Goal: Task Accomplishment & Management: Use online tool/utility

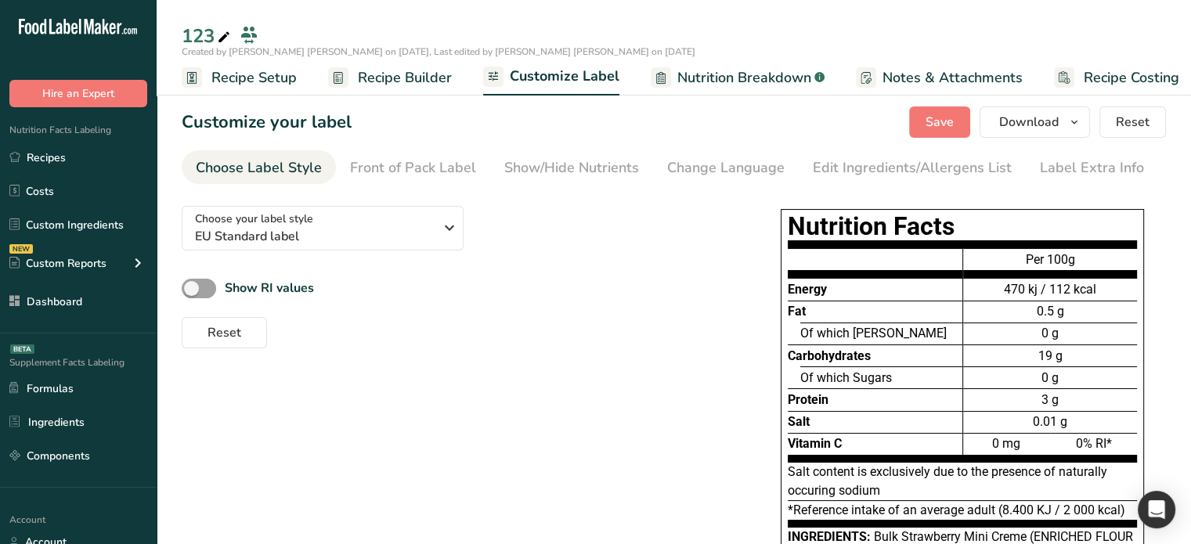
click at [395, 74] on span "Recipe Builder" at bounding box center [405, 77] width 94 height 21
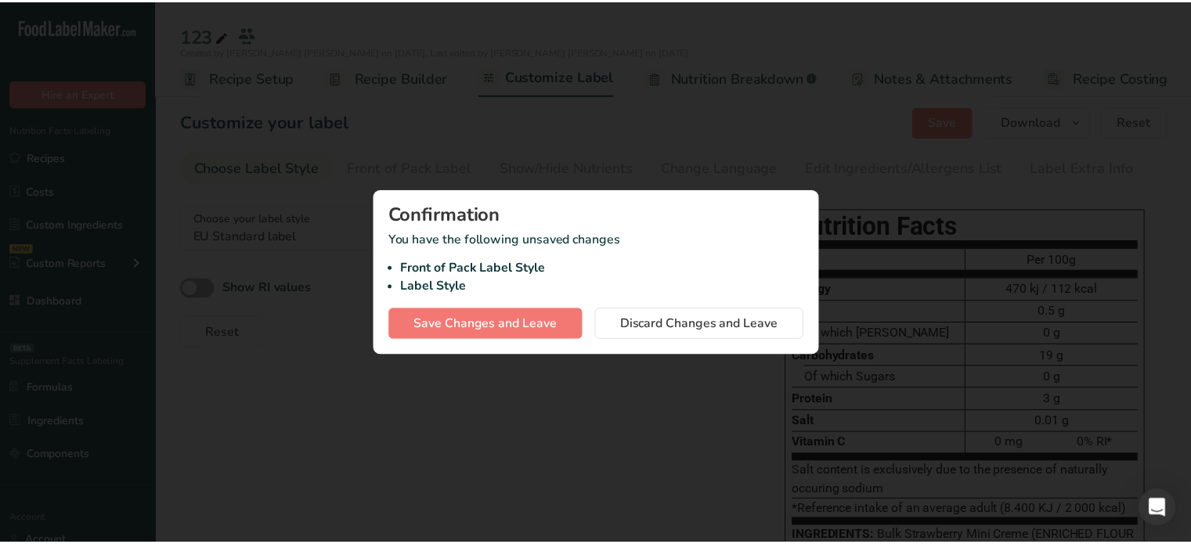
scroll to position [0, 2]
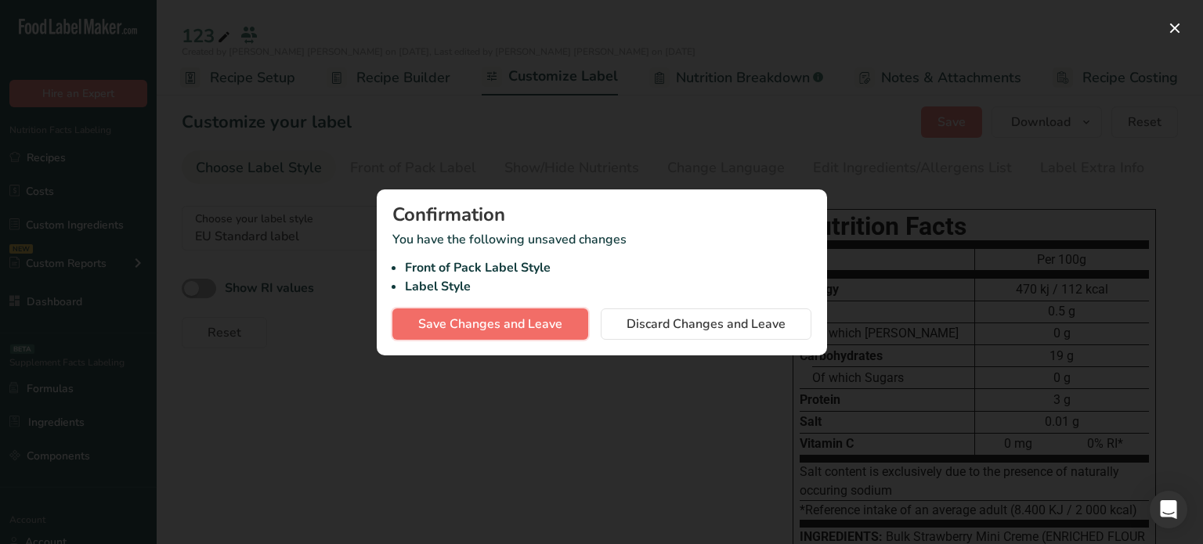
click at [573, 321] on button "Save Changes and Leave" at bounding box center [490, 323] width 196 height 31
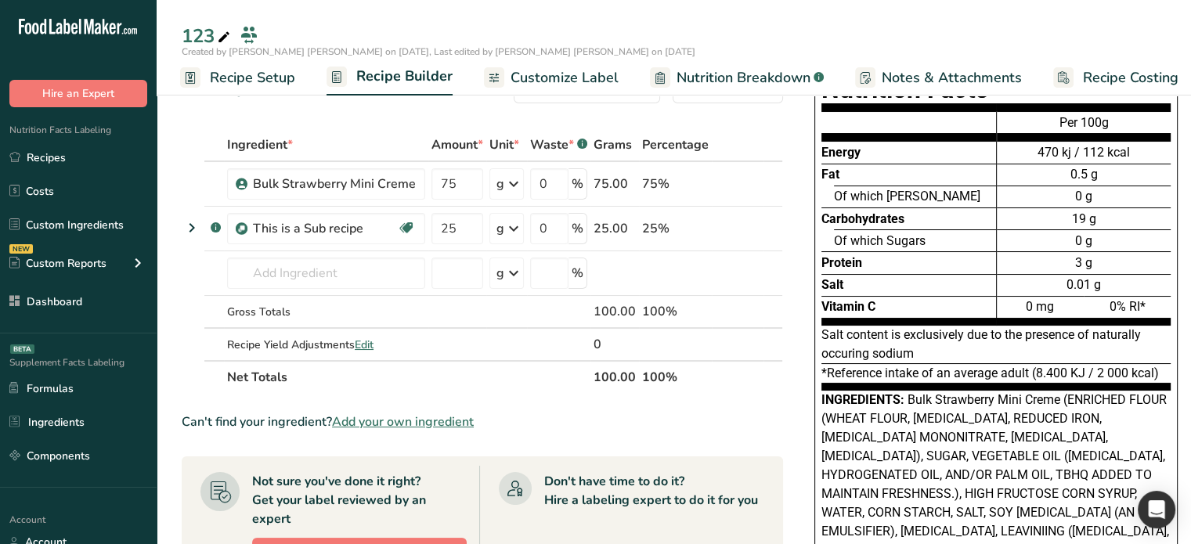
scroll to position [157, 0]
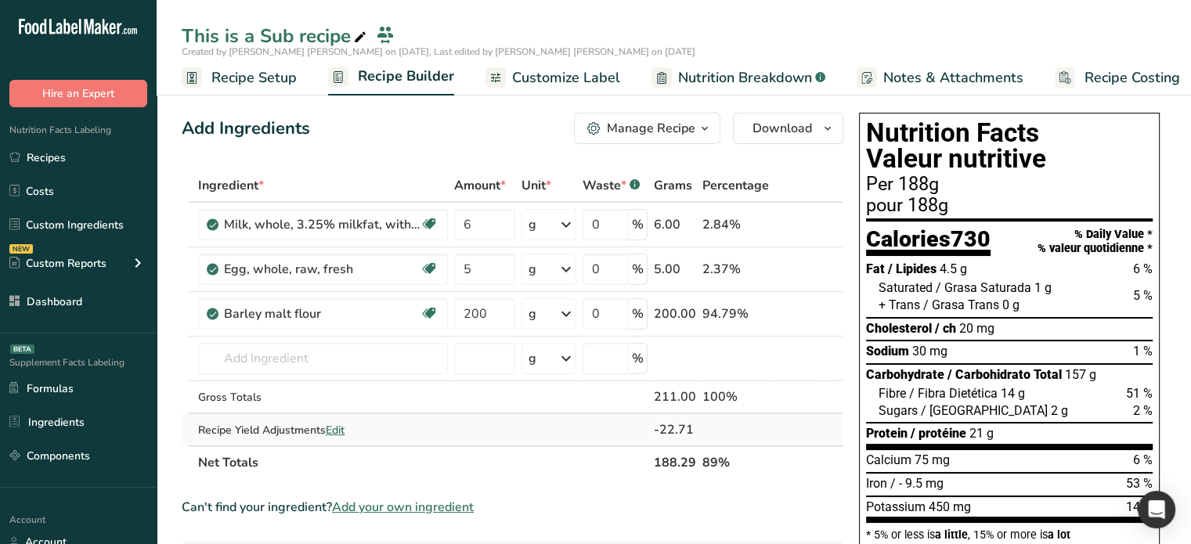
click at [344, 425] on span "Edit" at bounding box center [335, 430] width 19 height 15
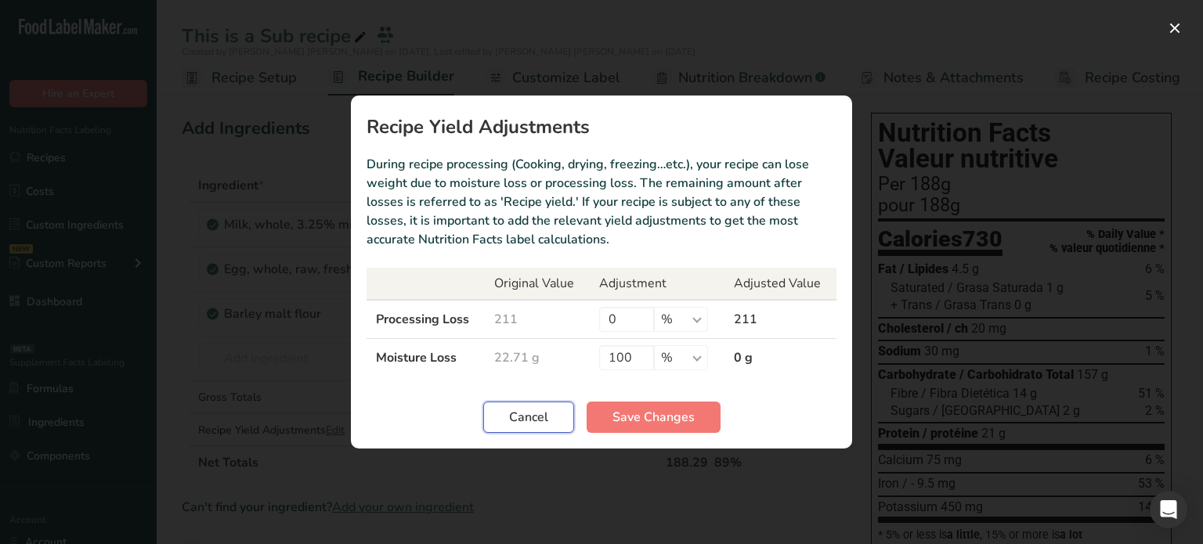
click at [532, 422] on span "Cancel" at bounding box center [528, 417] width 39 height 19
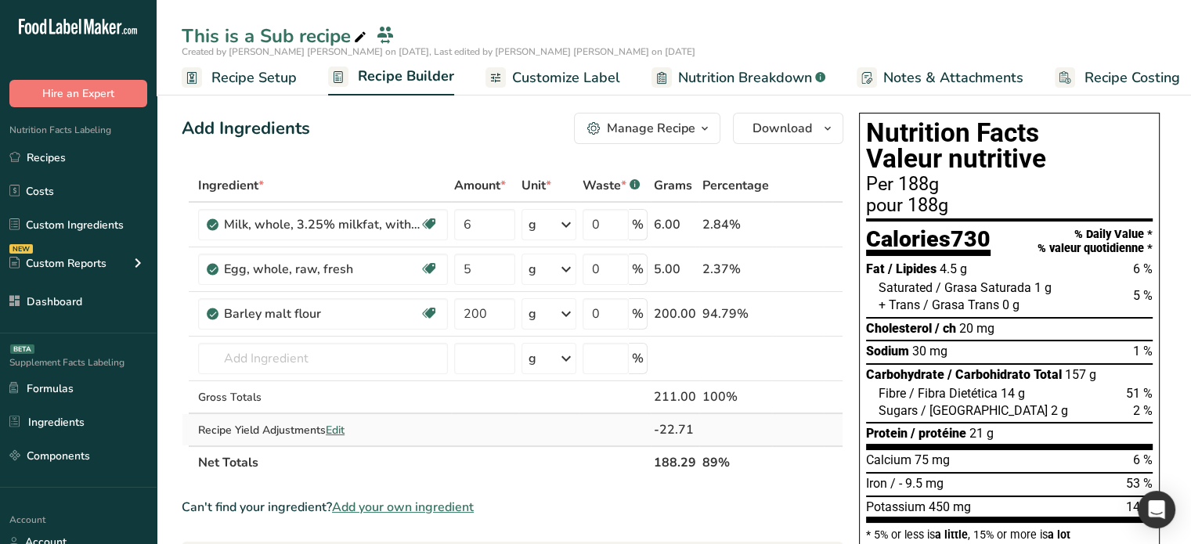
click at [344, 425] on span "Edit" at bounding box center [335, 430] width 19 height 15
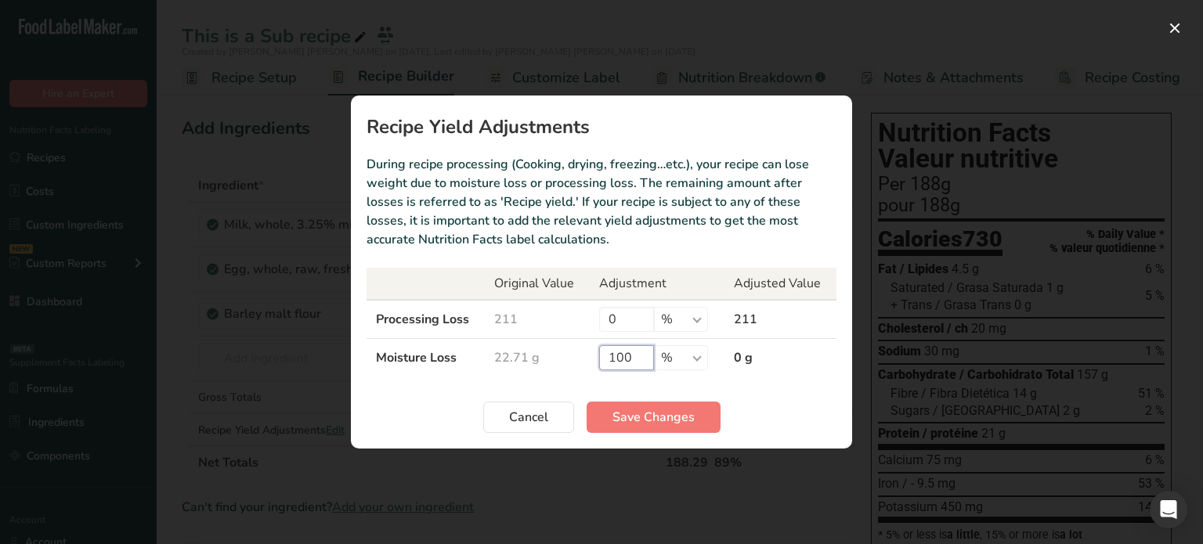
click at [615, 361] on input "100" at bounding box center [626, 357] width 55 height 25
click at [620, 310] on input "0" at bounding box center [626, 319] width 55 height 25
type input "100"
click at [661, 416] on span "Save Changes" at bounding box center [653, 417] width 82 height 19
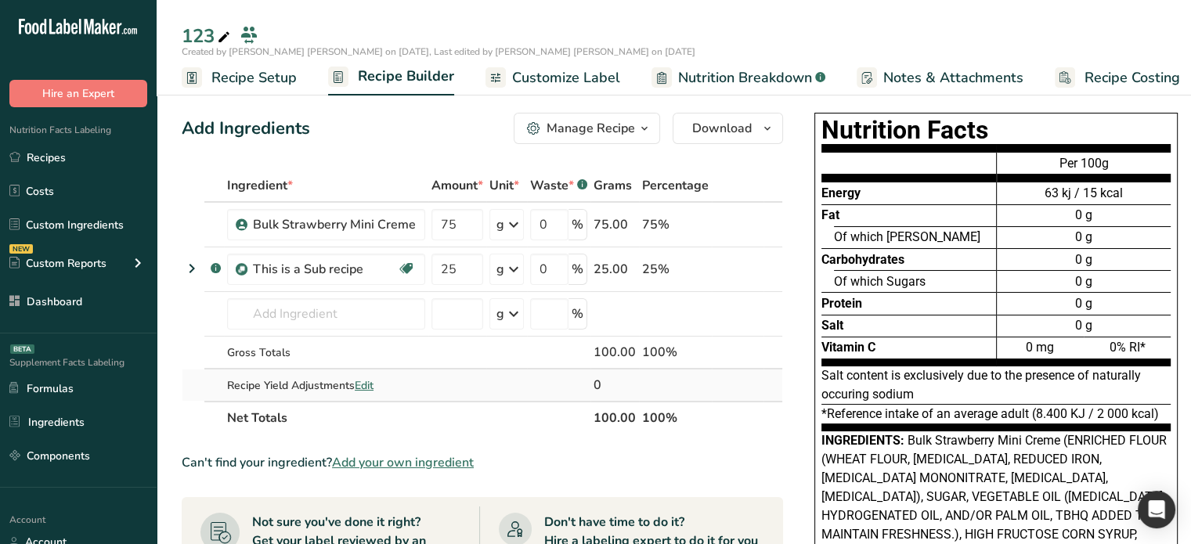
click at [357, 373] on td "Recipe Yield Adjustments Edit" at bounding box center [326, 385] width 204 height 31
click at [366, 384] on span "Edit" at bounding box center [364, 385] width 19 height 15
click at [360, 383] on span "Edit" at bounding box center [364, 385] width 19 height 15
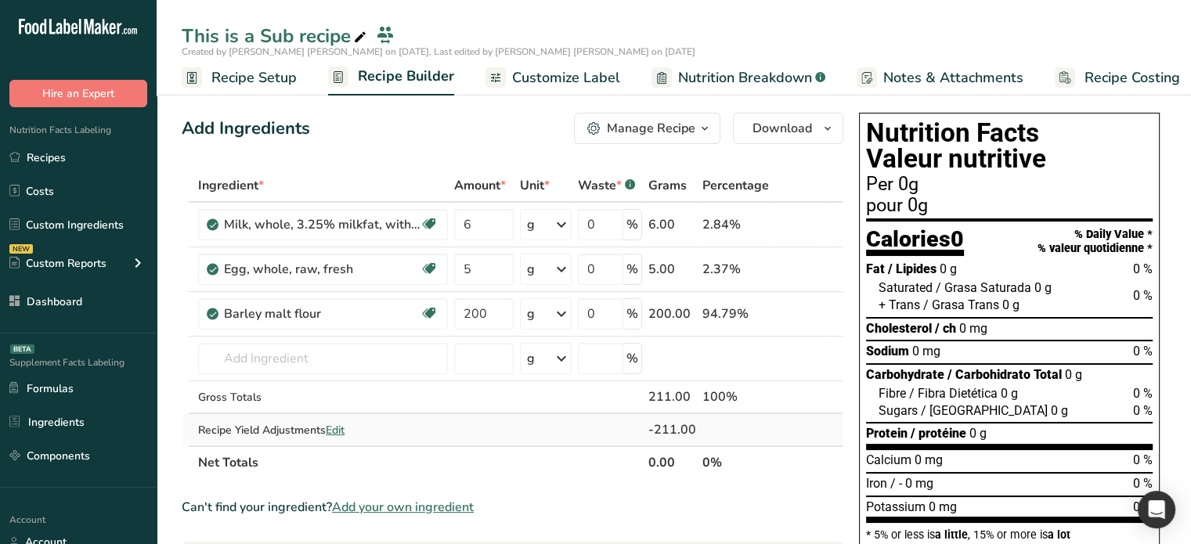
click at [338, 423] on span "Edit" at bounding box center [335, 430] width 19 height 15
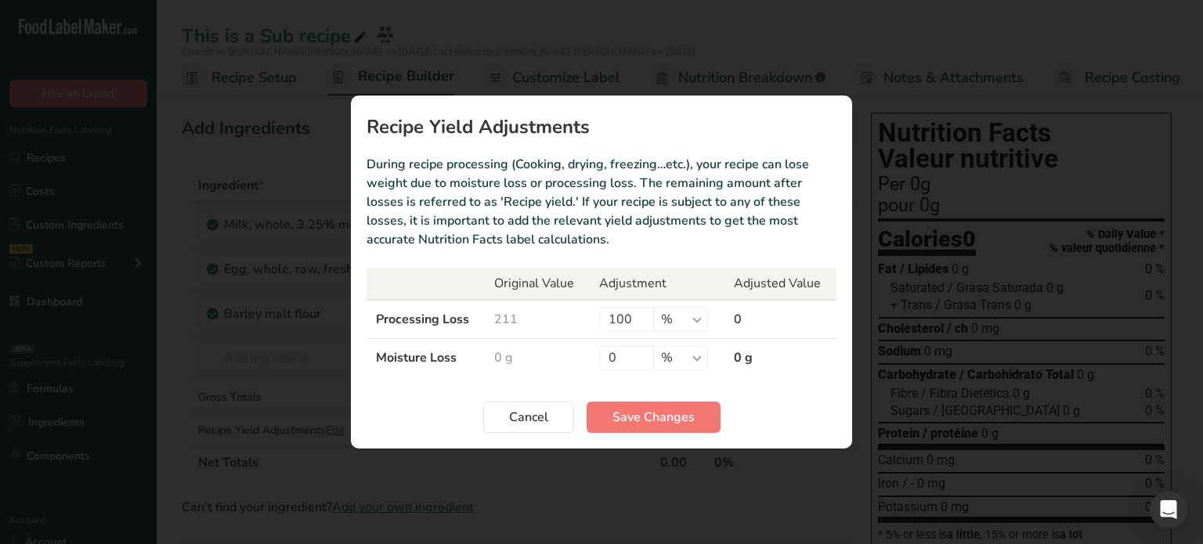
click at [337, 423] on div "Recipe yield modal" at bounding box center [601, 272] width 1203 height 544
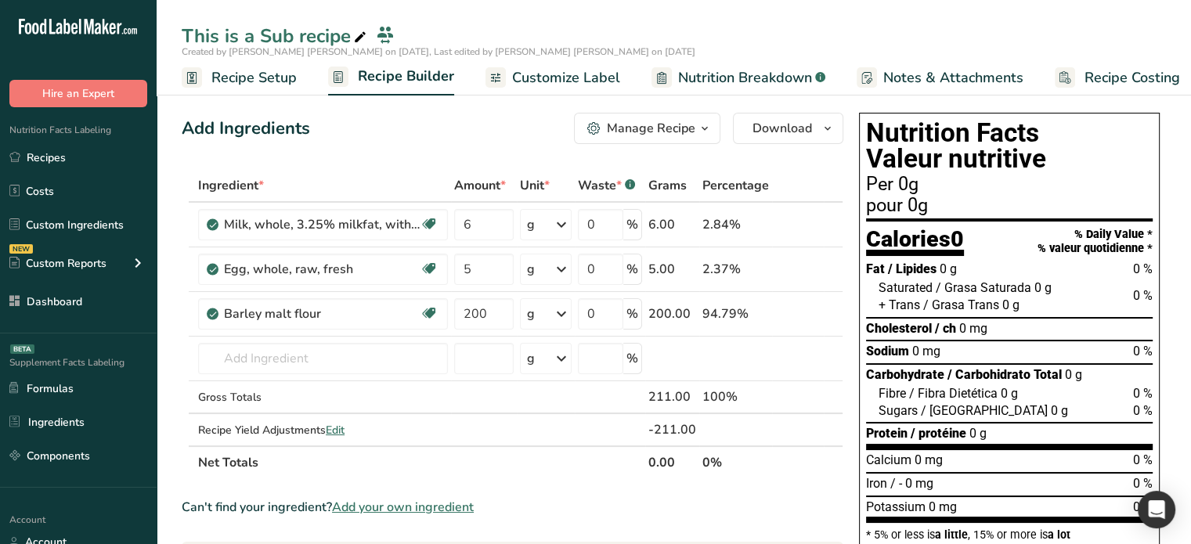
click at [337, 423] on span "Edit" at bounding box center [335, 430] width 19 height 15
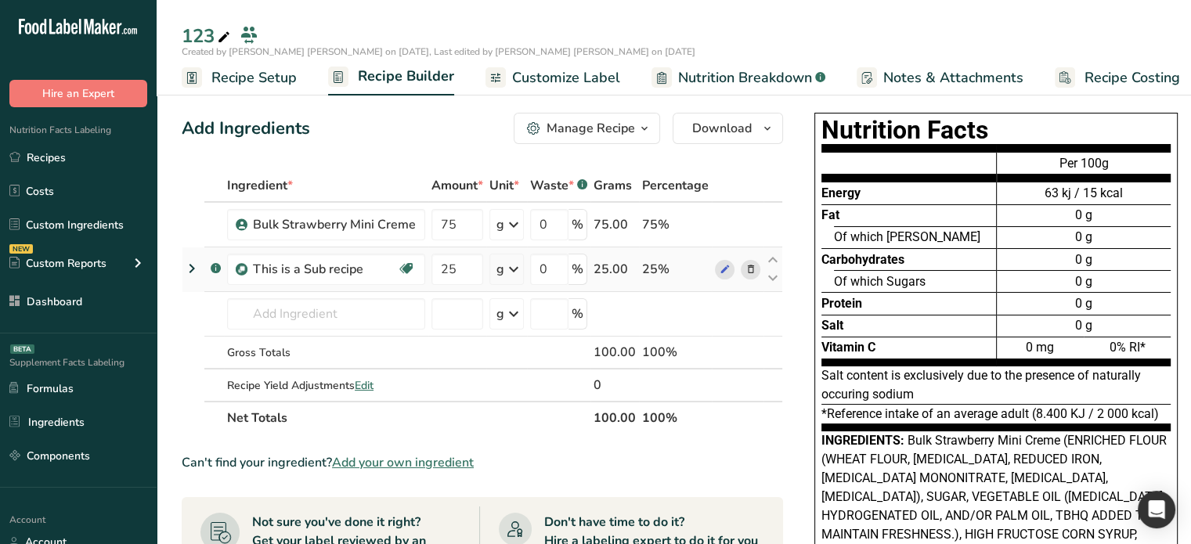
click at [197, 267] on icon at bounding box center [191, 268] width 19 height 28
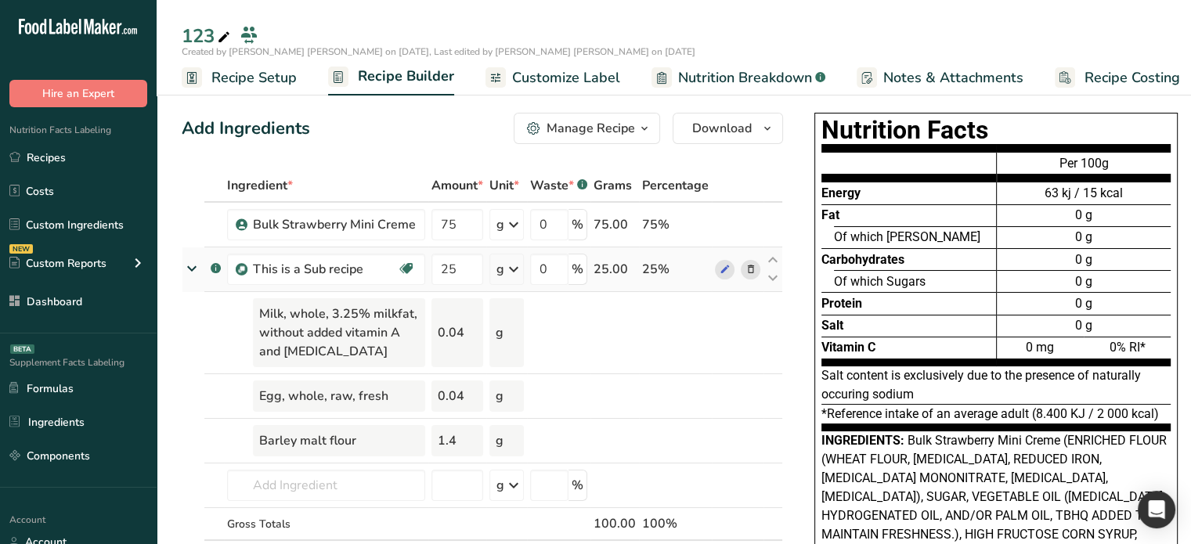
click at [193, 265] on icon at bounding box center [192, 268] width 28 height 19
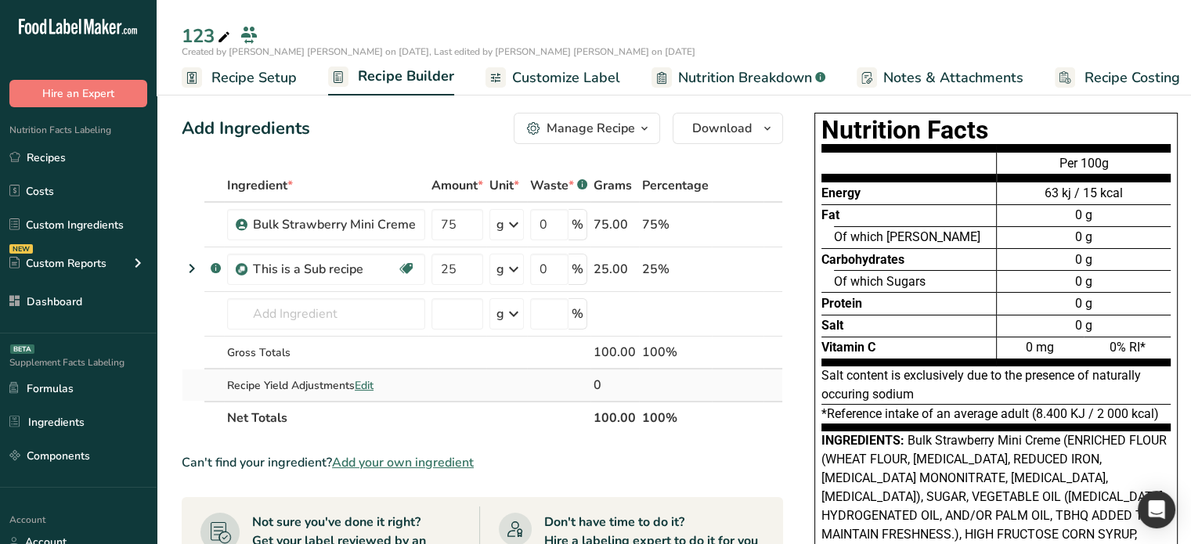
click at [363, 386] on span "Edit" at bounding box center [364, 385] width 19 height 15
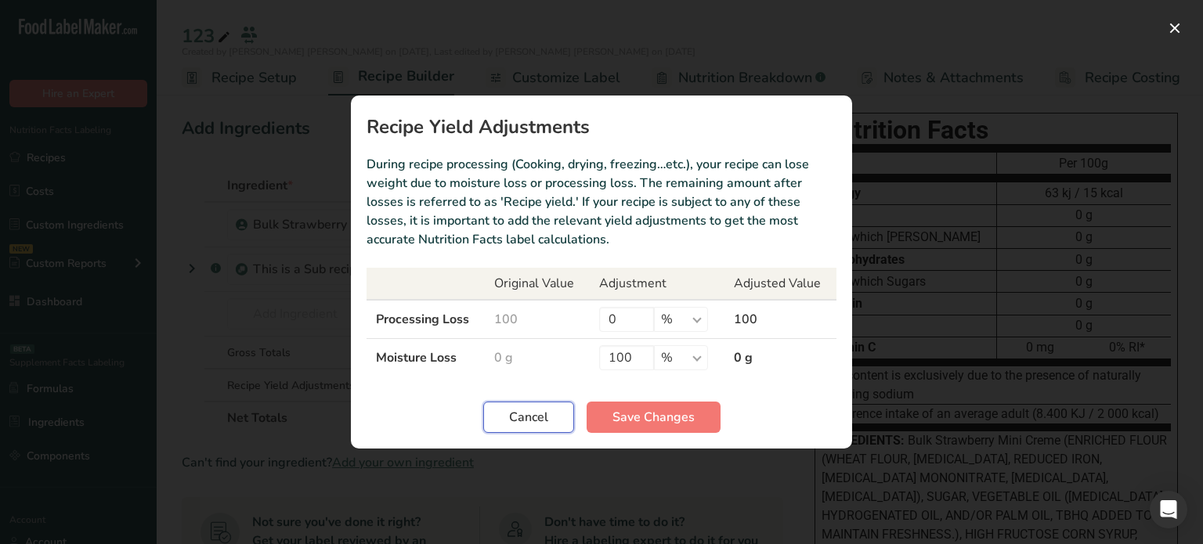
click at [528, 409] on span "Cancel" at bounding box center [528, 417] width 39 height 19
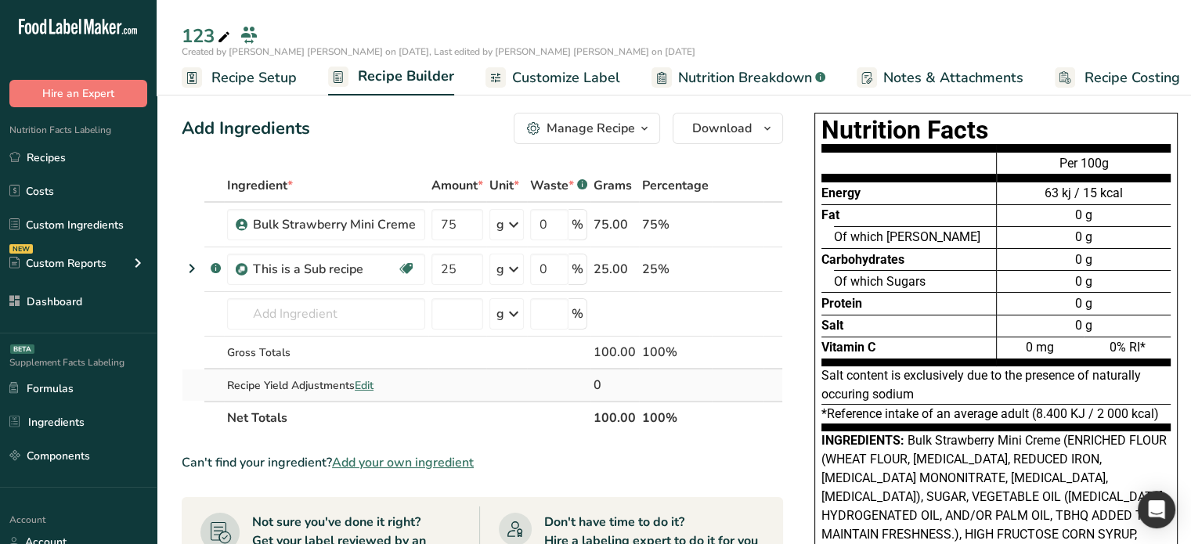
click at [373, 381] on span "Edit" at bounding box center [364, 385] width 19 height 15
click at [369, 380] on span "Edit" at bounding box center [364, 385] width 19 height 15
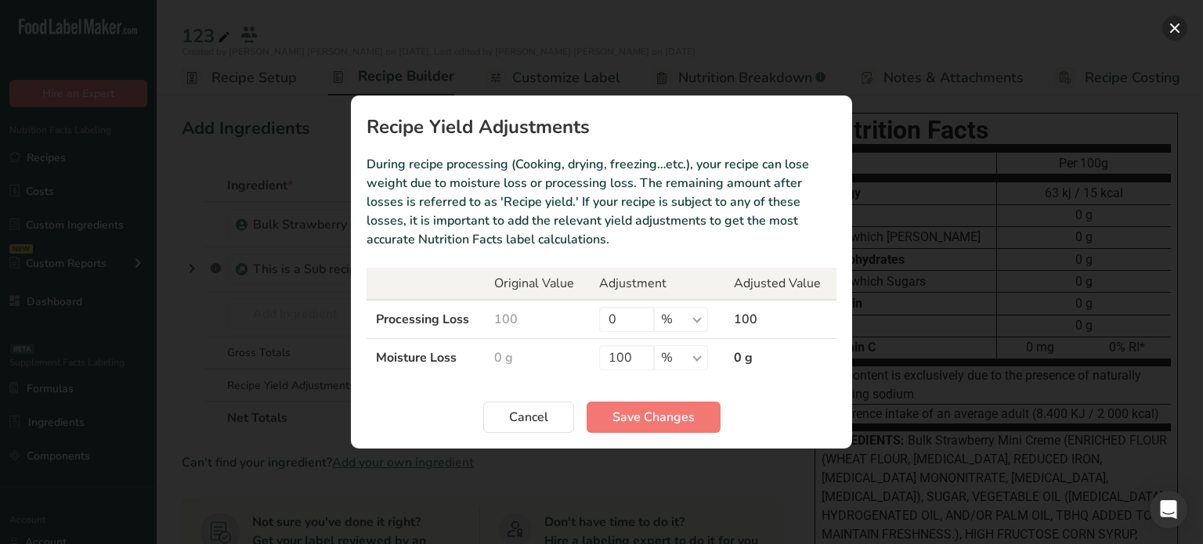
click at [1182, 26] on button "Recipe yield modal" at bounding box center [1174, 28] width 25 height 25
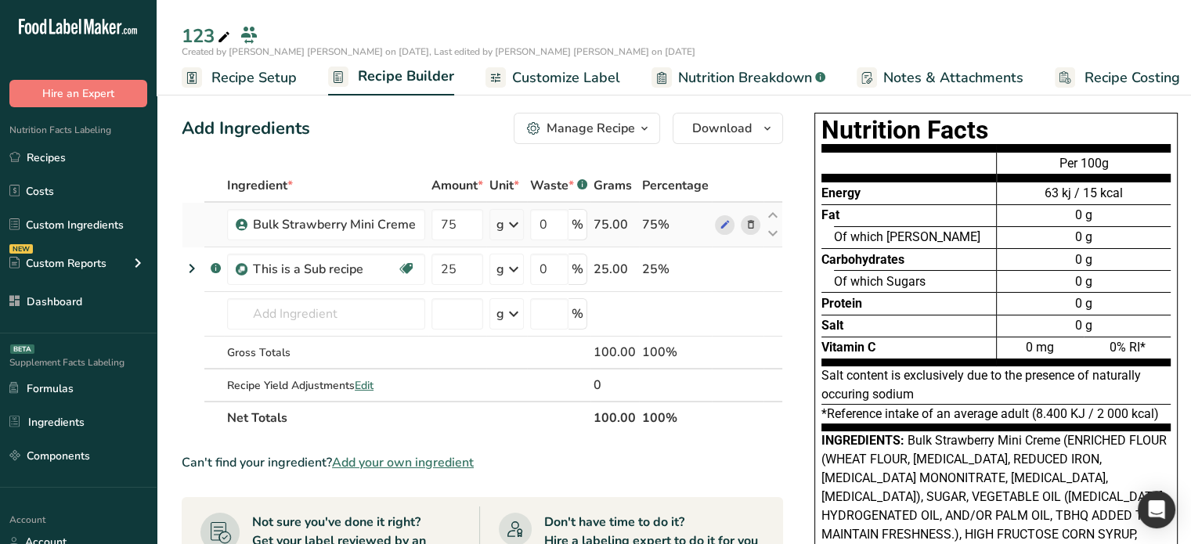
click at [510, 225] on icon at bounding box center [513, 225] width 19 height 28
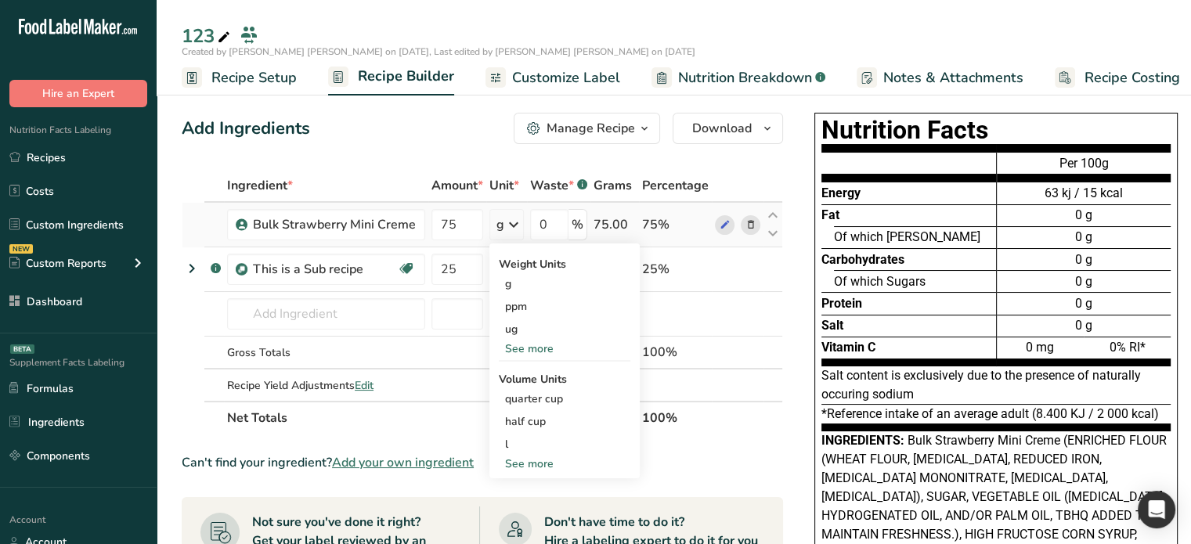
click at [514, 222] on icon at bounding box center [513, 225] width 19 height 28
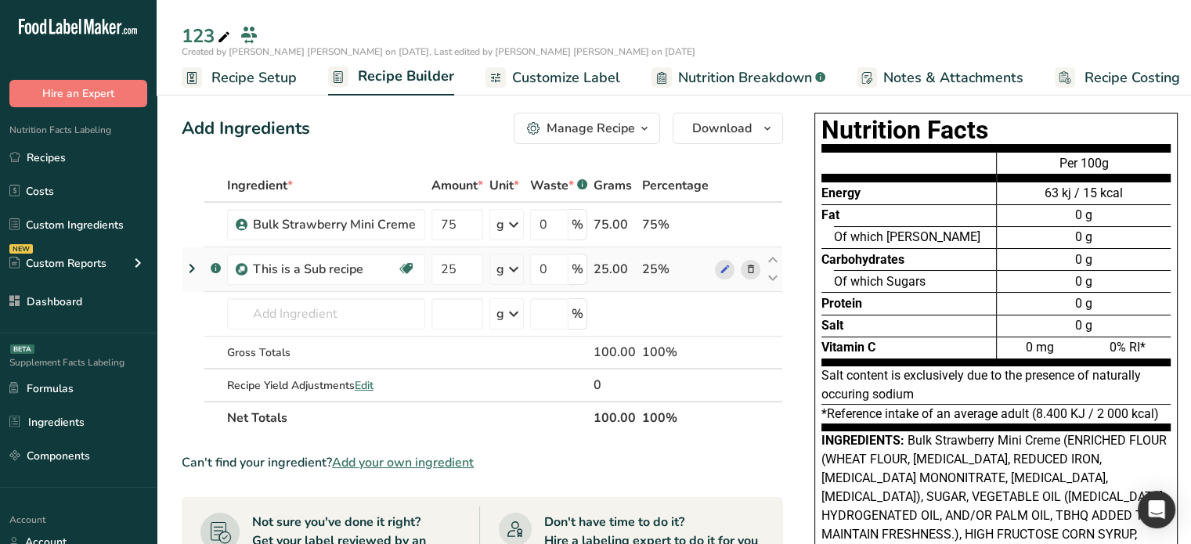
click at [516, 269] on icon at bounding box center [513, 269] width 19 height 28
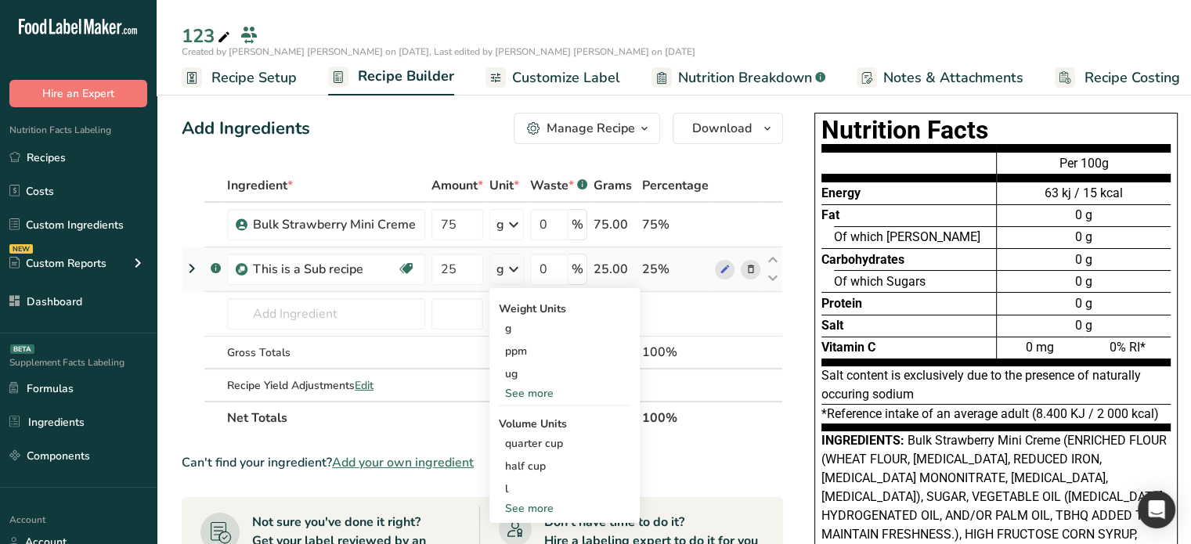
click at [514, 269] on icon at bounding box center [513, 269] width 19 height 28
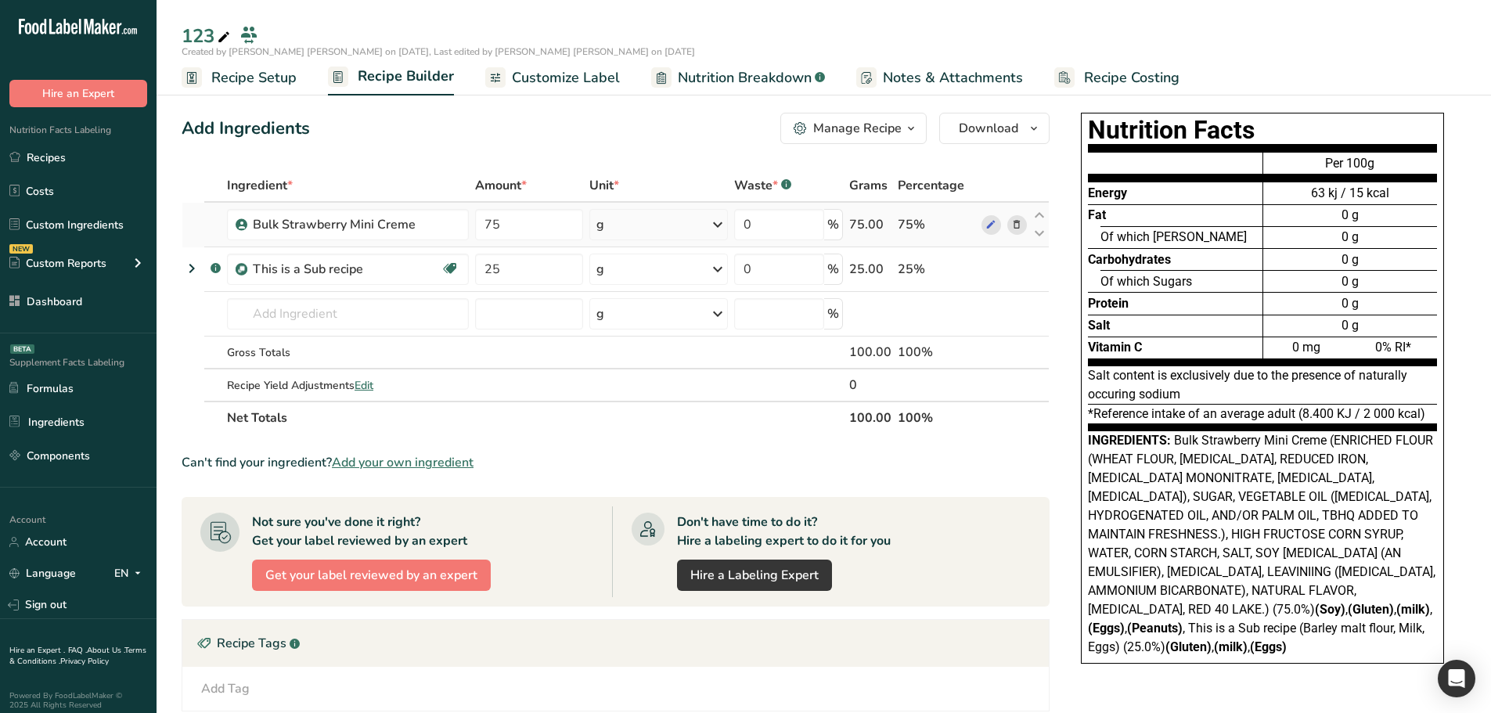
click at [716, 221] on icon at bounding box center [718, 225] width 19 height 28
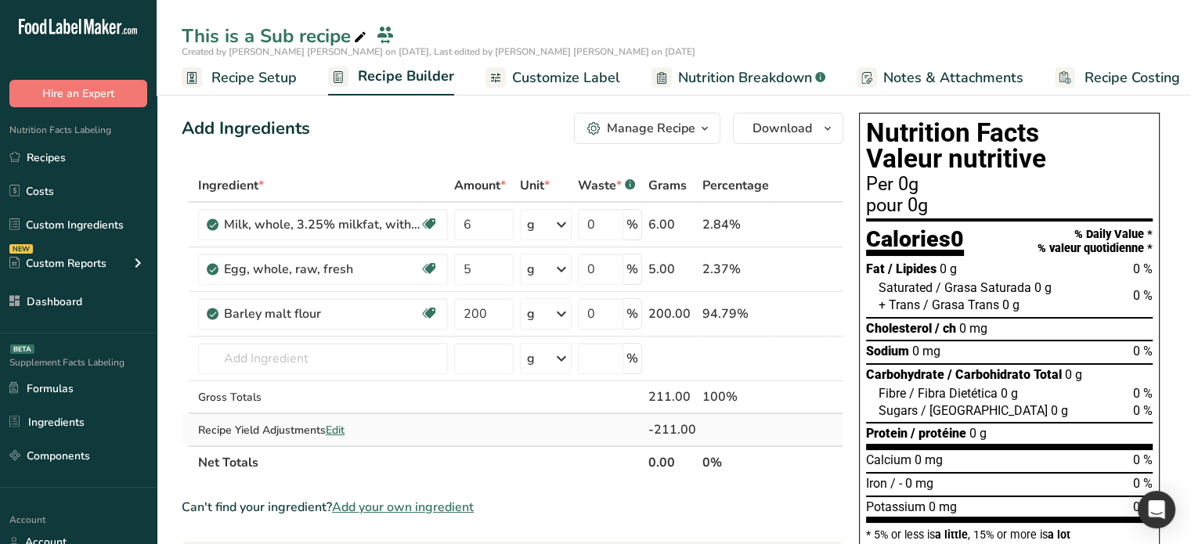
click at [337, 432] on span "Edit" at bounding box center [335, 430] width 19 height 15
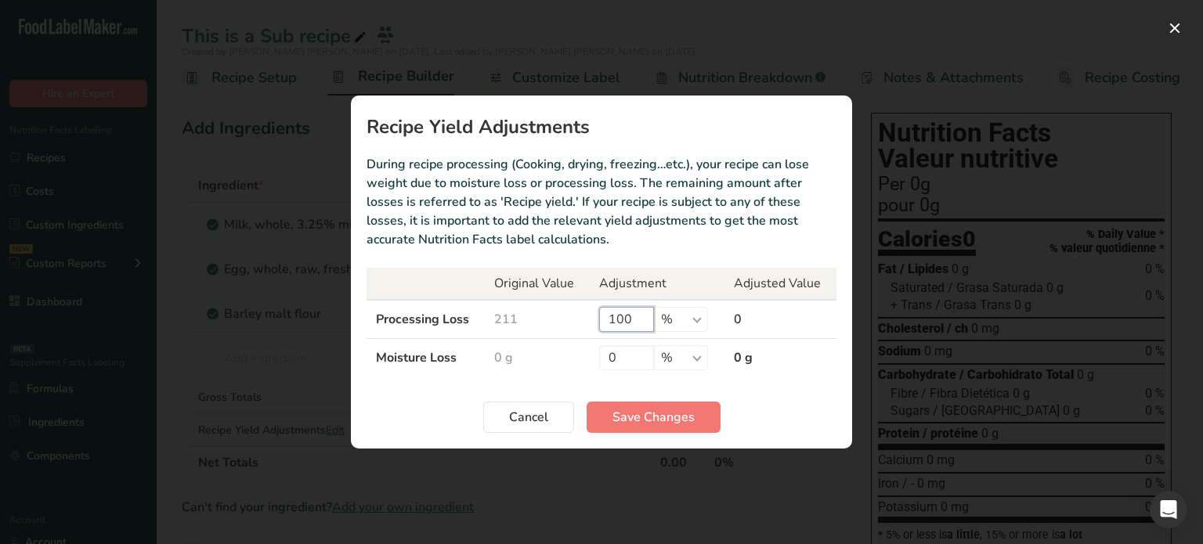
click at [616, 316] on input "100" at bounding box center [626, 319] width 55 height 25
click at [617, 316] on input "100" at bounding box center [626, 319] width 55 height 25
click at [620, 359] on input "0" at bounding box center [626, 357] width 55 height 25
type input "100"
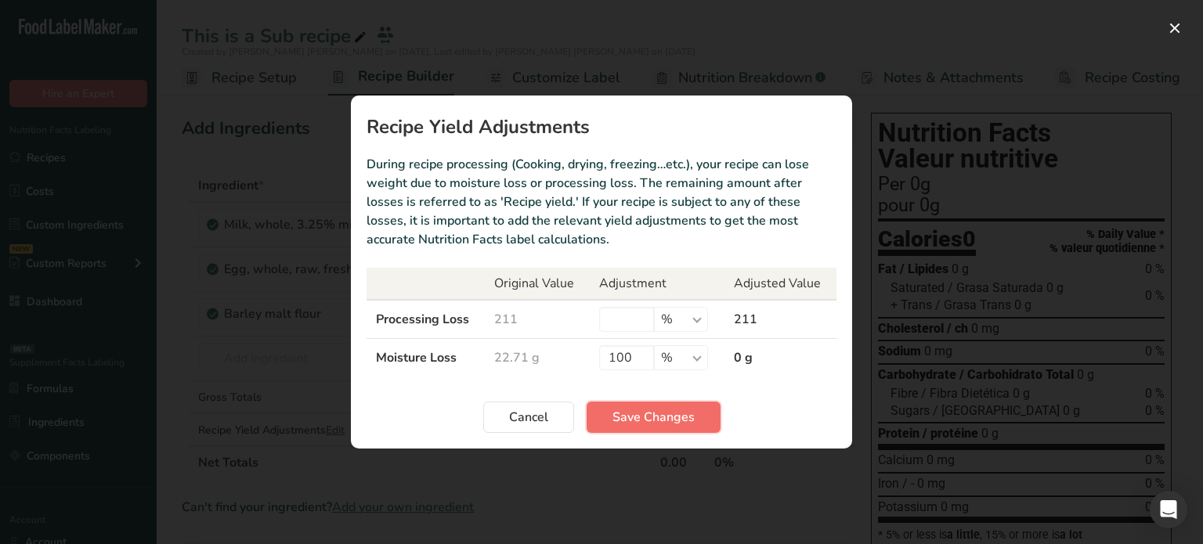
click at [662, 416] on span "Save Changes" at bounding box center [653, 417] width 82 height 19
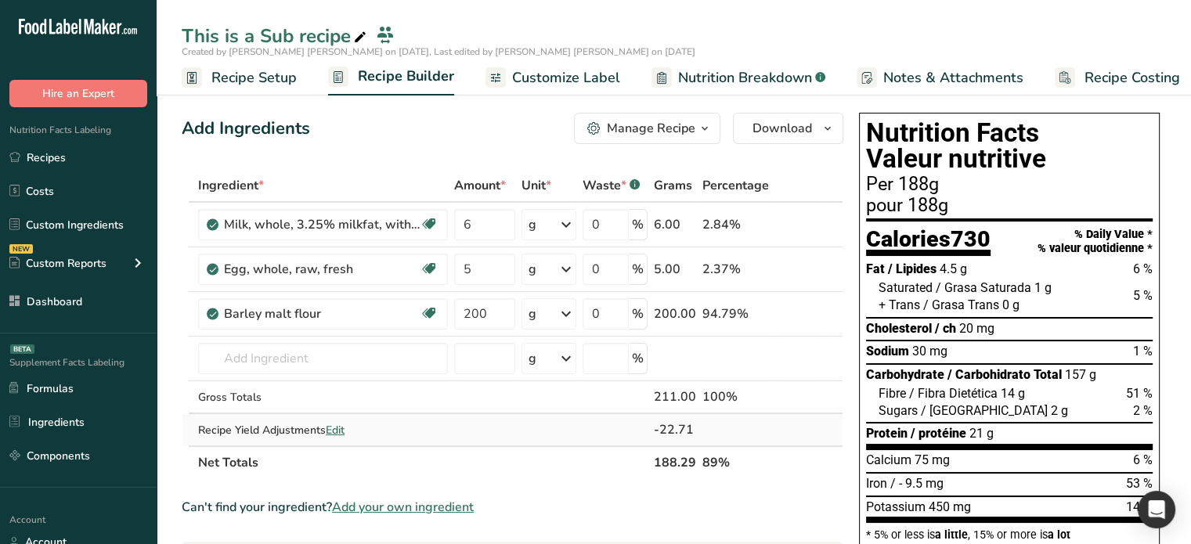
click at [352, 426] on div "Recipe Yield Adjustments Edit" at bounding box center [323, 430] width 250 height 16
click at [332, 430] on span "Edit" at bounding box center [335, 430] width 19 height 15
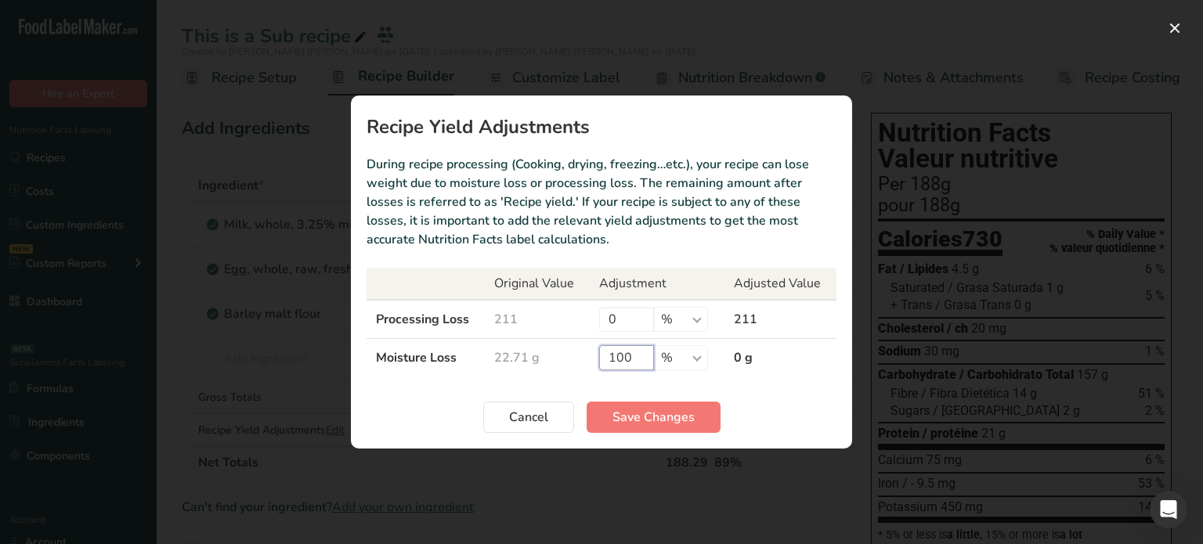
click at [625, 355] on input "100" at bounding box center [626, 357] width 55 height 25
click at [634, 417] on span "Save Changes" at bounding box center [653, 417] width 82 height 19
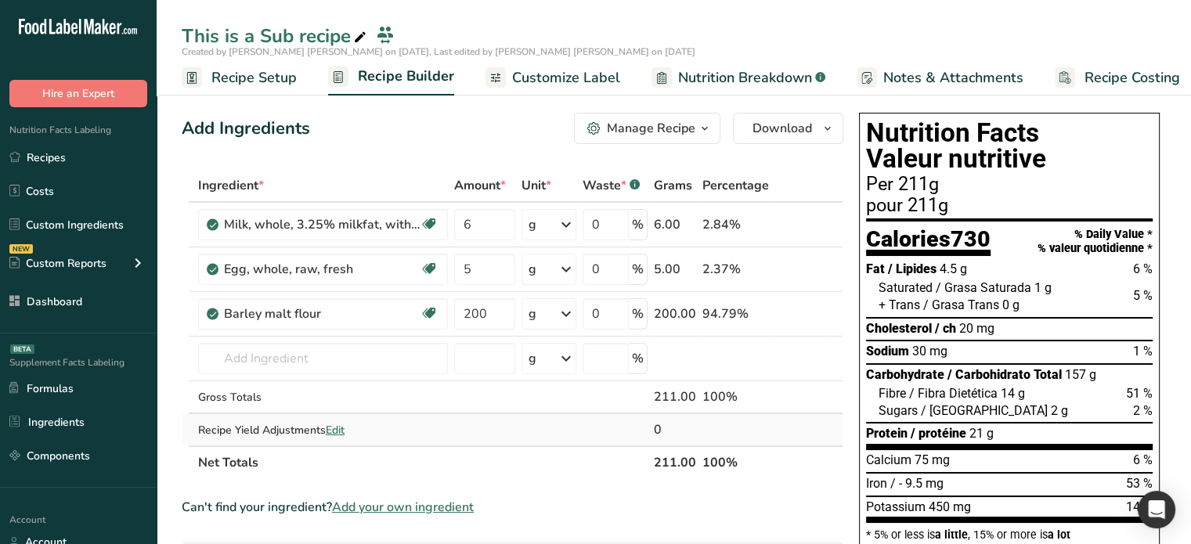
click at [332, 427] on span "Edit" at bounding box center [335, 430] width 19 height 15
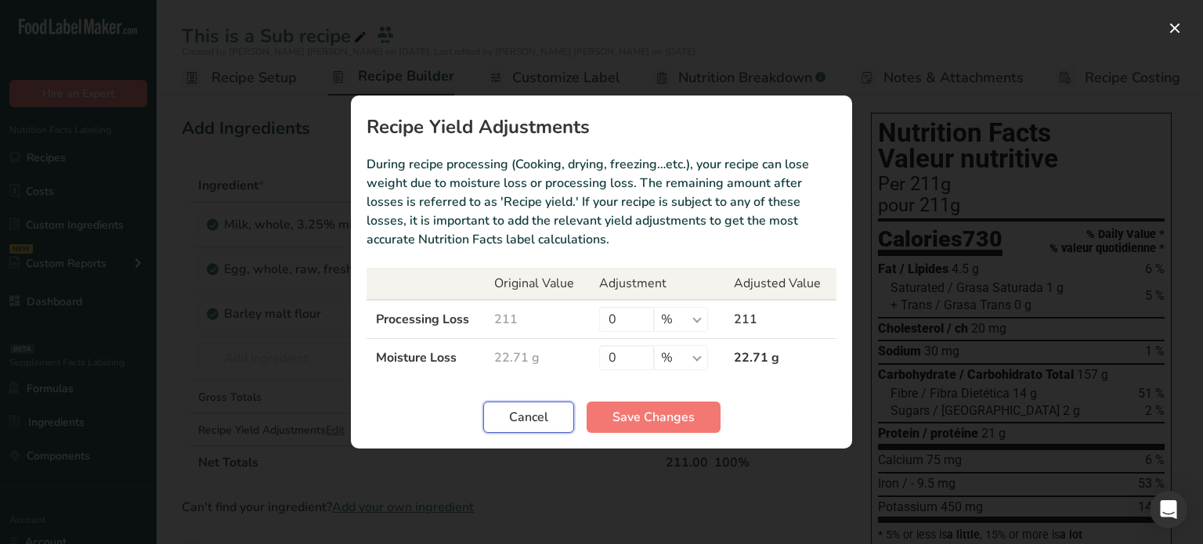
click at [532, 431] on button "Cancel" at bounding box center [528, 417] width 91 height 31
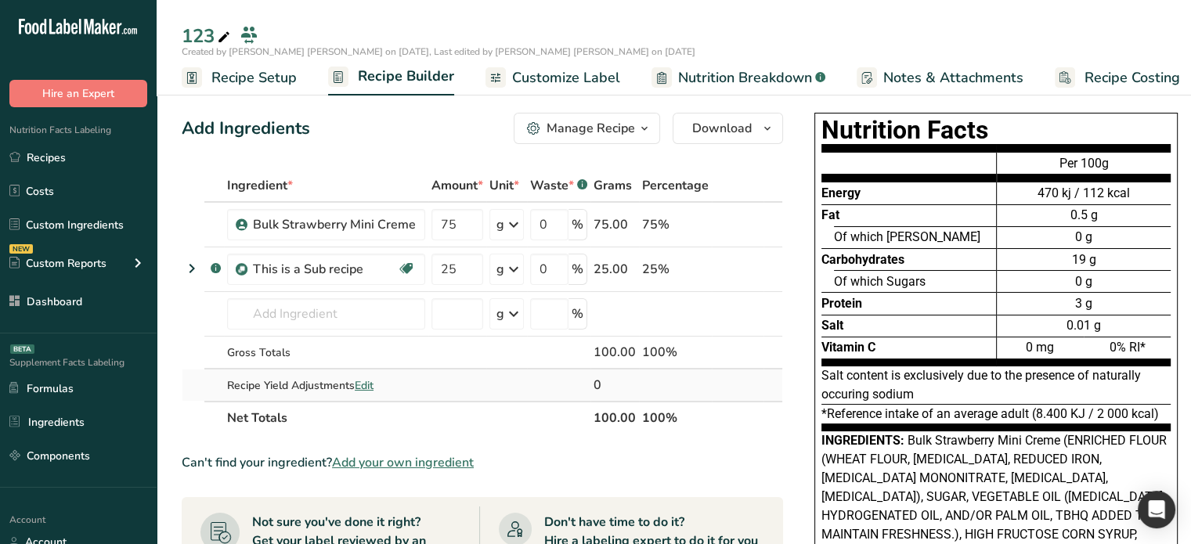
click at [370, 388] on span "Edit" at bounding box center [364, 385] width 19 height 15
click at [187, 264] on icon at bounding box center [191, 268] width 19 height 28
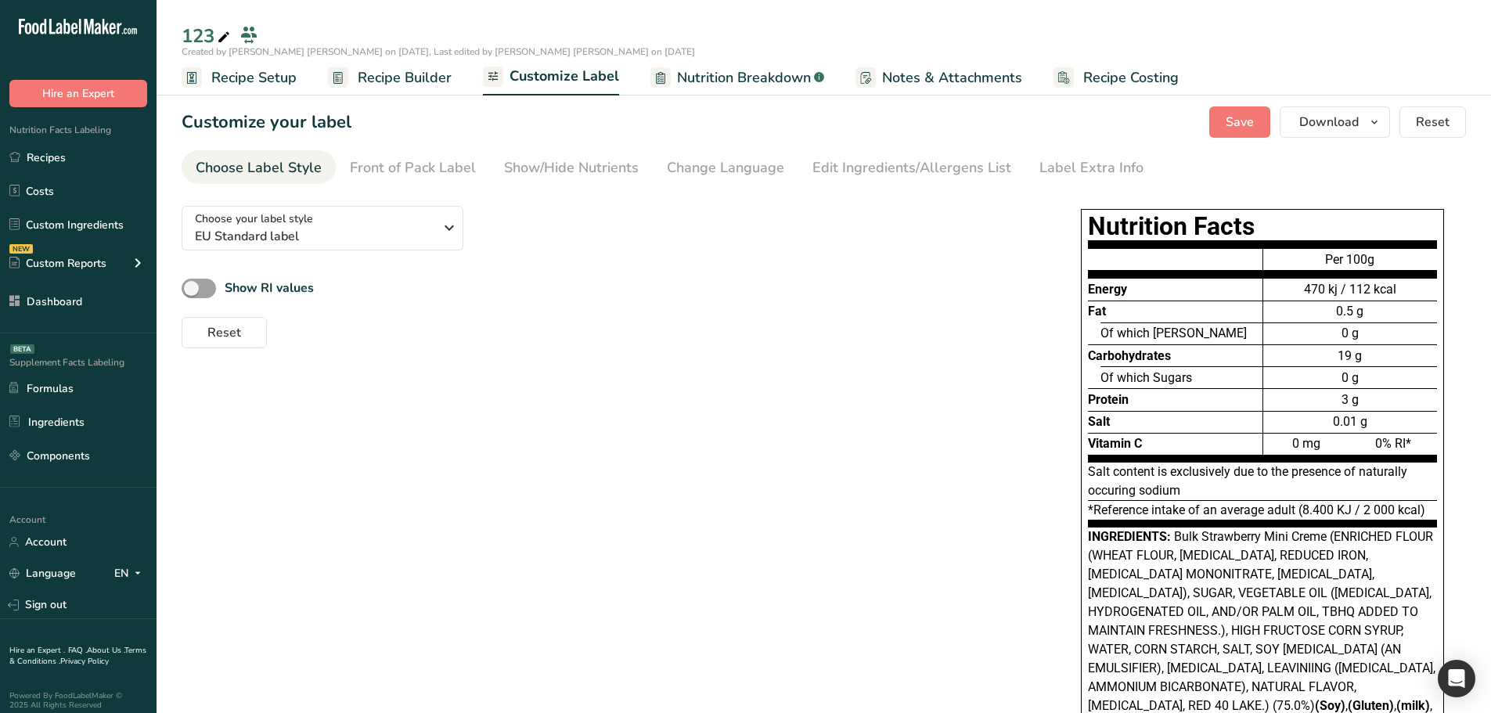
click at [396, 81] on span "Recipe Builder" at bounding box center [405, 77] width 94 height 21
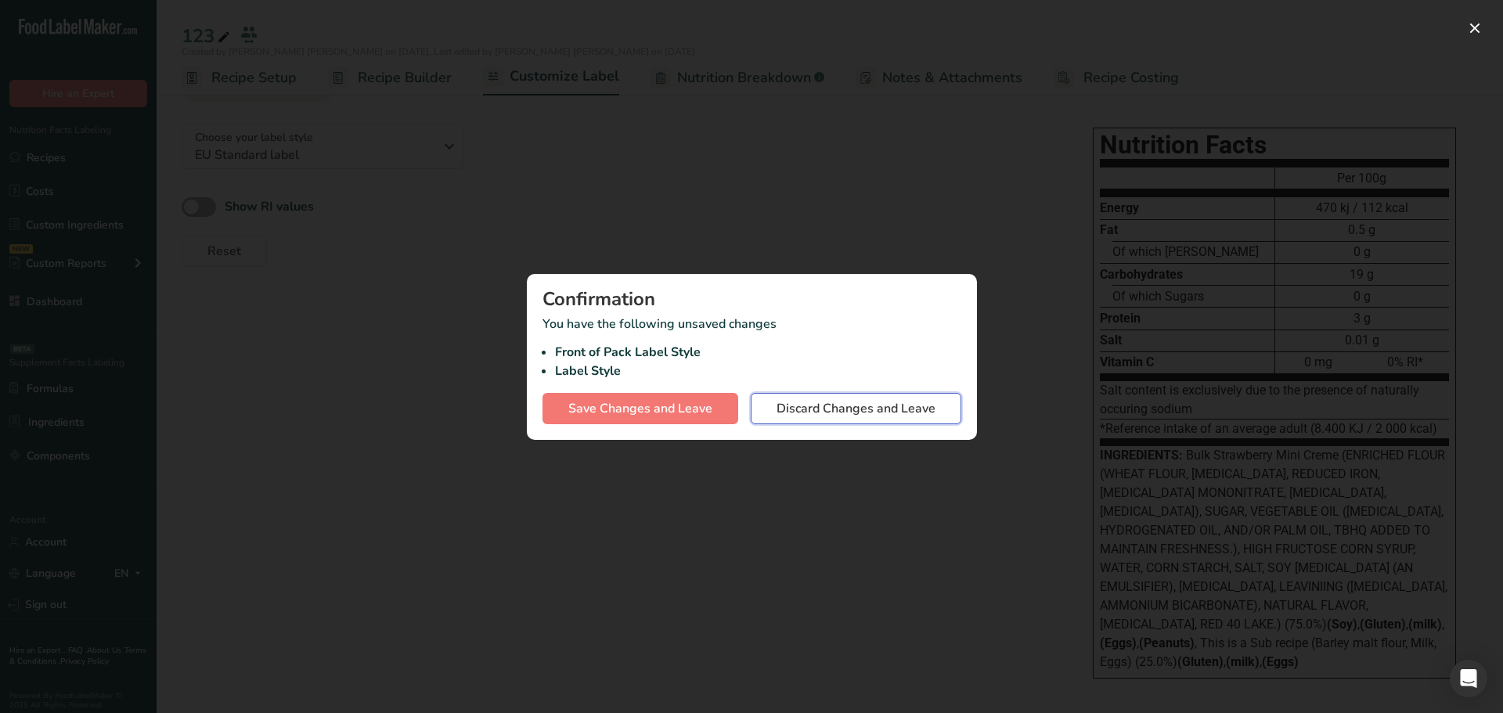
click at [811, 399] on span "Discard Changes and Leave" at bounding box center [856, 408] width 159 height 19
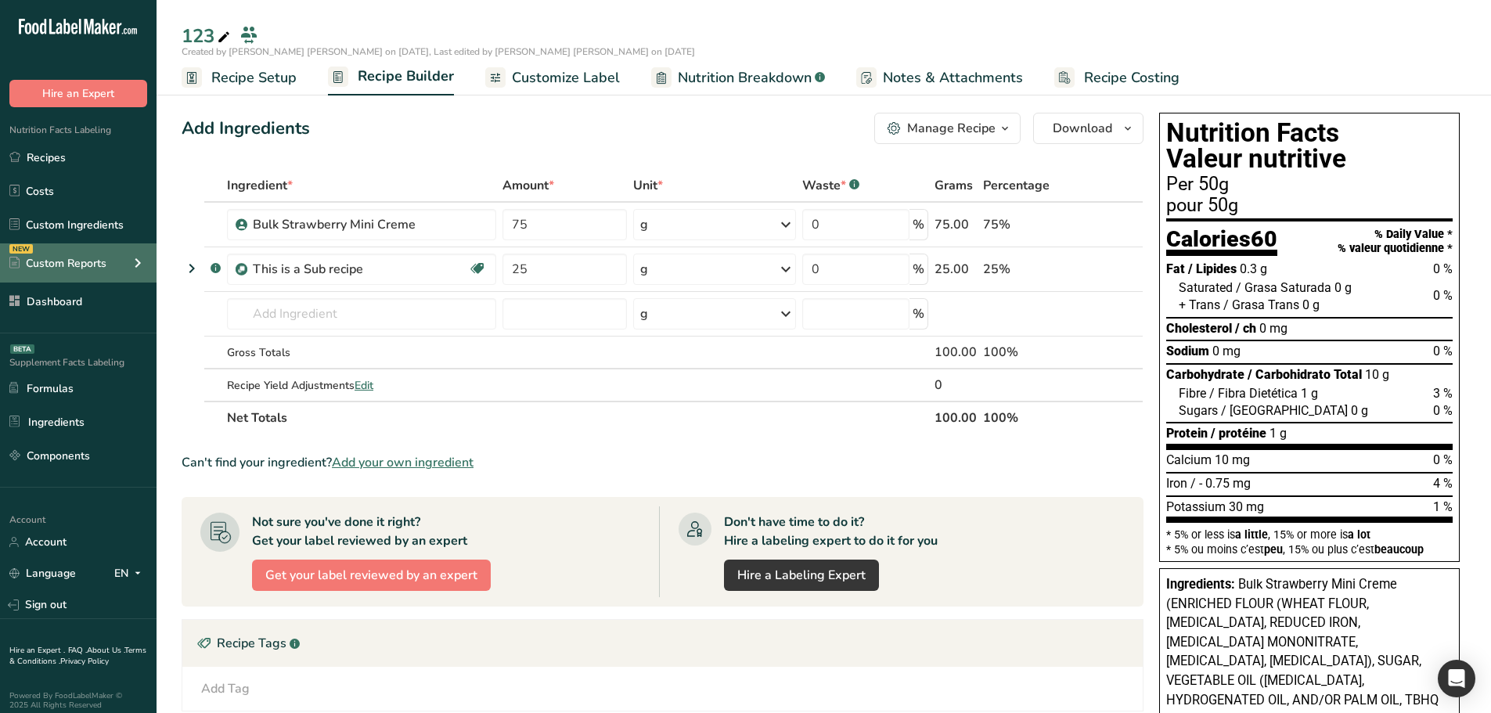
click at [102, 261] on div "Custom Reports" at bounding box center [57, 263] width 97 height 16
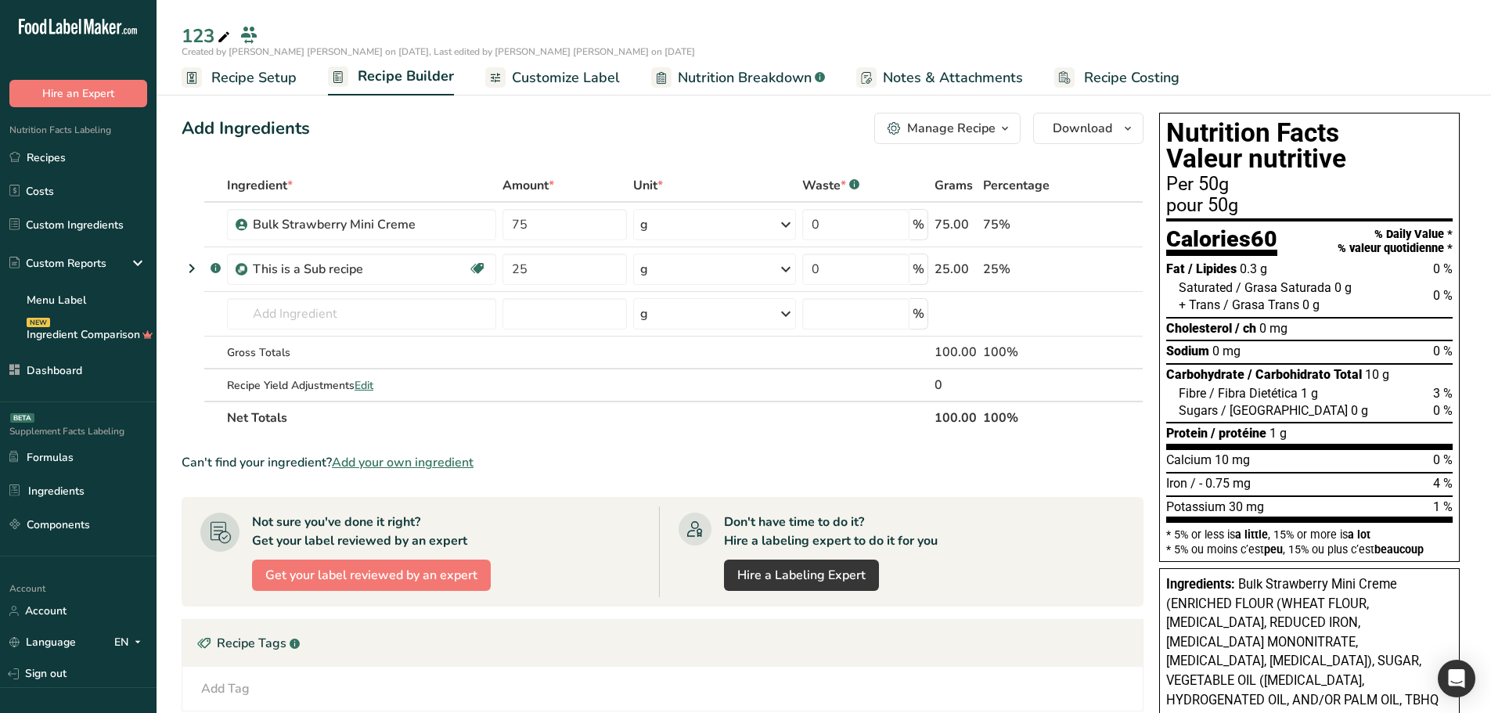
click at [1002, 124] on icon "button" at bounding box center [1005, 129] width 13 height 20
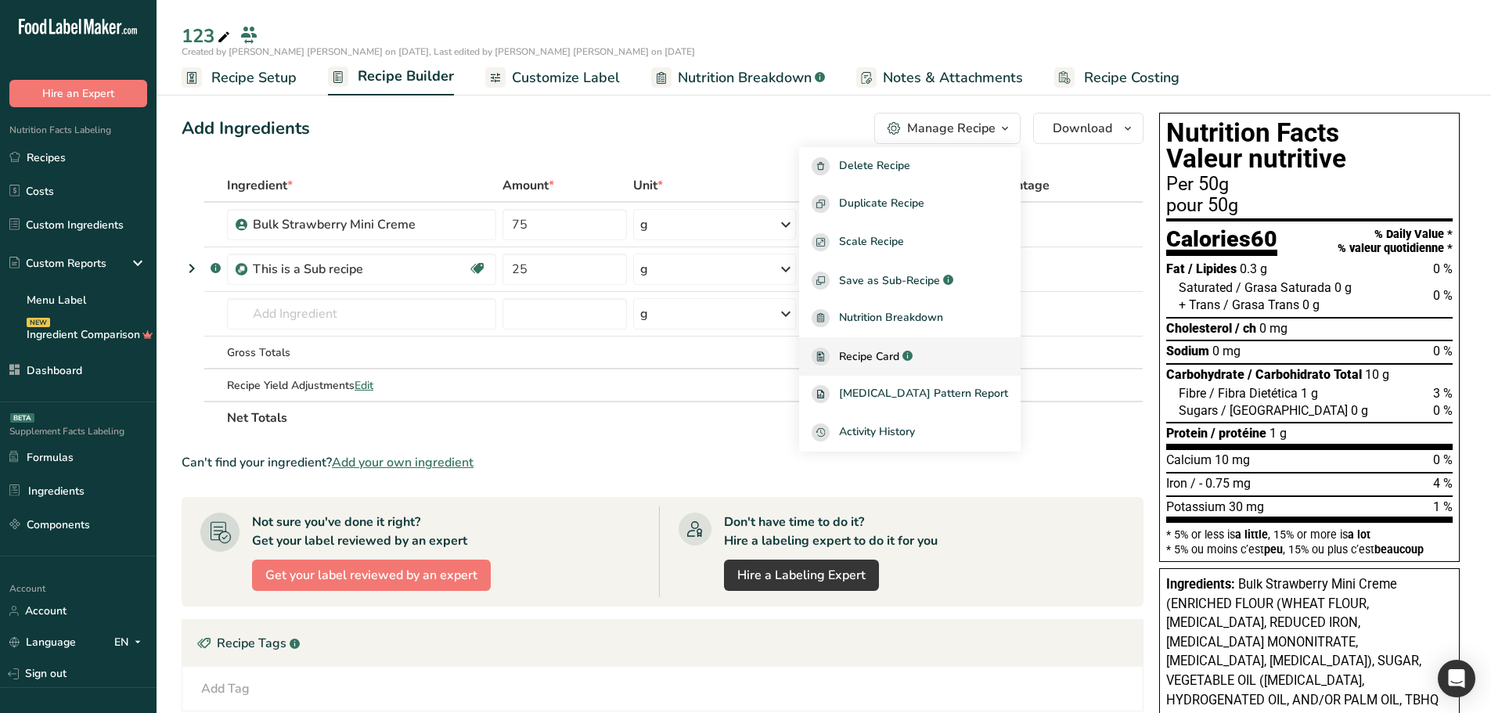
click at [893, 352] on span "Recipe Card" at bounding box center [869, 356] width 60 height 16
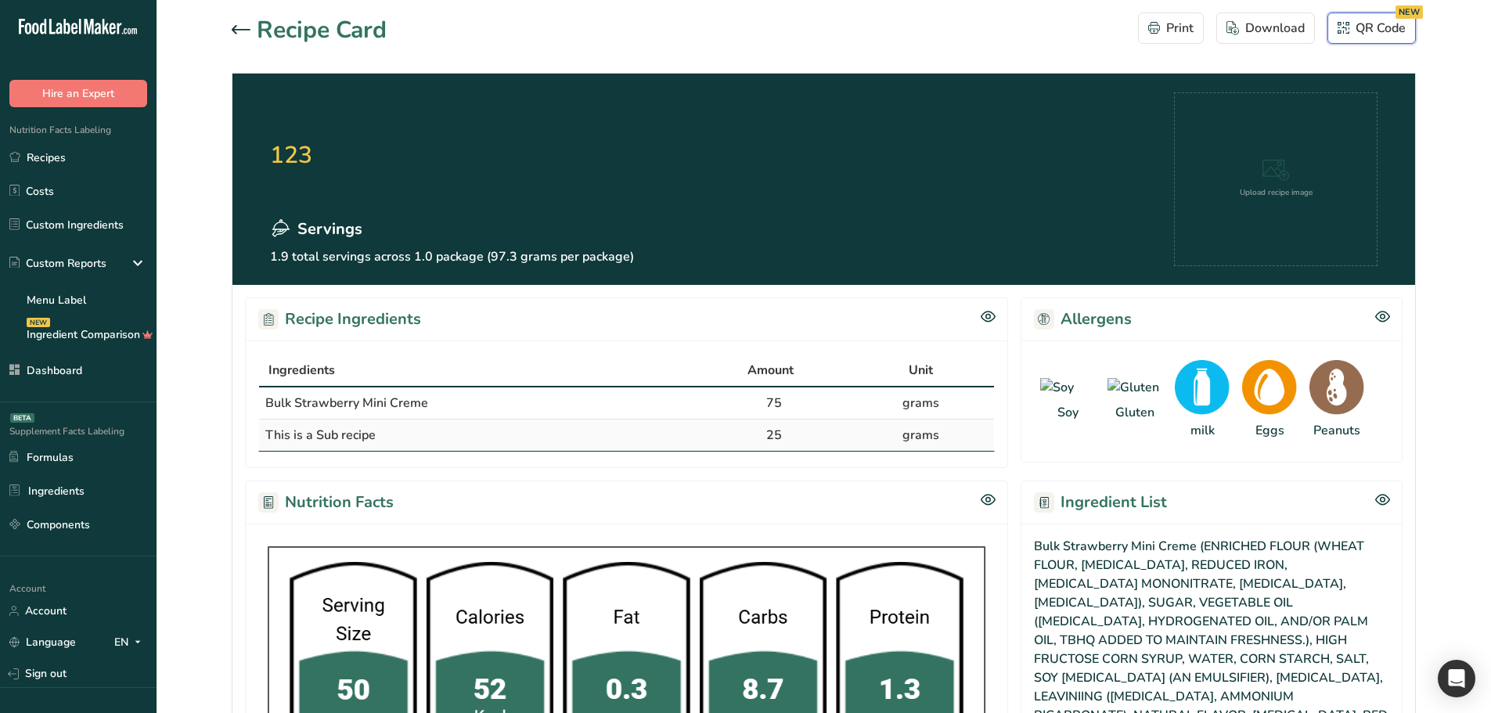
click at [1350, 28] on div "QR Code NEW" at bounding box center [1372, 28] width 68 height 19
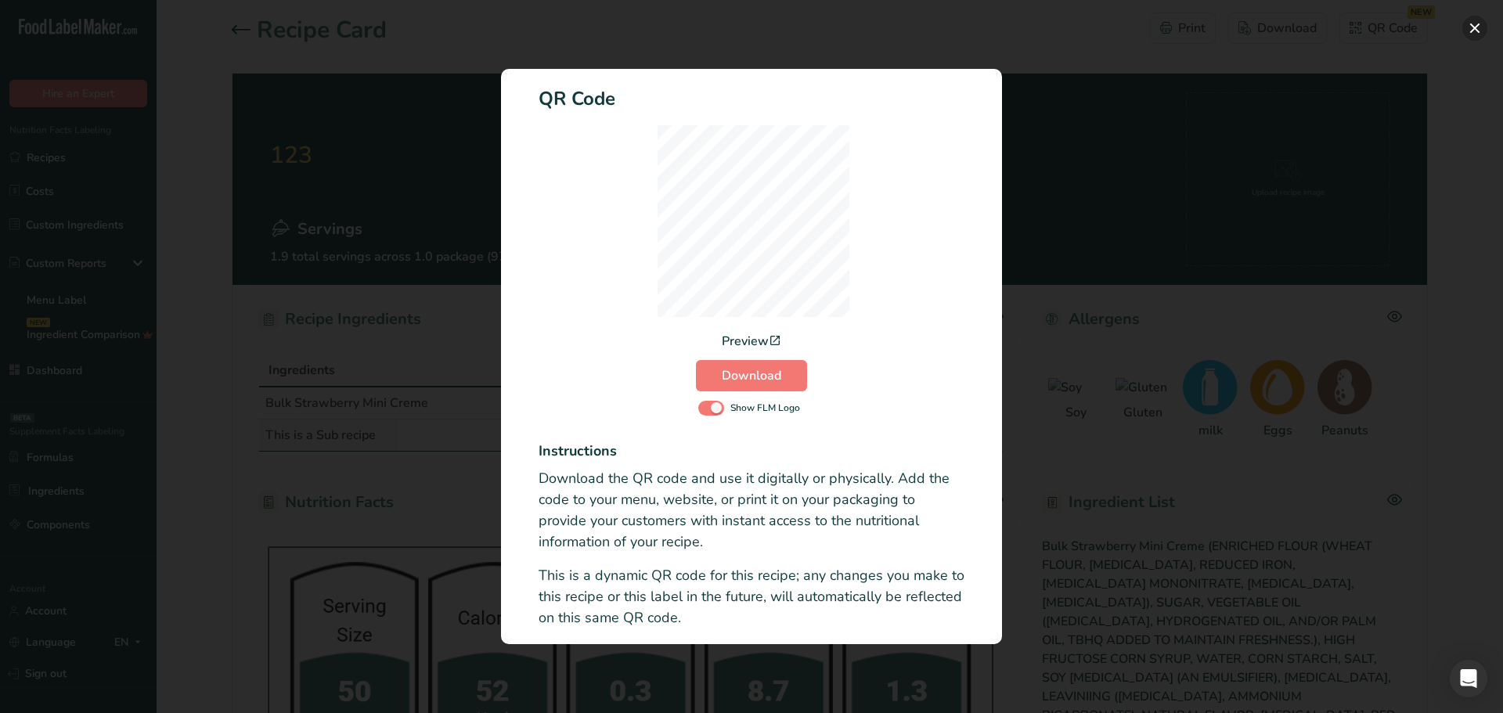
click at [1480, 29] on button "Activity Log Modal" at bounding box center [1474, 28] width 25 height 25
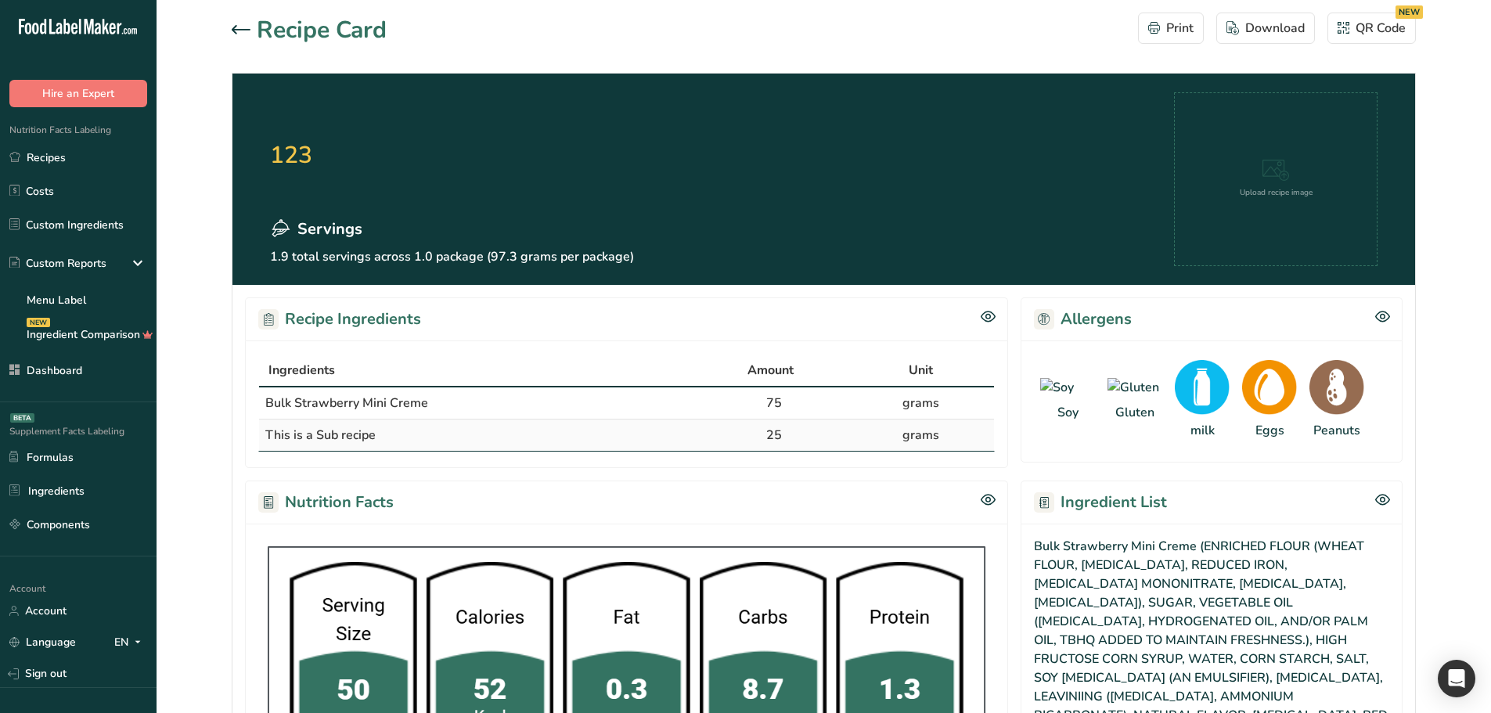
click at [229, 31] on section "Recipe Card Print Download QR Code NEW 123 Servings 1.9 total servings across 1…" at bounding box center [824, 520] width 1335 height 1041
click at [233, 29] on icon at bounding box center [241, 29] width 19 height 9
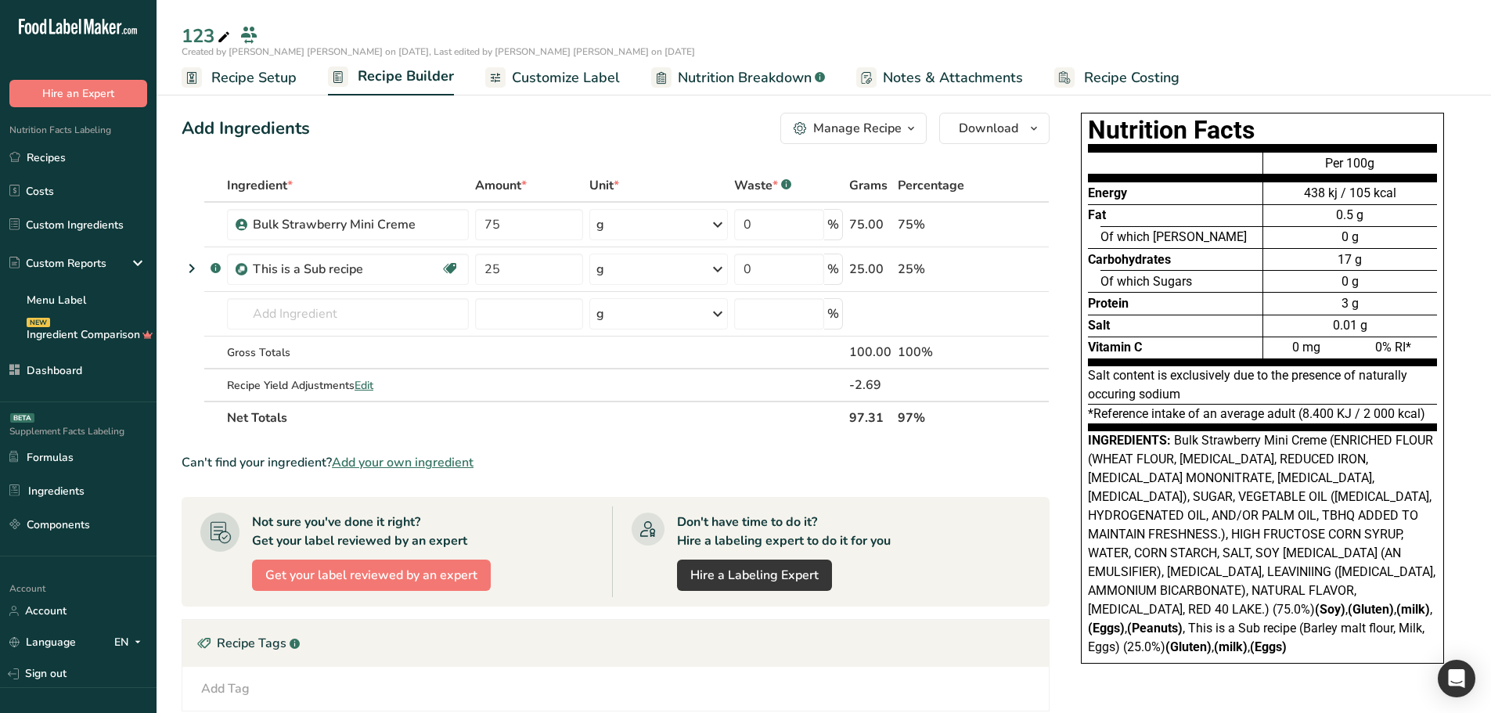
click at [217, 59] on ul "Recipe Setup Recipe Builder Customize Label Nutrition Breakdown .a-a{fill:#3473…" at bounding box center [824, 77] width 1335 height 37
click at [236, 74] on span "Recipe Setup" at bounding box center [253, 77] width 85 height 21
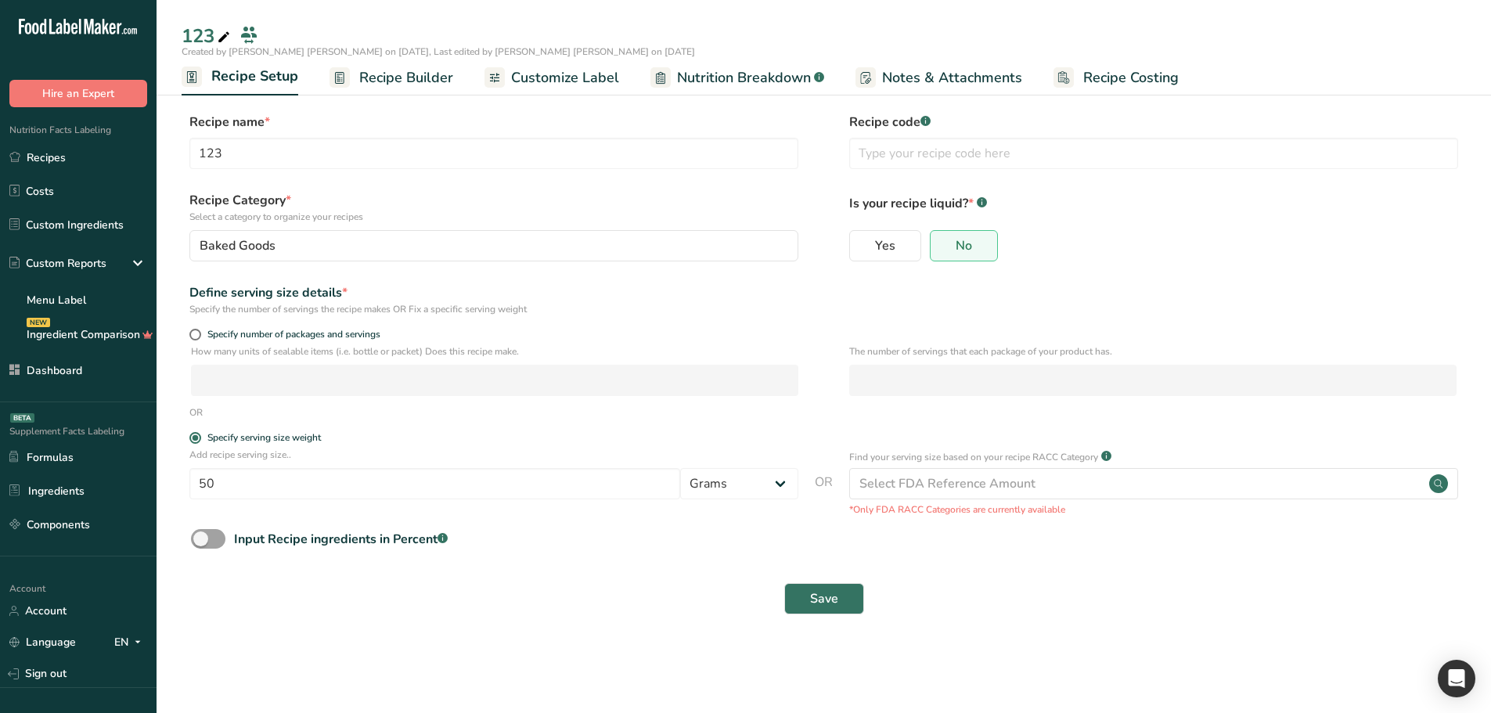
drag, startPoint x: 165, startPoint y: 0, endPoint x: 476, endPoint y: 608, distance: 683.1
click at [476, 608] on div "Save" at bounding box center [824, 598] width 1266 height 31
click at [220, 536] on span at bounding box center [208, 539] width 34 height 20
click at [201, 536] on input "Input Recipe ingredients in Percent .a-a{fill:#347362;}.b-a{fill:#fff;}" at bounding box center [196, 539] width 10 height 10
click at [210, 543] on span at bounding box center [208, 539] width 34 height 20
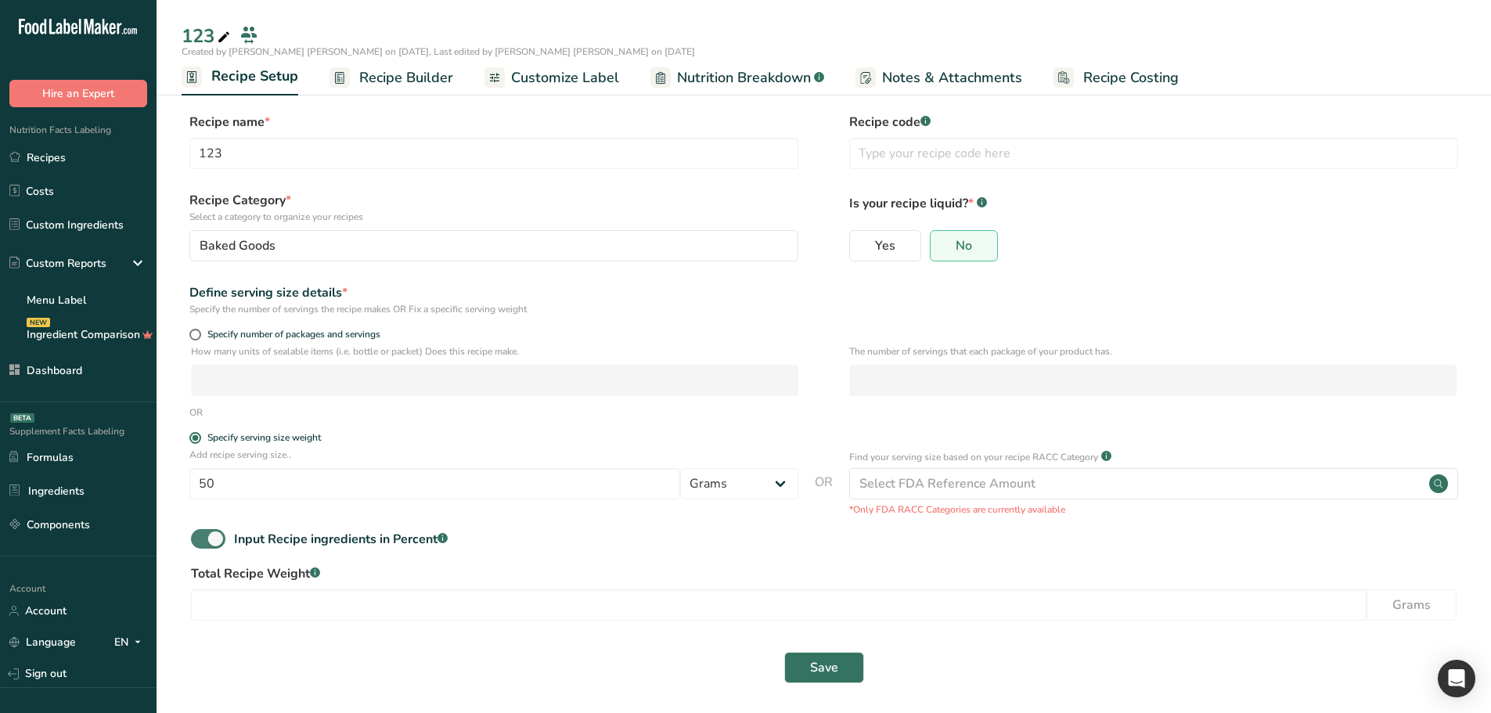
click at [201, 543] on input "Input Recipe ingredients in Percent .a-a{fill:#347362;}.b-a{fill:#fff;}" at bounding box center [196, 539] width 10 height 10
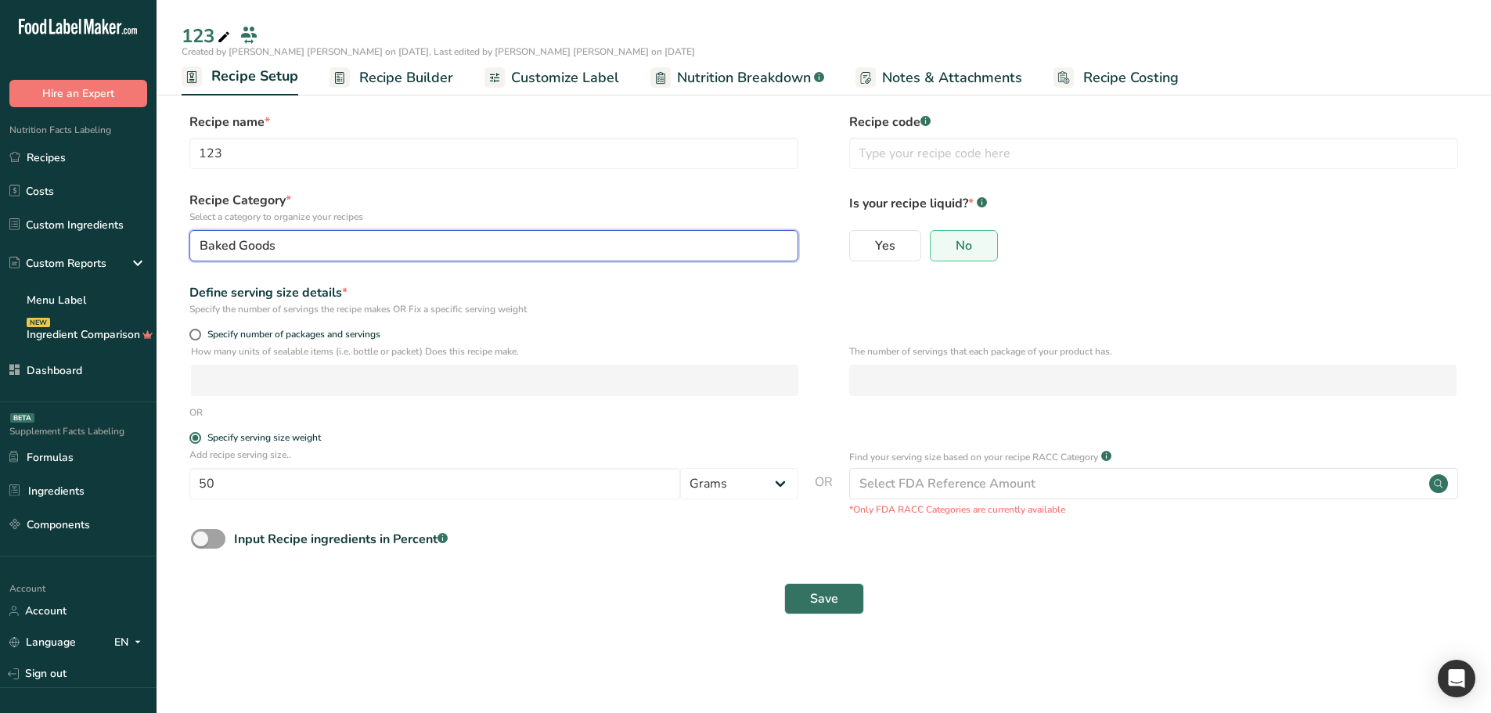
click at [323, 250] on div "Baked Goods" at bounding box center [489, 245] width 579 height 19
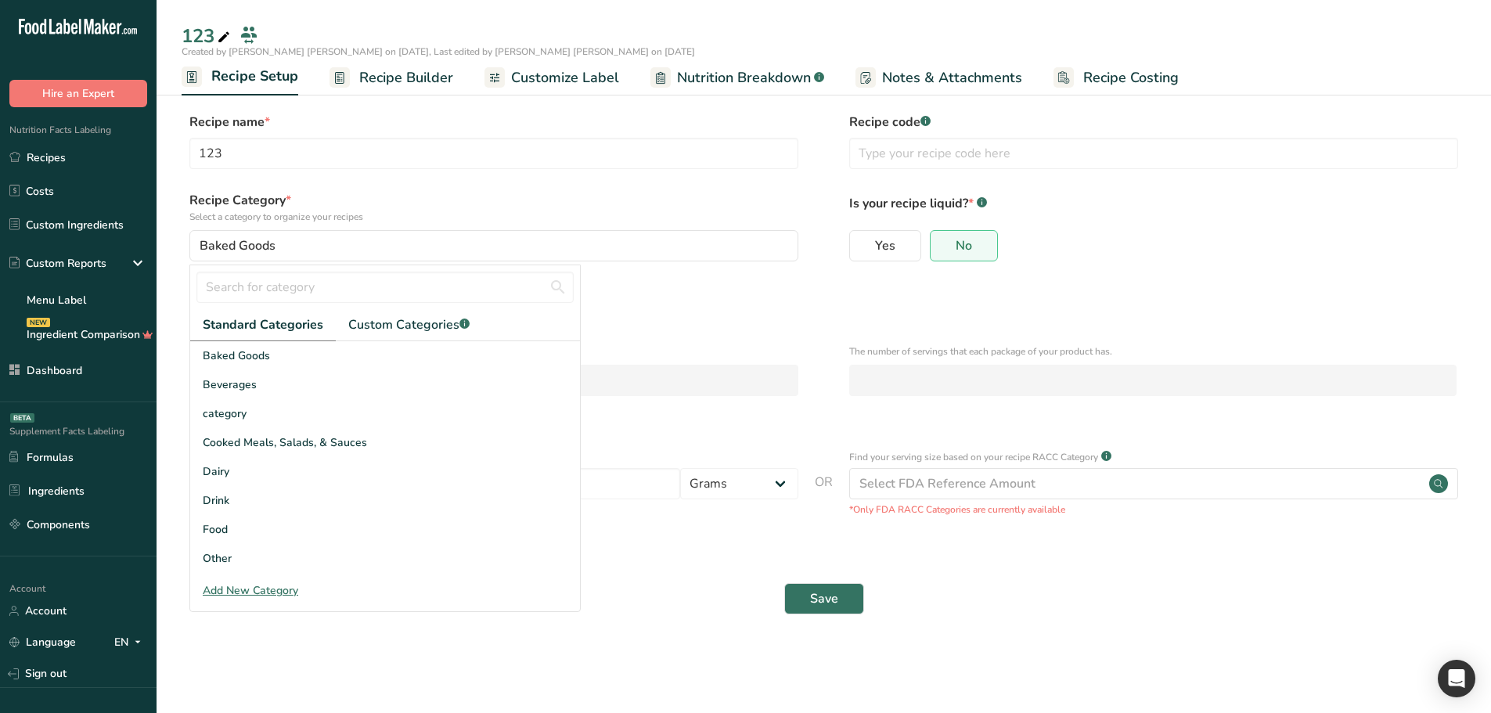
click at [686, 316] on div "Specify the number of servings the recipe makes OR Fix a specific serving weight" at bounding box center [493, 309] width 609 height 14
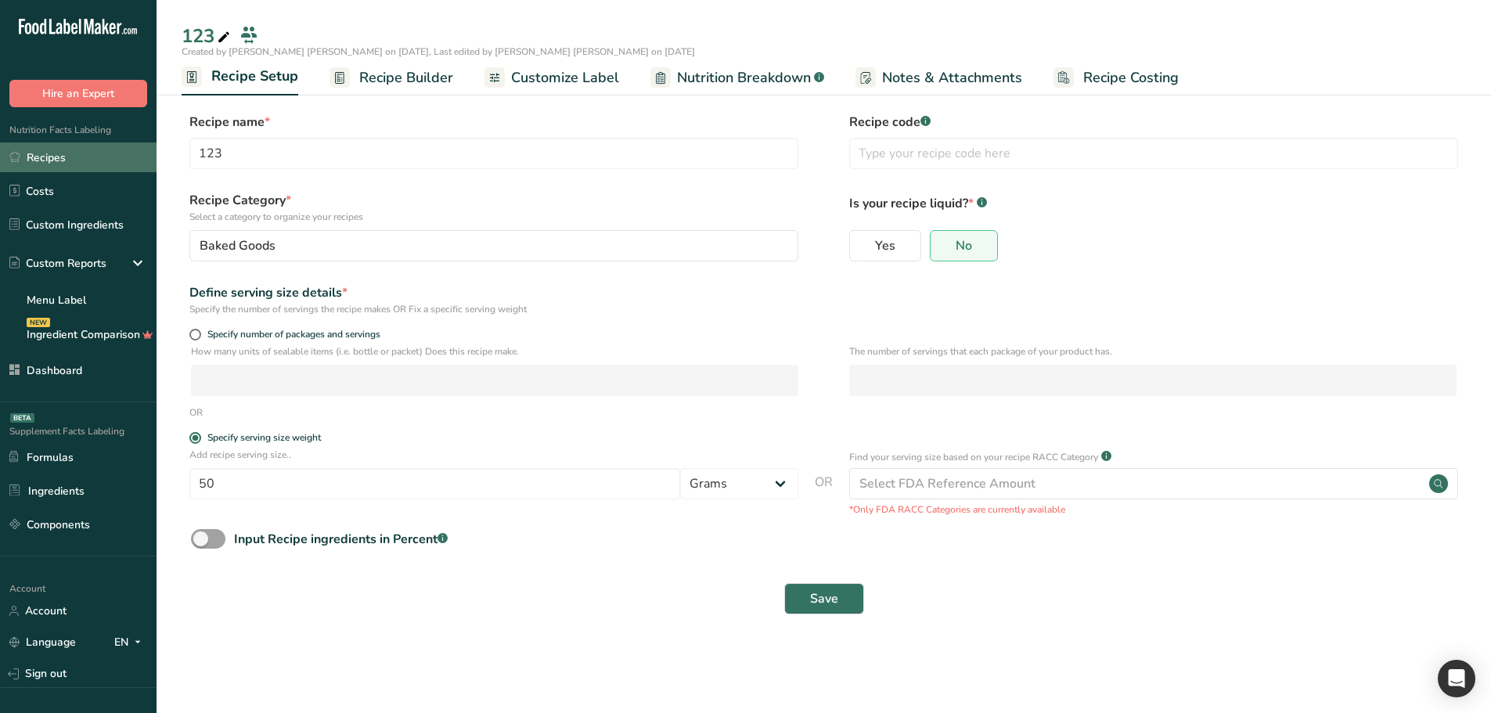
click at [56, 157] on link "Recipes" at bounding box center [78, 157] width 157 height 30
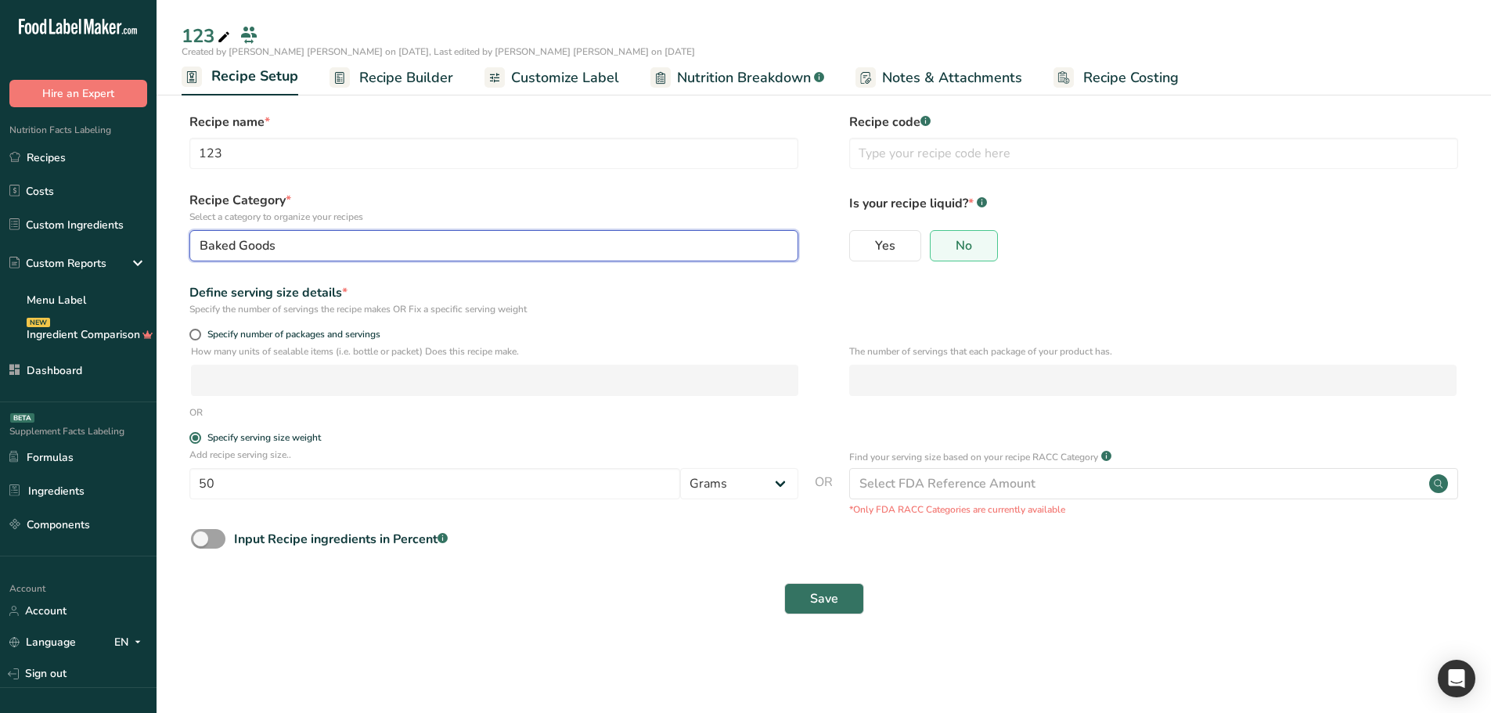
click at [665, 254] on div "Baked Goods" at bounding box center [489, 245] width 579 height 19
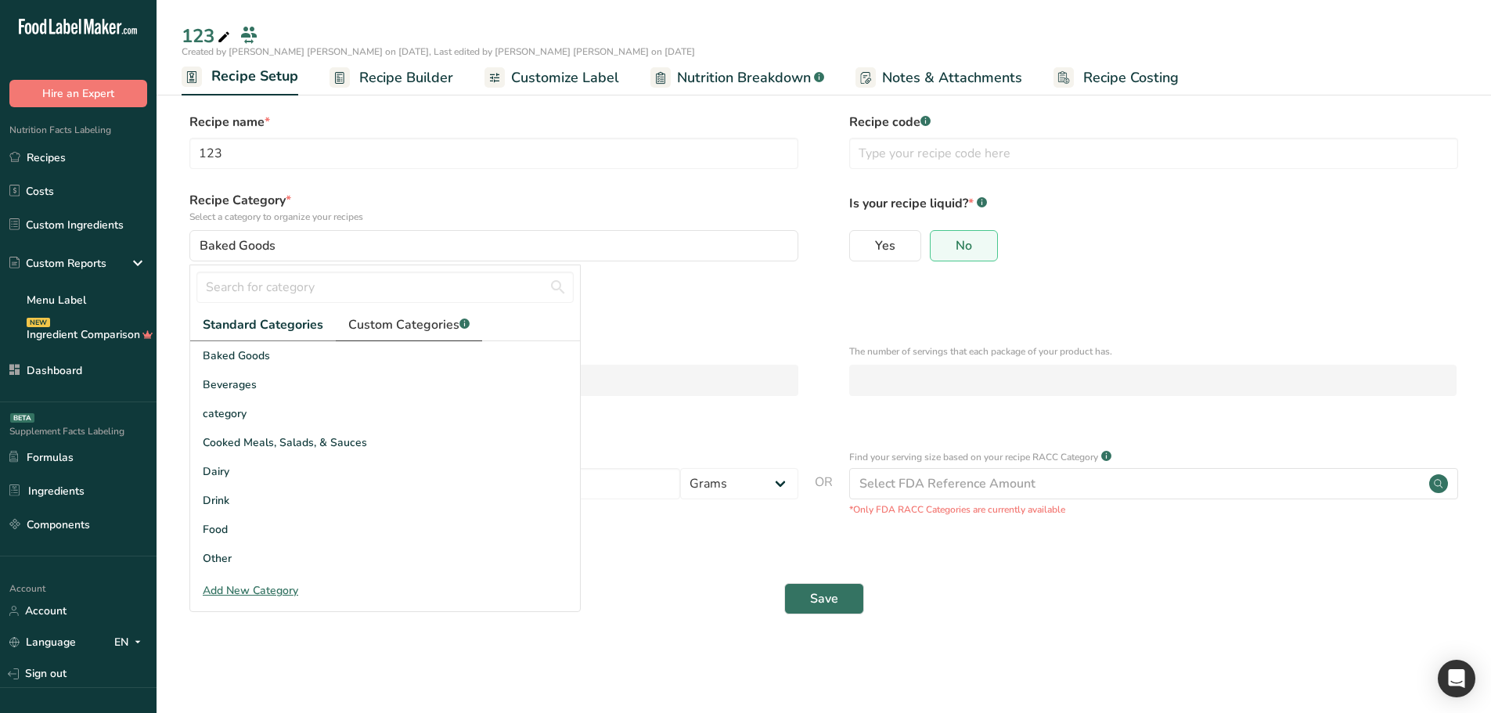
click at [407, 334] on span "Custom Categories .a-a{fill:#347362;}.b-a{fill:#fff;}" at bounding box center [408, 325] width 121 height 19
click at [258, 323] on span "Standard Categories" at bounding box center [262, 325] width 119 height 19
click at [747, 292] on div "Define serving size details *" at bounding box center [493, 292] width 609 height 19
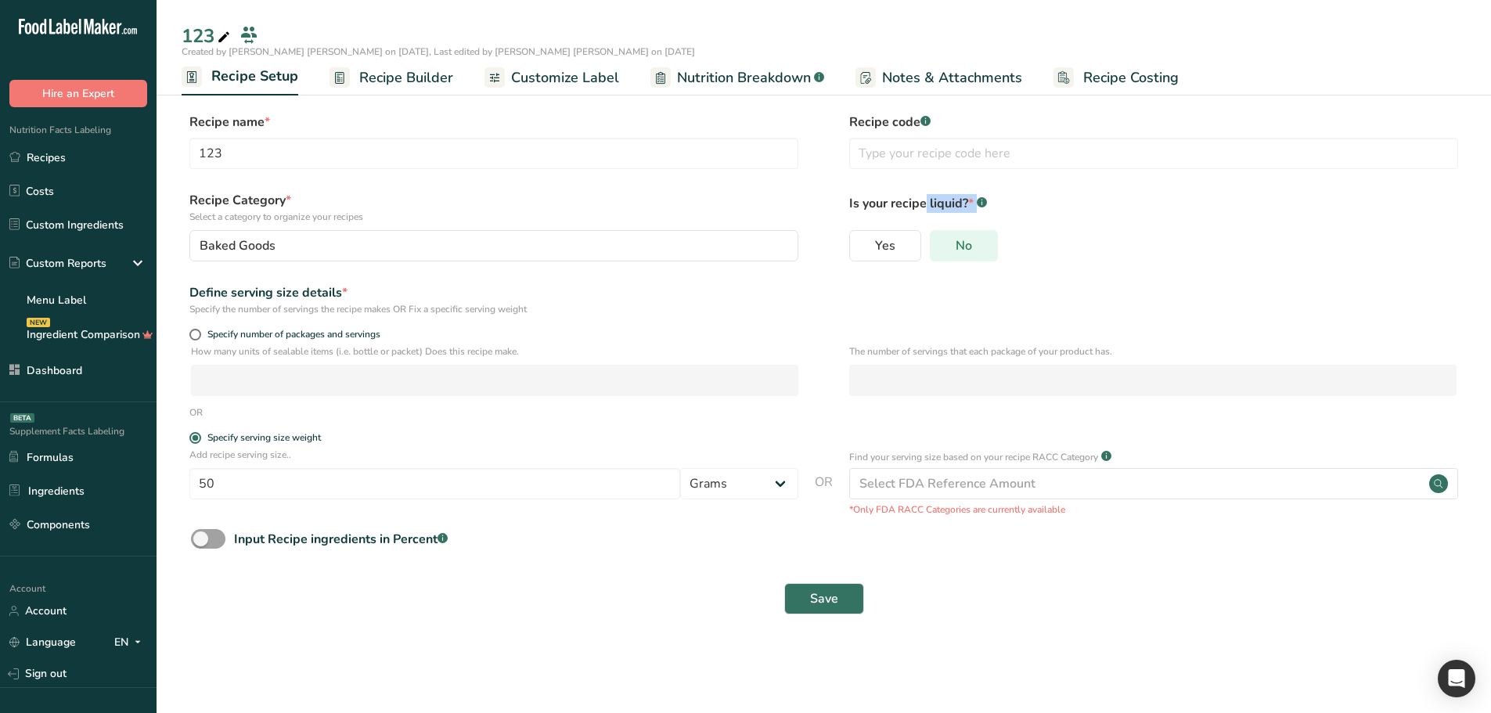
drag, startPoint x: 855, startPoint y: 199, endPoint x: 979, endPoint y: 254, distance: 136.0
click at [979, 254] on div "Is your recipe liquid? * .a-a{fill:#347362;}.b-a{fill:#fff;} Yes No" at bounding box center [1153, 231] width 609 height 80
click at [1030, 247] on div "Yes No" at bounding box center [1153, 250] width 609 height 41
drag, startPoint x: 847, startPoint y: 200, endPoint x: 1134, endPoint y: 261, distance: 293.6
click at [1134, 261] on div "Recipe Category * Select a category to organize your recipes Baked Goods Standa…" at bounding box center [824, 231] width 1285 height 80
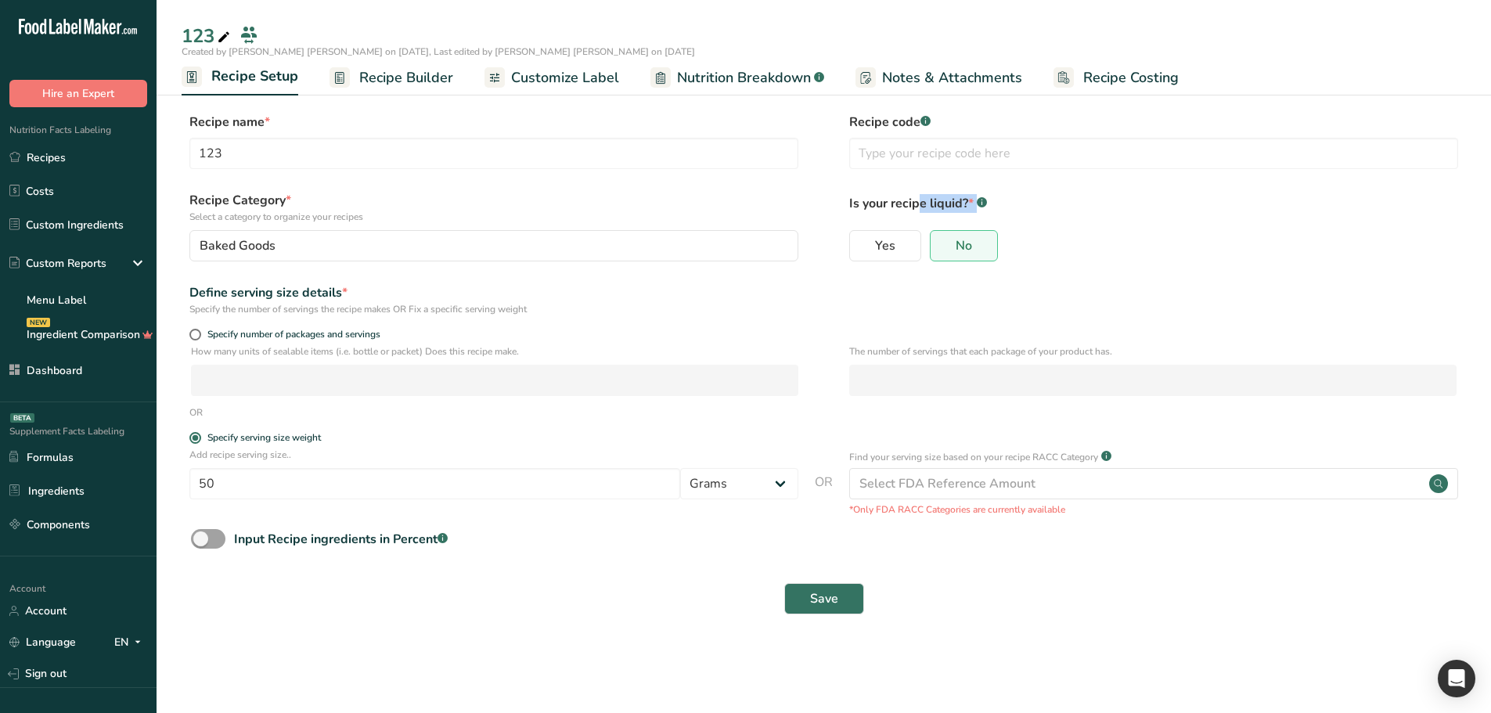
click at [1134, 261] on div "Yes No" at bounding box center [1153, 250] width 609 height 41
click at [391, 533] on div "Input Recipe ingredients in Percent .a-a{fill:#347362;}.b-a{fill:#fff;}" at bounding box center [341, 539] width 214 height 19
click at [201, 534] on input "Input Recipe ingredients in Percent .a-a{fill:#347362;}.b-a{fill:#fff;}" at bounding box center [196, 539] width 10 height 10
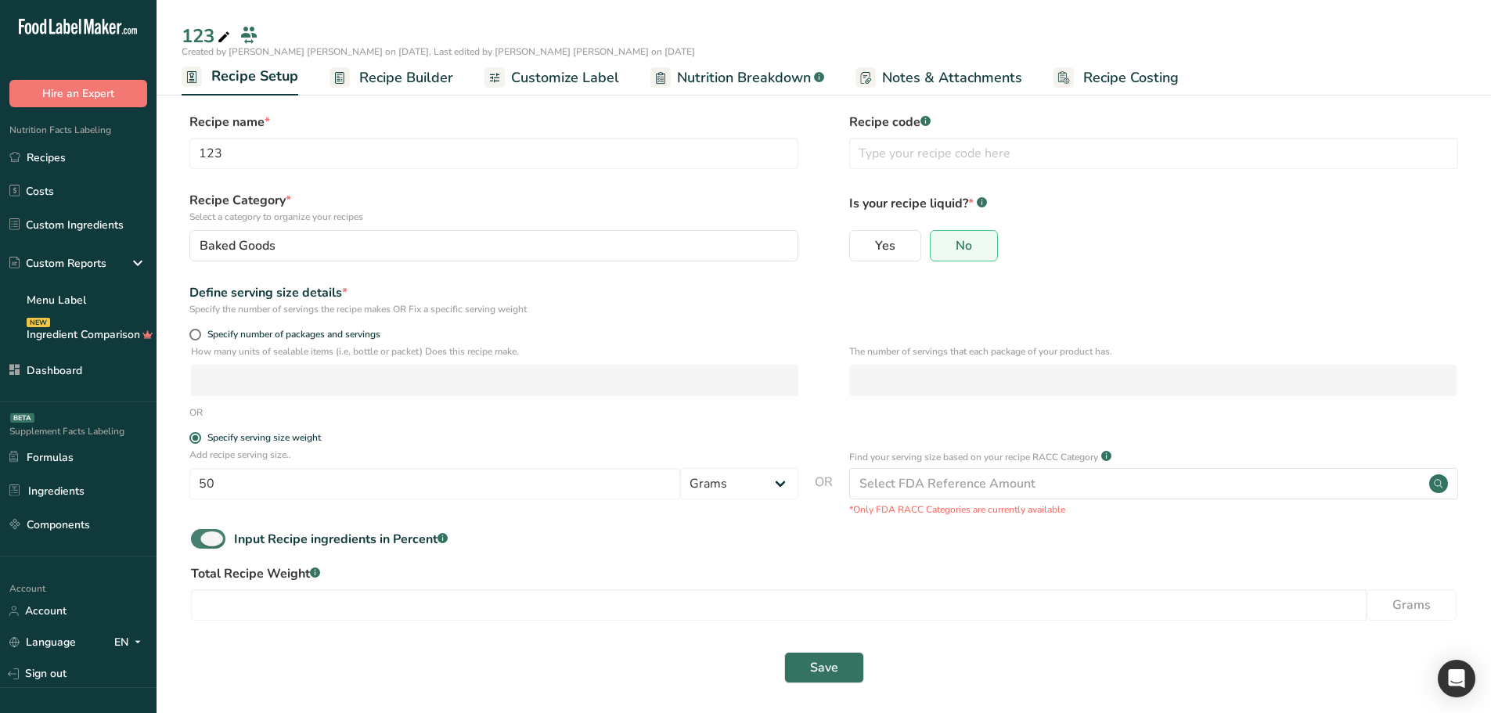
click at [391, 533] on div "Input Recipe ingredients in Percent .a-a{fill:#347362;}.b-a{fill:#fff;}" at bounding box center [341, 539] width 214 height 19
click at [201, 534] on input "Input Recipe ingredients in Percent .a-a{fill:#347362;}.b-a{fill:#fff;}" at bounding box center [196, 539] width 10 height 10
click at [391, 533] on div "Input Recipe ingredients in Percent .a-a{fill:#347362;}.b-a{fill:#fff;}" at bounding box center [341, 539] width 214 height 19
click at [201, 534] on input "Input Recipe ingredients in Percent .a-a{fill:#347362;}.b-a{fill:#fff;}" at bounding box center [196, 539] width 10 height 10
click at [391, 533] on div "Input Recipe ingredients in Percent .a-a{fill:#347362;}.b-a{fill:#fff;}" at bounding box center [341, 539] width 214 height 19
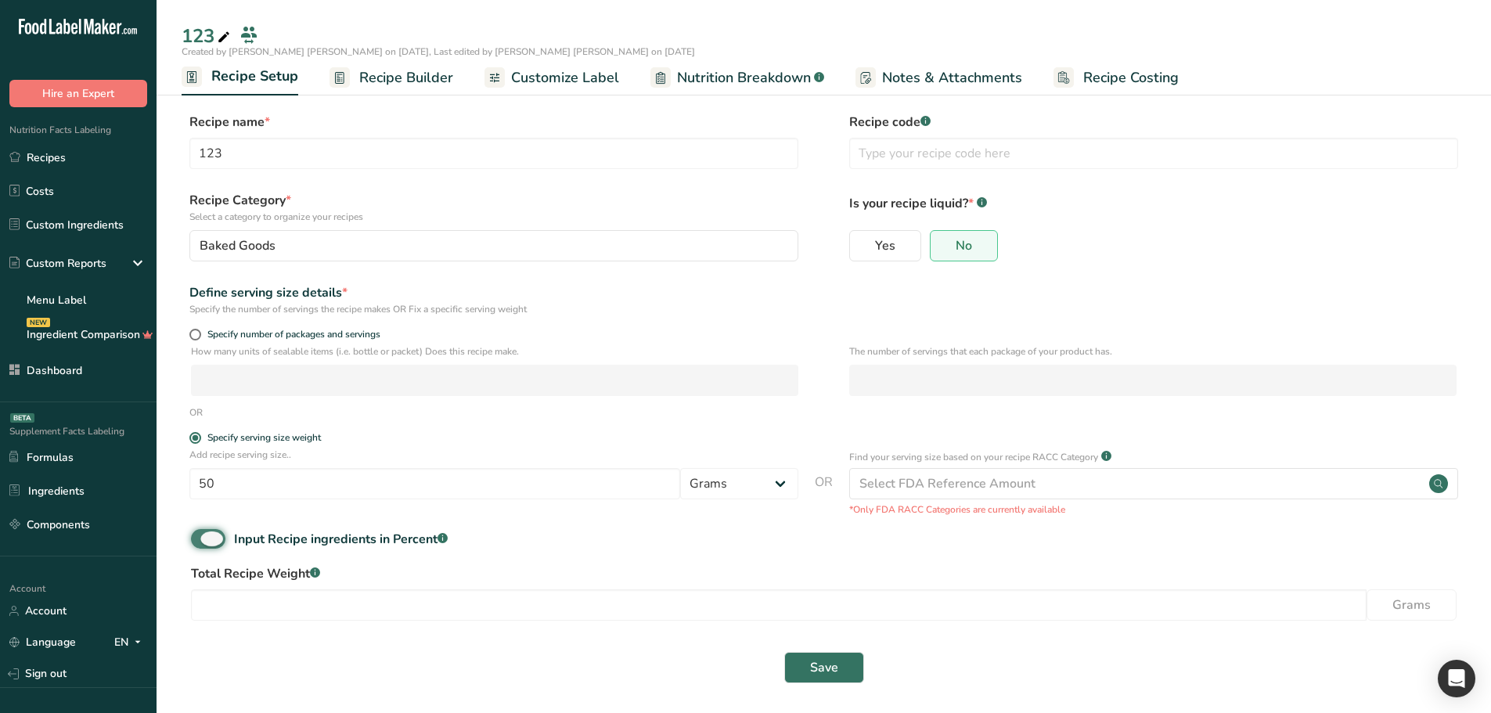
click at [201, 534] on input "Input Recipe ingredients in Percent .a-a{fill:#347362;}.b-a{fill:#fff;}" at bounding box center [196, 539] width 10 height 10
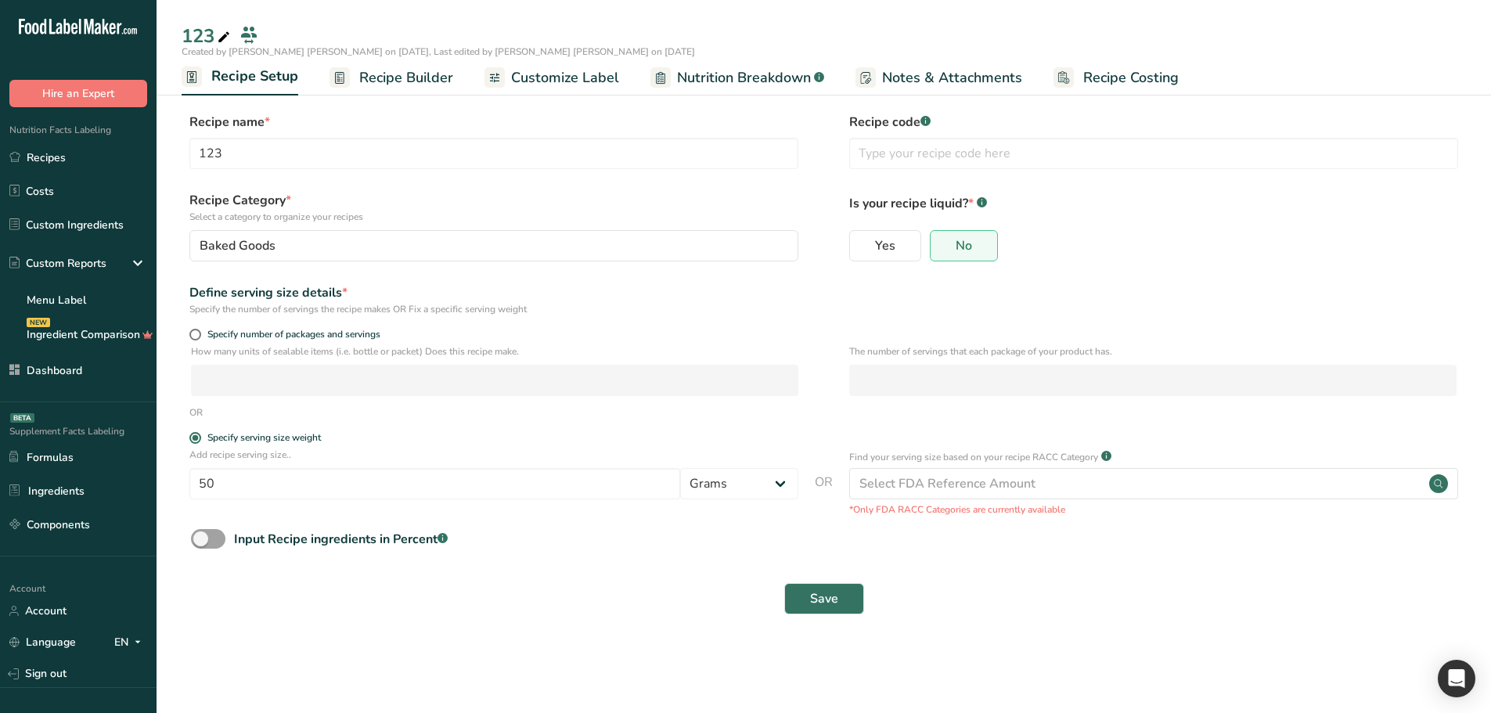
drag, startPoint x: 843, startPoint y: 510, endPoint x: 1065, endPoint y: 503, distance: 221.6
click at [1065, 503] on div "Add recipe serving size.. 50 Grams ppm ug kg mg mcg lb oz quarter cup half cup …" at bounding box center [824, 482] width 1285 height 69
click at [1071, 507] on p "*Only FDA RACC Categories are currently available" at bounding box center [1153, 510] width 609 height 14
drag, startPoint x: 192, startPoint y: 354, endPoint x: 529, endPoint y: 355, distance: 337.4
click at [529, 355] on div "How many units of sealable items (i.e. bottle or packet) Does this recipe make.…" at bounding box center [824, 374] width 1285 height 61
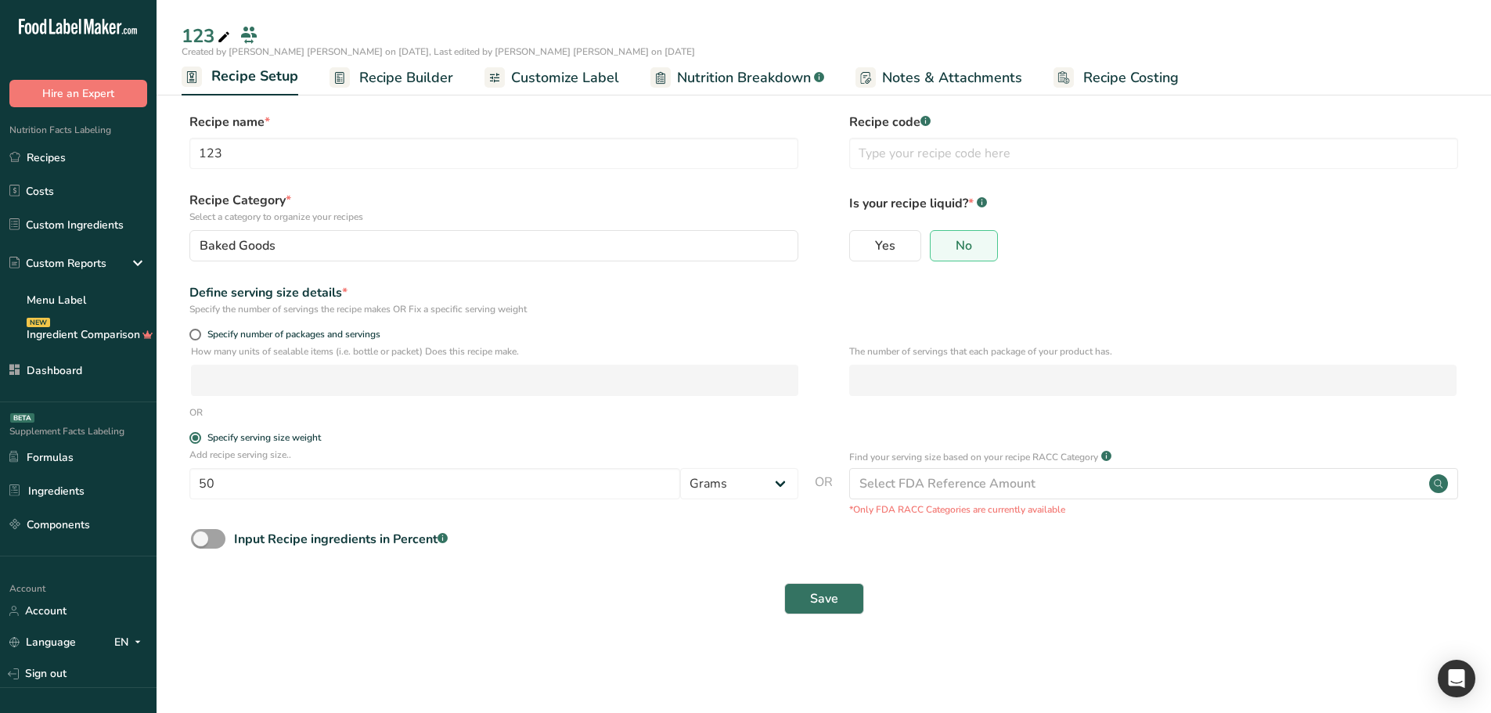
click at [516, 353] on p "How many units of sealable items (i.e. bottle or packet) Does this recipe make." at bounding box center [495, 351] width 608 height 14
click at [525, 353] on p "How many units of sealable items (i.e. bottle or packet) Does this recipe make." at bounding box center [495, 351] width 608 height 14
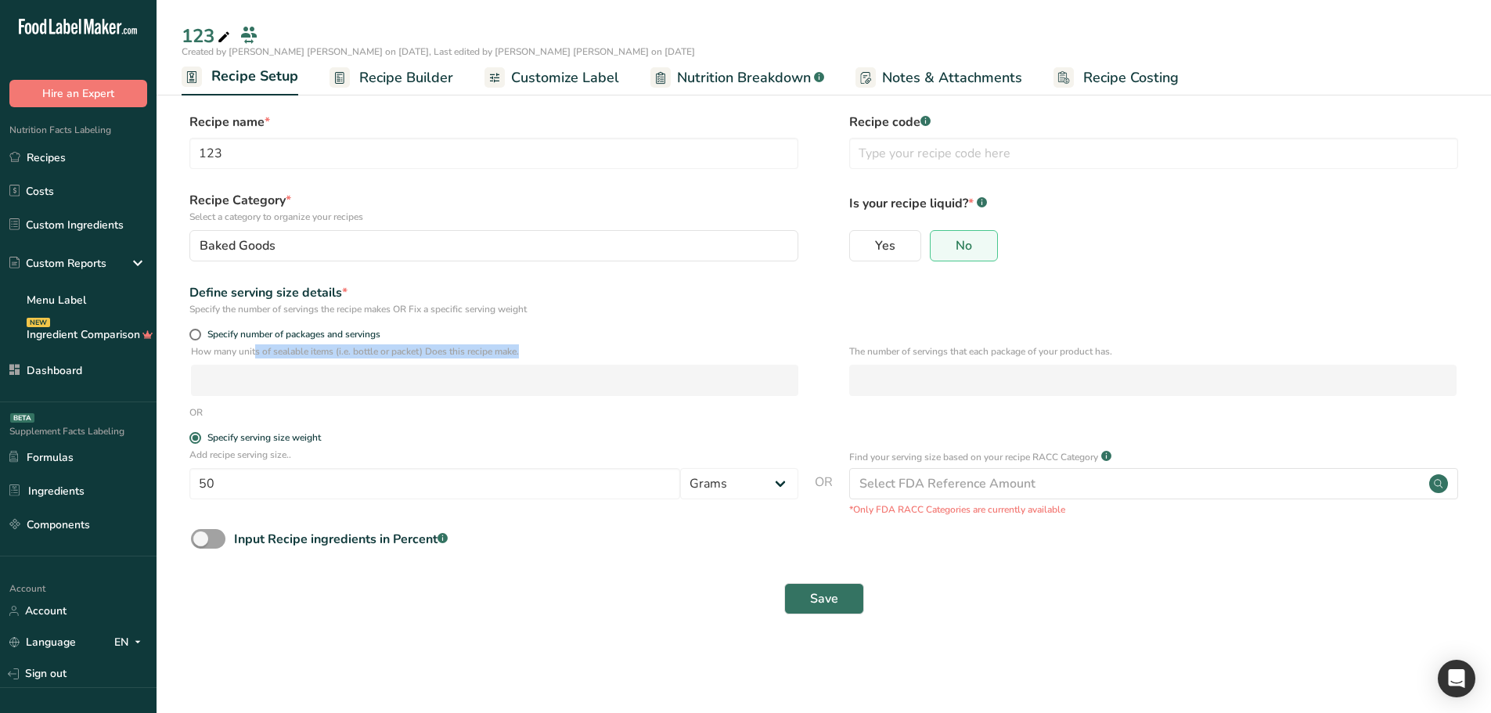
drag, startPoint x: 528, startPoint y: 351, endPoint x: 193, endPoint y: 350, distance: 335.1
click at [193, 350] on p "How many units of sealable items (i.e. bottle or packet) Does this recipe make." at bounding box center [495, 351] width 608 height 14
drag, startPoint x: 831, startPoint y: 357, endPoint x: 1109, endPoint y: 359, distance: 277.9
click at [1109, 364] on div "How many units of sealable items (i.e. bottle or packet) Does this recipe make.…" at bounding box center [824, 374] width 1285 height 61
click at [1105, 348] on p "The number of servings that each package of your product has." at bounding box center [1153, 351] width 608 height 14
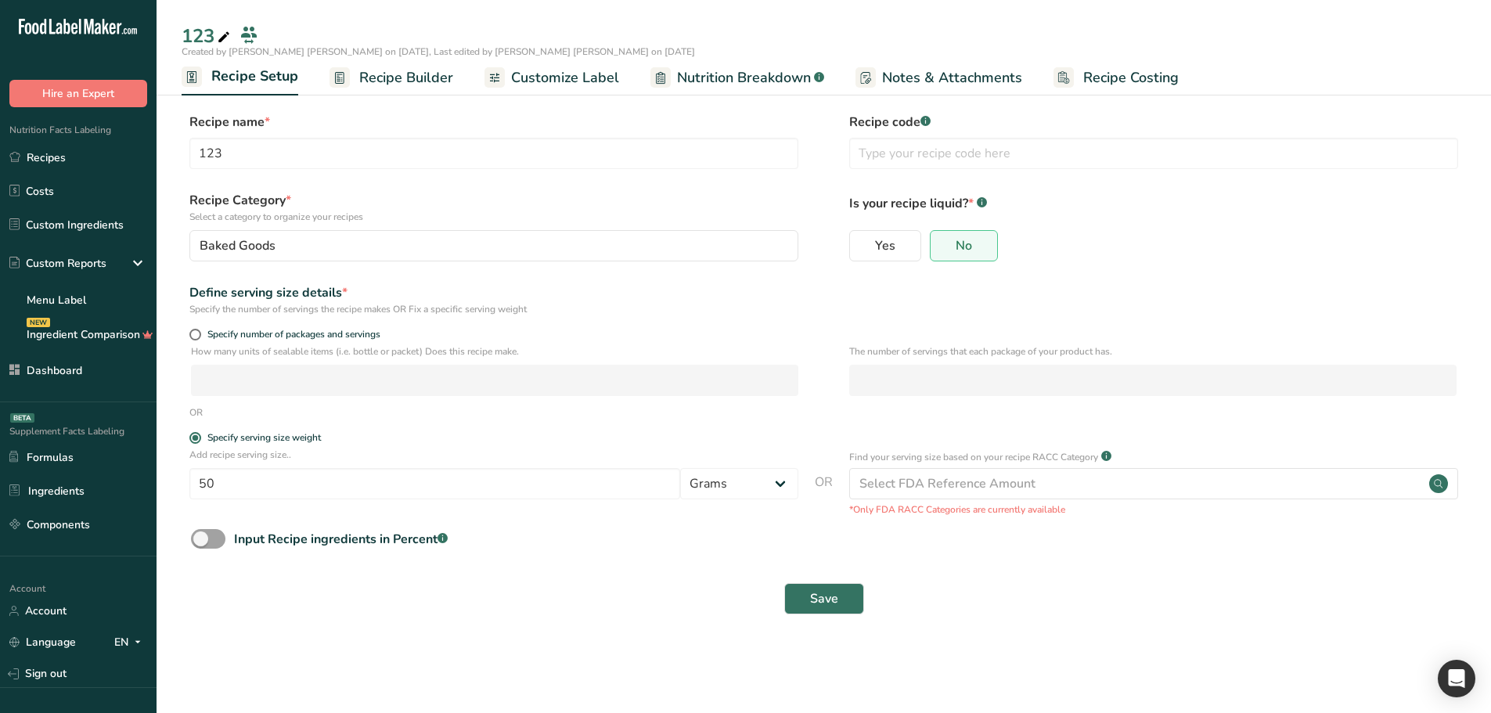
click at [1105, 348] on p "The number of servings that each package of your product has." at bounding box center [1153, 351] width 608 height 14
click at [280, 353] on p "How many units of sealable items (i.e. bottle or packet) Does this recipe make." at bounding box center [495, 351] width 608 height 14
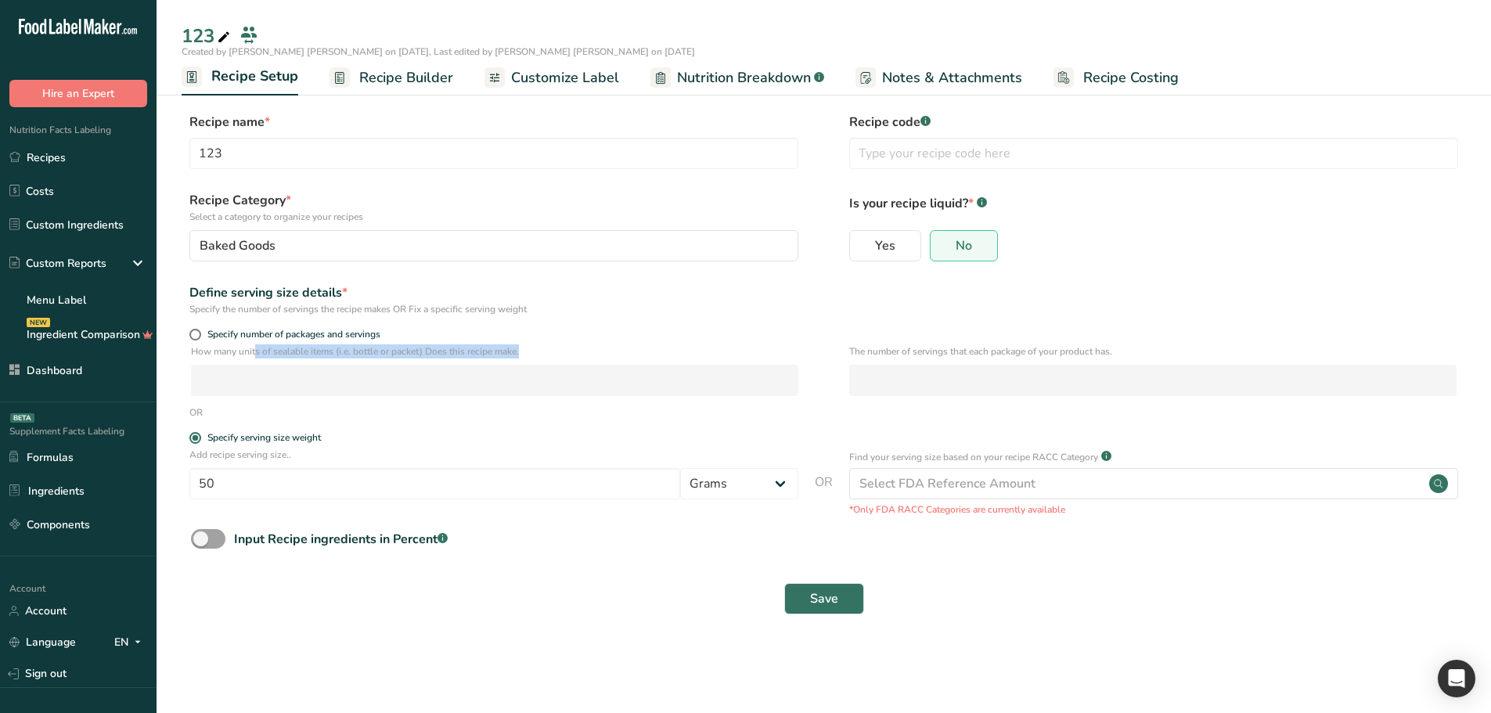
click at [329, 353] on p "How many units of sealable items (i.e. bottle or packet) Does this recipe make." at bounding box center [495, 351] width 608 height 14
click at [825, 483] on span "OR" at bounding box center [824, 495] width 18 height 44
click at [835, 483] on div "Add recipe serving size.. 50 Grams ppm ug kg mg mcg lb oz quarter cup half cup …" at bounding box center [824, 482] width 1285 height 69
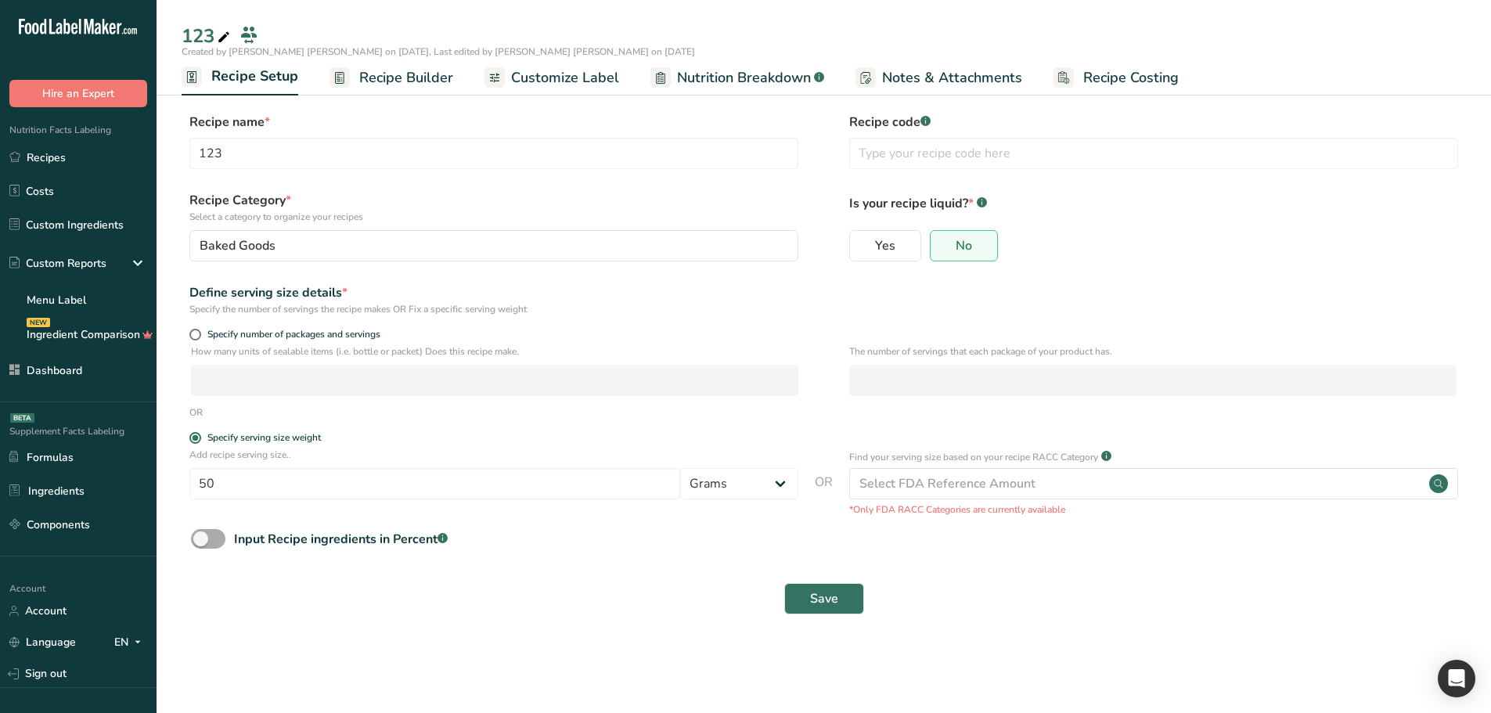
click at [245, 540] on div "Input Recipe ingredients in Percent .a-a{fill:#347362;}.b-a{fill:#fff;}" at bounding box center [341, 539] width 214 height 19
click at [201, 540] on input "Input Recipe ingredients in Percent .a-a{fill:#347362;}.b-a{fill:#fff;}" at bounding box center [196, 539] width 10 height 10
click at [247, 540] on div "Input Recipe ingredients in Percent .a-a{fill:#347362;}.b-a{fill:#fff;}" at bounding box center [341, 539] width 214 height 19
click at [201, 540] on input "Input Recipe ingredients in Percent .a-a{fill:#347362;}.b-a{fill:#fff;}" at bounding box center [196, 539] width 10 height 10
click at [303, 538] on div "Input Recipe ingredients in Percent .a-a{fill:#347362;}.b-a{fill:#fff;}" at bounding box center [341, 539] width 214 height 19
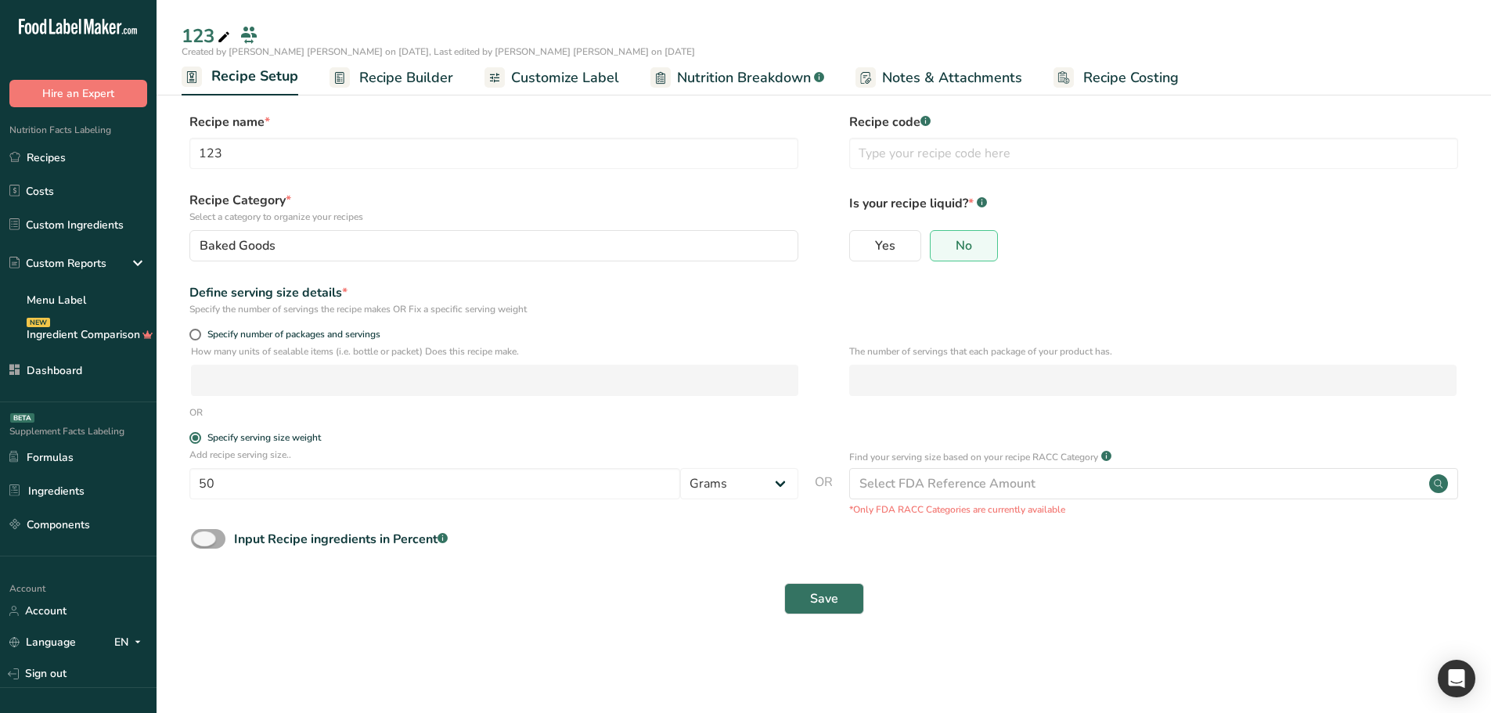
click at [201, 538] on input "Input Recipe ingredients in Percent .a-a{fill:#347362;}.b-a{fill:#fff;}" at bounding box center [196, 539] width 10 height 10
click at [306, 538] on div "Input Recipe ingredients in Percent .a-a{fill:#347362;}.b-a{fill:#fff;}" at bounding box center [341, 539] width 214 height 19
click at [201, 538] on input "Input Recipe ingredients in Percent .a-a{fill:#347362;}.b-a{fill:#fff;}" at bounding box center [196, 539] width 10 height 10
click at [309, 536] on div "Input Recipe ingredients in Percent .a-a{fill:#347362;}.b-a{fill:#fff;}" at bounding box center [341, 539] width 214 height 19
click at [201, 536] on input "Input Recipe ingredients in Percent .a-a{fill:#347362;}.b-a{fill:#fff;}" at bounding box center [196, 539] width 10 height 10
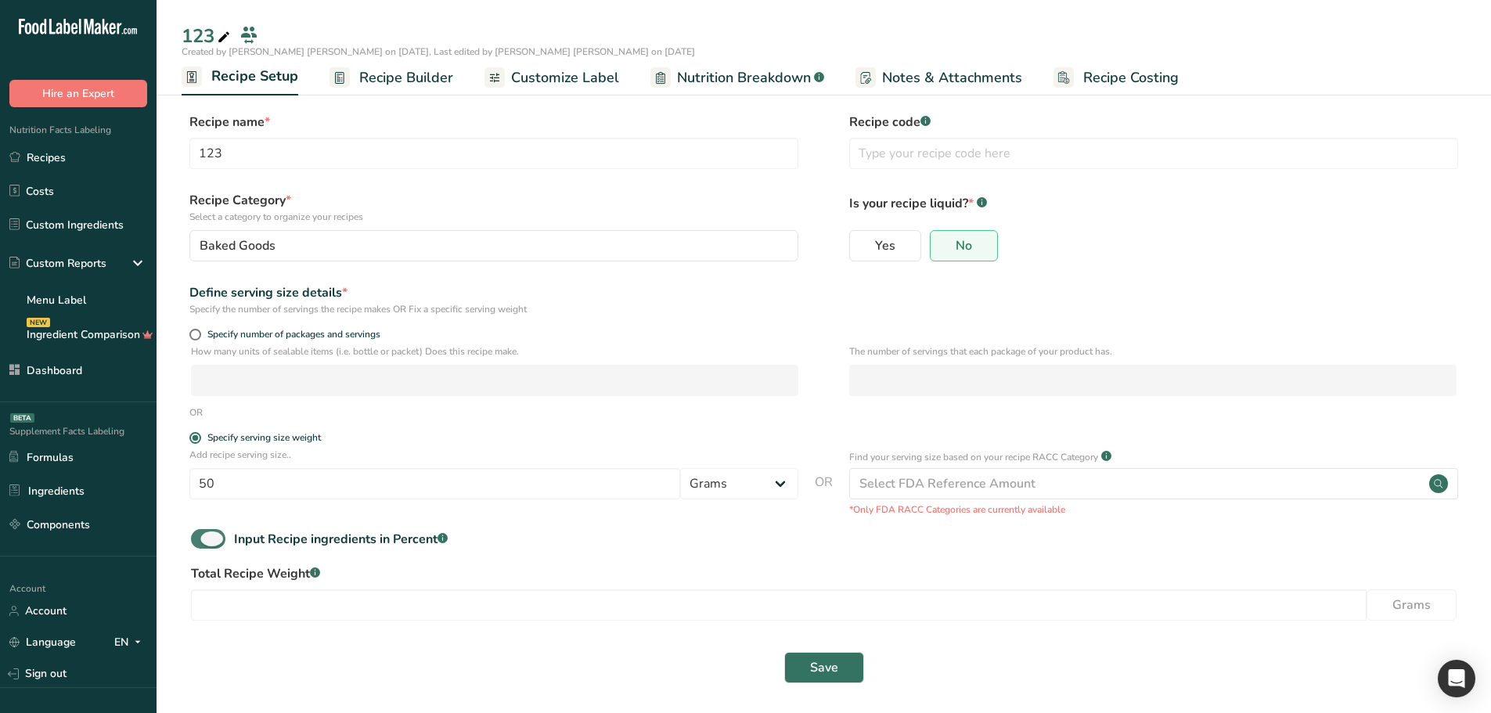
click at [269, 538] on div "Input Recipe ingredients in Percent .a-a{fill:#347362;}.b-a{fill:#fff;}" at bounding box center [341, 539] width 214 height 19
click at [201, 538] on input "Input Recipe ingredients in Percent .a-a{fill:#347362;}.b-a{fill:#fff;}" at bounding box center [196, 539] width 10 height 10
click at [269, 538] on div "Input Recipe ingredients in Percent .a-a{fill:#347362;}.b-a{fill:#fff;}" at bounding box center [341, 539] width 214 height 19
click at [201, 538] on input "Input Recipe ingredients in Percent .a-a{fill:#347362;}.b-a{fill:#fff;}" at bounding box center [196, 539] width 10 height 10
click at [265, 616] on input "number" at bounding box center [779, 605] width 1176 height 31
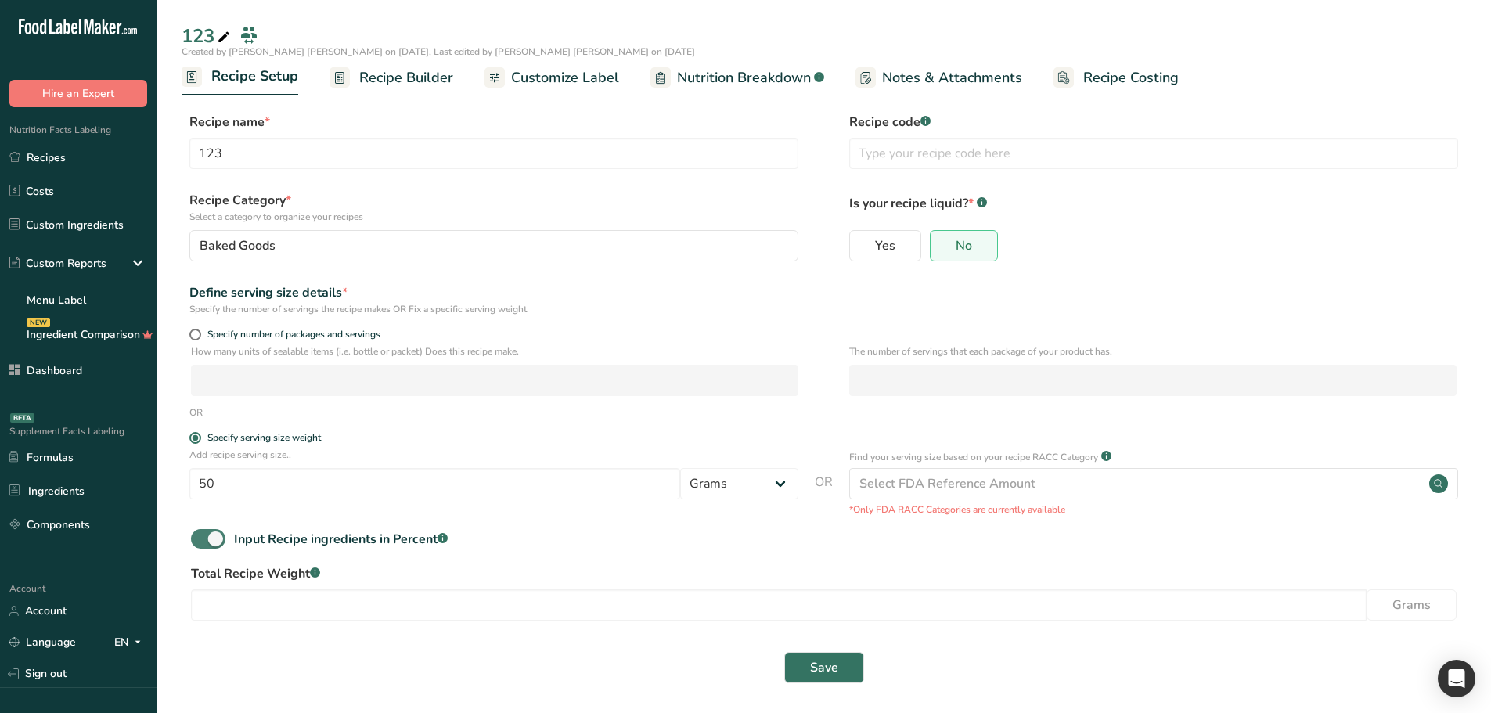
click at [245, 537] on div "Input Recipe ingredients in Percent .a-a{fill:#347362;}.b-a{fill:#fff;}" at bounding box center [341, 539] width 214 height 19
click at [201, 537] on input "Input Recipe ingredients in Percent .a-a{fill:#347362;}.b-a{fill:#fff;}" at bounding box center [196, 539] width 10 height 10
click at [416, 538] on div "Input Recipe ingredients in Percent .a-a{fill:#347362;}.b-a{fill:#fff;}" at bounding box center [341, 539] width 214 height 19
click at [201, 538] on input "Input Recipe ingredients in Percent .a-a{fill:#347362;}.b-a{fill:#fff;}" at bounding box center [196, 539] width 10 height 10
click at [391, 538] on div "Input Recipe ingredients in Percent .a-a{fill:#347362;}.b-a{fill:#fff;}" at bounding box center [341, 539] width 214 height 19
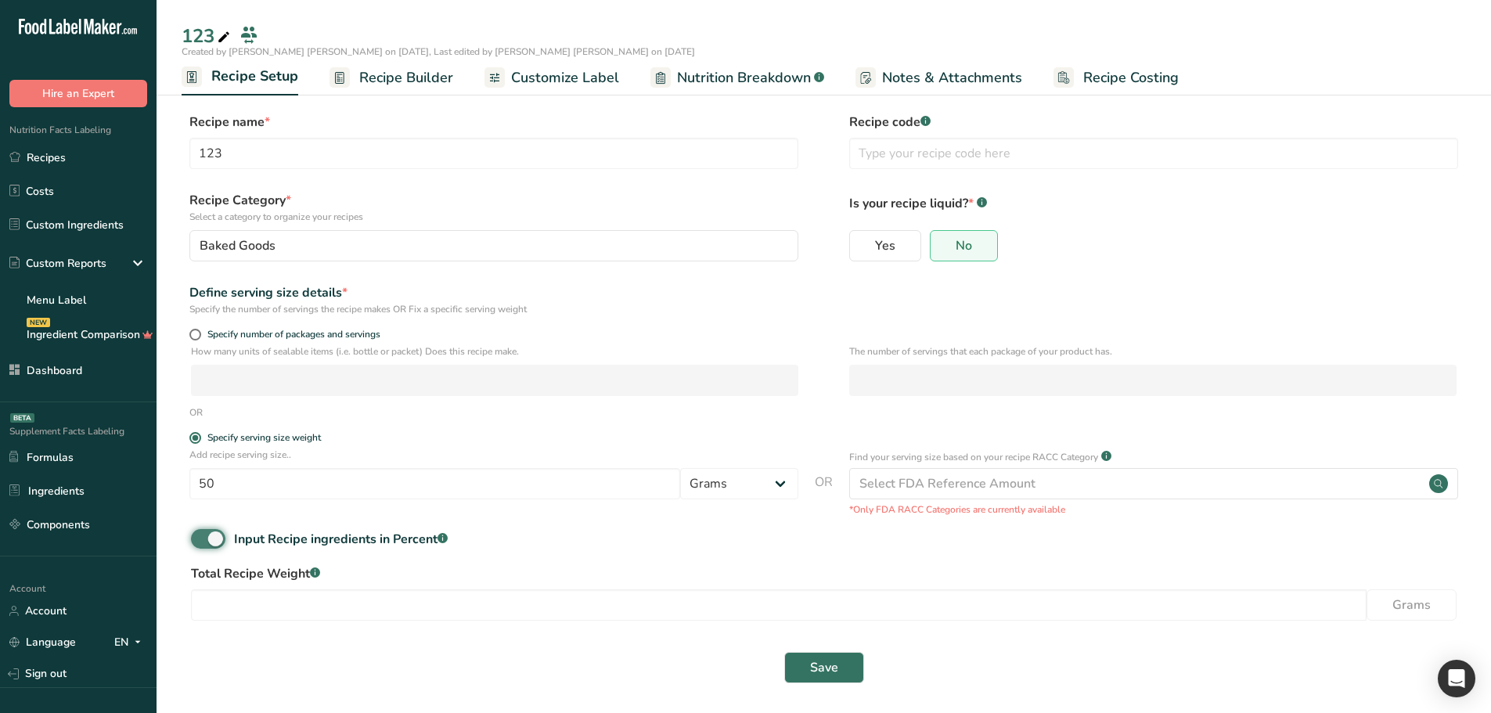
click at [201, 538] on input "Input Recipe ingredients in Percent .a-a{fill:#347362;}.b-a{fill:#fff;}" at bounding box center [196, 539] width 10 height 10
checkbox input "false"
click at [413, 73] on span "Recipe Builder" at bounding box center [406, 77] width 94 height 21
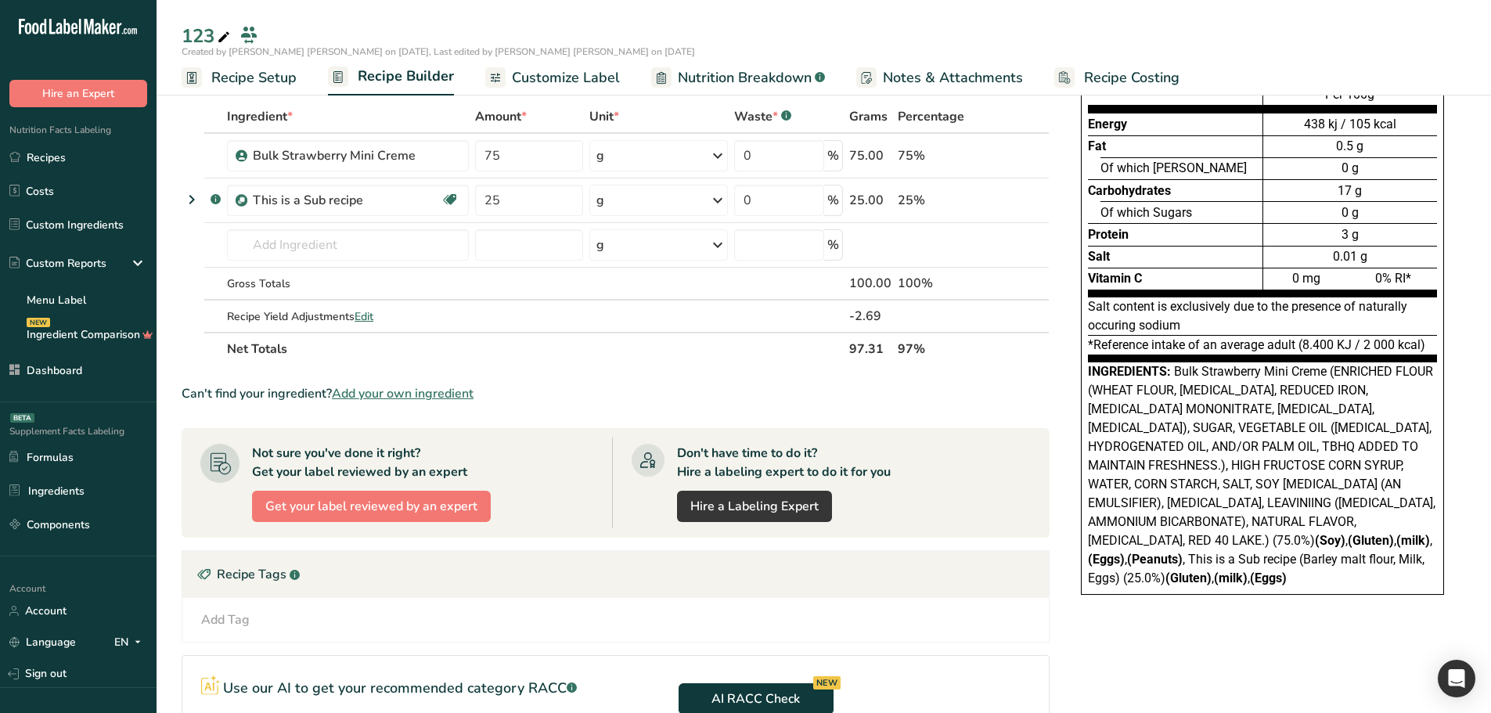
scroll to position [78, 0]
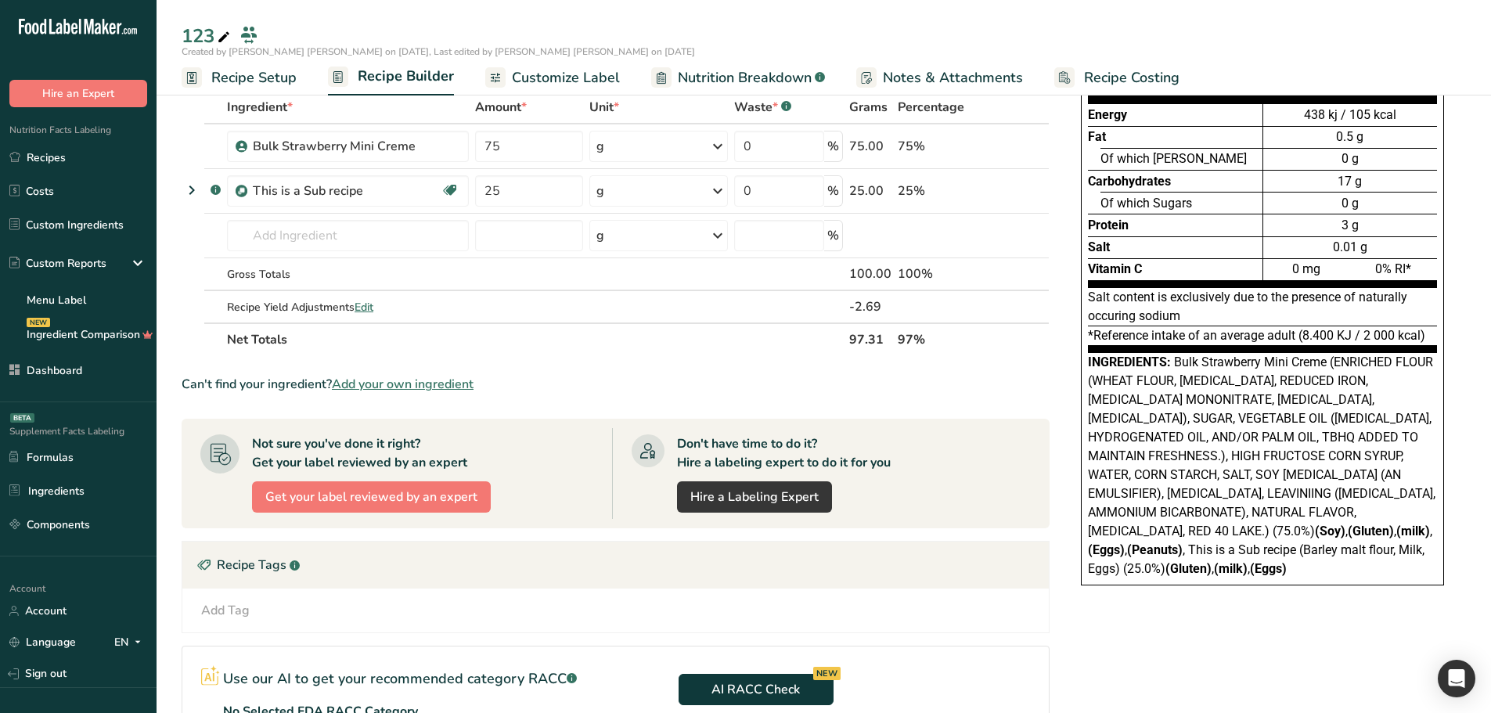
click at [253, 71] on span "Recipe Setup" at bounding box center [253, 77] width 85 height 21
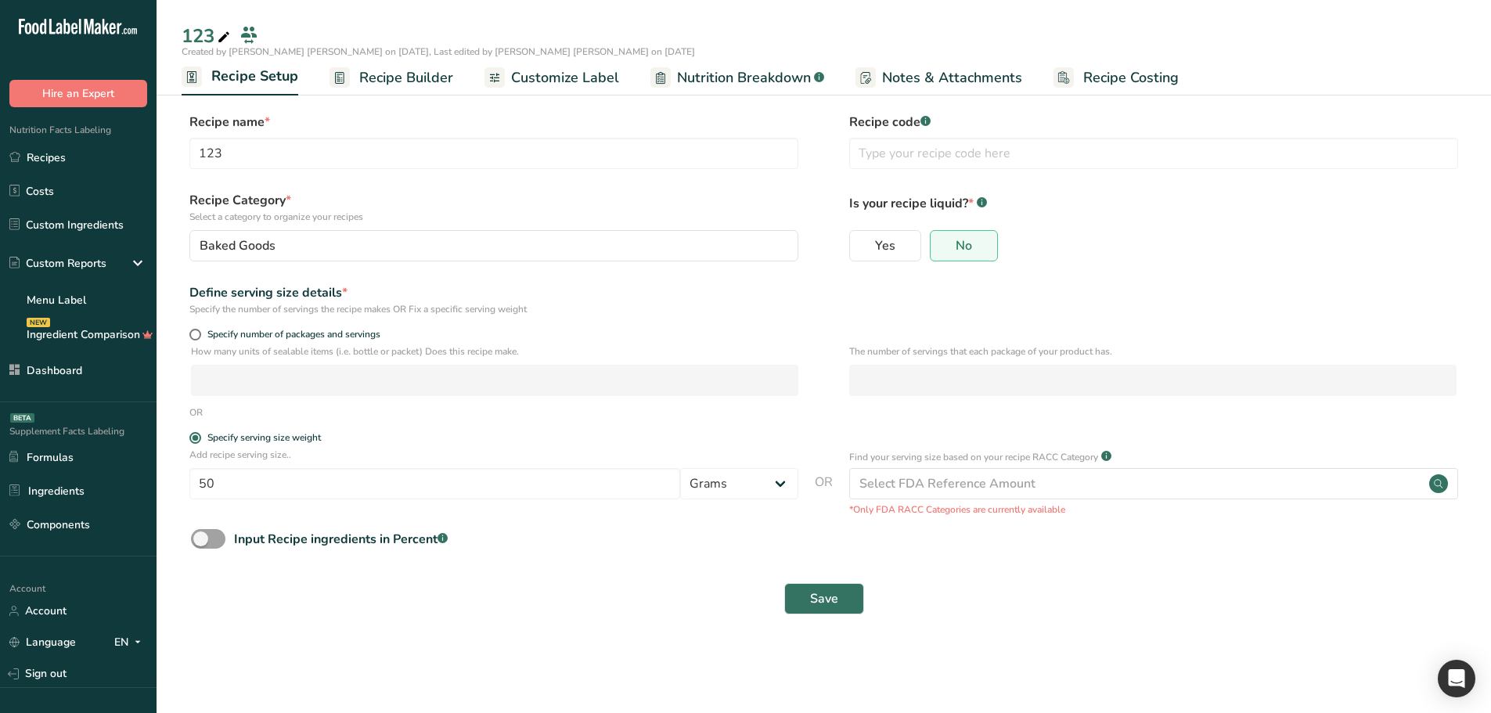
click at [437, 74] on span "Recipe Builder" at bounding box center [406, 77] width 94 height 21
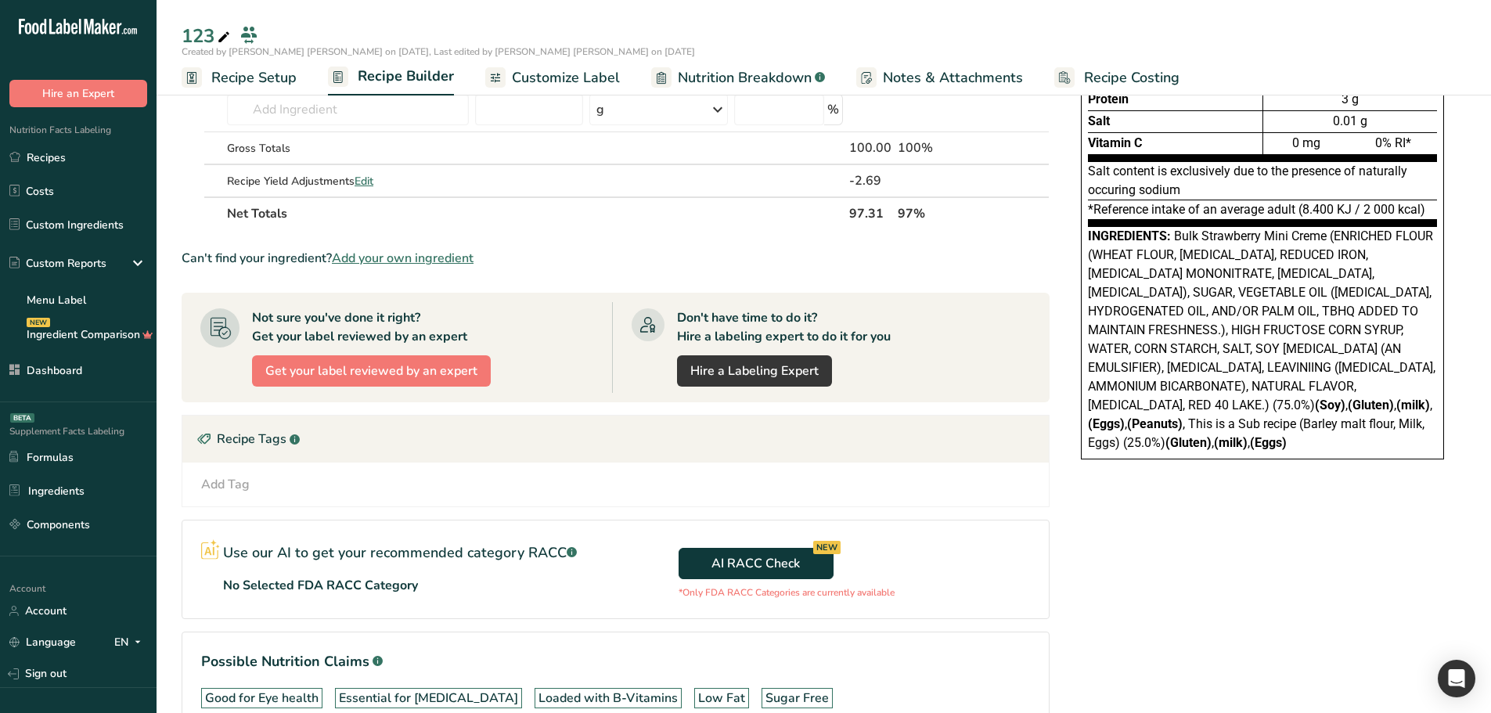
scroll to position [235, 0]
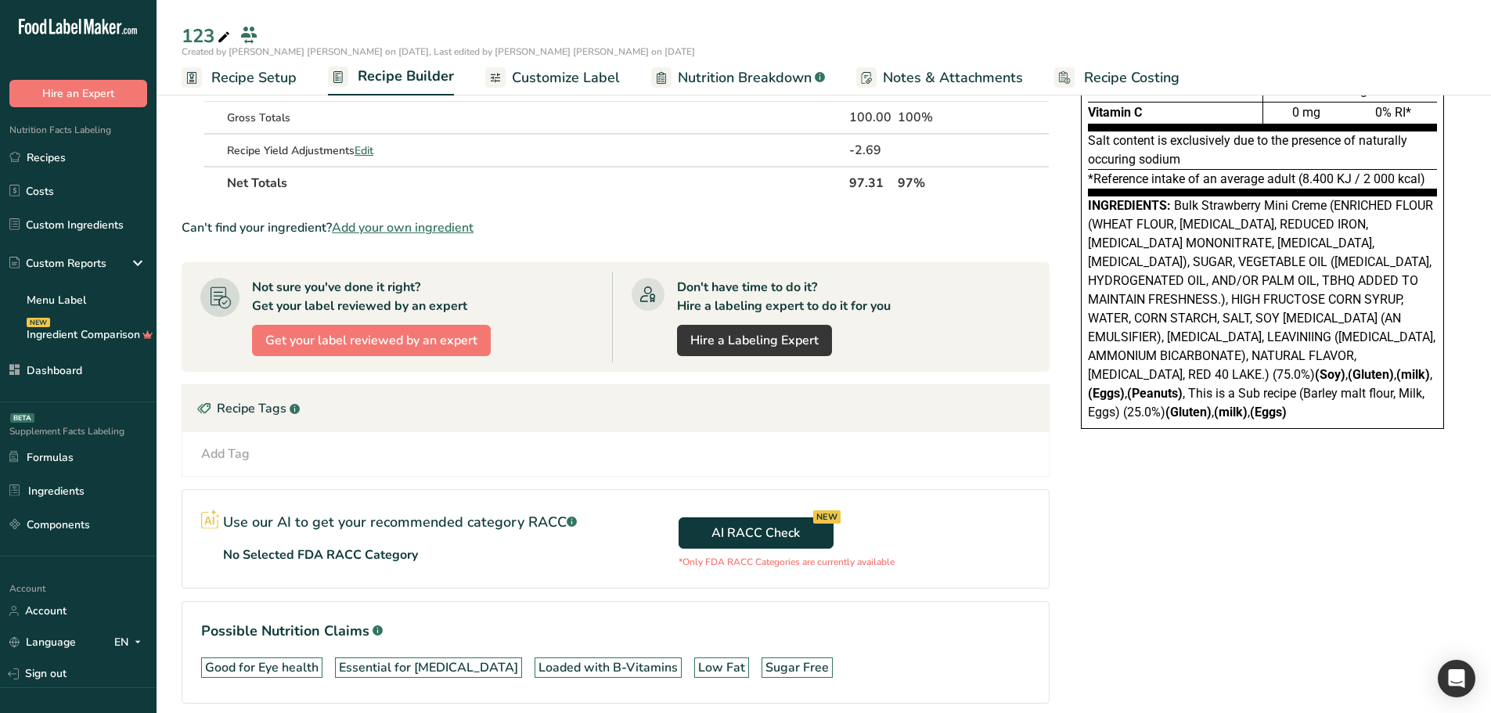
click at [240, 451] on div "Add Tag" at bounding box center [225, 454] width 49 height 19
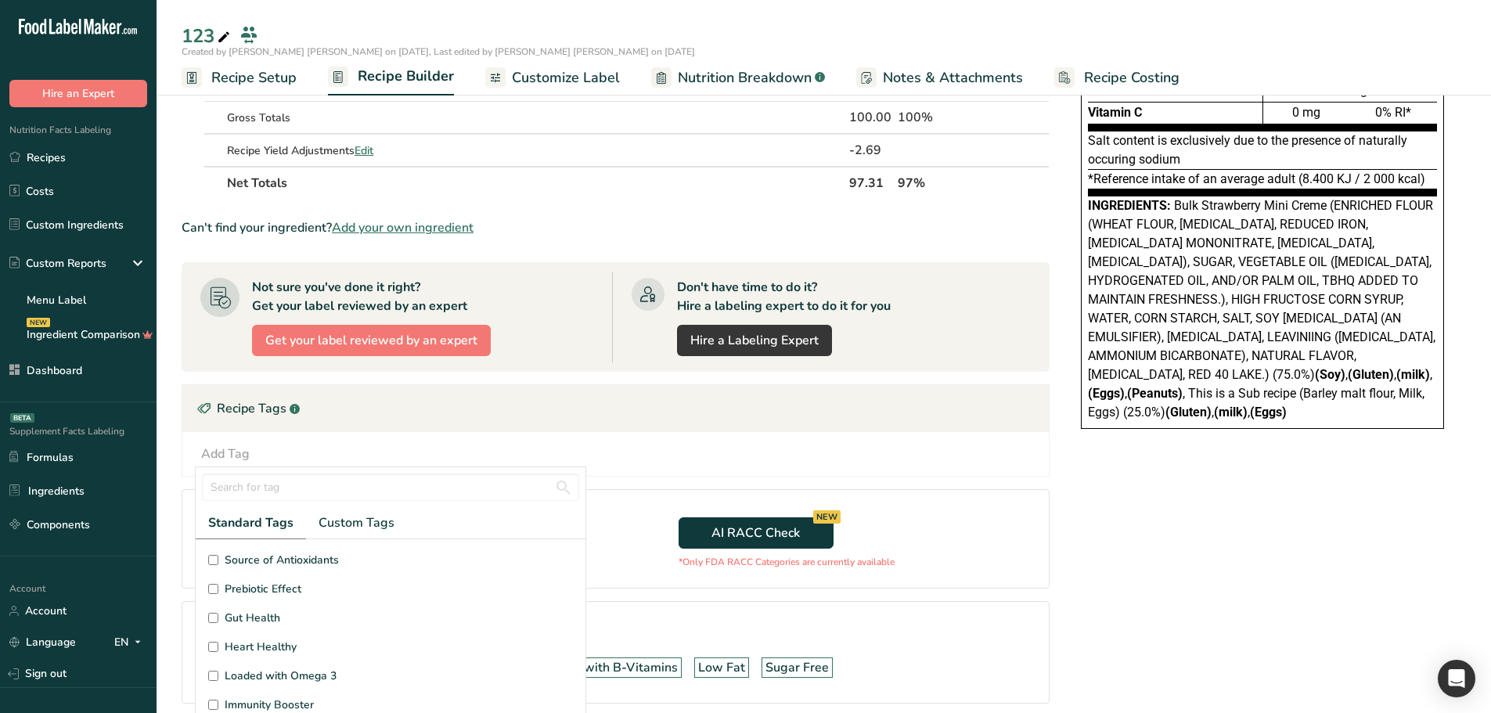
click at [265, 557] on span "Source of Antioxidants" at bounding box center [282, 560] width 114 height 16
click at [218, 557] on input "Source of Antioxidants" at bounding box center [213, 560] width 10 height 10
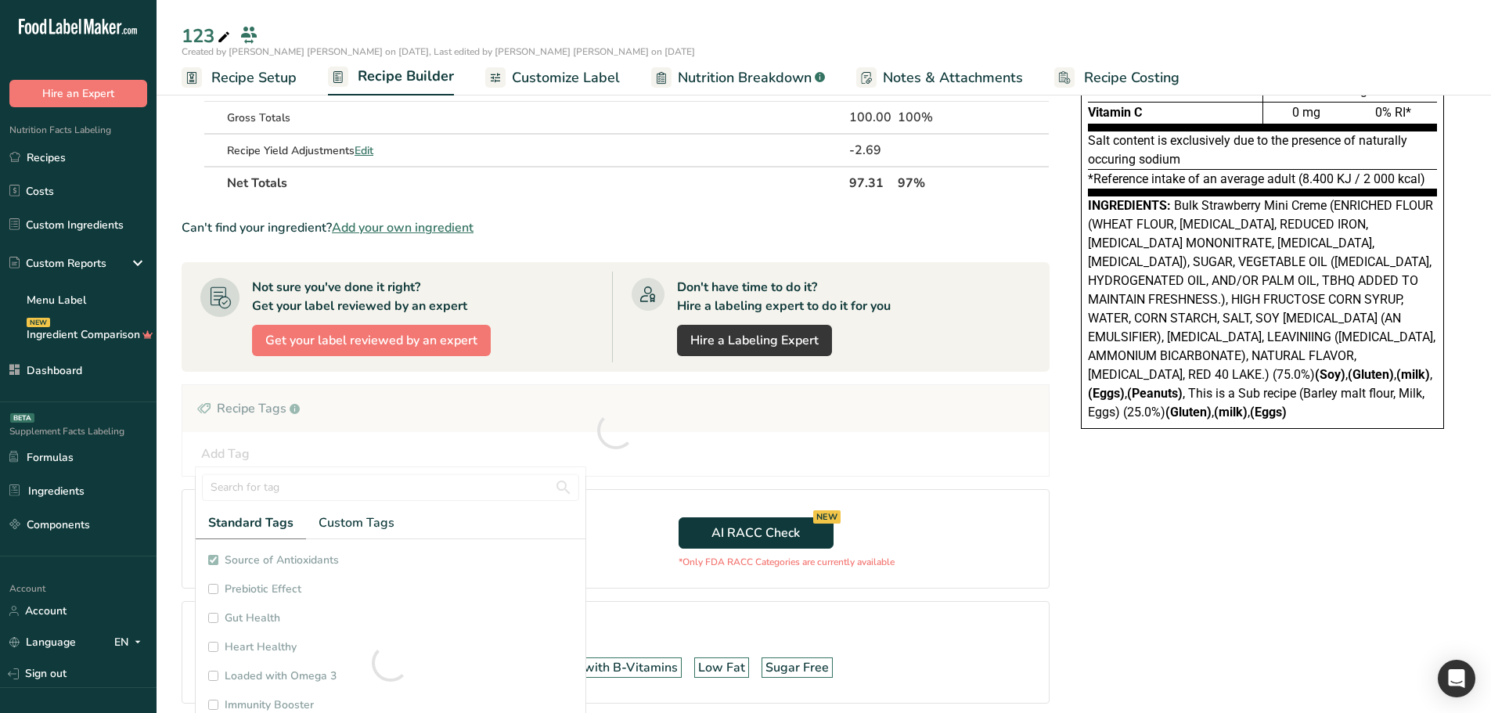
click at [261, 579] on div at bounding box center [391, 662] width 390 height 247
checkbox input "true"
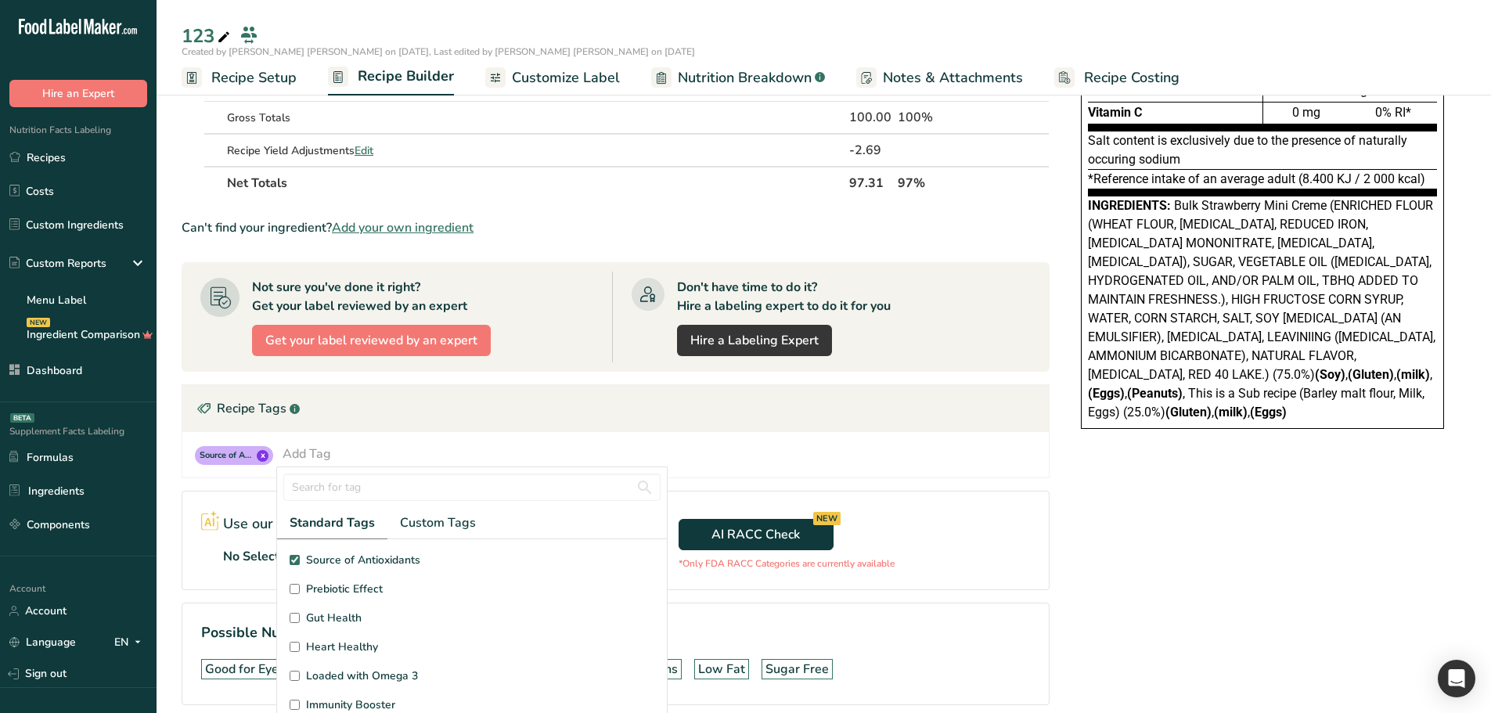
click at [322, 587] on span "Prebiotic Effect" at bounding box center [344, 589] width 77 height 16
click at [300, 587] on input "Prebiotic Effect" at bounding box center [295, 589] width 10 height 10
checkbox input "true"
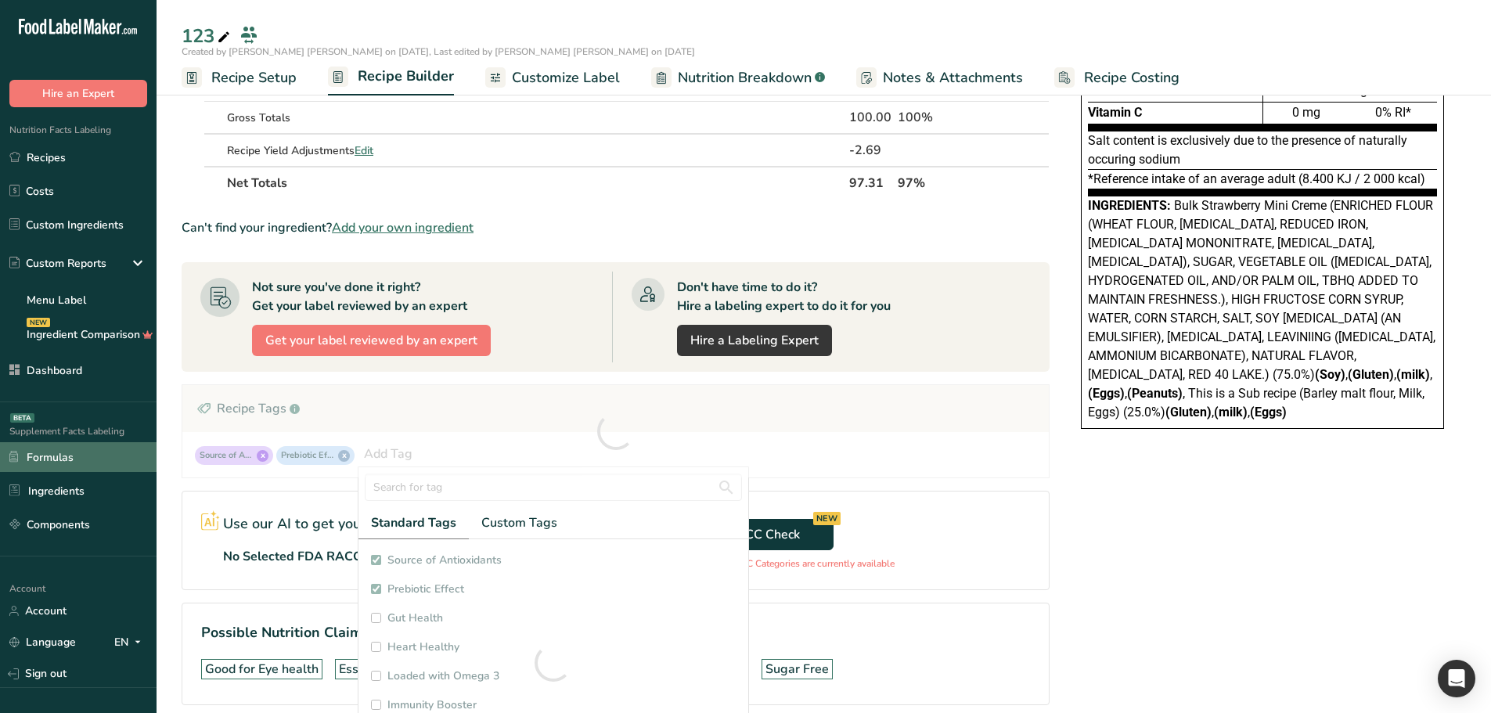
checkbox input "true"
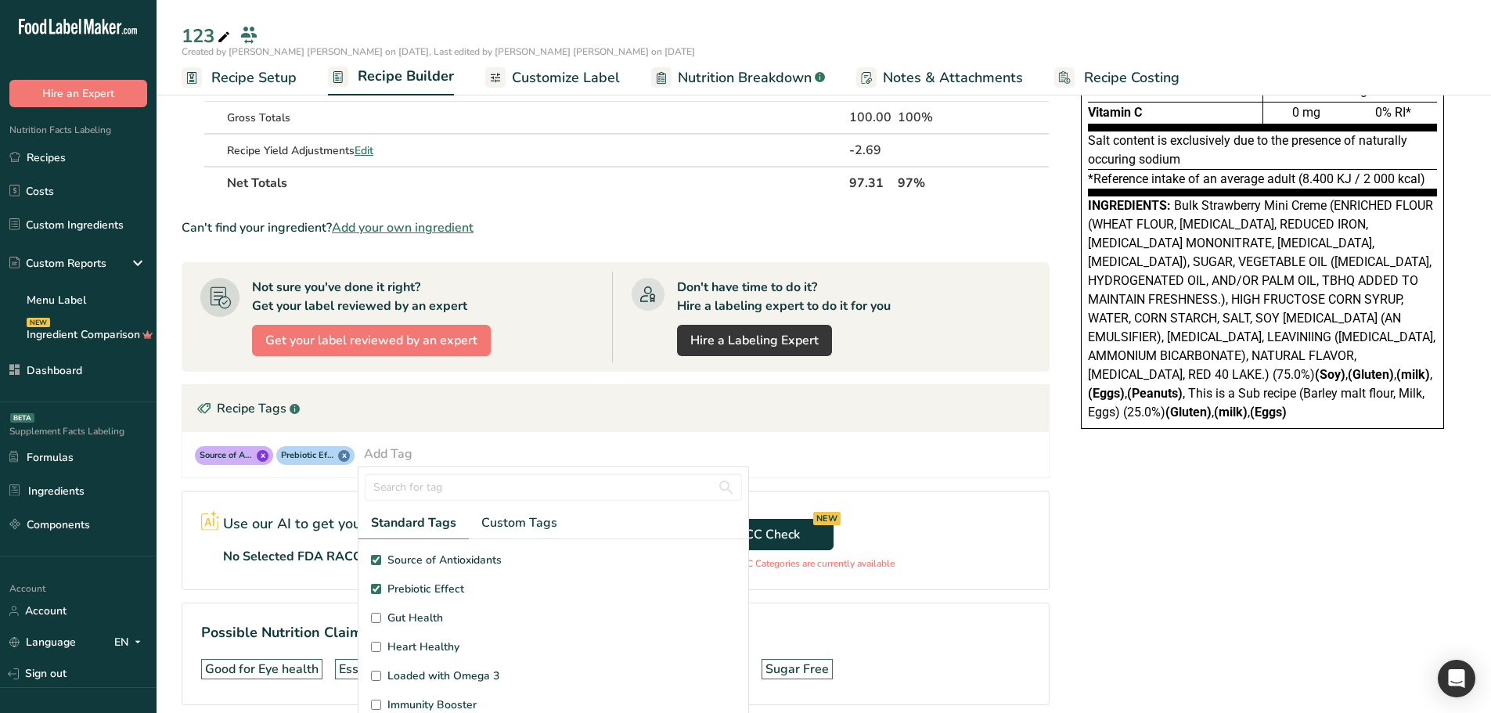
click at [378, 616] on input "Gut Health" at bounding box center [376, 618] width 10 height 10
checkbox input "true"
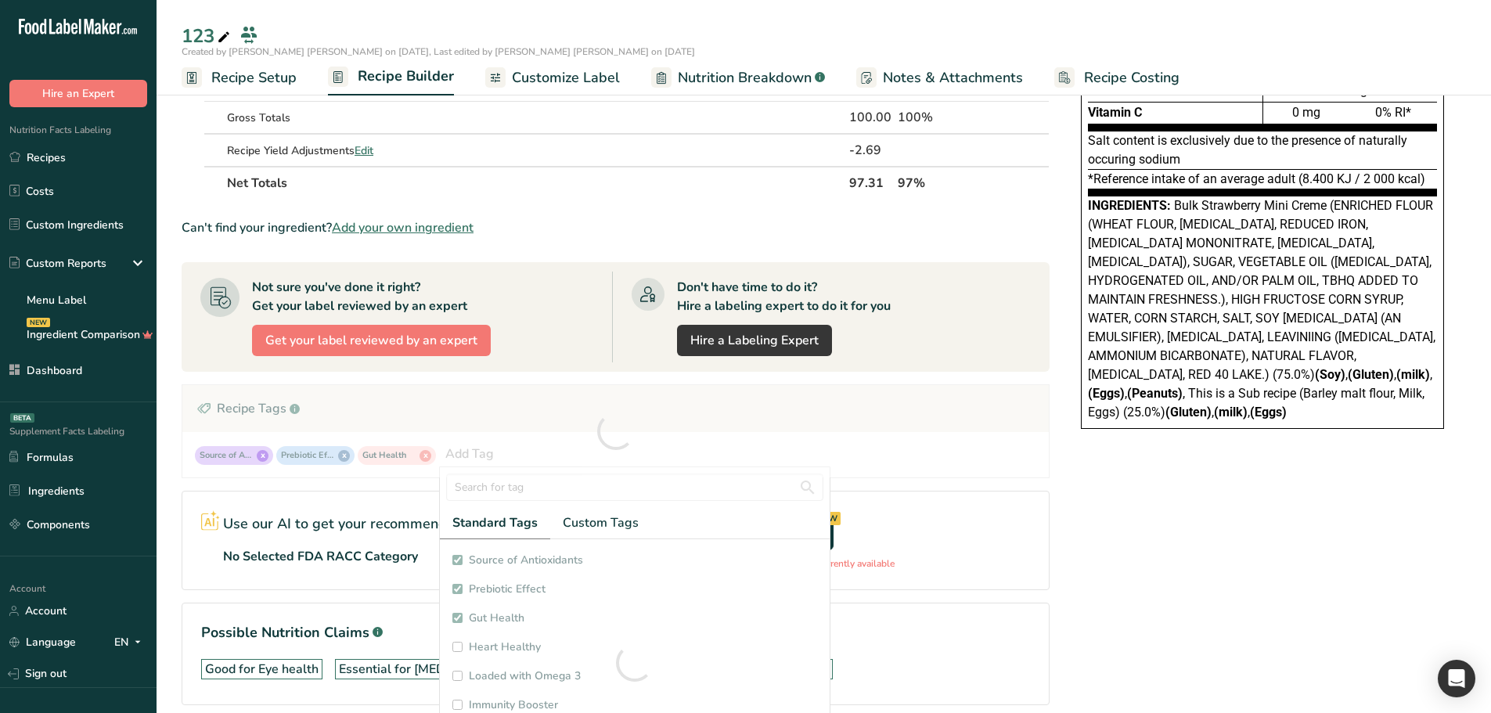
checkbox input "true"
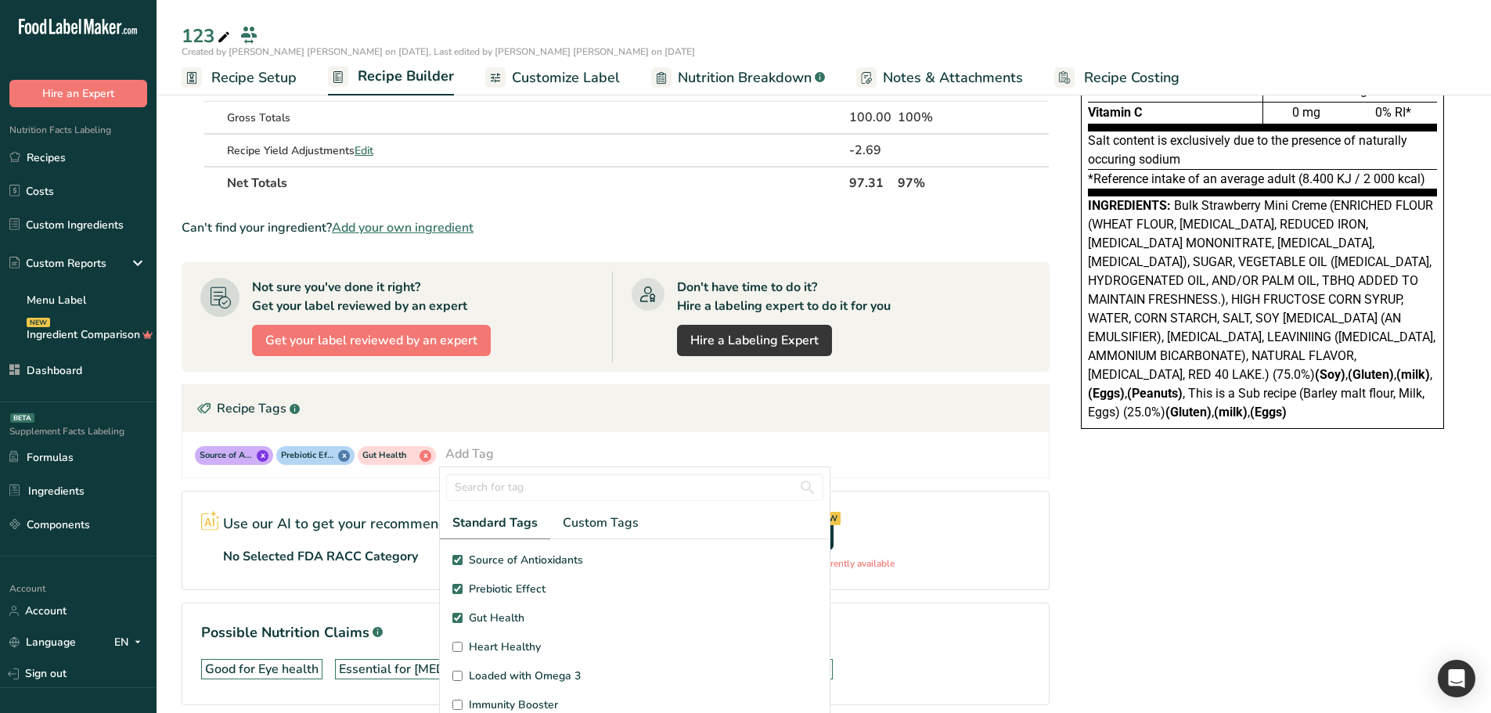
click at [496, 443] on div "Source of Antioxidants x Prebiotic Effect x Gut Health x Add Tag Standard Tags …" at bounding box center [615, 454] width 867 height 45
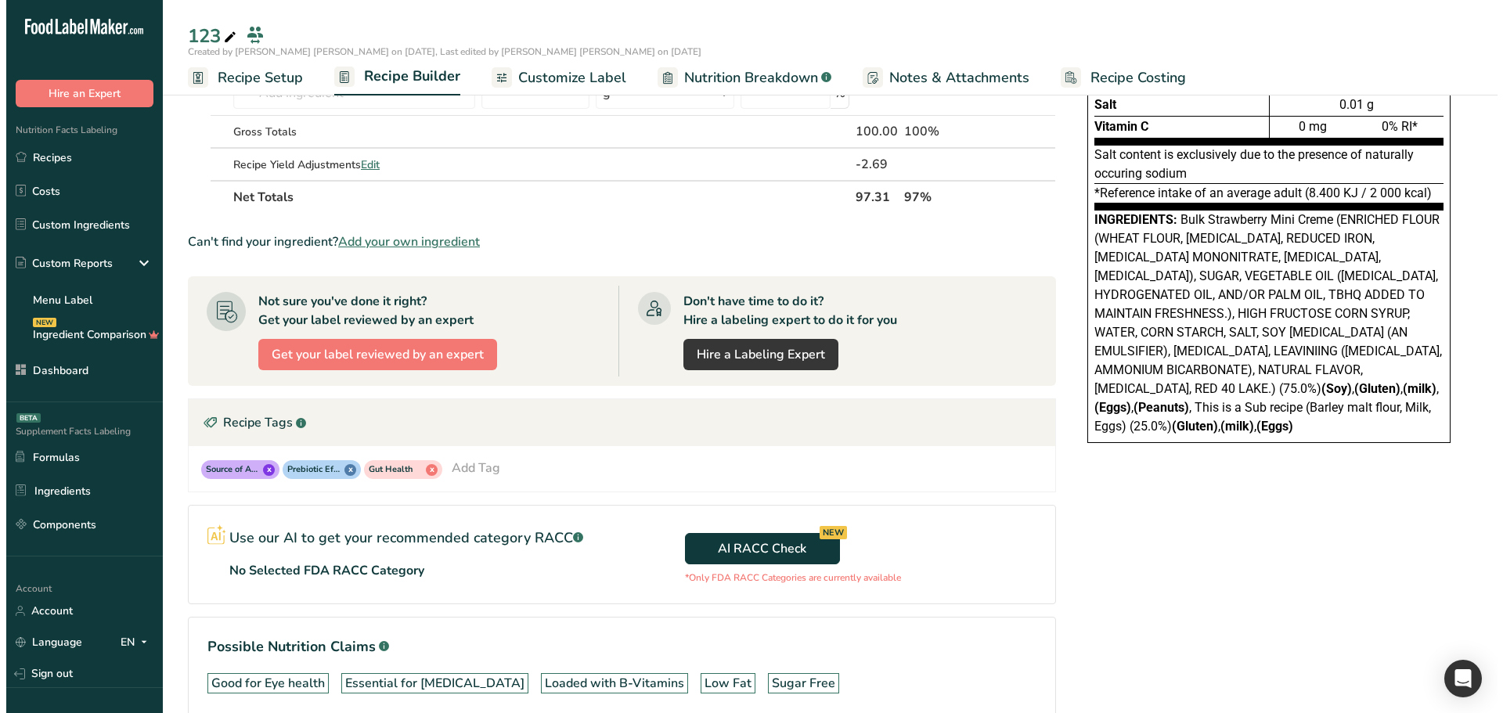
scroll to position [0, 0]
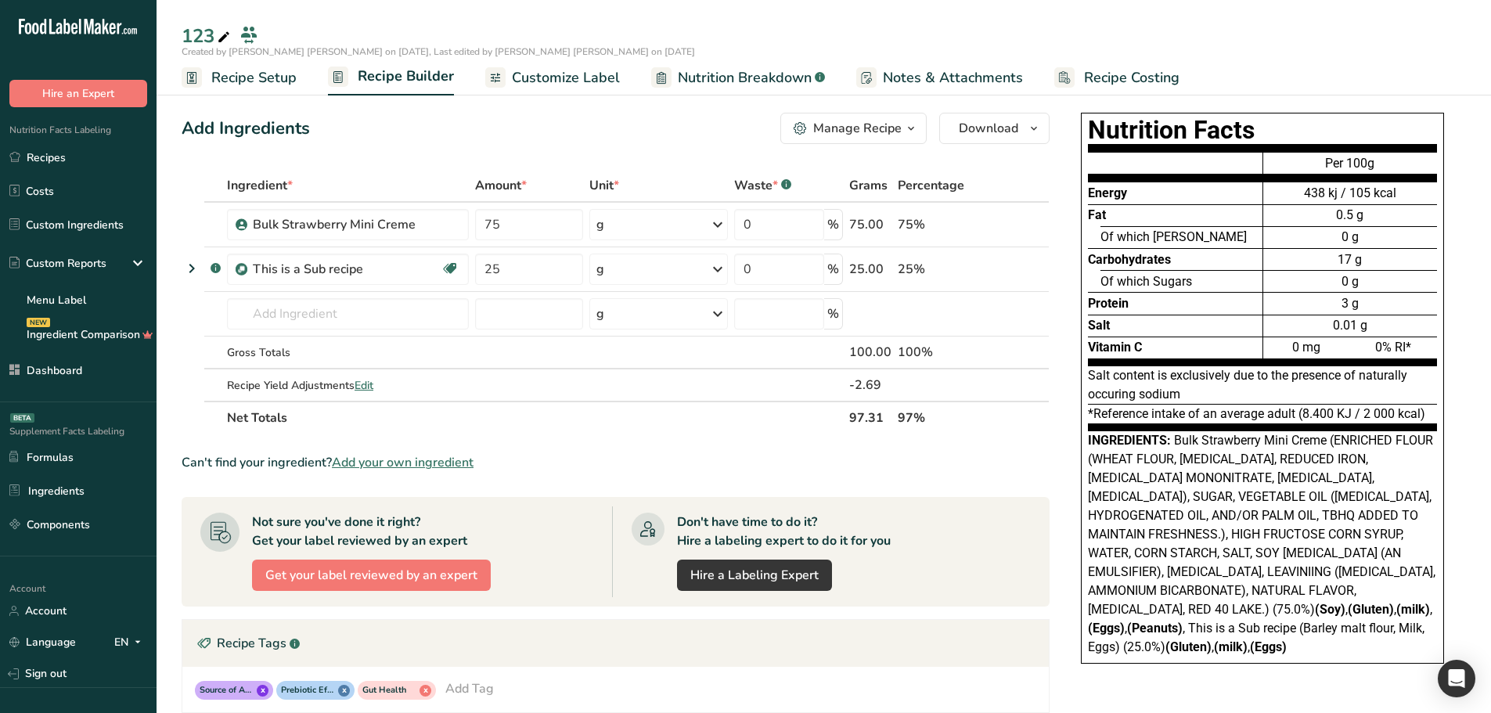
click at [230, 49] on span "Created by [PERSON_NAME] [PERSON_NAME] on [DATE], Last edited by [PERSON_NAME] …" at bounding box center [439, 51] width 514 height 13
click at [332, 48] on span "Created by [PERSON_NAME] [PERSON_NAME] on [DATE], Last edited by [PERSON_NAME] …" at bounding box center [439, 51] width 514 height 13
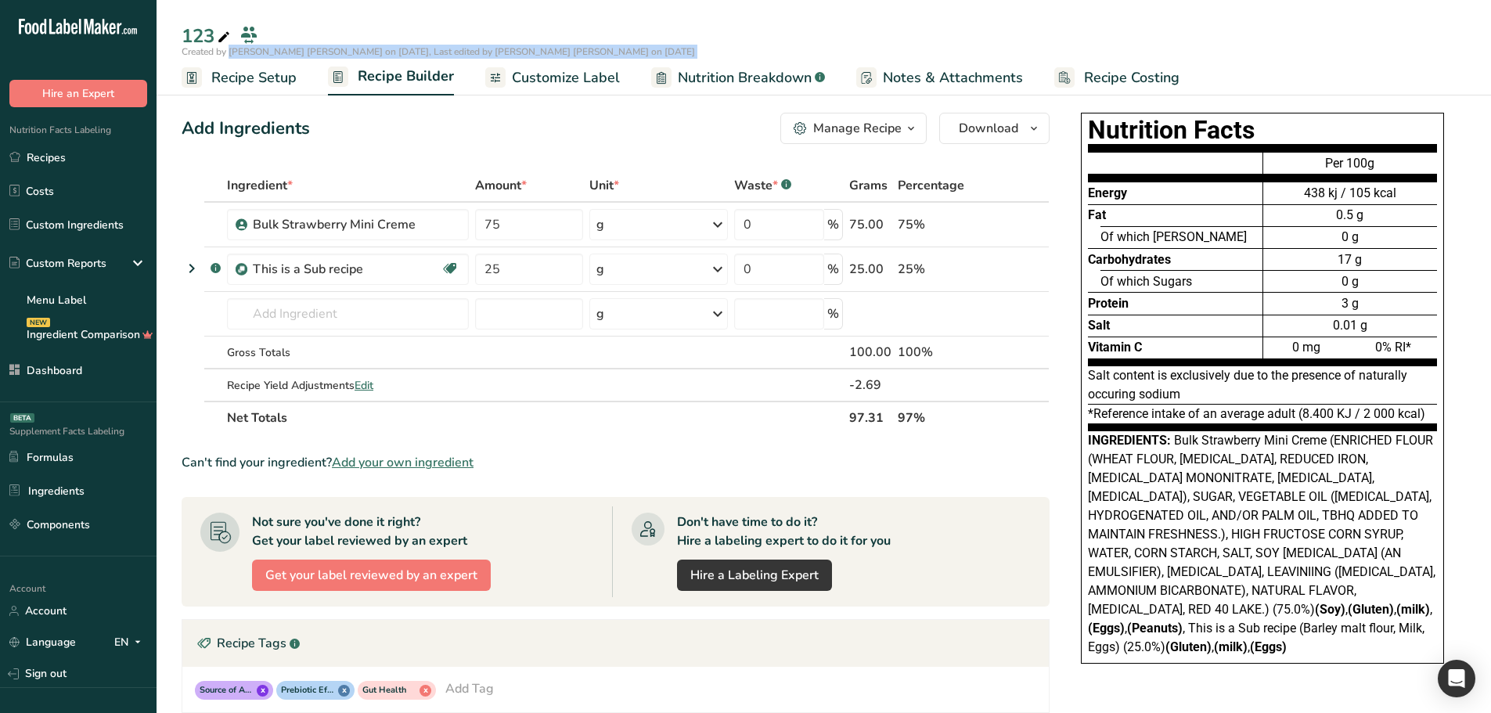
click at [332, 48] on span "Created by [PERSON_NAME] [PERSON_NAME] on [DATE], Last edited by [PERSON_NAME] …" at bounding box center [439, 51] width 514 height 13
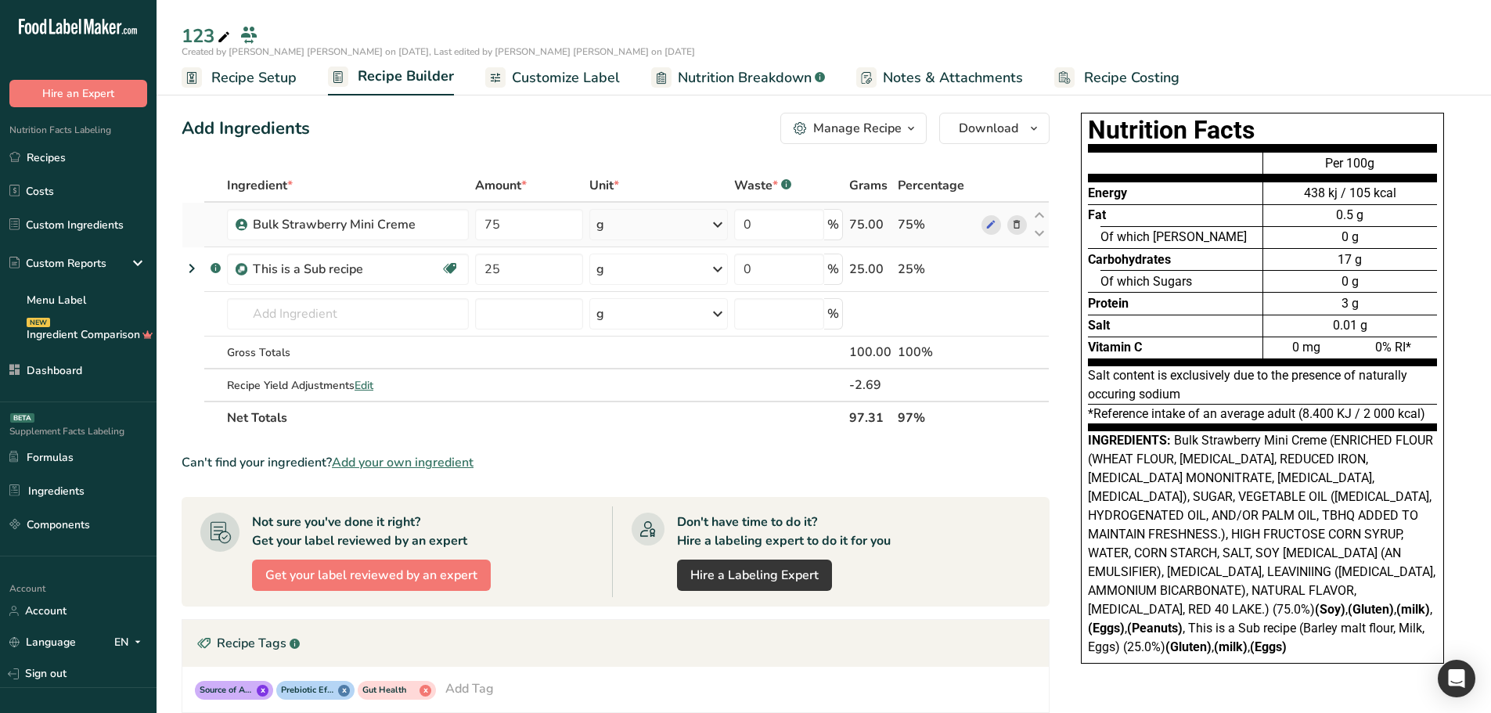
click at [211, 228] on td at bounding box center [214, 225] width 20 height 45
click at [1044, 230] on icon at bounding box center [1039, 234] width 19 height 12
type input "25"
type input "75"
click at [1036, 233] on icon at bounding box center [1039, 234] width 19 height 12
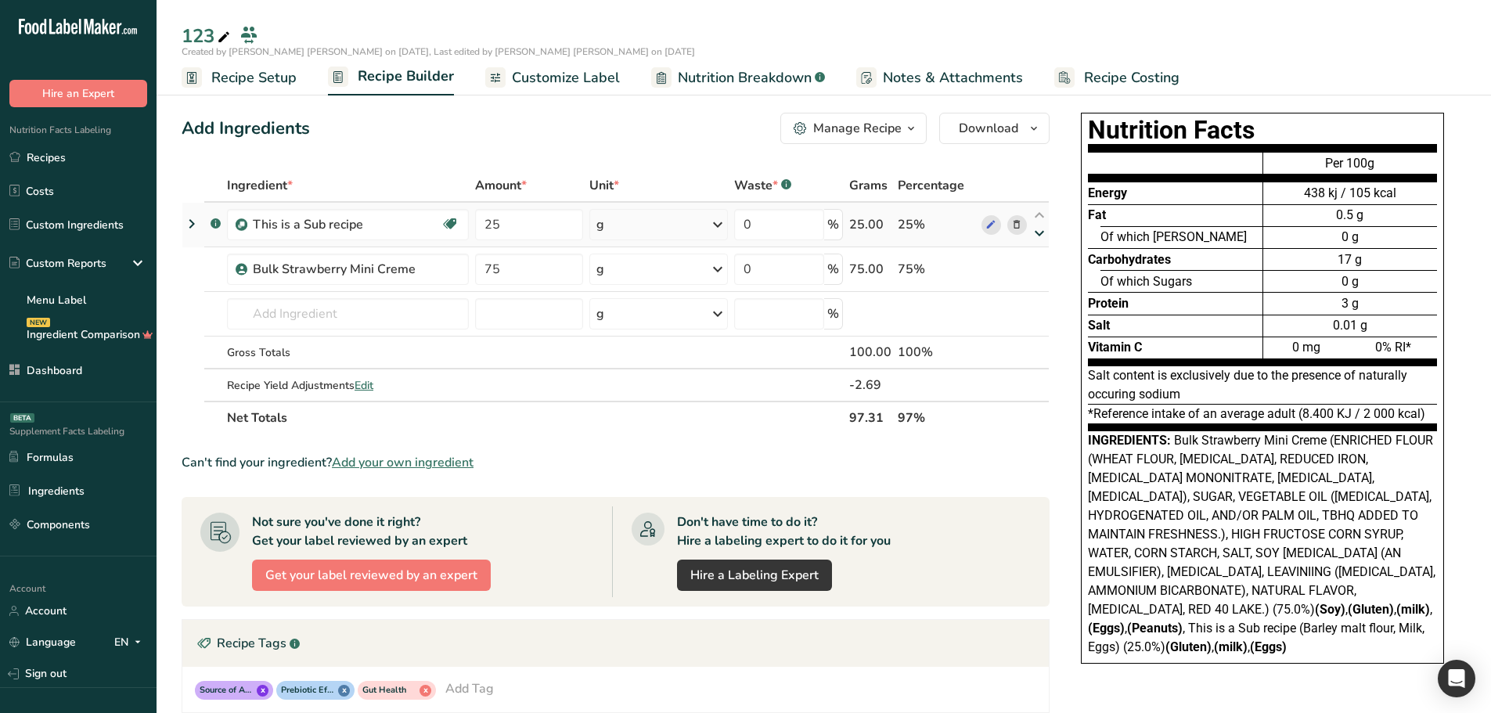
type input "75"
type input "25"
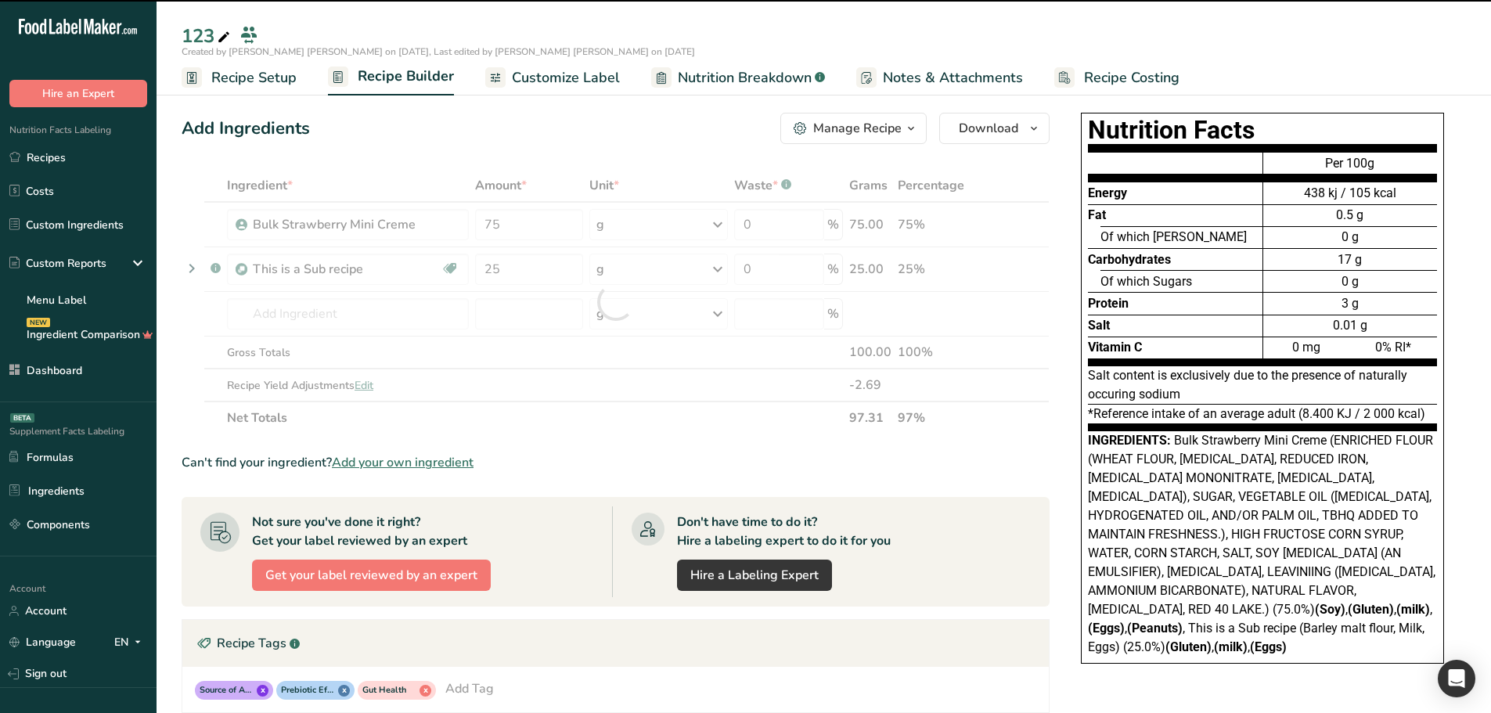
click at [912, 128] on icon "button" at bounding box center [911, 129] width 13 height 20
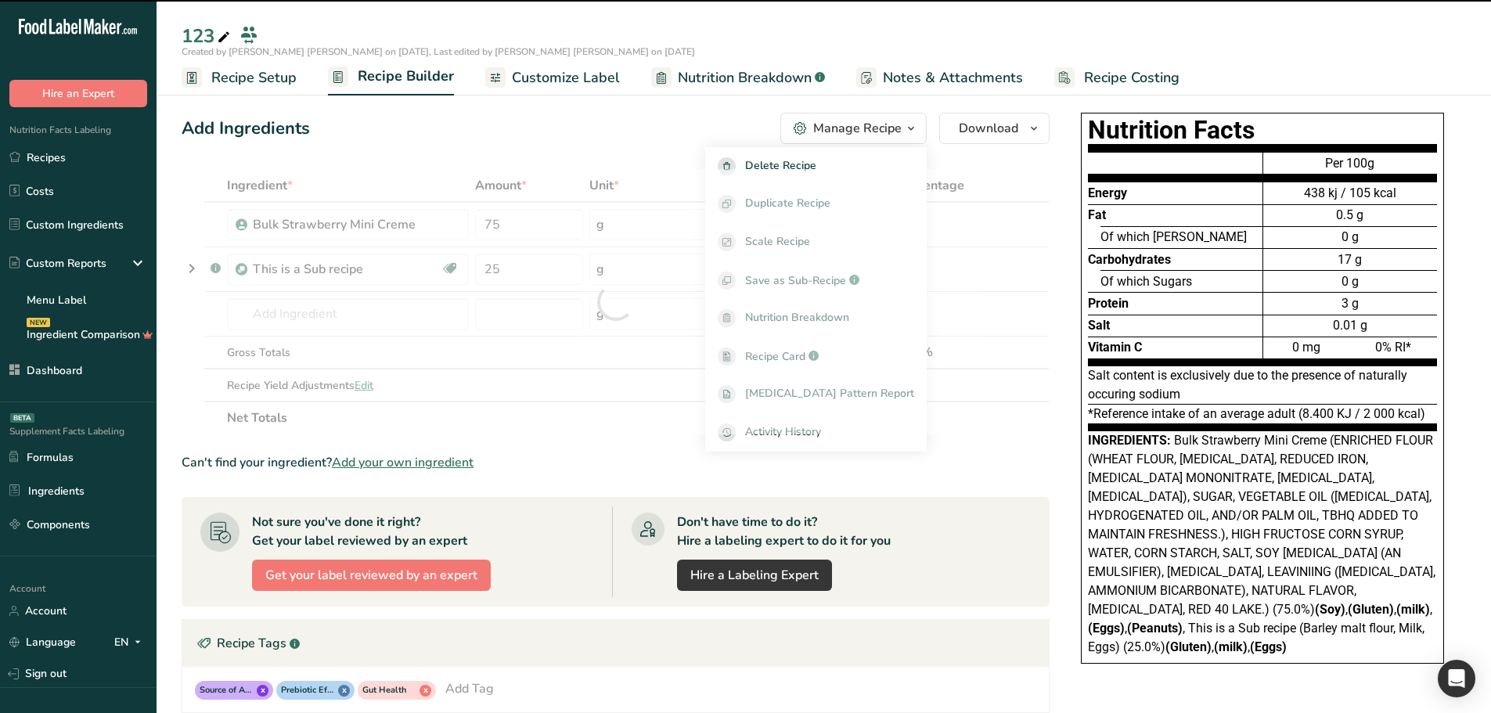
click at [1049, 193] on table "Ingredient * Amount * Unit * Waste * .a-a{fill:#347362;}.b-a{fill:#fff;} Grams …" at bounding box center [616, 301] width 868 height 265
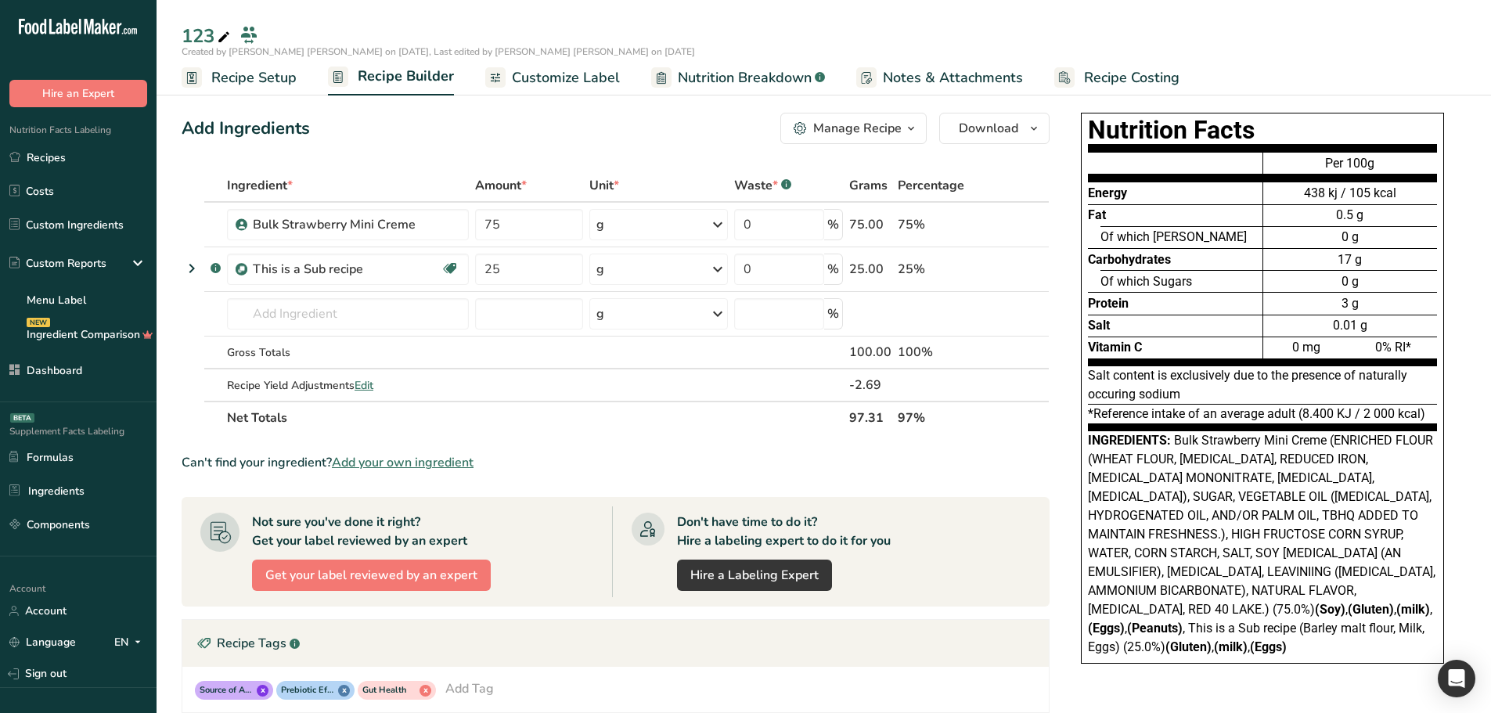
click at [912, 125] on icon "button" at bounding box center [911, 129] width 13 height 20
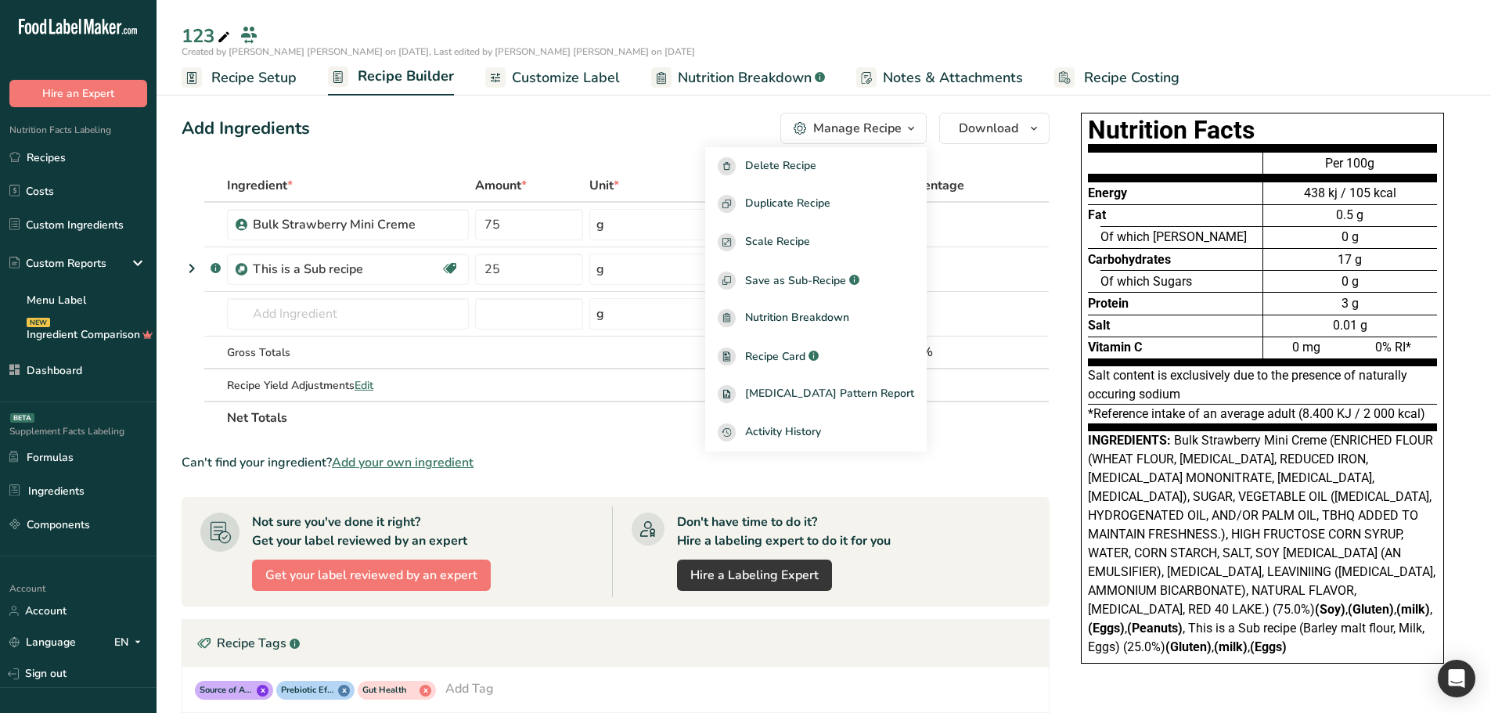
click at [1068, 203] on div "Nutrition Facts Energy Fat Of which Saturates Carbohydrates Of which Sugars Pro…" at bounding box center [1262, 395] width 407 height 579
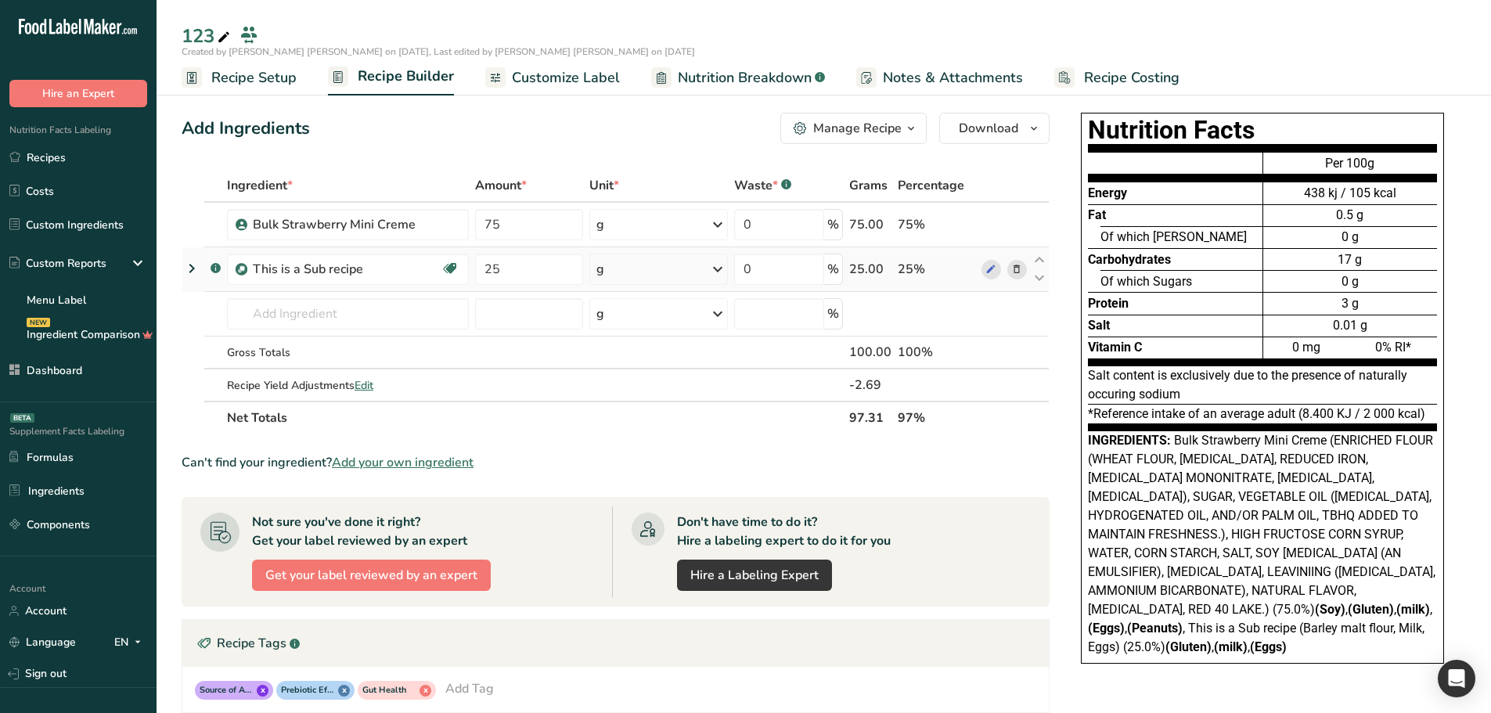
click at [189, 265] on icon at bounding box center [191, 268] width 19 height 28
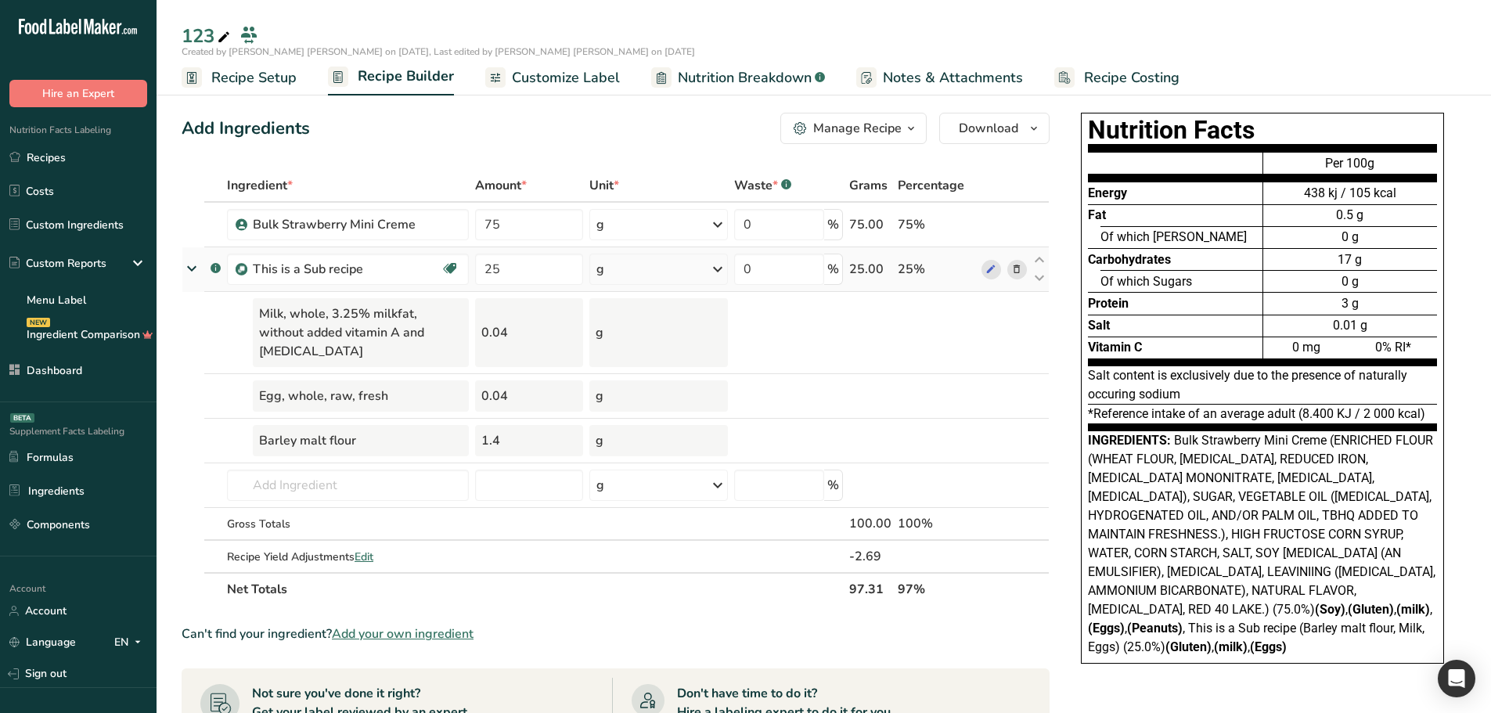
click at [189, 265] on icon at bounding box center [192, 268] width 28 height 19
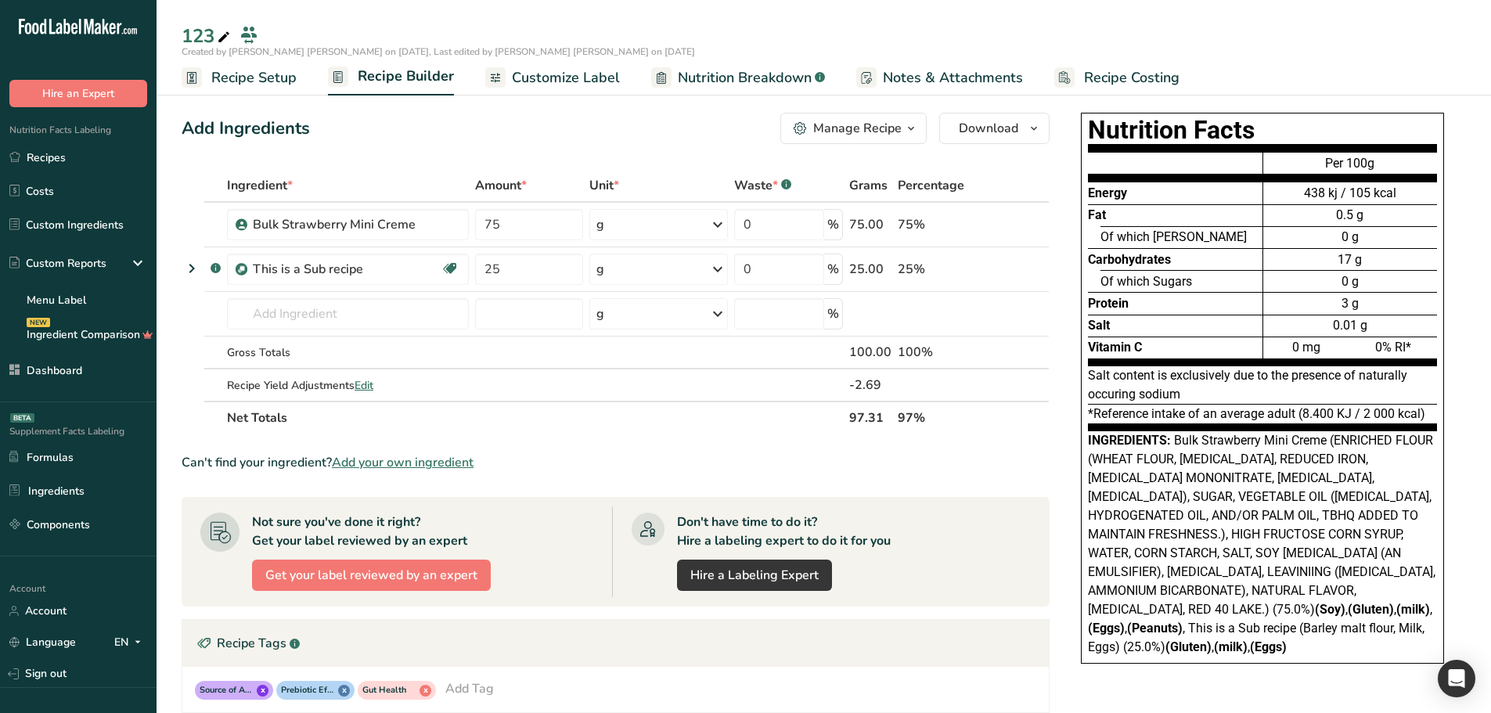
click at [277, 462] on div "Can't find your ingredient? Add your own ingredient" at bounding box center [616, 462] width 868 height 19
click at [290, 443] on section "Ingredient * Amount * Unit * Waste * .a-a{fill:#347362;}.b-a{fill:#fff;} Grams …" at bounding box center [616, 567] width 868 height 796
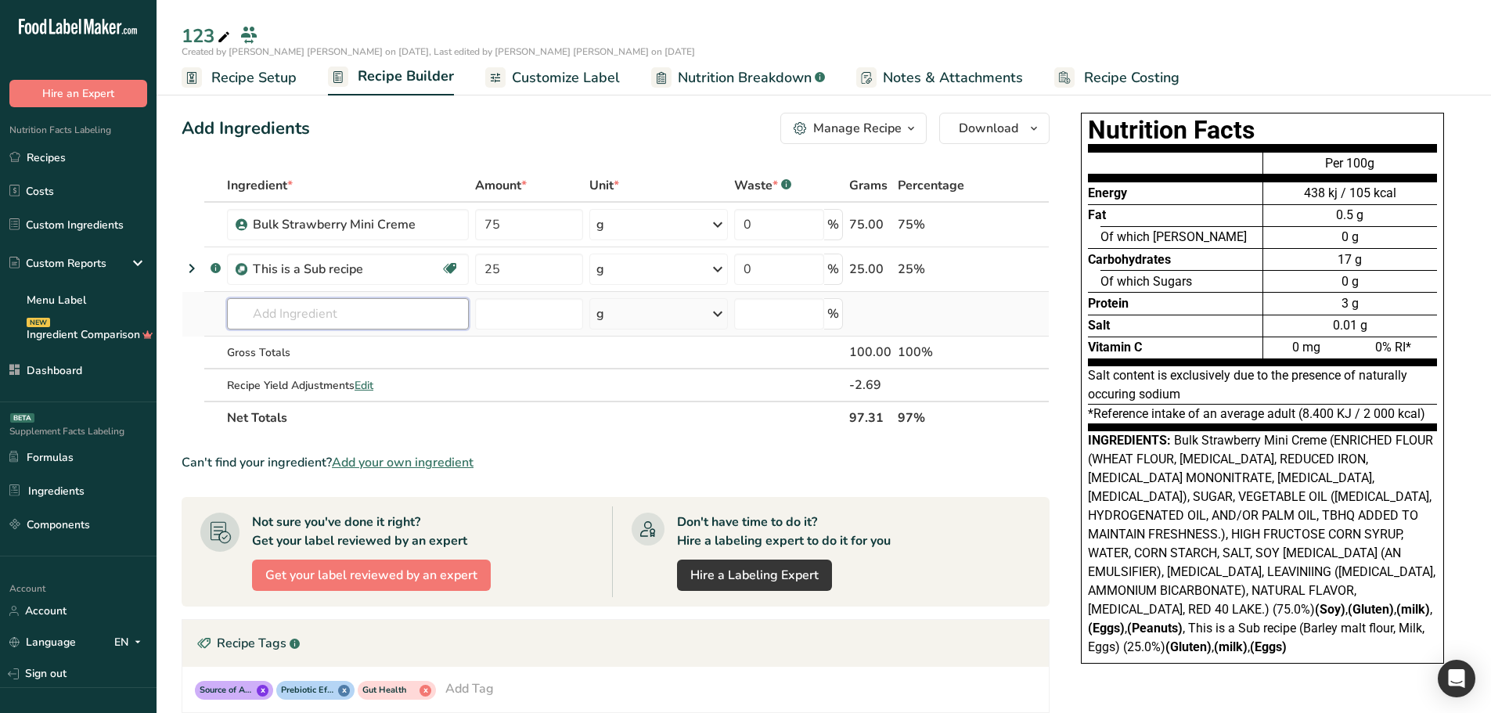
click at [349, 303] on input "text" at bounding box center [348, 313] width 242 height 31
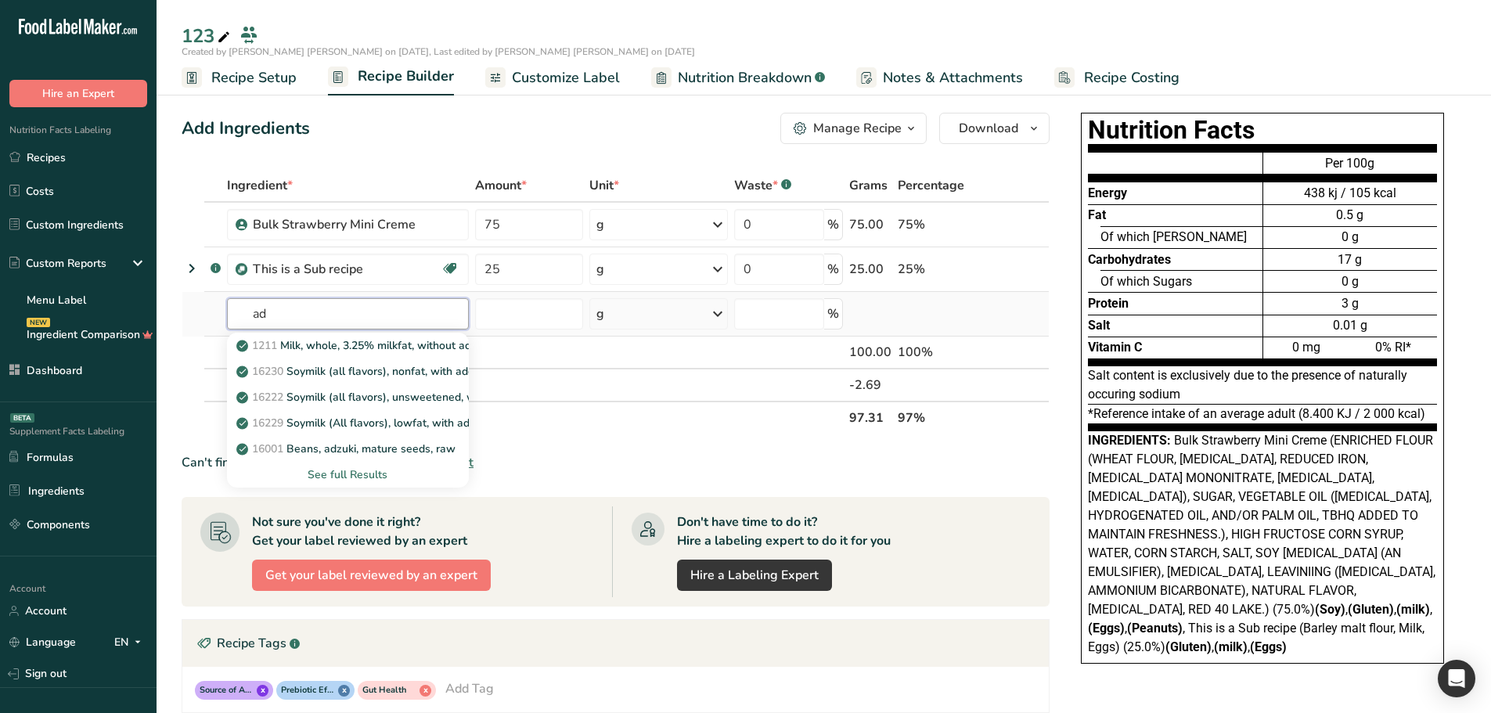
type input "ad"
click at [341, 471] on div "See full Results" at bounding box center [348, 475] width 217 height 16
click at [186, 402] on th at bounding box center [193, 417] width 22 height 33
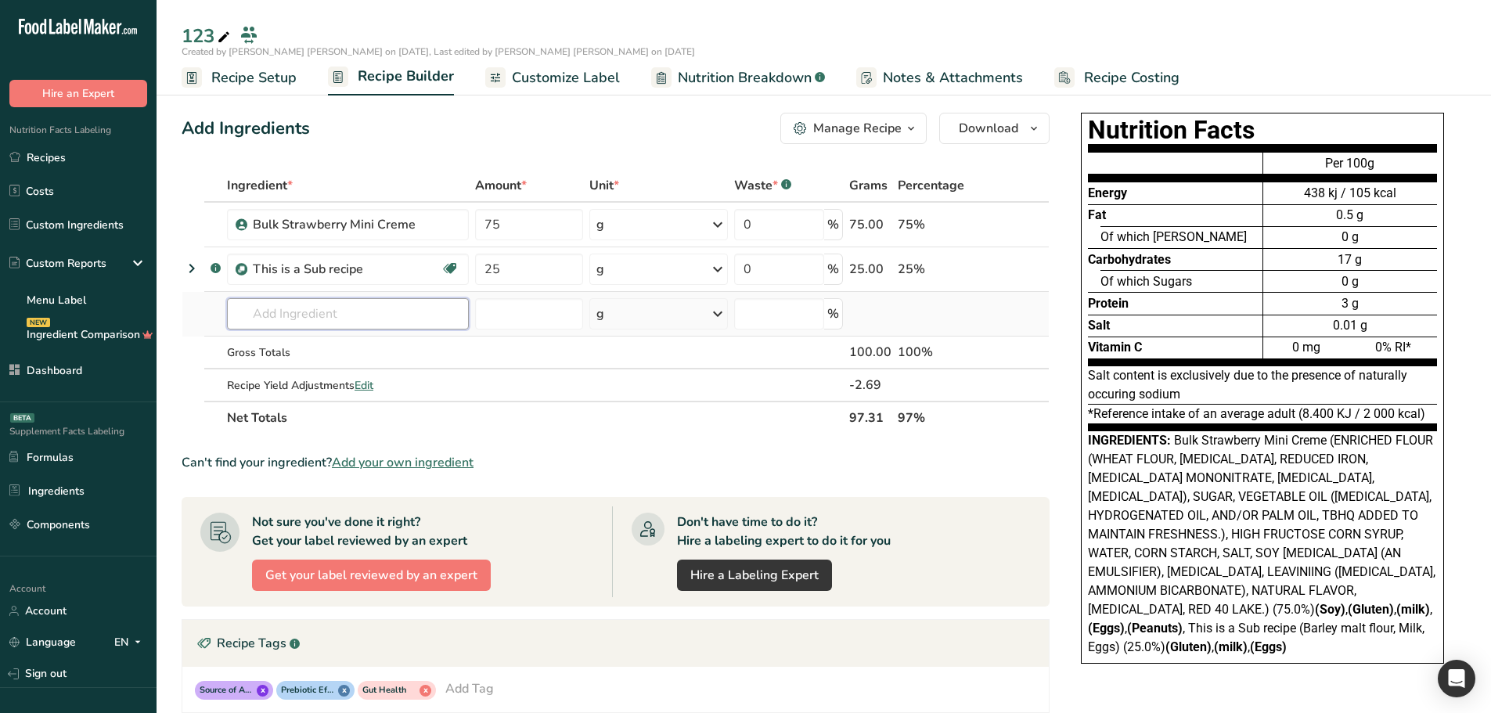
click at [288, 323] on input "text" at bounding box center [348, 313] width 242 height 31
type input "asdqe"
click at [312, 309] on input "asdqe" at bounding box center [348, 313] width 242 height 31
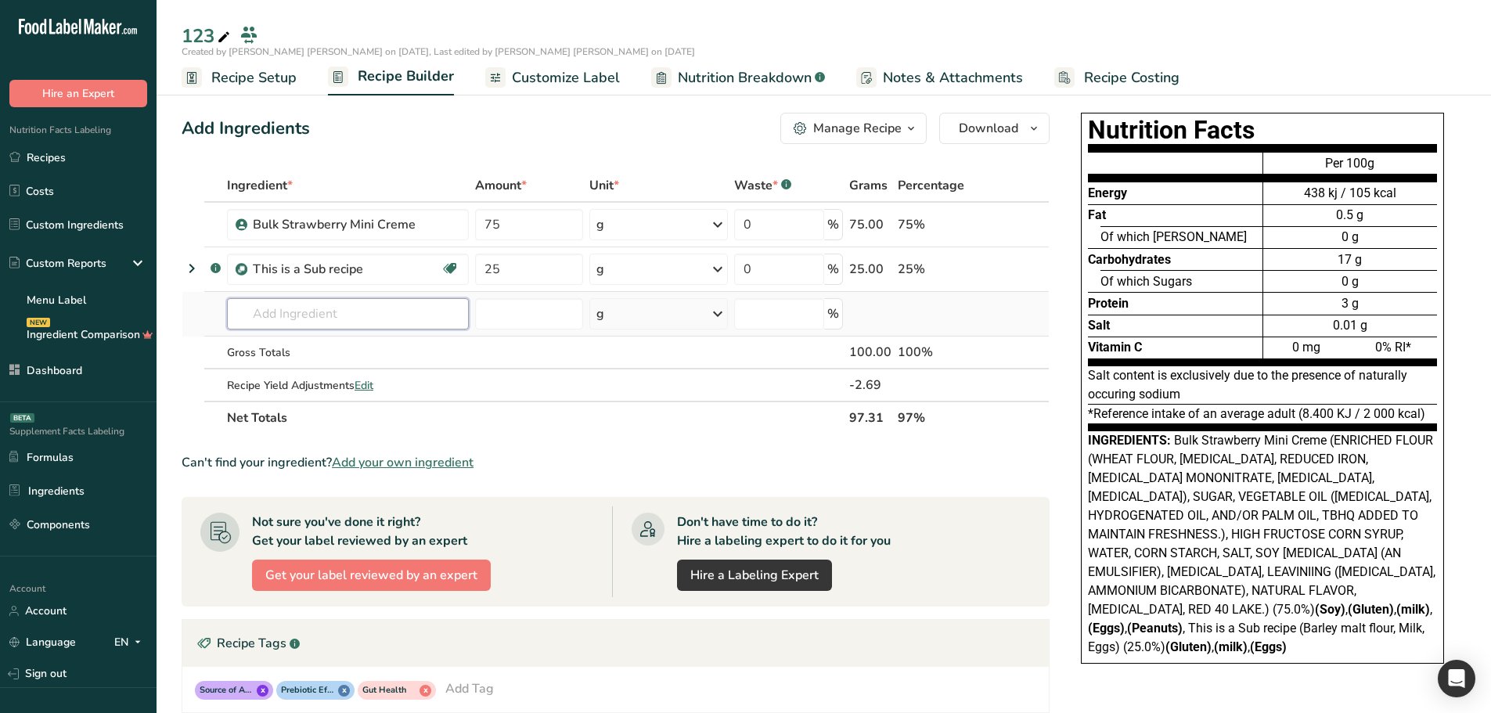
click at [289, 316] on input "text" at bounding box center [348, 313] width 242 height 31
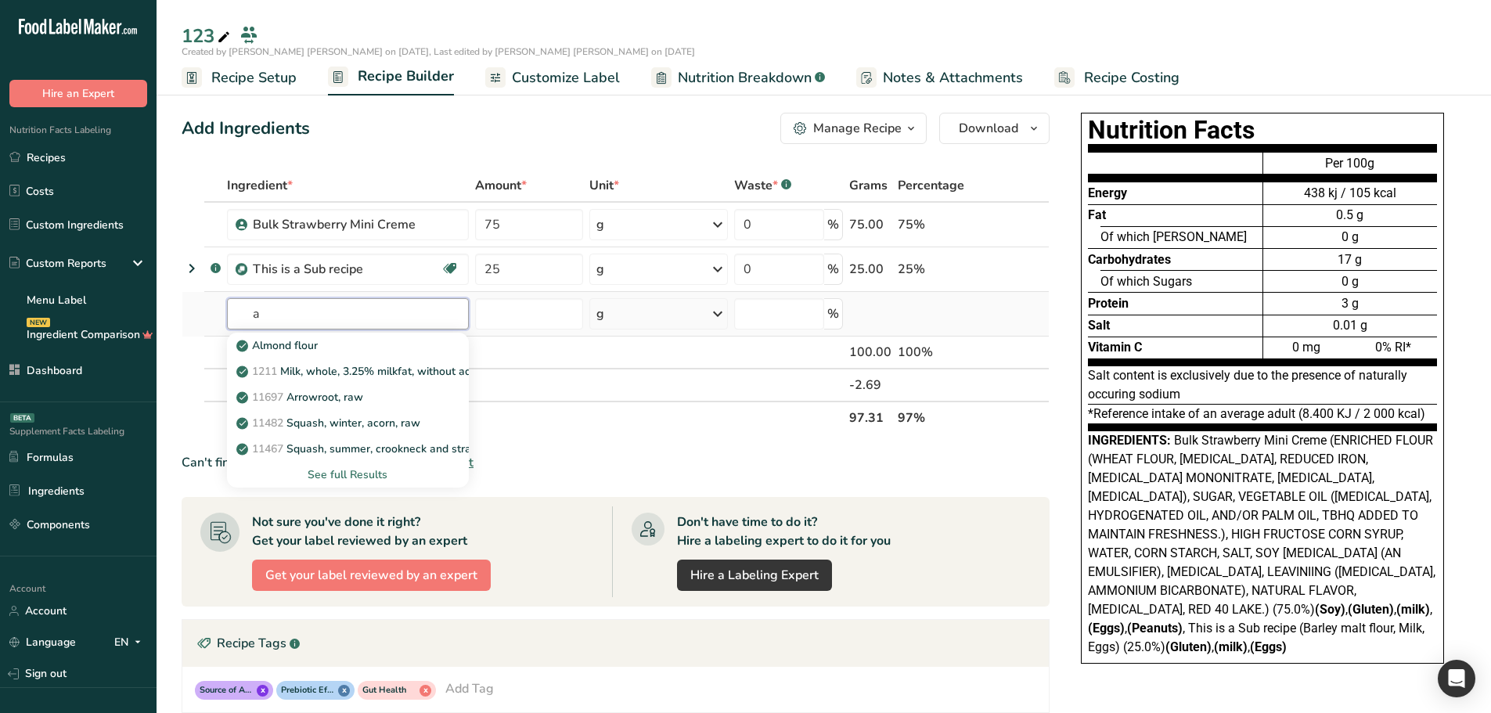
type input "a"
click at [186, 378] on td at bounding box center [193, 385] width 22 height 31
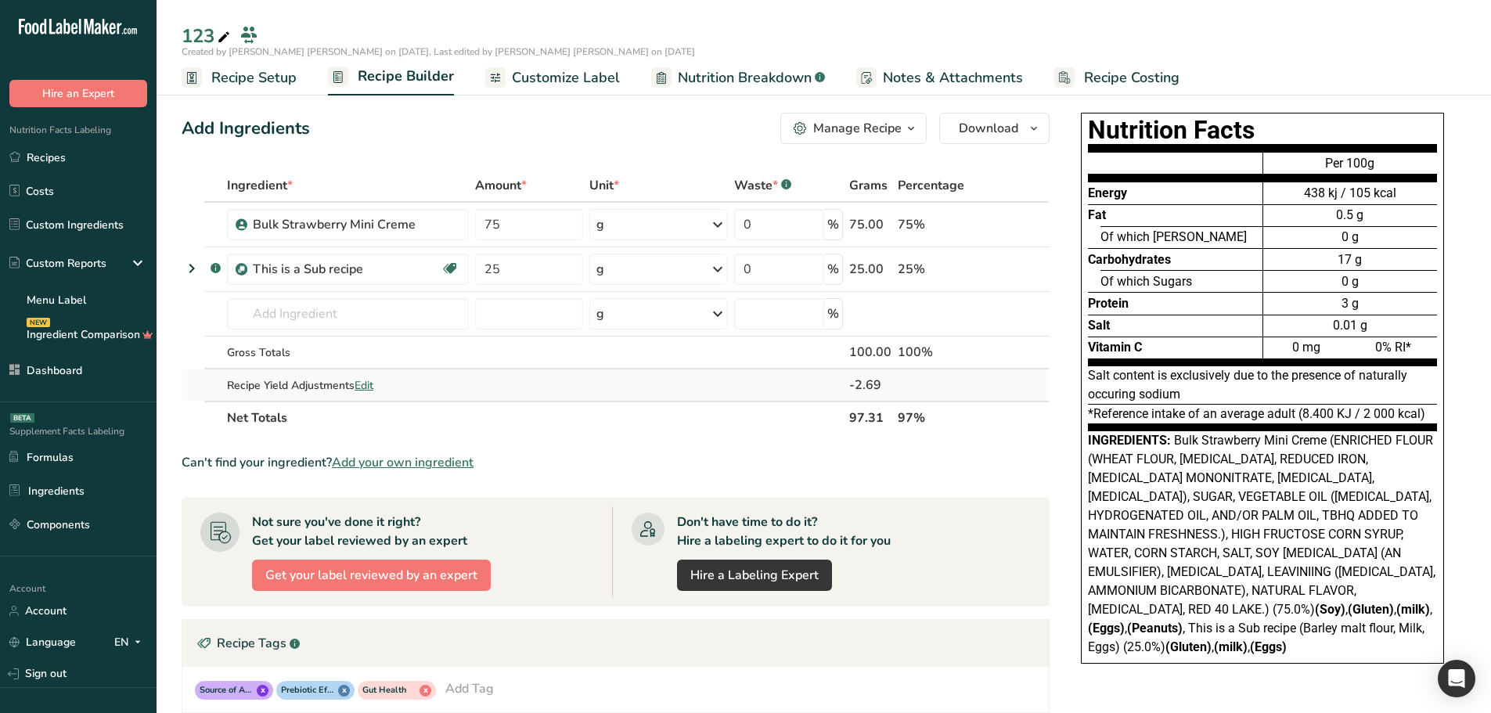
click at [272, 384] on div "Recipe Yield Adjustments Edit" at bounding box center [348, 385] width 242 height 16
click at [287, 384] on div "Recipe Yield Adjustments Edit" at bounding box center [348, 385] width 242 height 16
click at [258, 414] on th "Net Totals" at bounding box center [535, 417] width 622 height 33
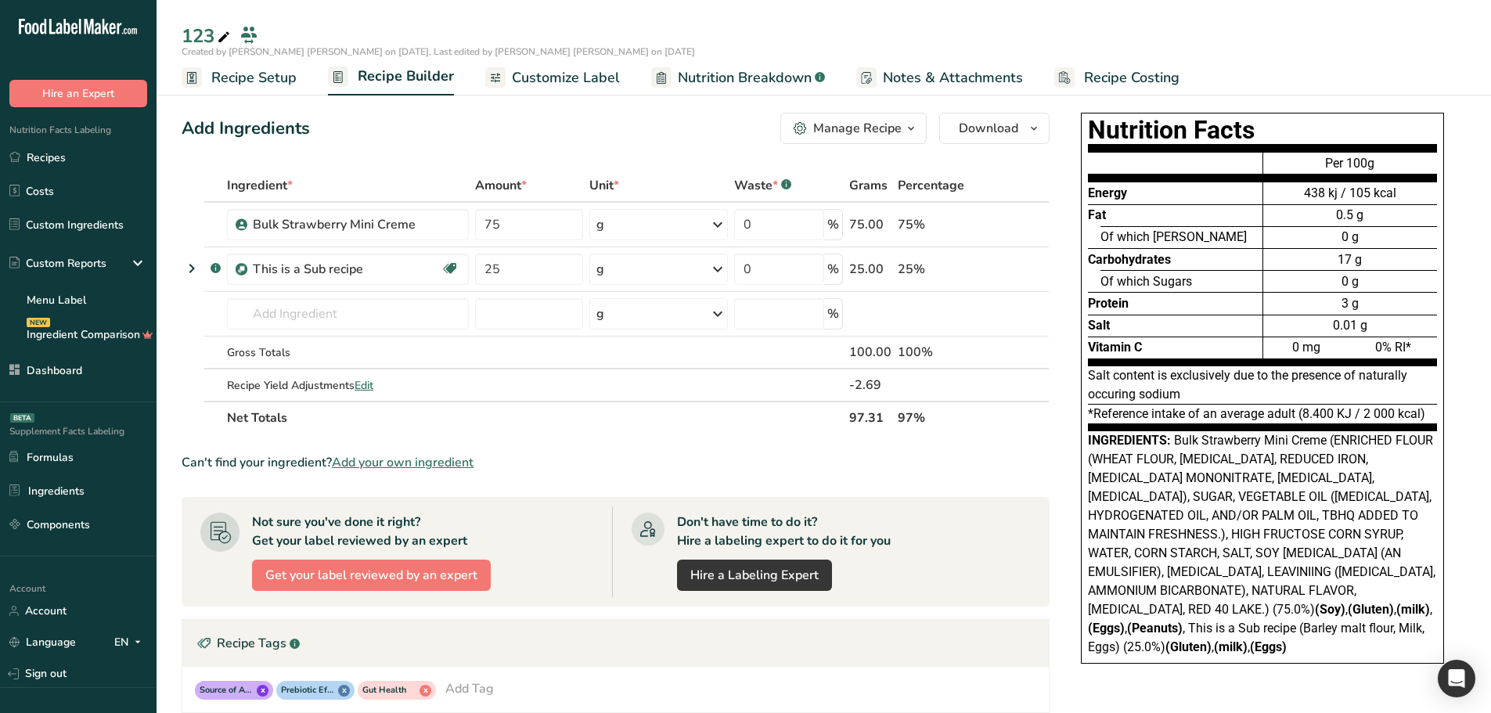
click at [258, 414] on th "Net Totals" at bounding box center [535, 417] width 622 height 33
click at [260, 414] on th "Net Totals" at bounding box center [535, 417] width 622 height 33
click at [864, 418] on th "97.31" at bounding box center [870, 417] width 49 height 33
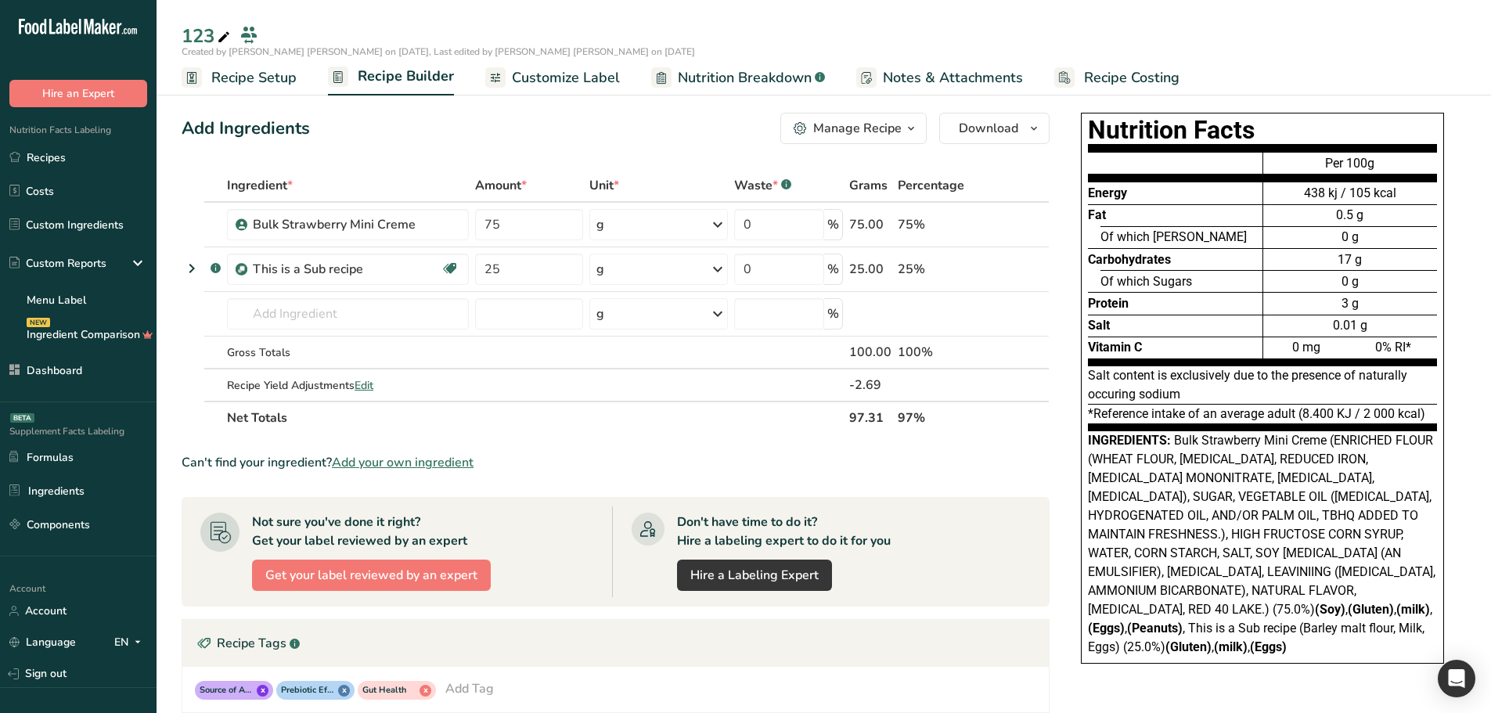
click at [865, 418] on th "97.31" at bounding box center [870, 417] width 49 height 33
click at [929, 418] on th "97%" at bounding box center [937, 417] width 84 height 33
drag, startPoint x: 940, startPoint y: 412, endPoint x: 196, endPoint y: 397, distance: 744.7
click at [196, 401] on tr "Net Totals 97.31 97%" at bounding box center [615, 417] width 867 height 33
click at [229, 403] on th "Net Totals" at bounding box center [535, 417] width 622 height 33
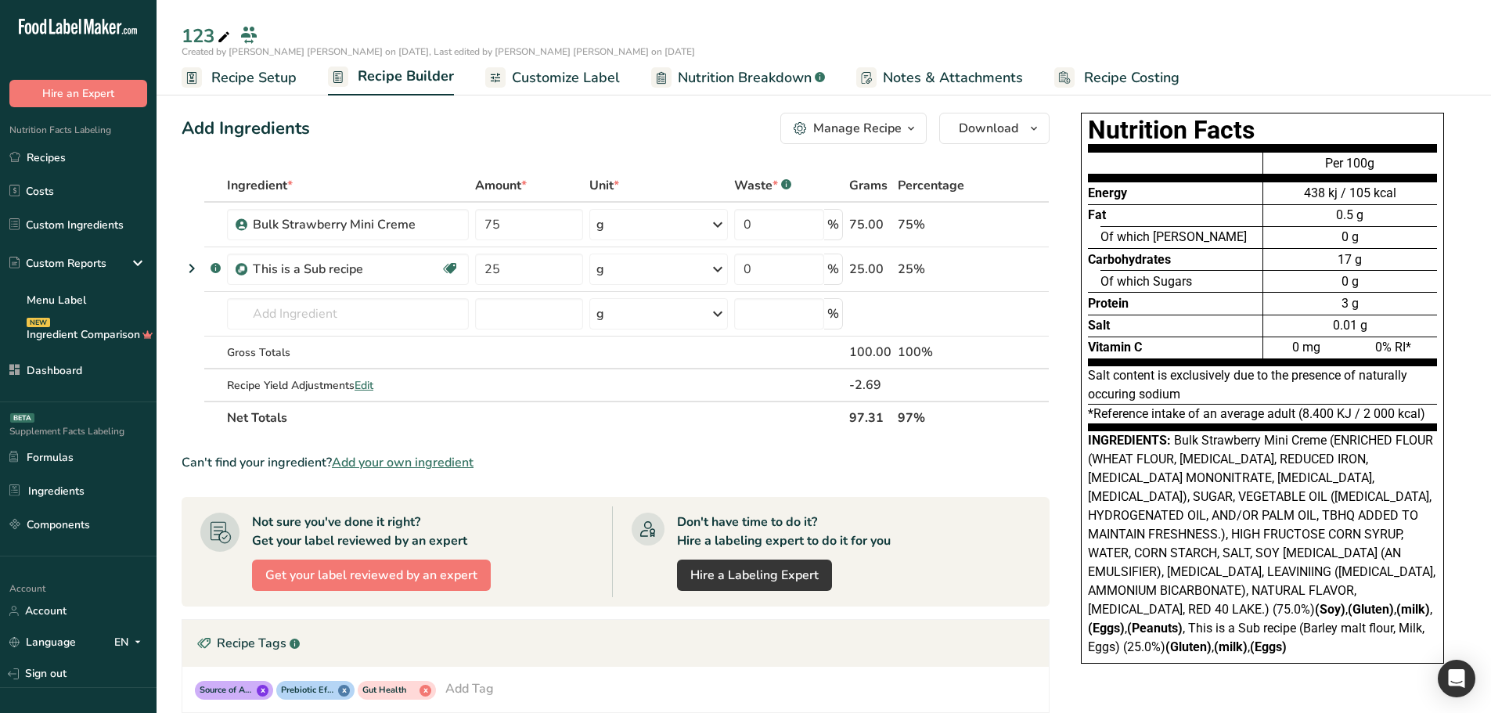
click at [577, 81] on span "Customize Label" at bounding box center [566, 77] width 108 height 21
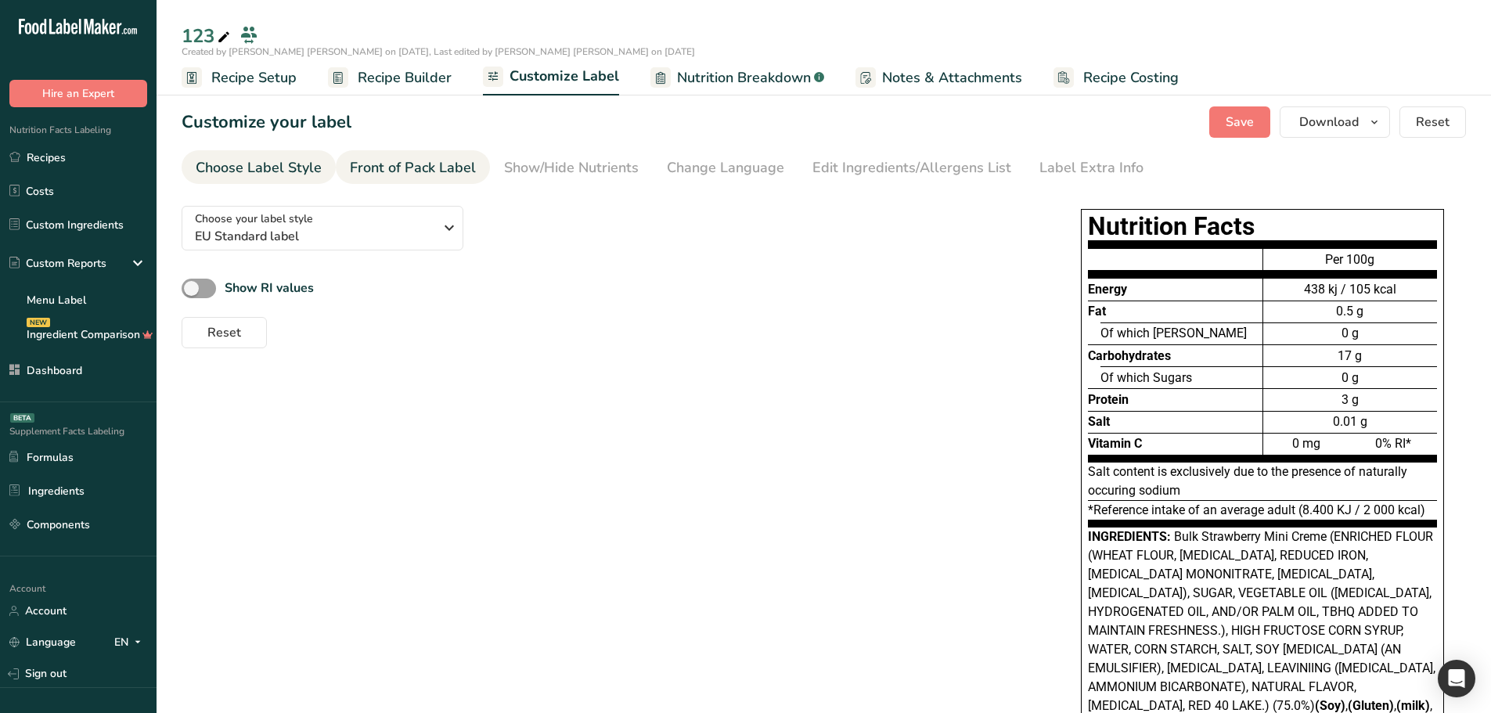
click at [438, 166] on div "Front of Pack Label" at bounding box center [413, 167] width 126 height 21
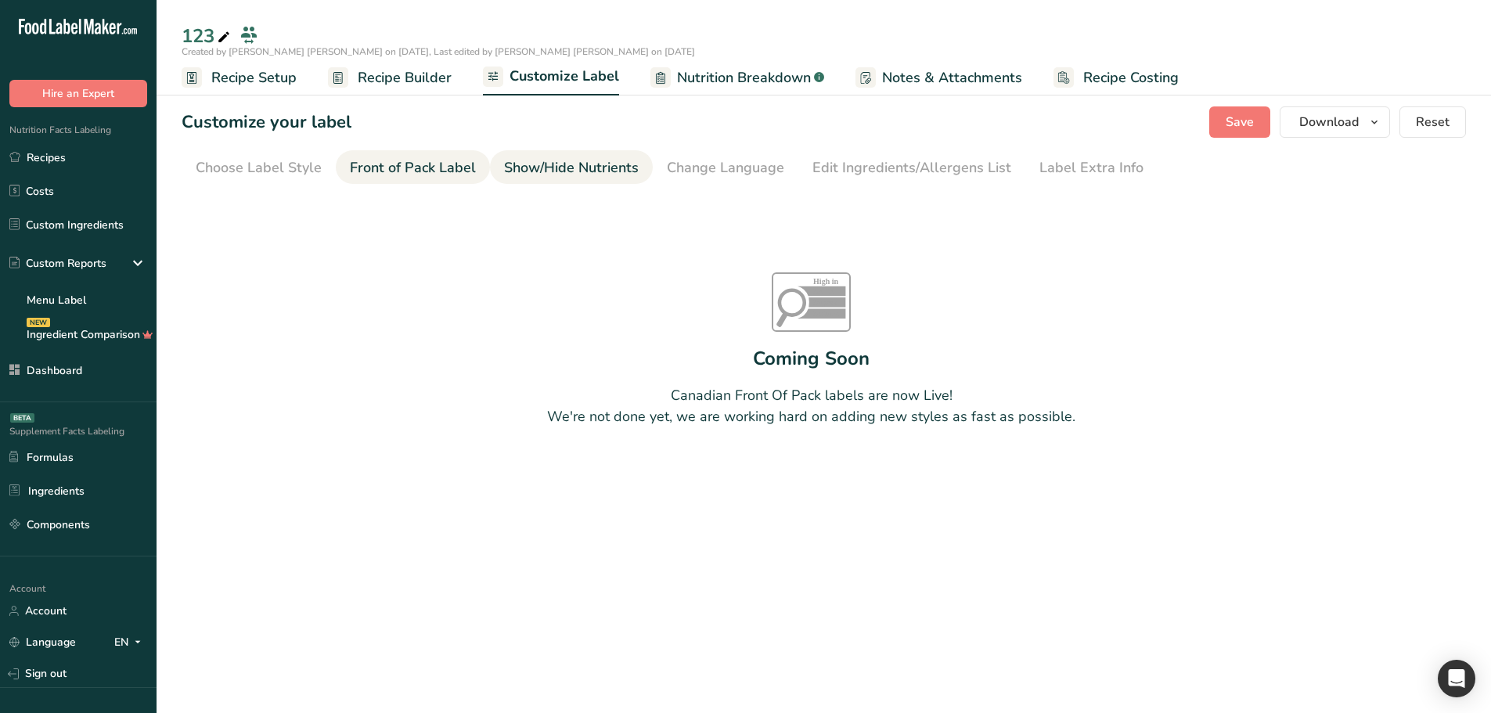
click at [504, 162] on div "Show/Hide Nutrients" at bounding box center [571, 167] width 135 height 21
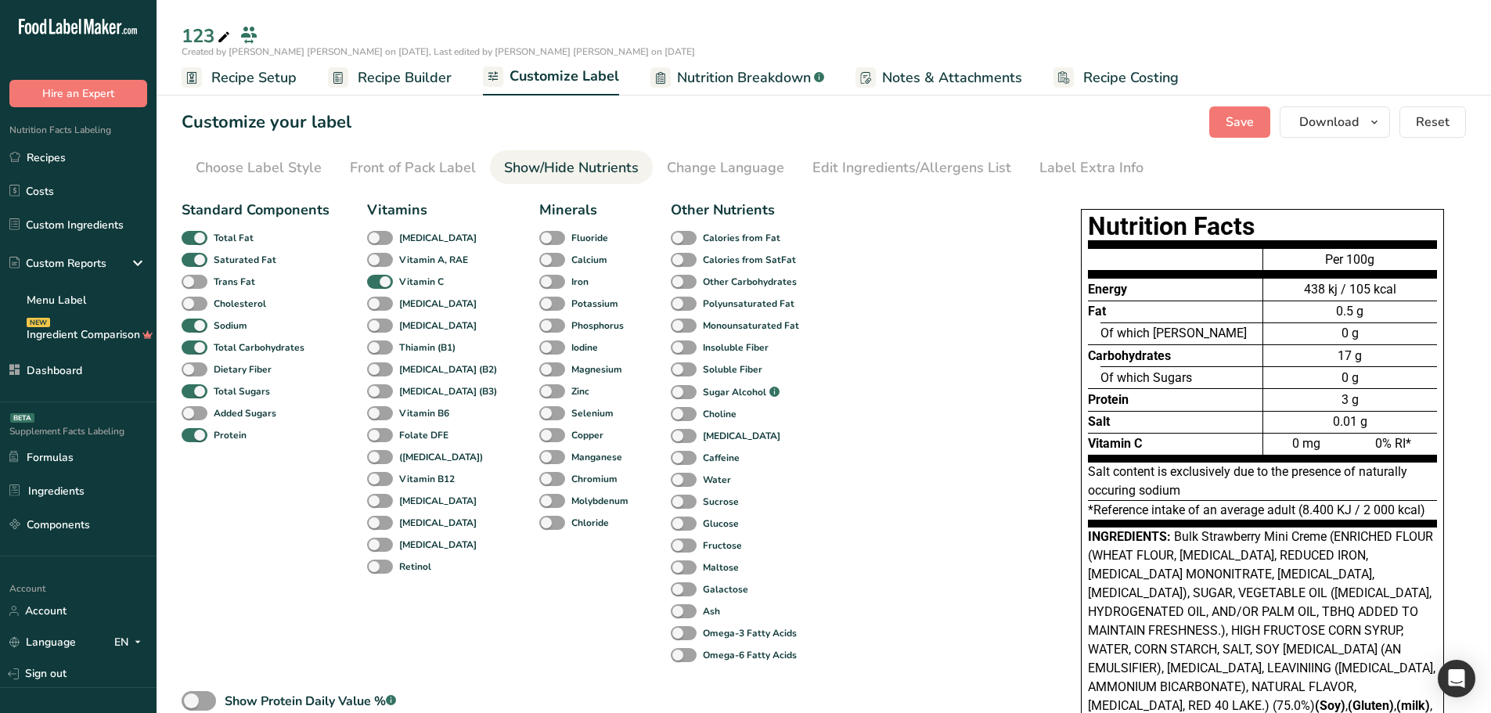
scroll to position [0, 304]
click at [402, 67] on span "Recipe Builder" at bounding box center [405, 77] width 94 height 21
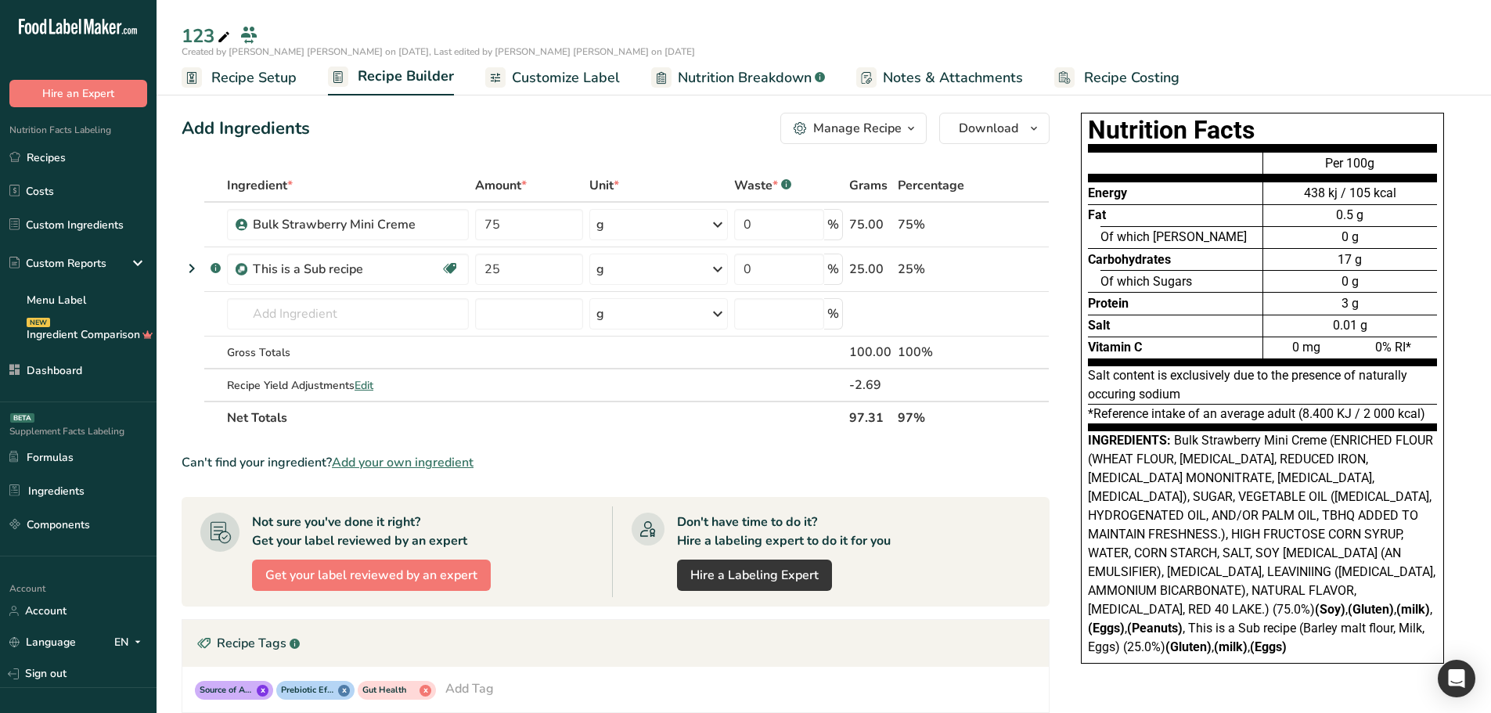
click at [579, 79] on span "Customize Label" at bounding box center [566, 77] width 108 height 21
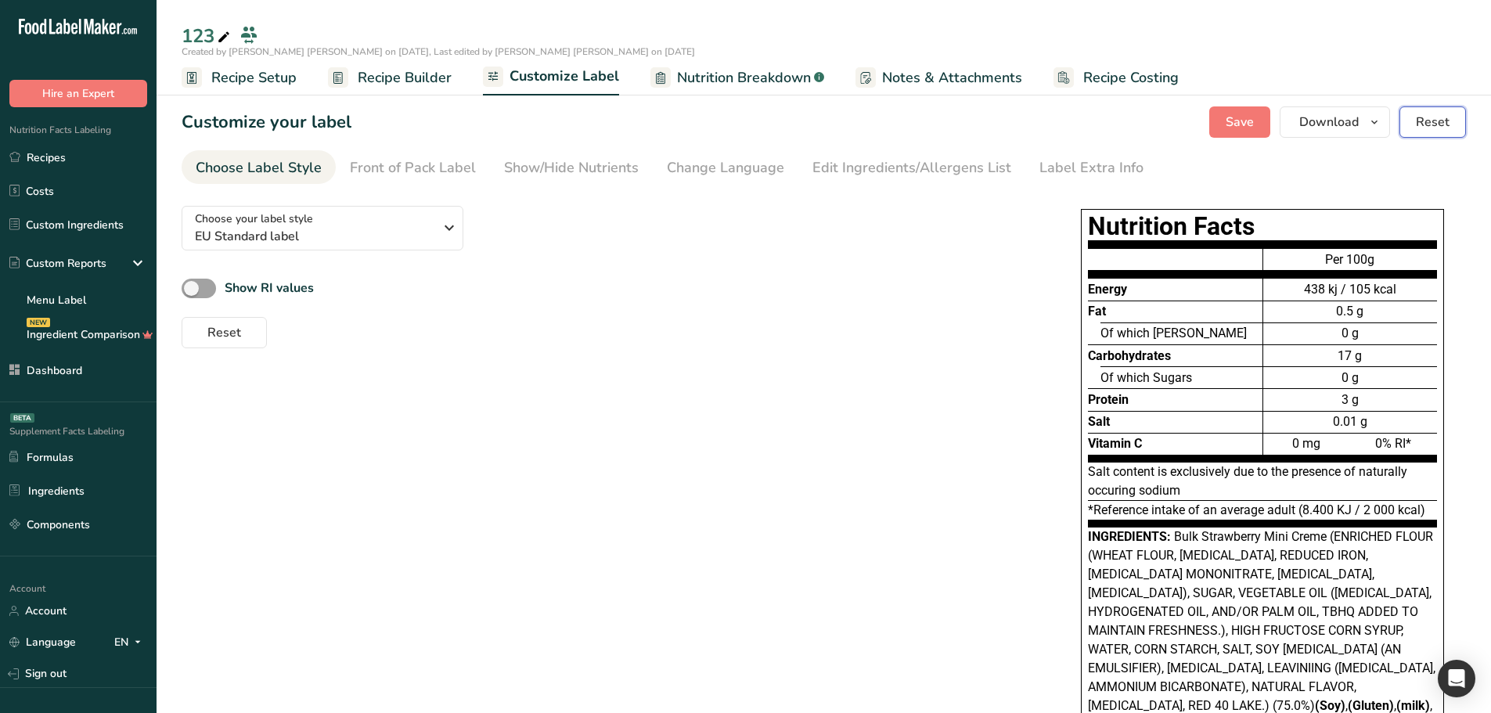
click at [1416, 119] on span "Reset" at bounding box center [1433, 122] width 34 height 19
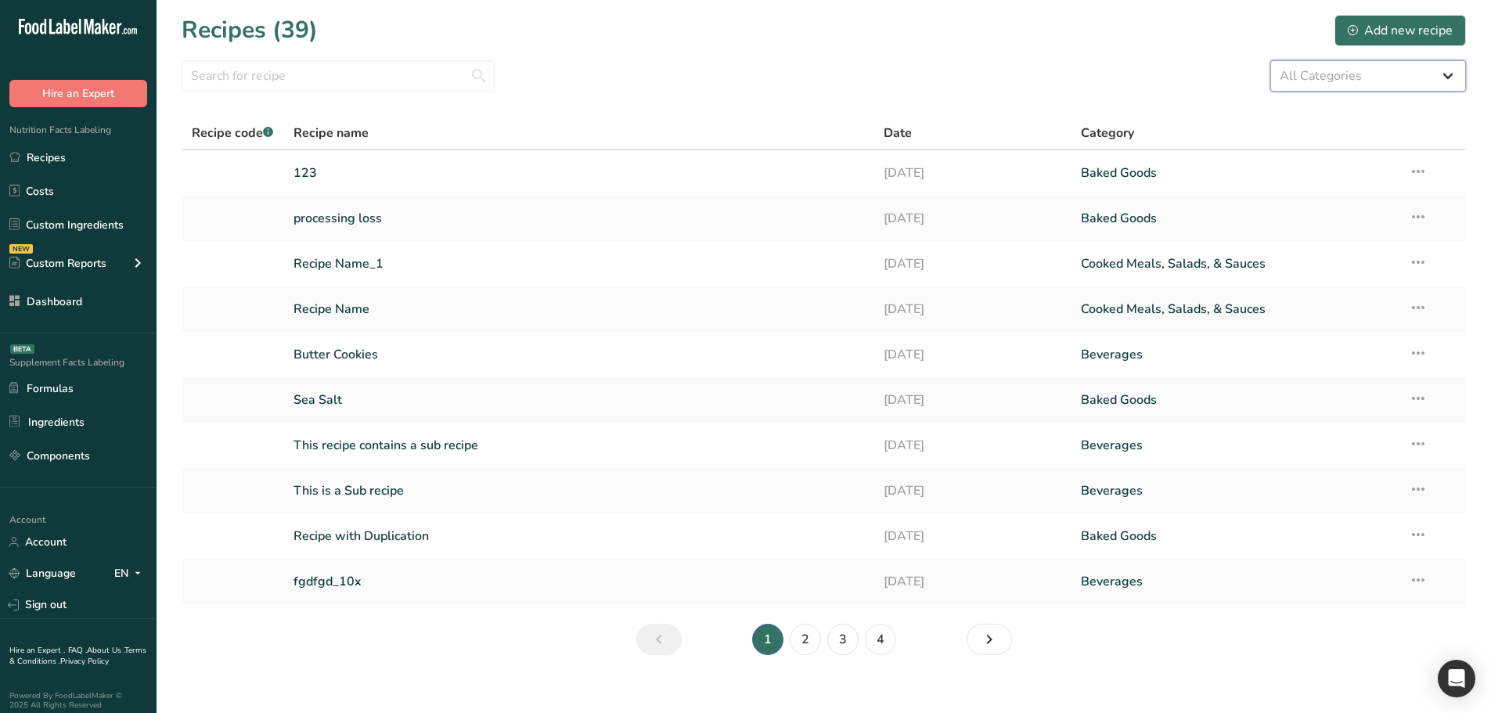
click at [1446, 78] on select "All Categories Baked Goods Beverages category Cooked Meals, Salads, & Sauces cu…" at bounding box center [1369, 75] width 196 height 31
click at [942, 42] on div "Recipes (39) Add new recipe" at bounding box center [824, 30] width 1285 height 35
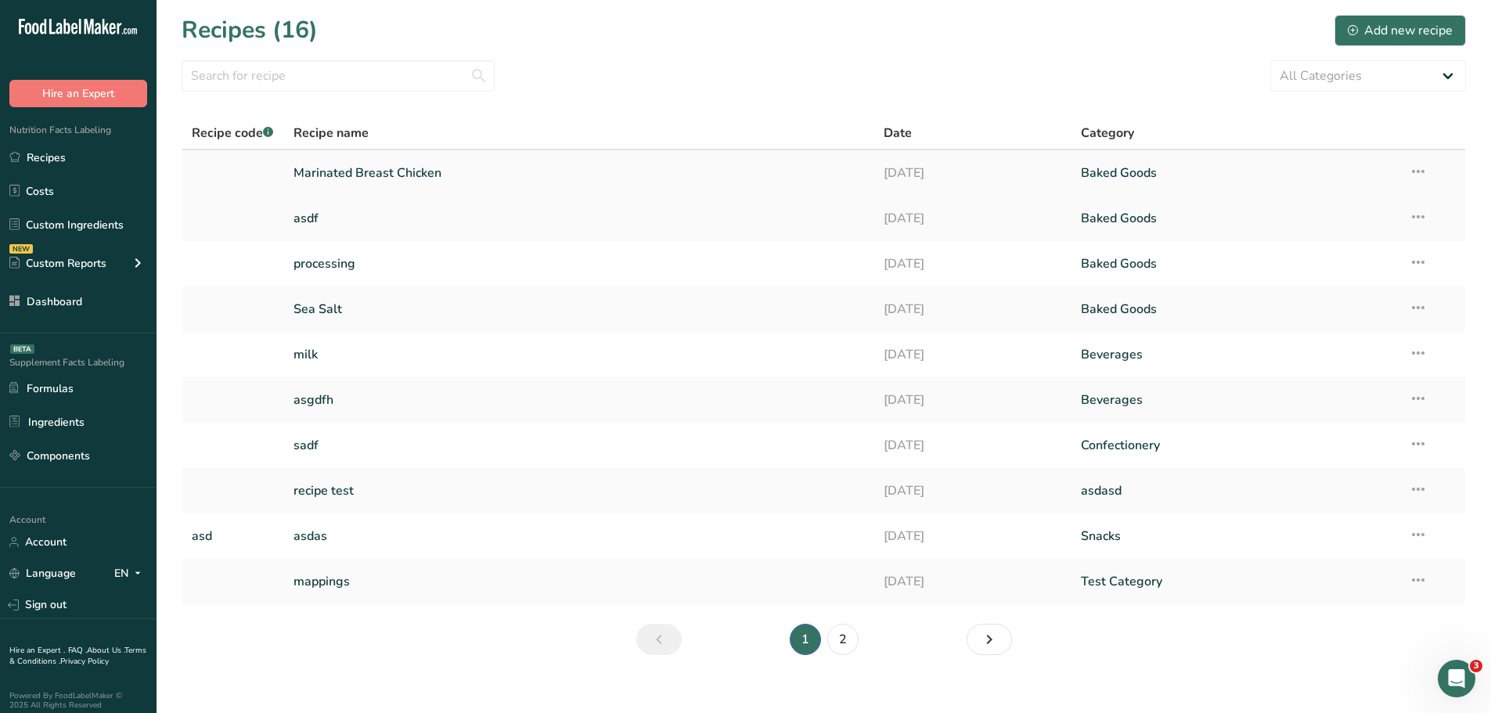
click at [499, 161] on link "Marinated Breast Chicken" at bounding box center [580, 173] width 572 height 33
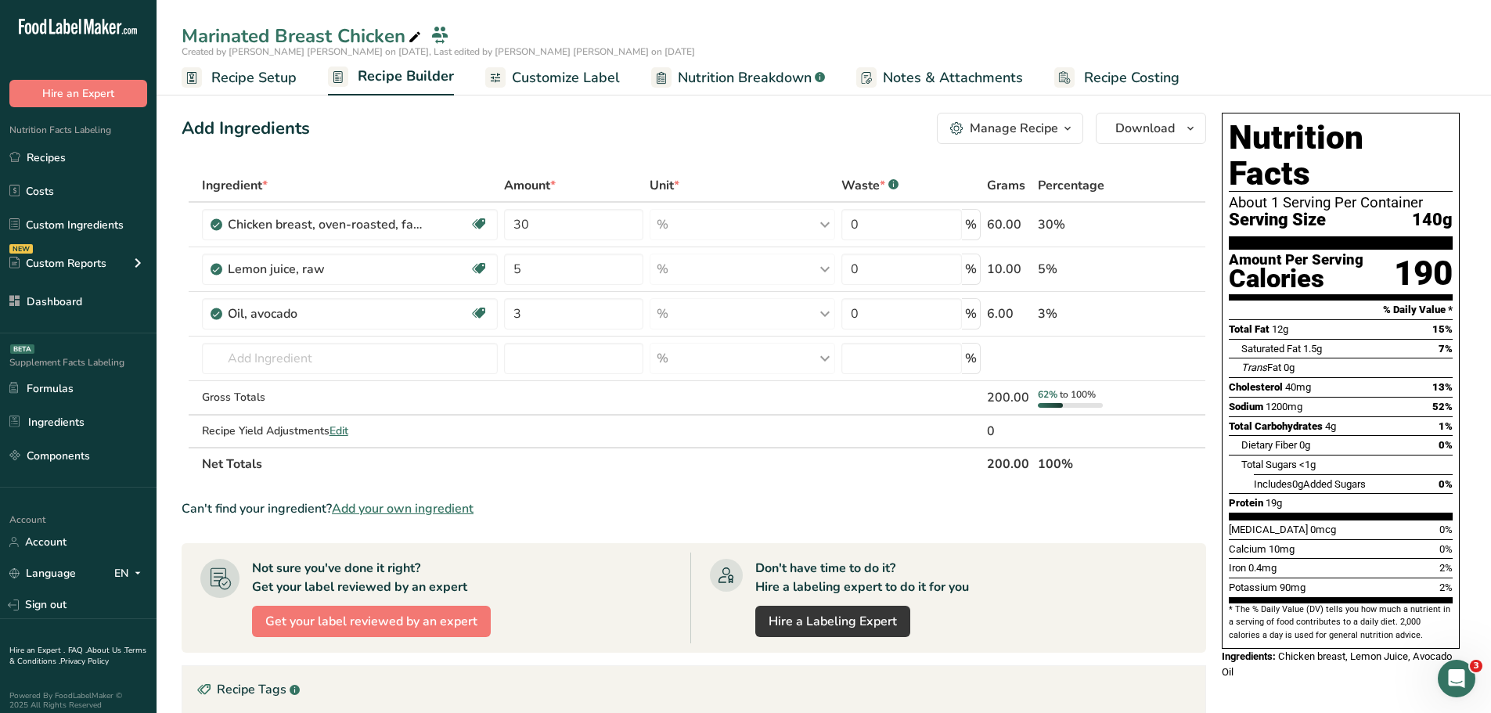
click at [264, 507] on div "Can't find your ingredient? Add your own ingredient" at bounding box center [694, 508] width 1025 height 19
click at [264, 504] on div "Can't find your ingredient? Add your own ingredient" at bounding box center [694, 508] width 1025 height 19
click at [265, 504] on div "Can't find your ingredient? Add your own ingredient" at bounding box center [694, 508] width 1025 height 19
click at [330, 359] on input "text" at bounding box center [350, 358] width 297 height 31
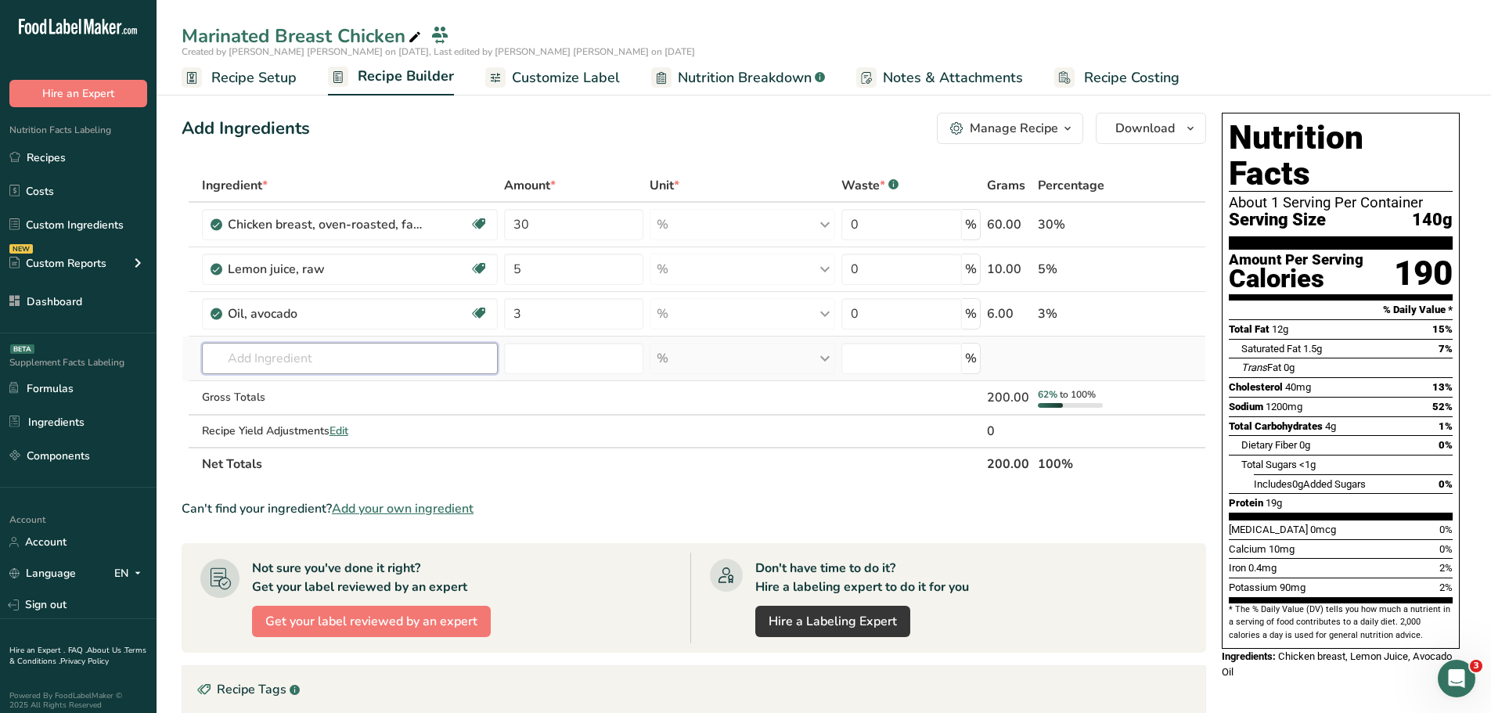
type input "4"
type input "q"
click at [304, 364] on input "text" at bounding box center [350, 358] width 297 height 31
type input "a"
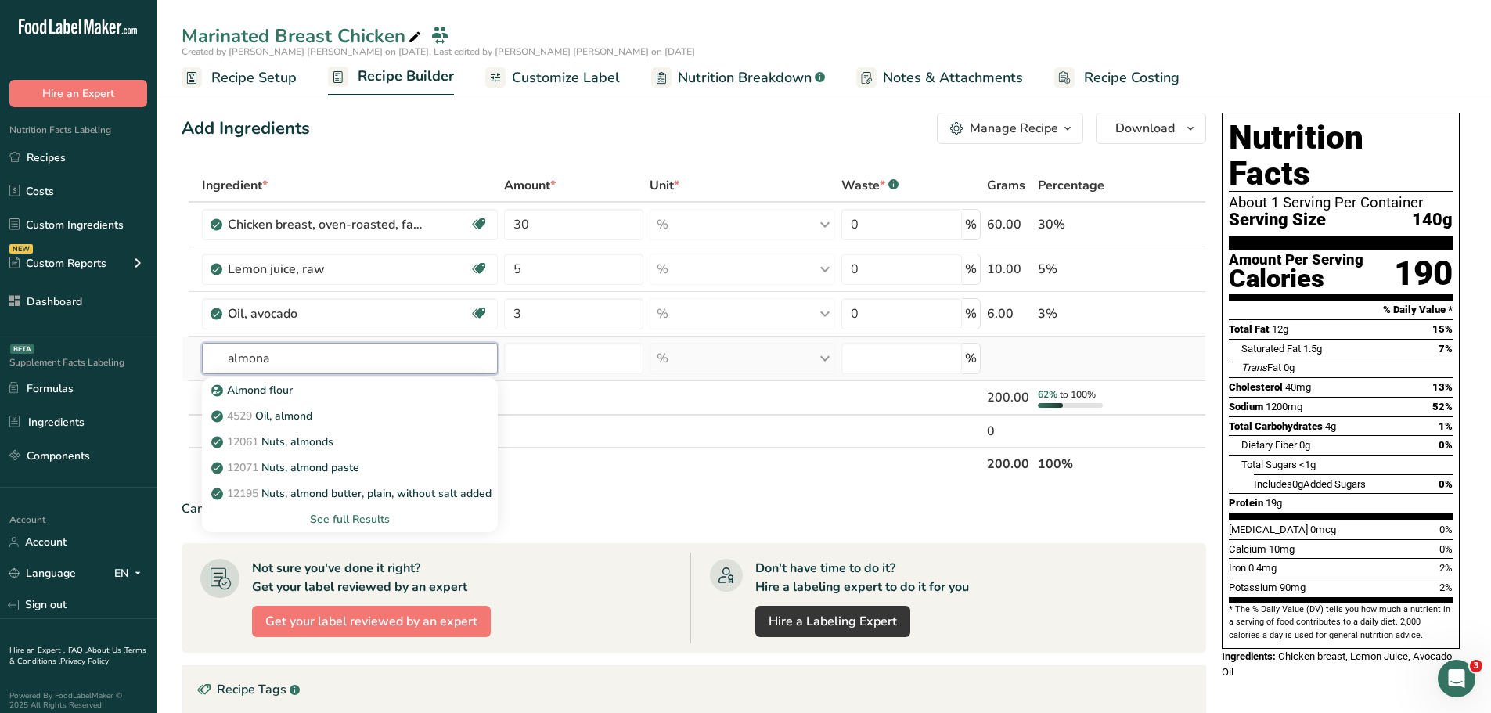
type input "almon"
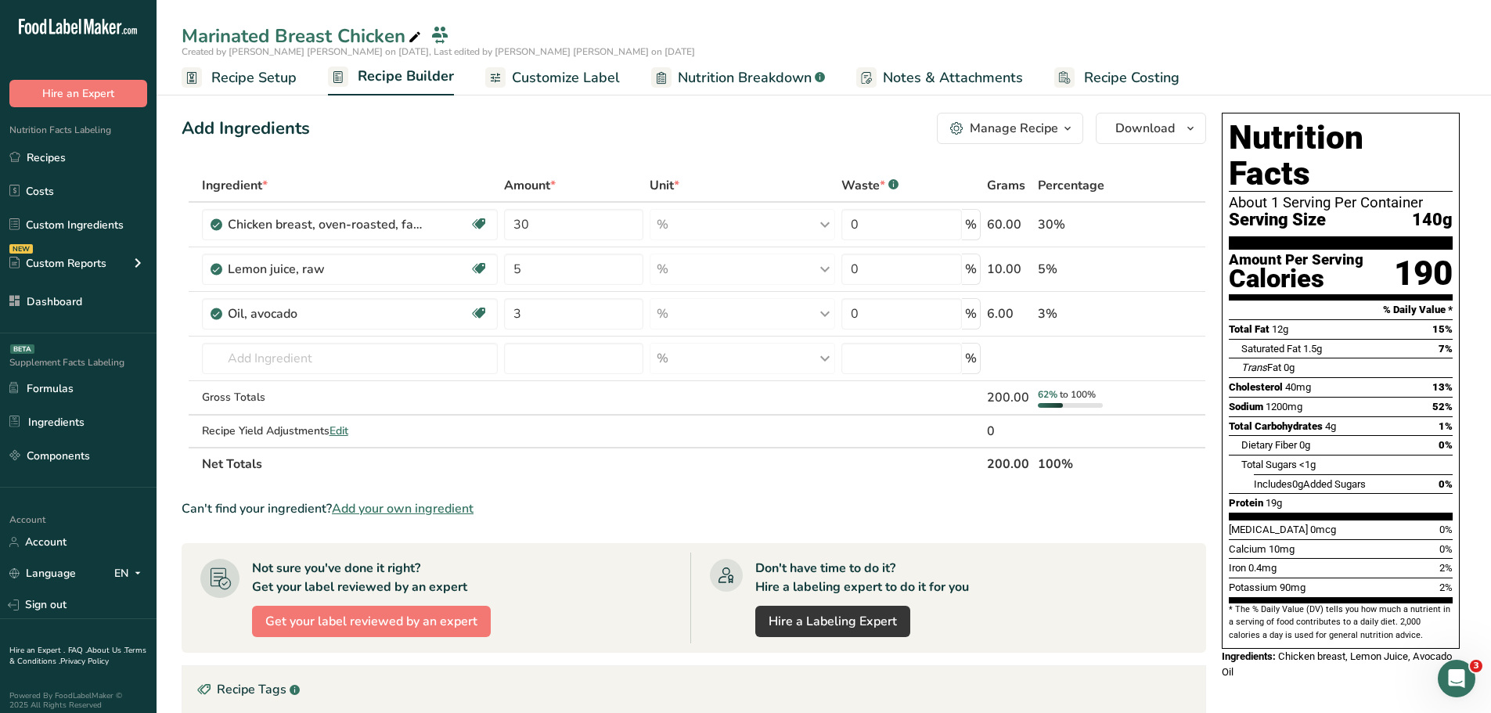
click at [515, 490] on section "Ingredient * Amount * Unit * Waste * .a-a{fill:#347362;}.b-a{fill:#fff;} Grams …" at bounding box center [694, 596] width 1025 height 855
drag, startPoint x: 988, startPoint y: 184, endPoint x: 1019, endPoint y: 330, distance: 148.9
click at [1019, 330] on table "Ingredient * Amount * Unit * Waste * .a-a{fill:#347362;}.b-a{fill:#fff;} Grams …" at bounding box center [694, 325] width 1025 height 312
click at [1009, 302] on td "6.00" at bounding box center [1009, 314] width 51 height 45
click at [1005, 314] on div "6.00" at bounding box center [1009, 314] width 45 height 19
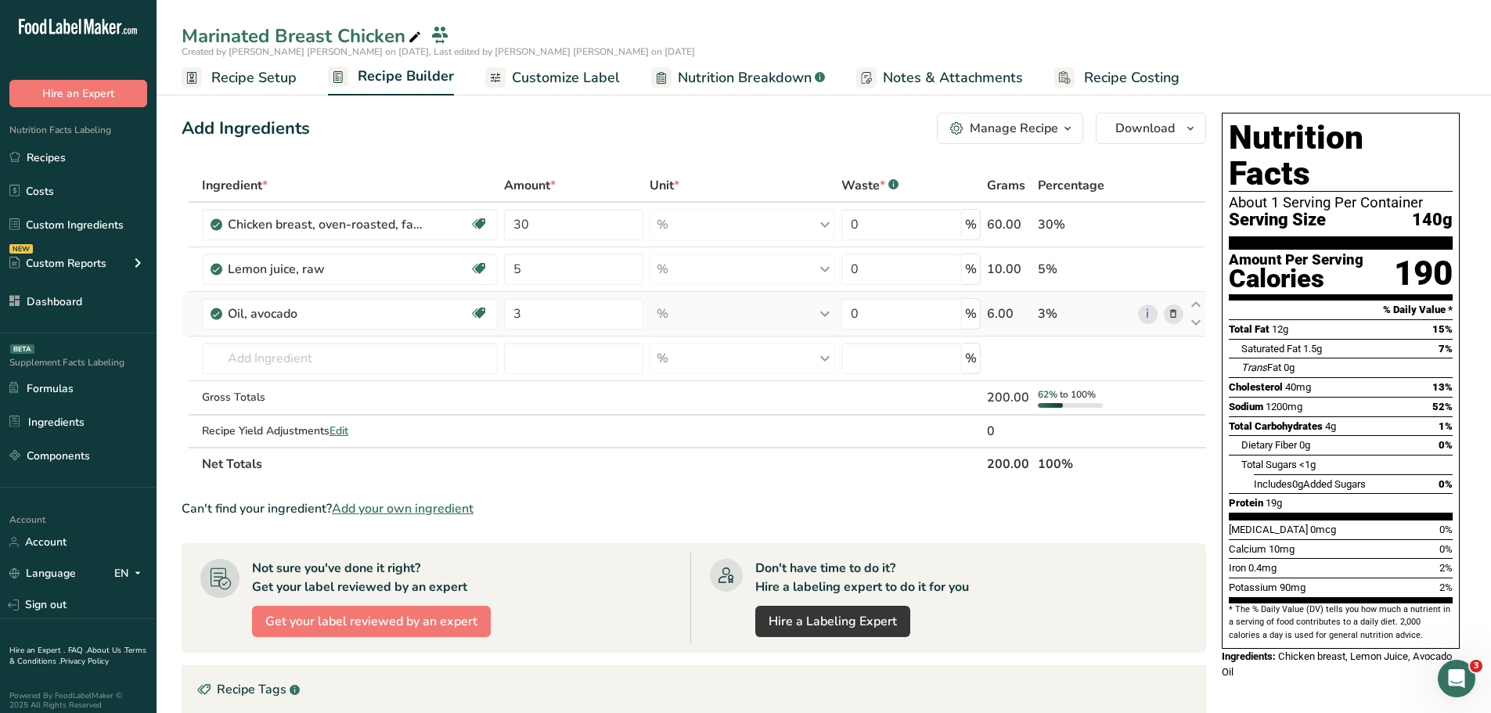
click at [1005, 314] on div "6.00" at bounding box center [1009, 314] width 45 height 19
click at [1015, 313] on div "6.00" at bounding box center [1009, 314] width 45 height 19
click at [591, 323] on input "3" at bounding box center [573, 313] width 139 height 31
click at [1213, 473] on div "Add Ingredients Manage Recipe Delete Recipe Duplicate Recipe Scale Recipe Save …" at bounding box center [699, 577] width 1034 height 943
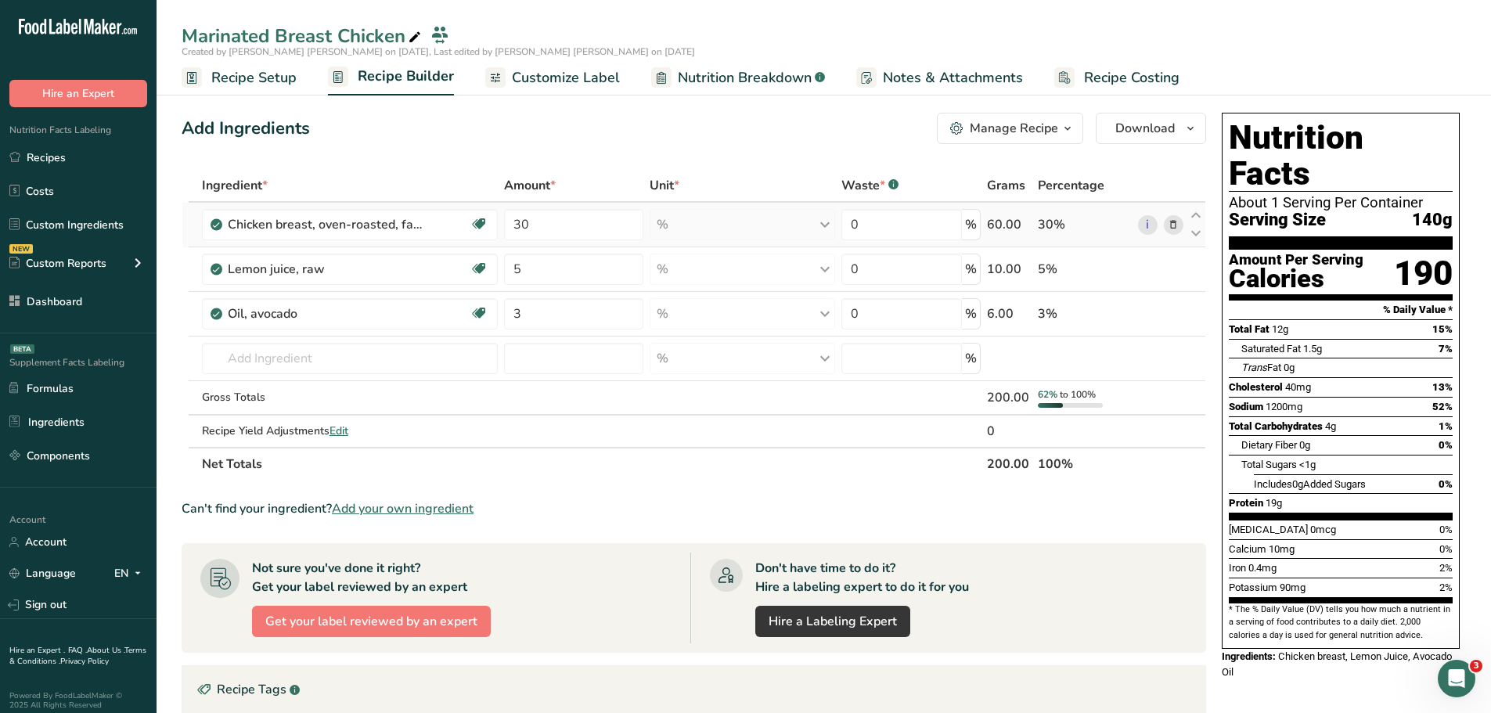
click at [1047, 228] on div "30%" at bounding box center [1085, 224] width 94 height 19
click at [1046, 395] on span "62%" at bounding box center [1048, 394] width 20 height 13
click at [566, 312] on input "3" at bounding box center [573, 313] width 139 height 31
click at [582, 316] on input "3.4842" at bounding box center [573, 313] width 139 height 31
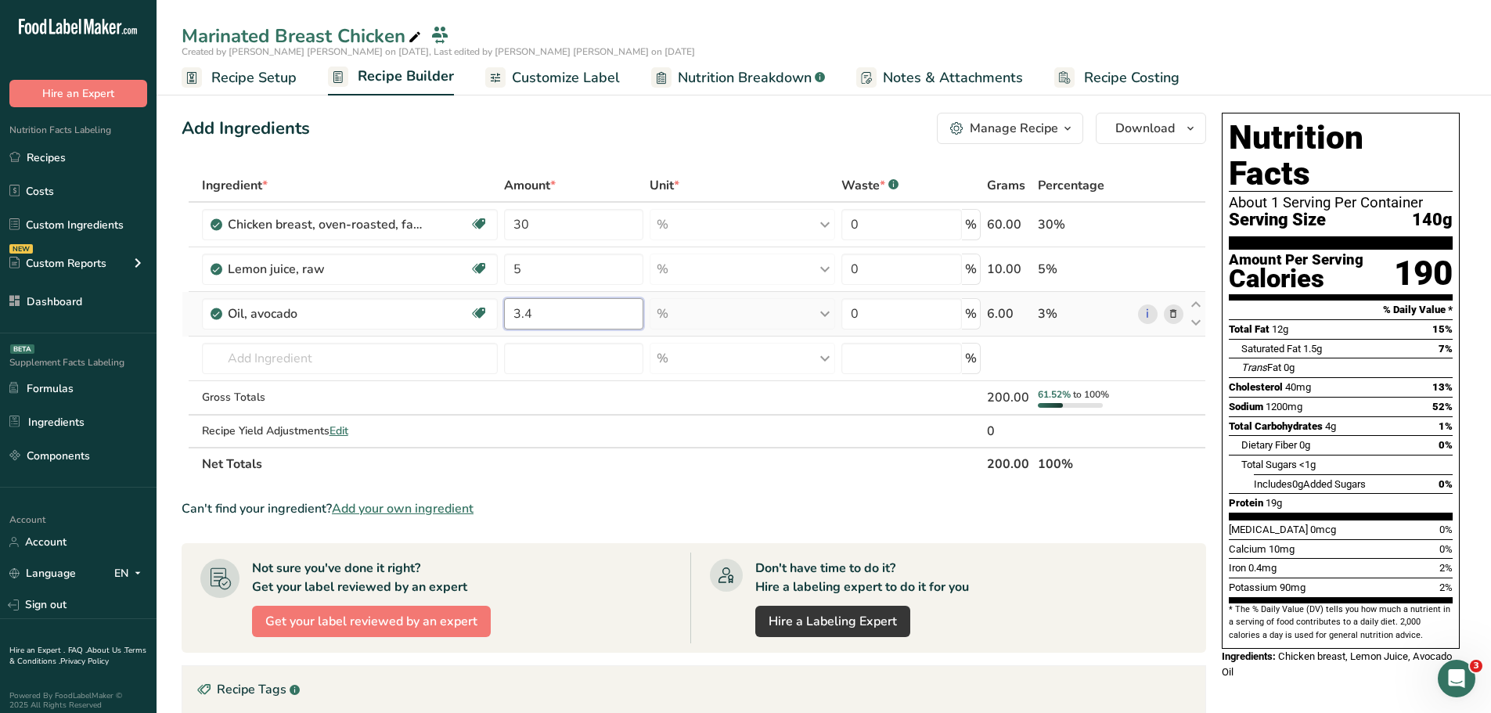
type input "3"
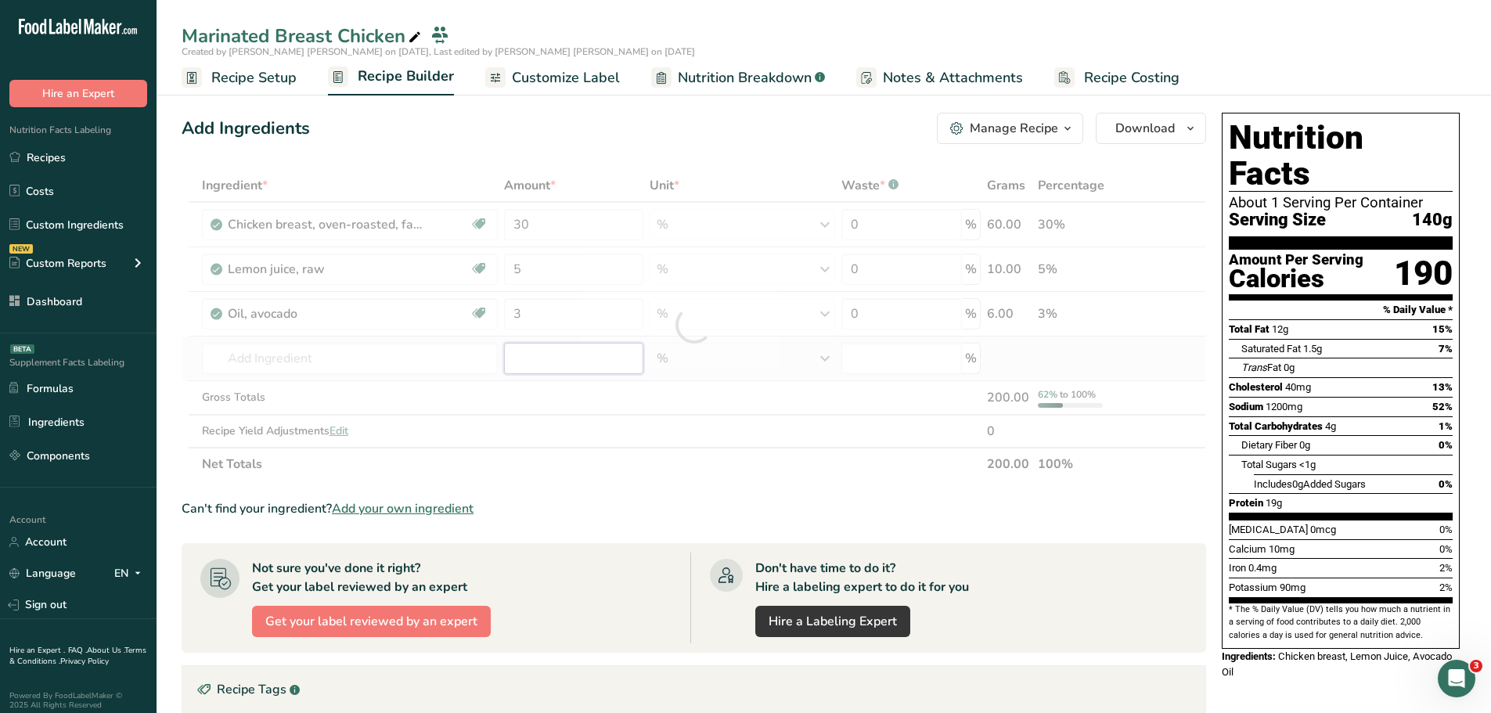
click at [577, 361] on div "Ingredient * Amount * Unit * Waste * .a-a{fill:#347362;}.b-a{fill:#fff;} Grams …" at bounding box center [694, 325] width 1025 height 312
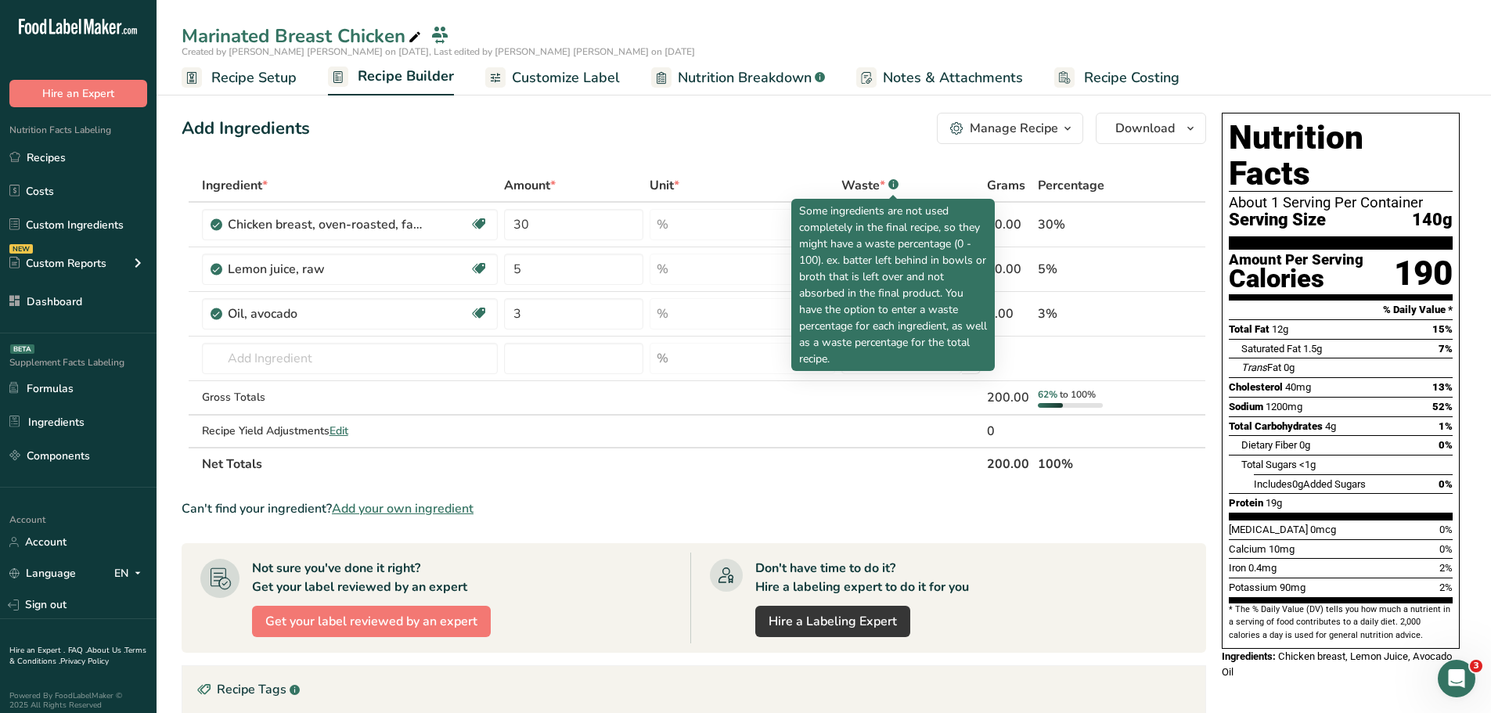
click at [888, 185] on div "Waste * .a-a{fill:#347362;}.b-a{fill:#fff;}" at bounding box center [870, 185] width 57 height 19
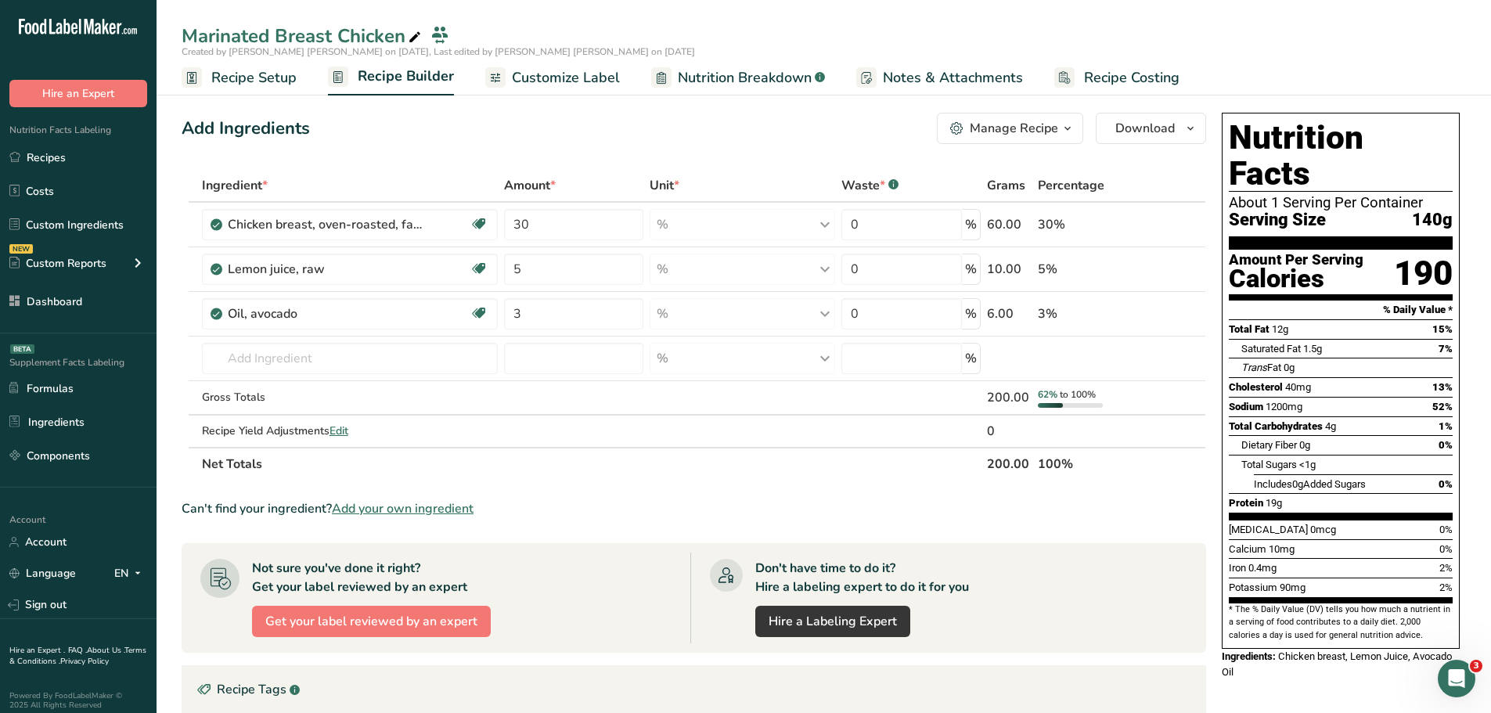
click at [884, 182] on div "Waste * .a-a{fill:#347362;}.b-a{fill:#fff;}" at bounding box center [870, 185] width 57 height 19
click at [870, 182] on div "Waste * .a-a{fill:#347362;}.b-a{fill:#fff;}" at bounding box center [870, 185] width 57 height 19
click at [1062, 183] on span "Percentage" at bounding box center [1071, 185] width 67 height 19
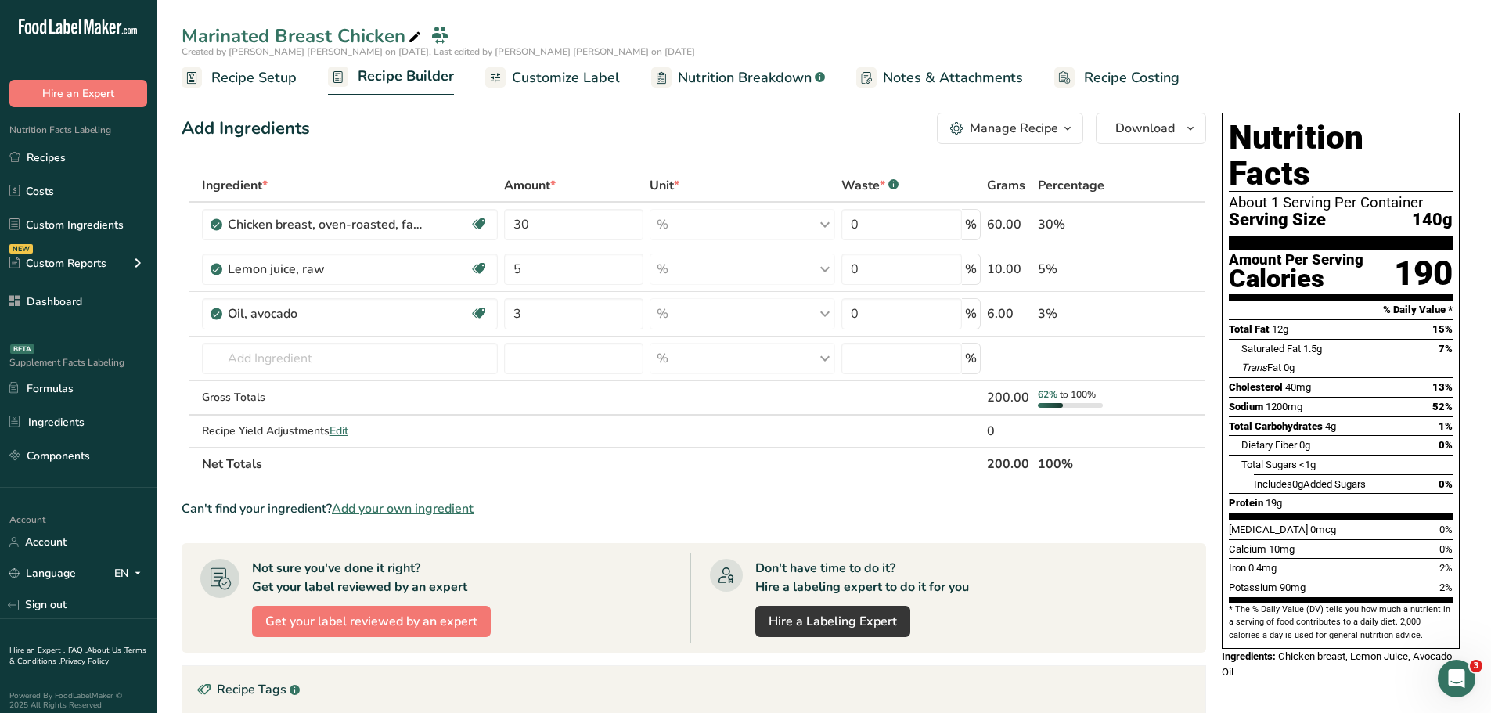
click at [1019, 191] on span "Grams" at bounding box center [1006, 185] width 38 height 19
click at [70, 383] on link "Formulas" at bounding box center [78, 388] width 157 height 30
click at [267, 76] on span "Recipe Setup" at bounding box center [253, 77] width 85 height 21
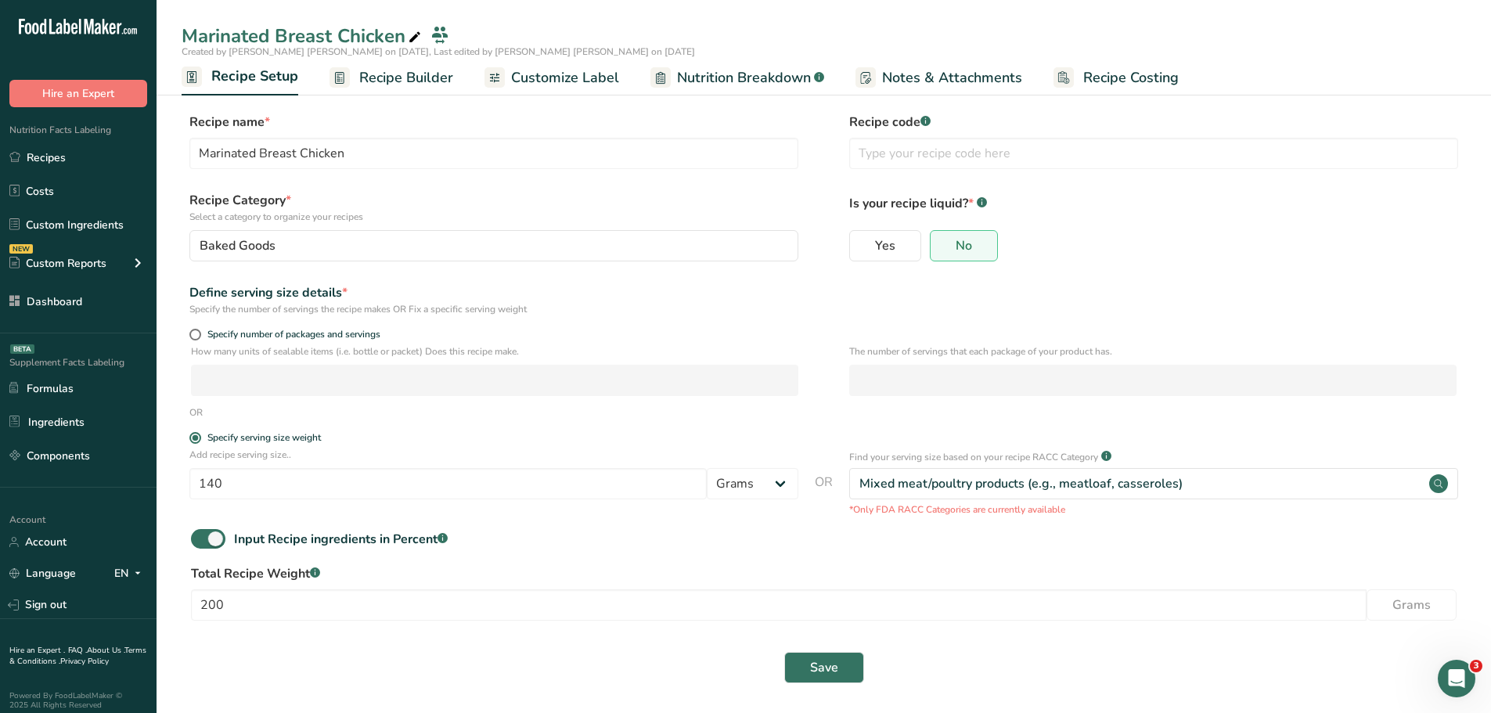
click at [972, 514] on p "*Only FDA RACC Categories are currently available" at bounding box center [1153, 510] width 609 height 14
click at [959, 512] on p "*Only FDA RACC Categories are currently available" at bounding box center [1153, 510] width 609 height 14
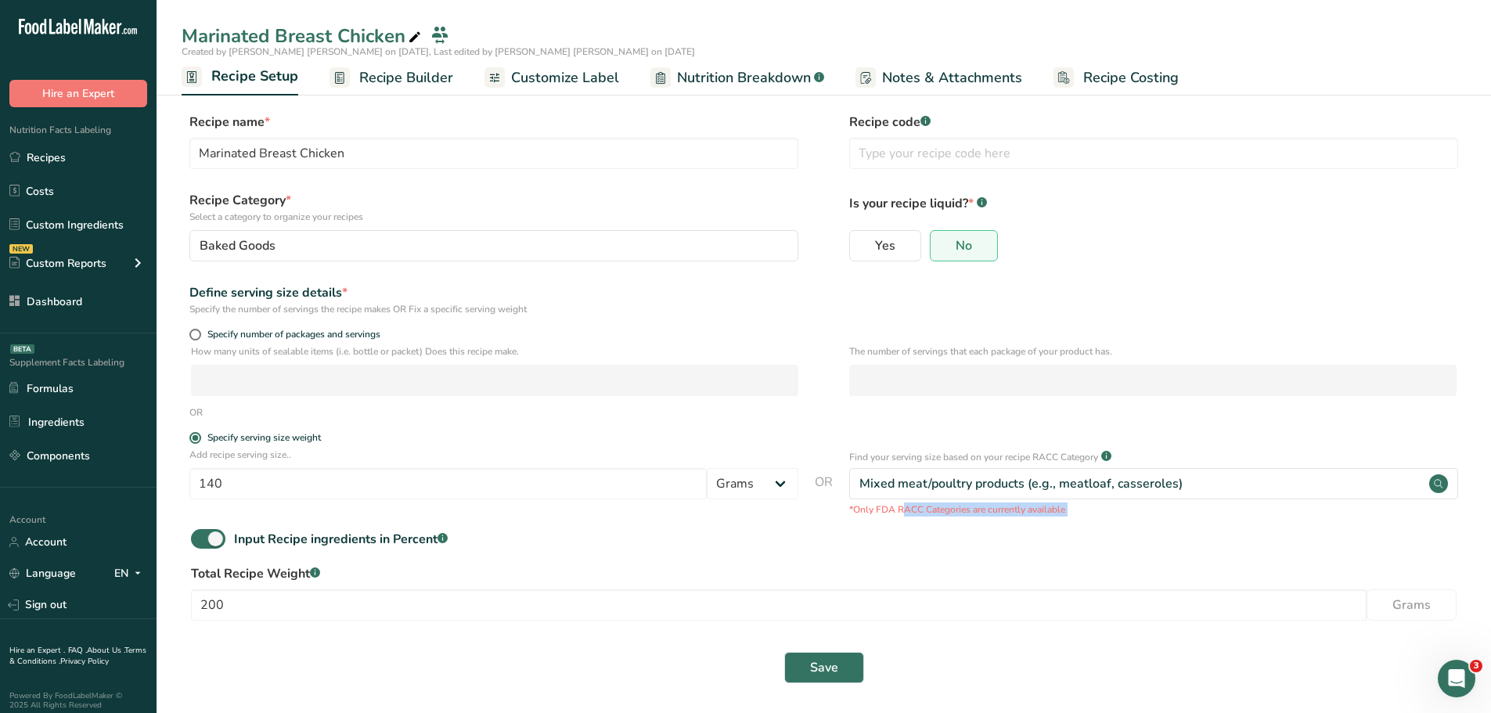
click at [959, 512] on p "*Only FDA RACC Categories are currently available" at bounding box center [1153, 510] width 609 height 14
click at [950, 510] on p "*Only FDA RACC Categories are currently available" at bounding box center [1153, 510] width 609 height 14
click at [891, 510] on p "*Only FDA RACC Categories are currently available" at bounding box center [1153, 510] width 609 height 14
click at [893, 510] on p "*Only FDA RACC Categories are currently available" at bounding box center [1153, 510] width 609 height 14
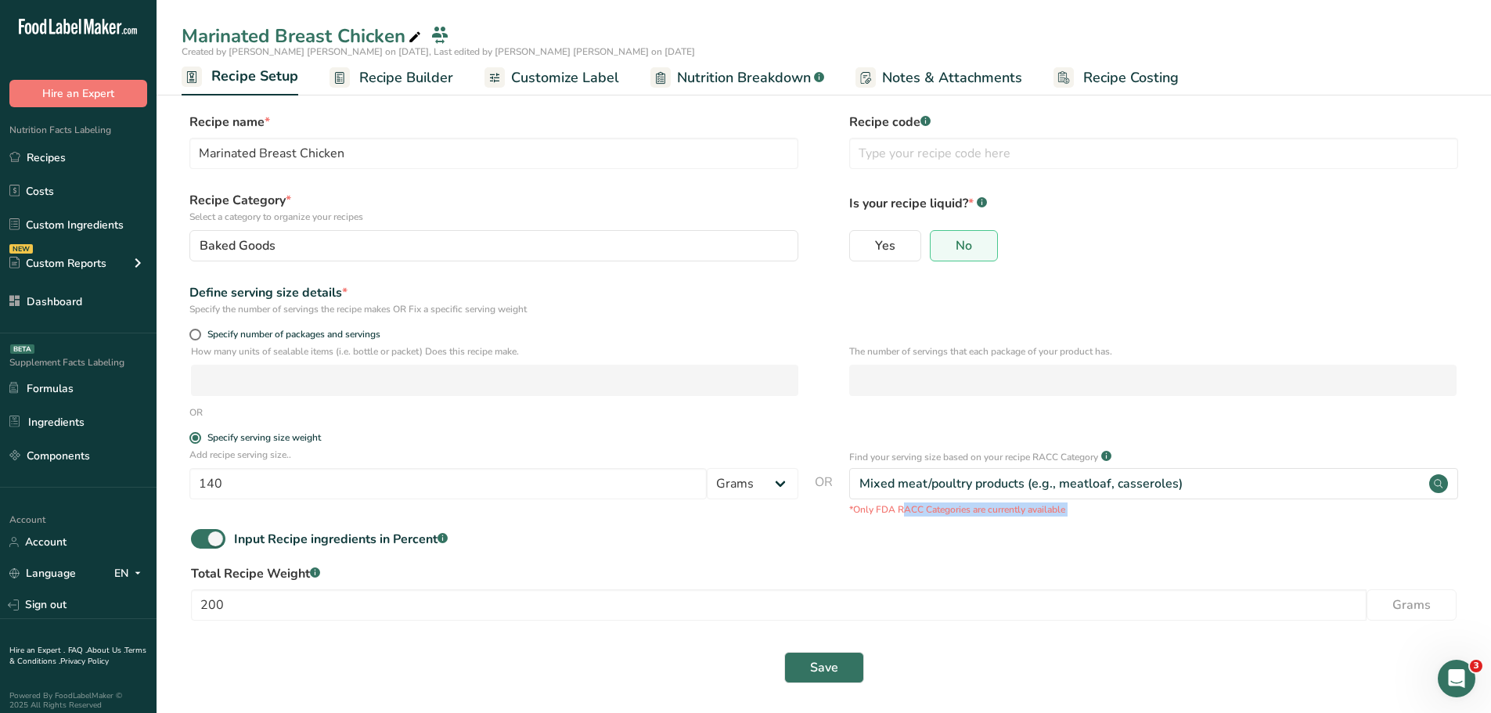
click at [893, 510] on p "*Only FDA RACC Categories are currently available" at bounding box center [1153, 510] width 609 height 14
click at [903, 516] on p "*Only FDA RACC Categories are currently available" at bounding box center [1153, 510] width 609 height 14
click at [381, 75] on span "Recipe Builder" at bounding box center [406, 77] width 94 height 21
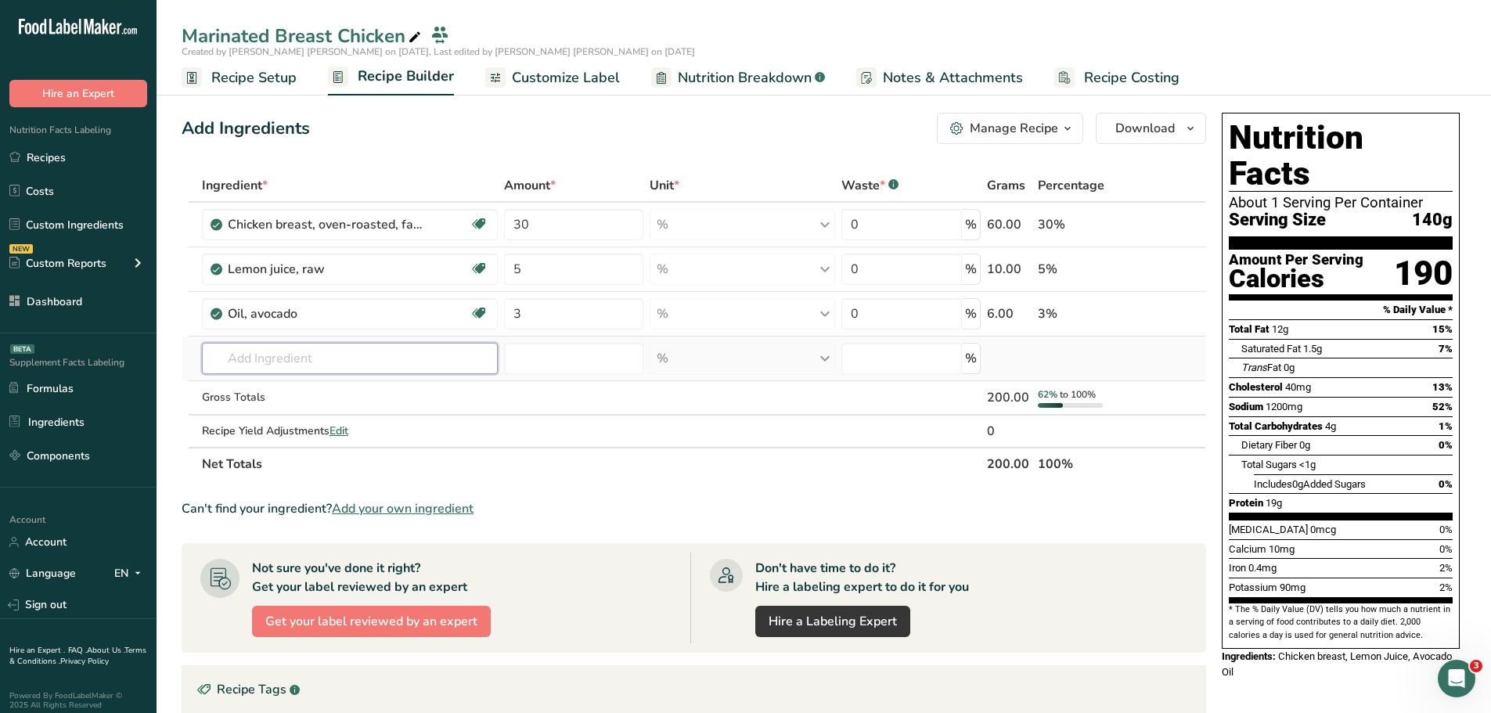
click at [262, 355] on input "text" at bounding box center [350, 358] width 297 height 31
click at [481, 359] on input "text" at bounding box center [350, 358] width 297 height 31
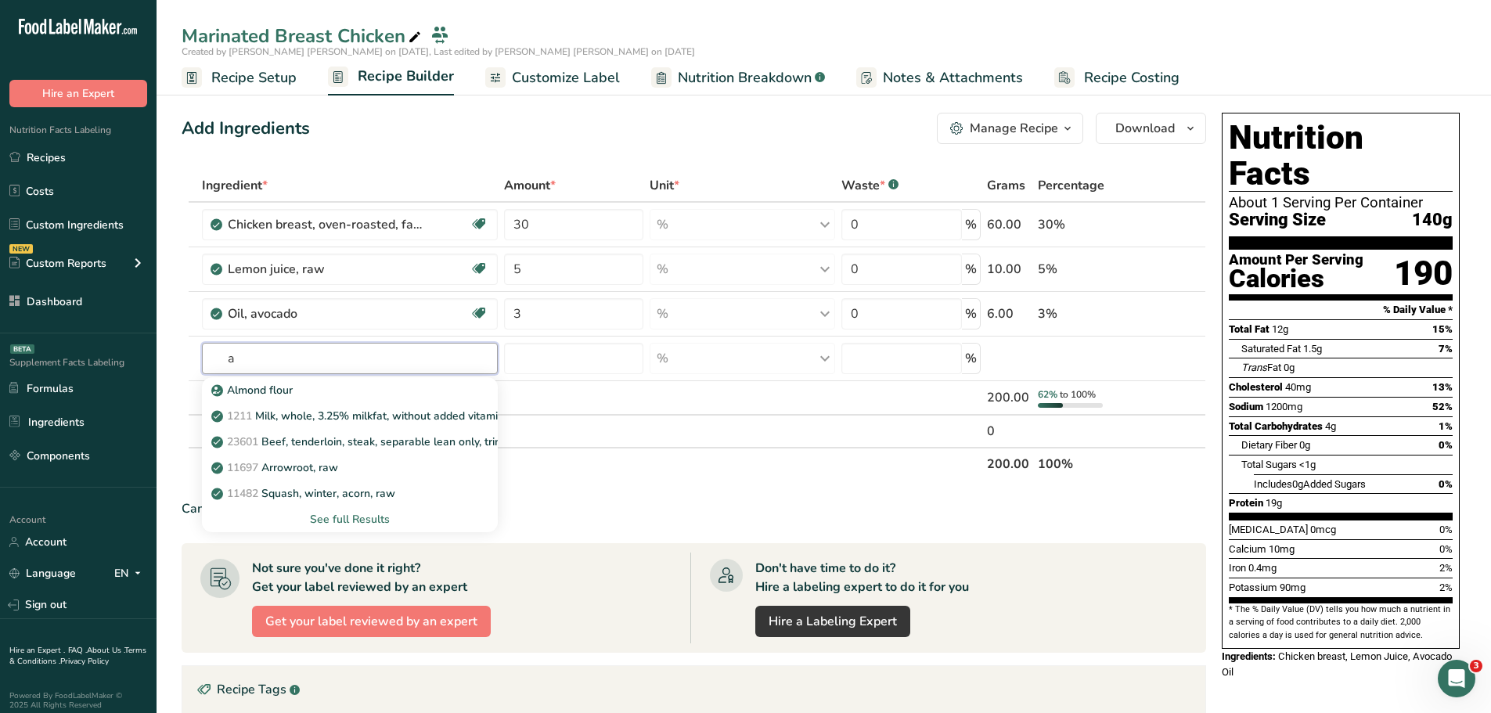
type input "a"
click at [582, 396] on td at bounding box center [574, 398] width 146 height 34
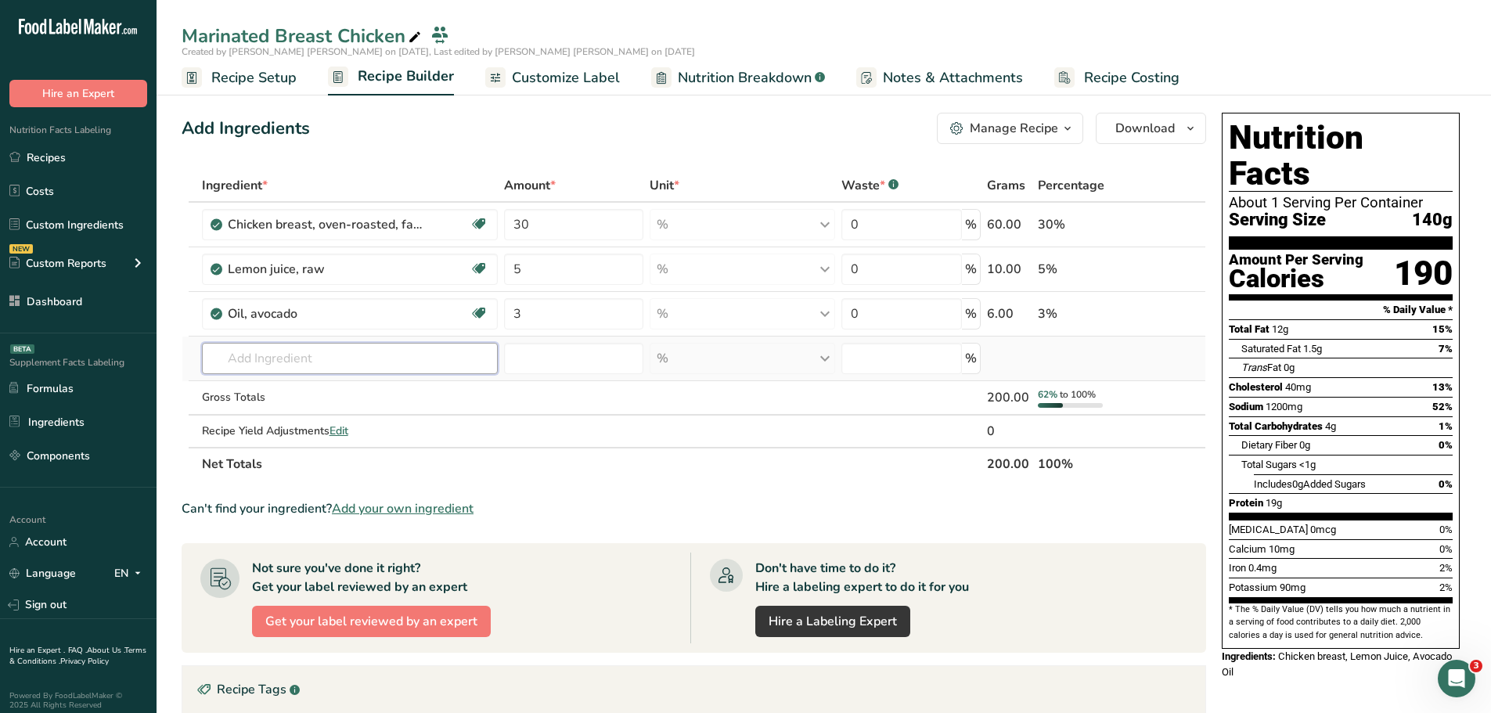
click at [273, 359] on input "text" at bounding box center [350, 358] width 297 height 31
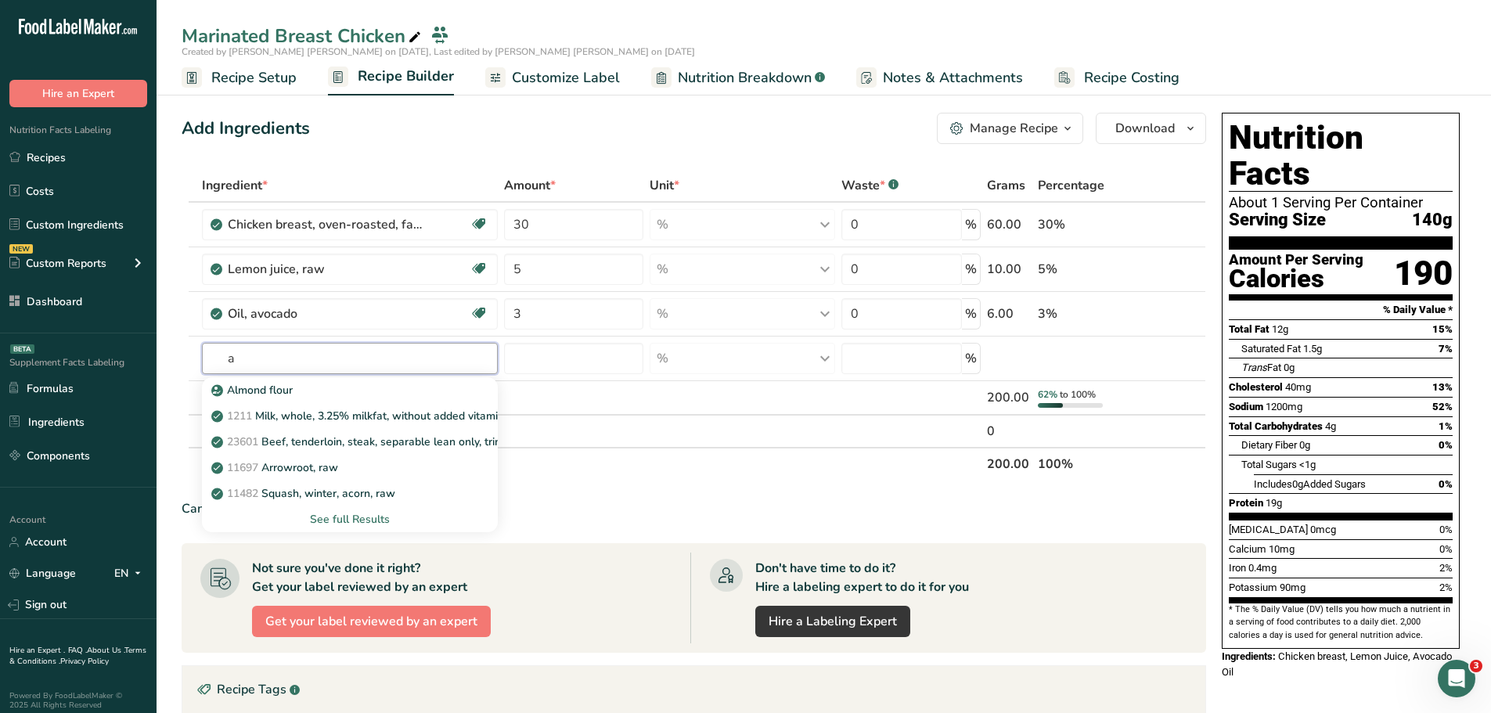
type input "a"
click at [175, 368] on section "Add Ingredients Manage Recipe Delete Recipe Duplicate Recipe Scale Recipe Save …" at bounding box center [824, 577] width 1335 height 993
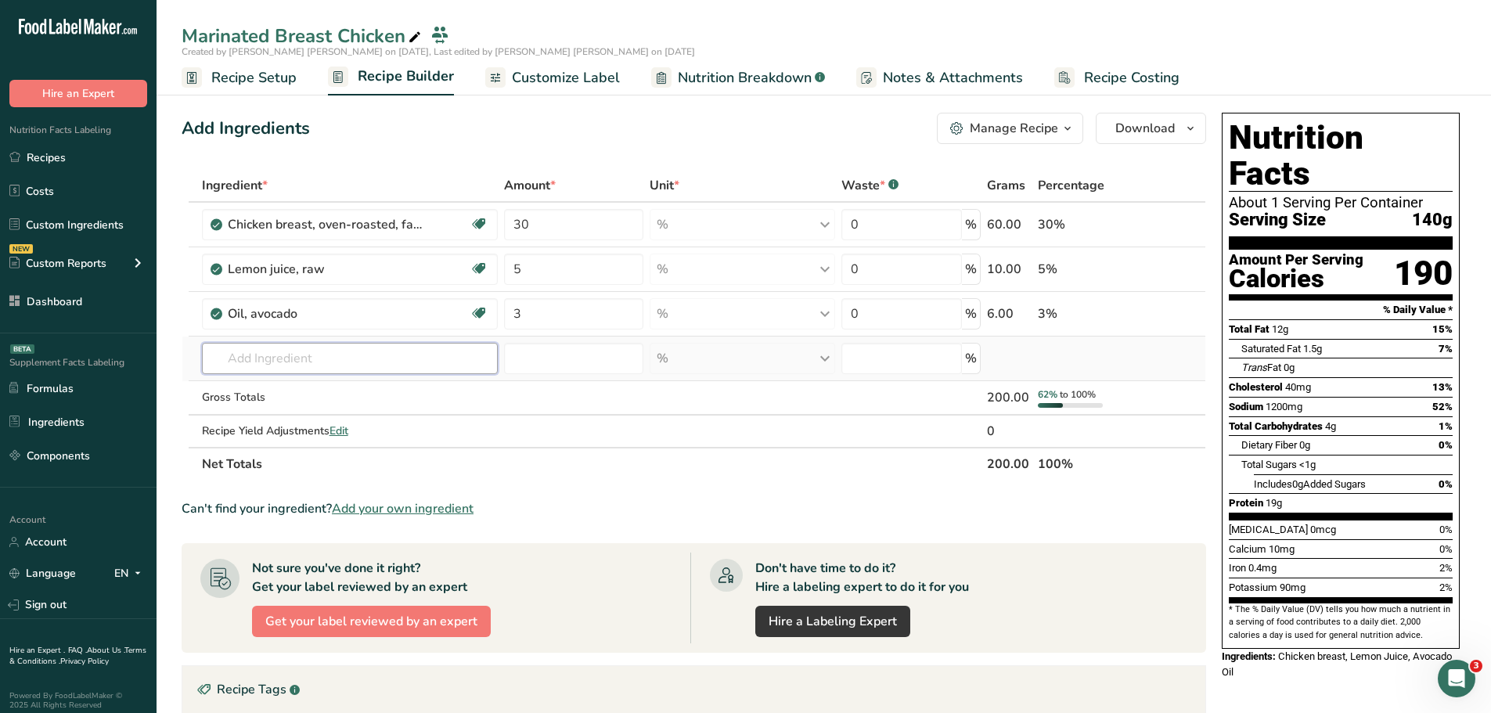
click at [288, 358] on input "text" at bounding box center [350, 358] width 297 height 31
click at [1209, 401] on div "Add Ingredients Manage Recipe Delete Recipe Duplicate Recipe Scale Recipe Save …" at bounding box center [699, 577] width 1034 height 943
click at [229, 463] on th "Net Totals" at bounding box center [592, 463] width 786 height 33
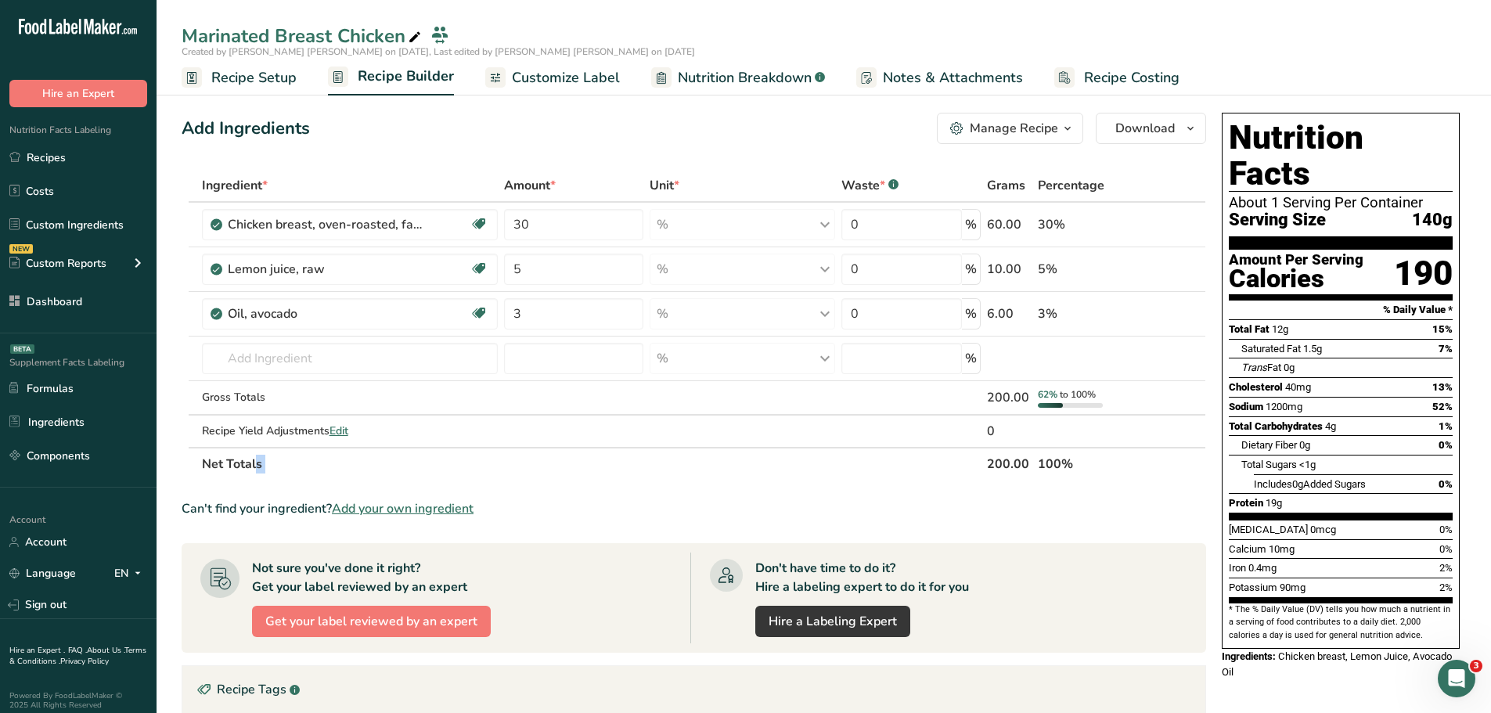
click at [313, 474] on th "Net Totals" at bounding box center [592, 463] width 786 height 33
drag, startPoint x: 1087, startPoint y: 460, endPoint x: 936, endPoint y: 464, distance: 151.9
click at [905, 463] on tr "Net Totals 200.00 100%" at bounding box center [693, 463] width 1023 height 33
click at [1009, 465] on th "200.00" at bounding box center [1009, 463] width 51 height 33
click at [288, 363] on input "text" at bounding box center [350, 358] width 297 height 31
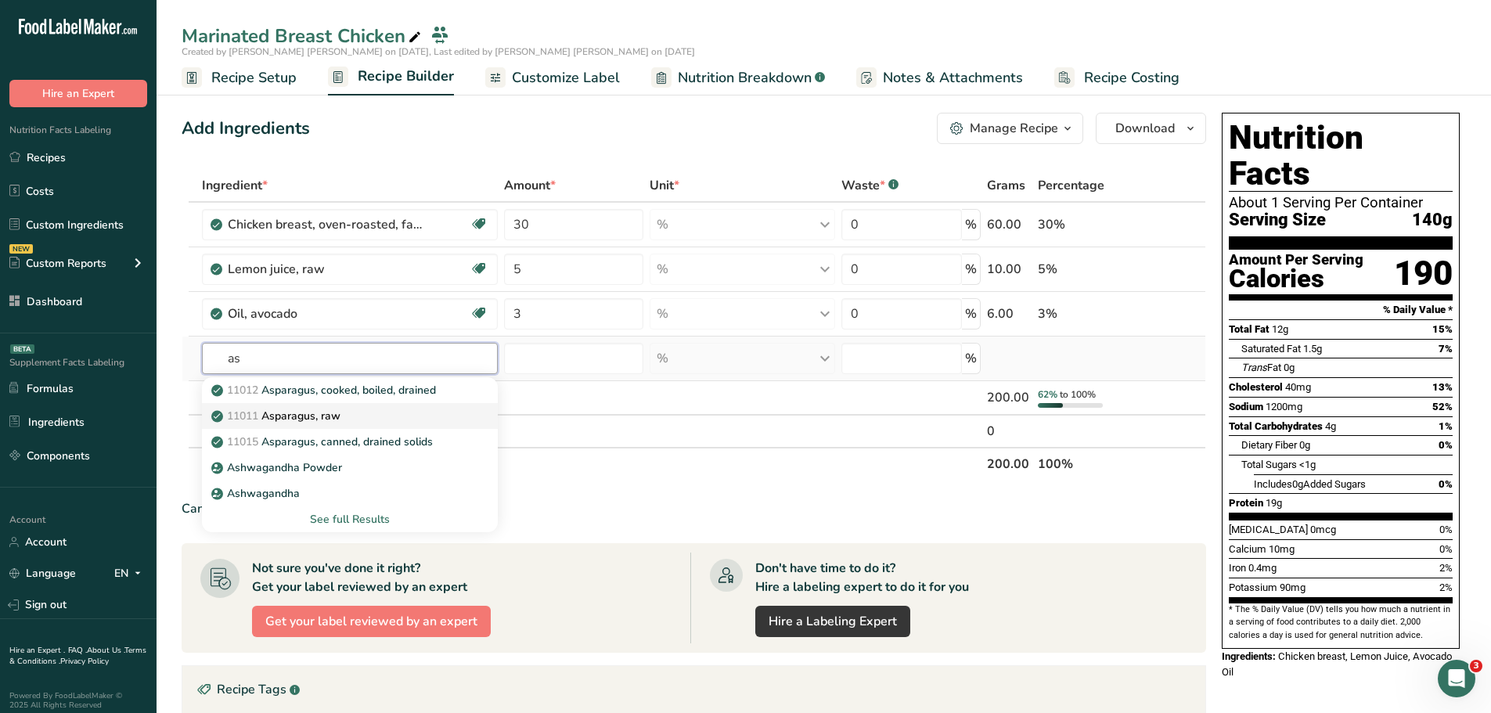
type input "as"
click at [302, 421] on p "11011 Asparagus, raw" at bounding box center [278, 416] width 126 height 16
type input "Asparagus, raw"
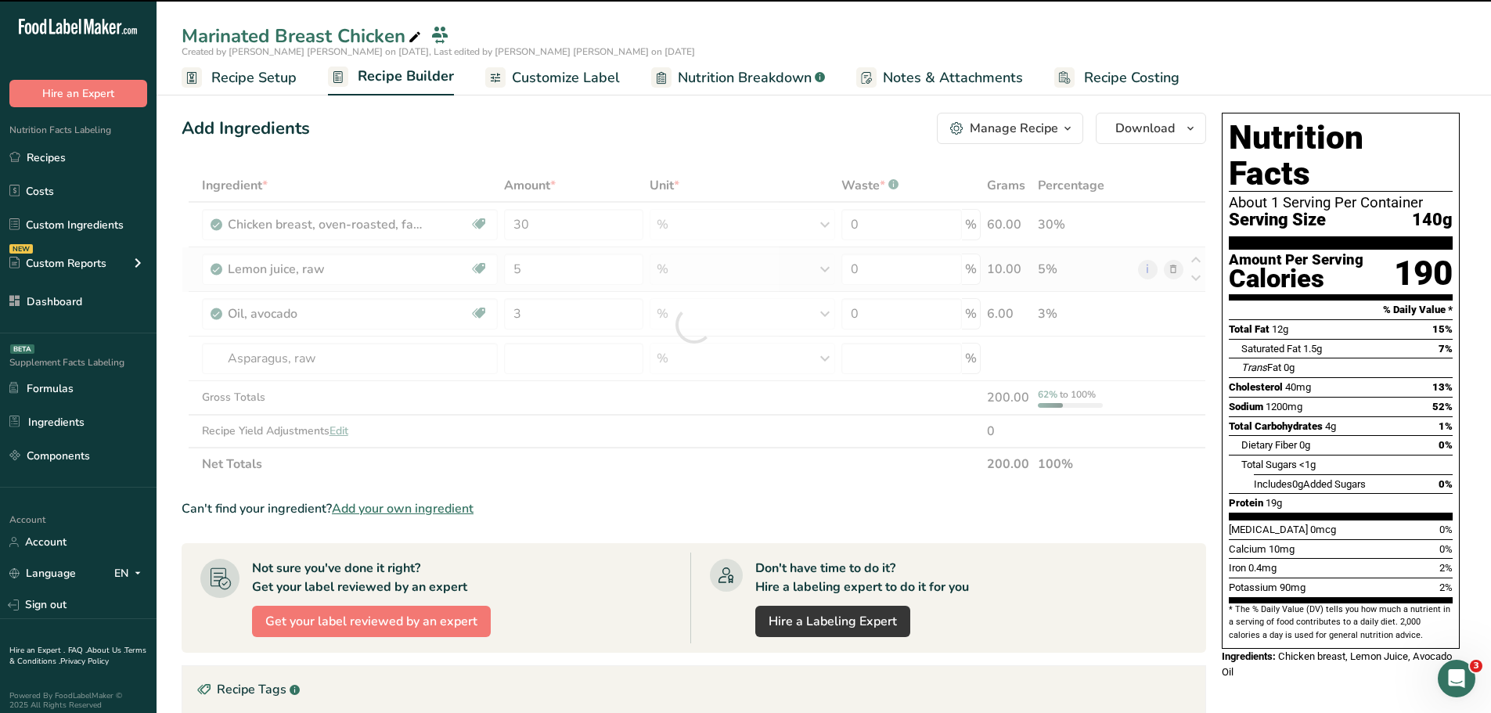
type input "0"
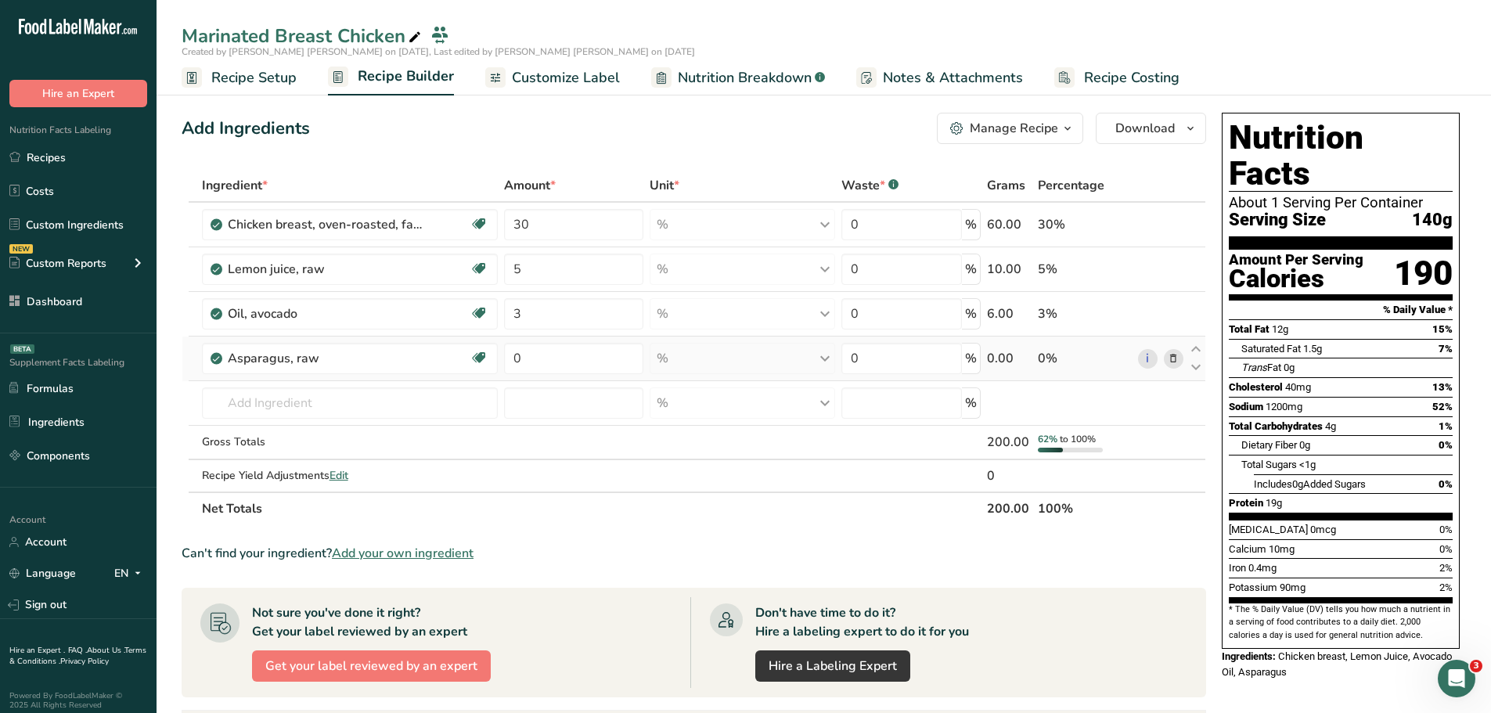
click at [1177, 359] on icon at bounding box center [1173, 359] width 11 height 16
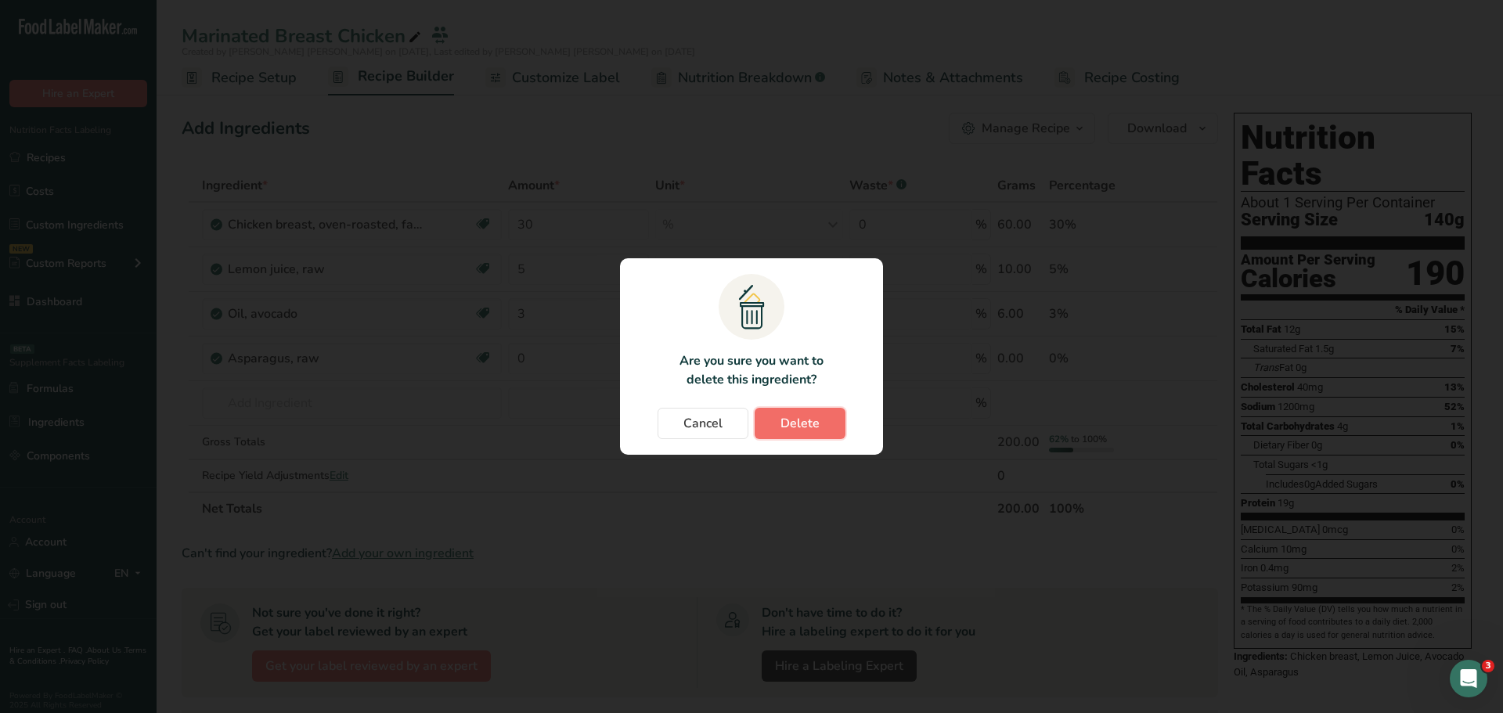
click at [805, 426] on span "Delete" at bounding box center [800, 423] width 39 height 19
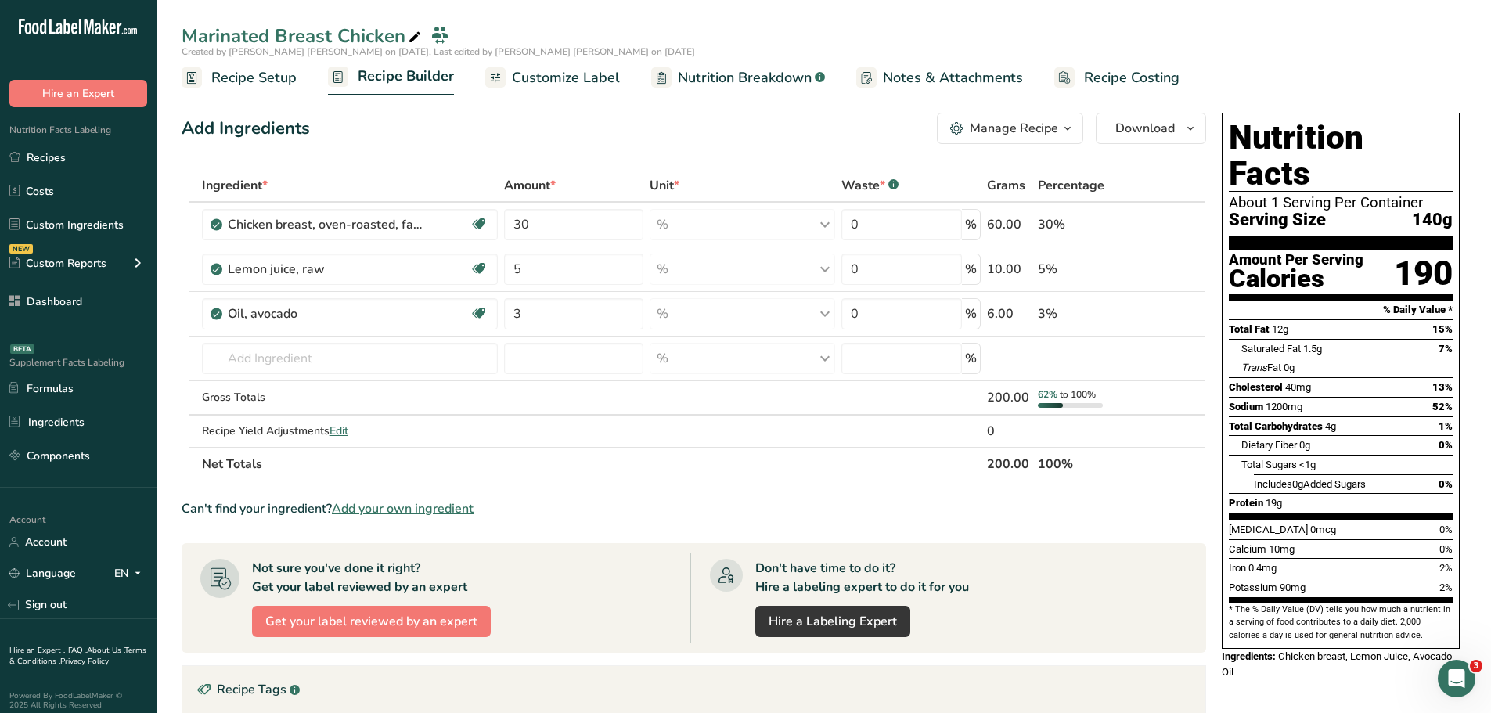
click at [548, 83] on span "Customize Label" at bounding box center [566, 77] width 108 height 21
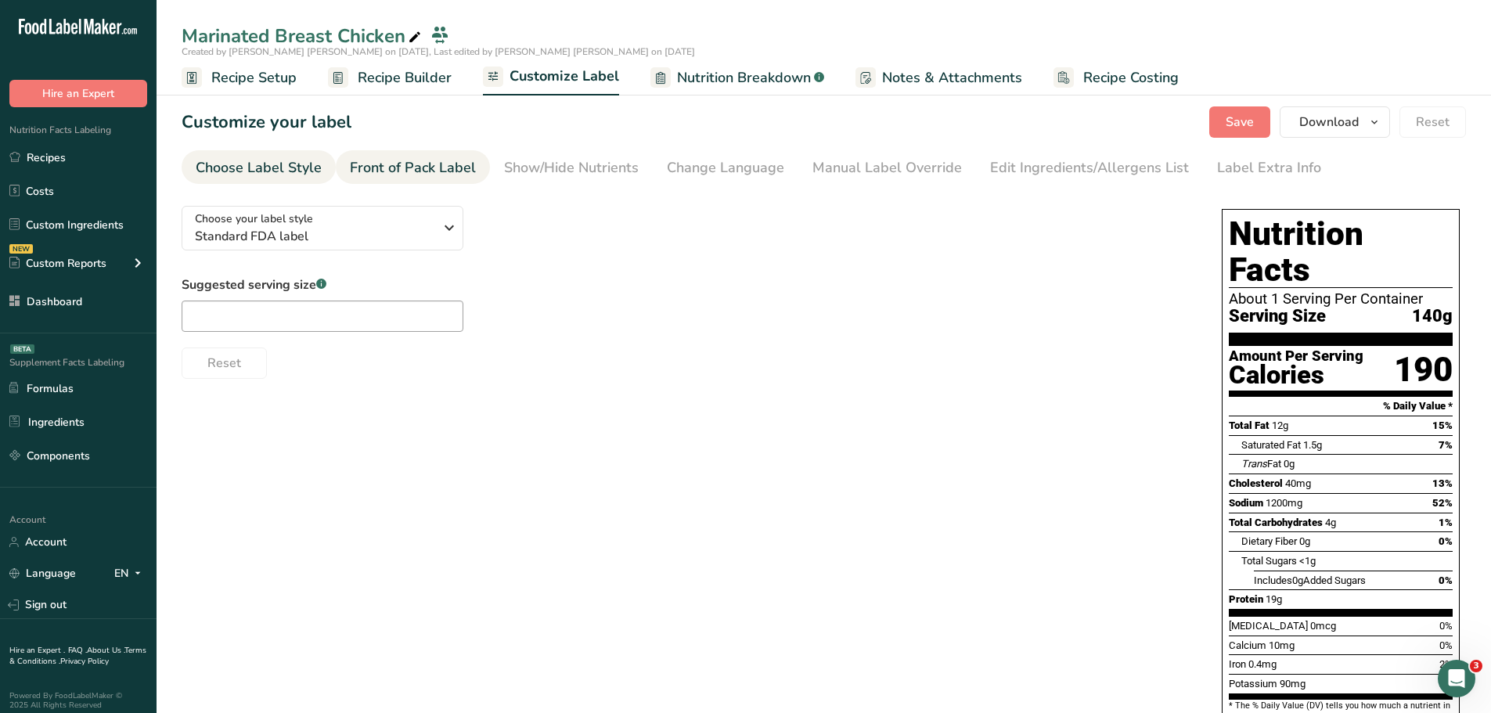
click at [453, 164] on div "Front of Pack Label" at bounding box center [413, 167] width 126 height 21
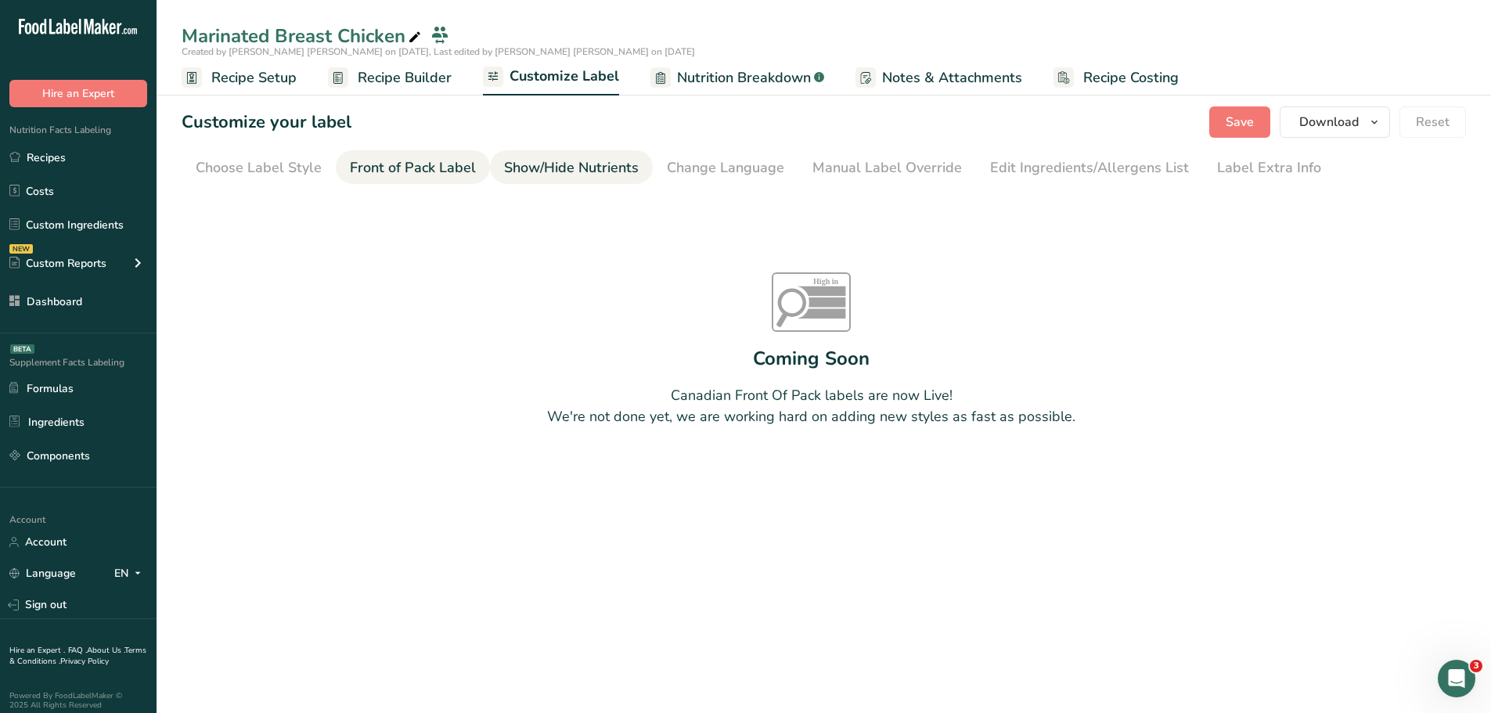
click at [561, 162] on div "Show/Hide Nutrients" at bounding box center [571, 167] width 135 height 21
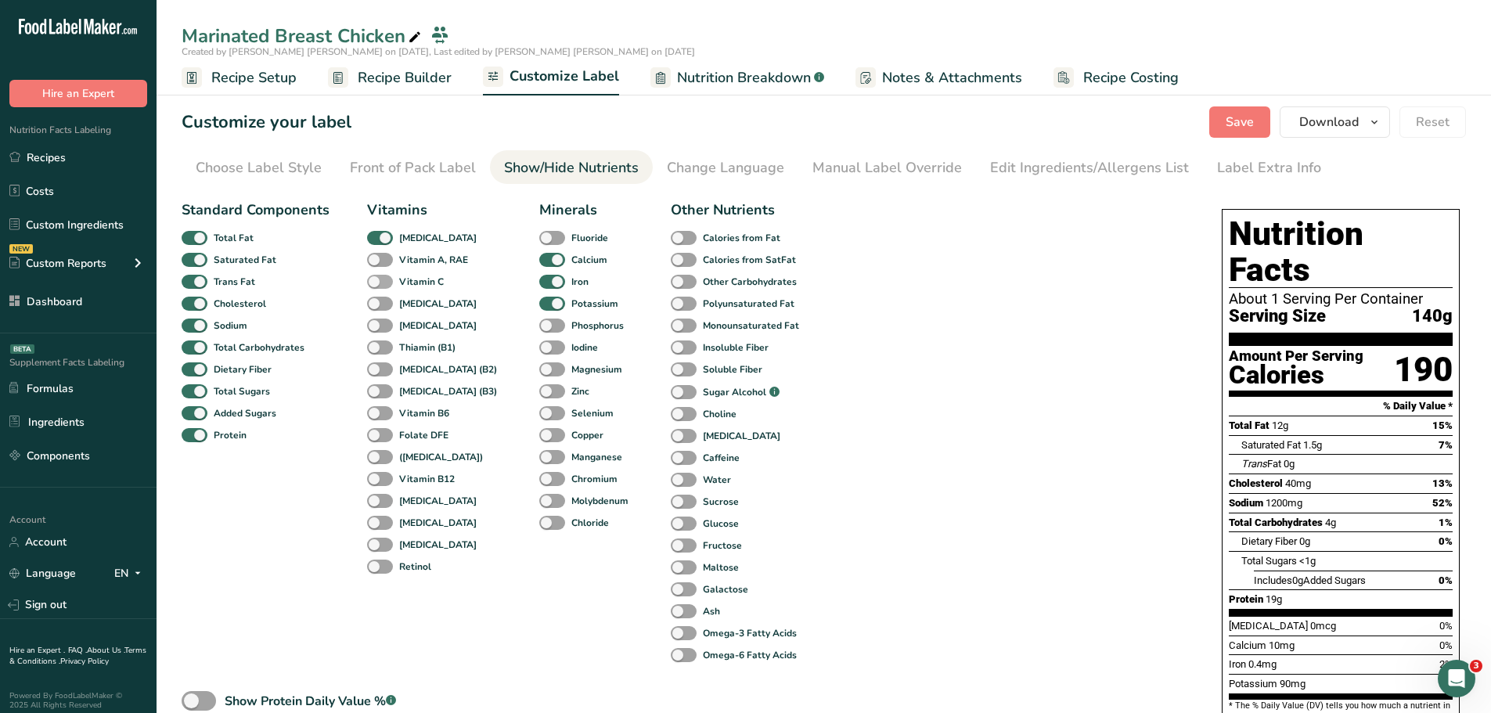
click at [381, 287] on span at bounding box center [380, 282] width 26 height 15
click at [377, 287] on input "Vitamin C" at bounding box center [372, 281] width 10 height 10
checkbox input "true"
click at [376, 336] on div "[MEDICAL_DATA]" at bounding box center [384, 326] width 34 height 22
click at [385, 416] on span at bounding box center [380, 413] width 26 height 15
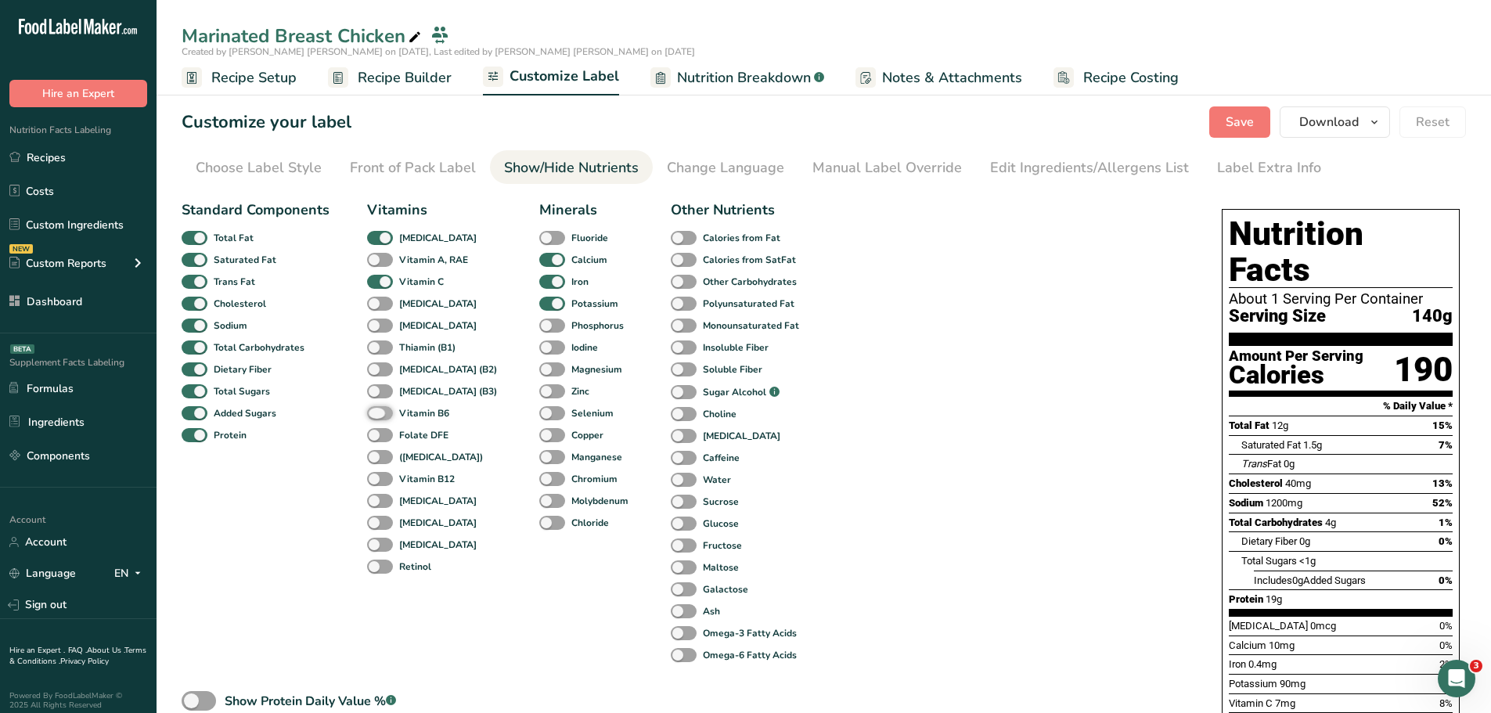
click at [377, 416] on input "Vitamin B6" at bounding box center [372, 413] width 10 height 10
checkbox input "true"
click at [381, 478] on span at bounding box center [380, 479] width 26 height 15
click at [377, 478] on input "Vitamin B12" at bounding box center [372, 479] width 10 height 10
checkbox input "true"
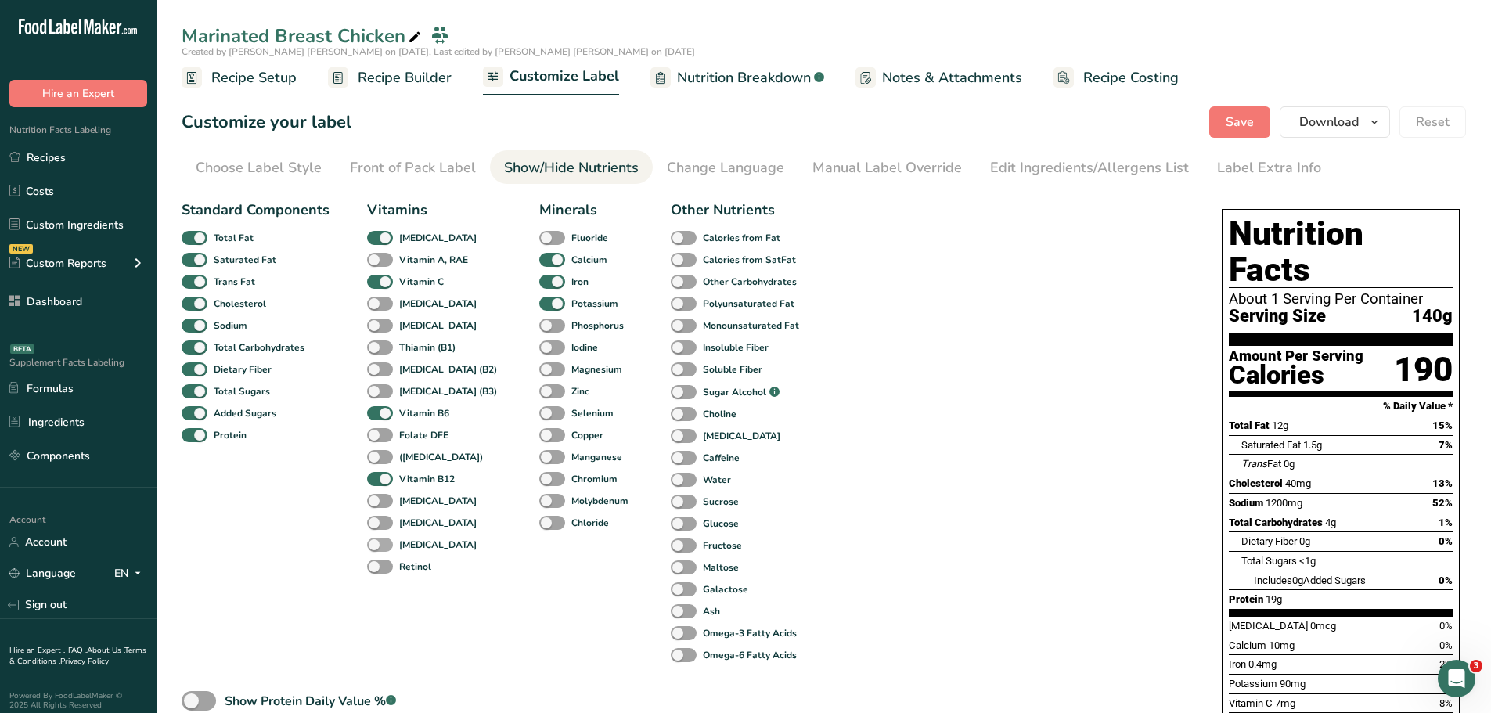
click at [393, 548] on span "[MEDICAL_DATA]" at bounding box center [435, 545] width 84 height 14
click at [377, 548] on input "[MEDICAL_DATA]" at bounding box center [372, 544] width 10 height 10
checkbox input "true"
click at [411, 356] on div "Vitamins Vitamin D Vitamin A, RAE Vitamin C Vitamin E Vitamin K Thiamin (B1) Ri…" at bounding box center [434, 433] width 135 height 467
click at [539, 345] on span at bounding box center [552, 348] width 26 height 15
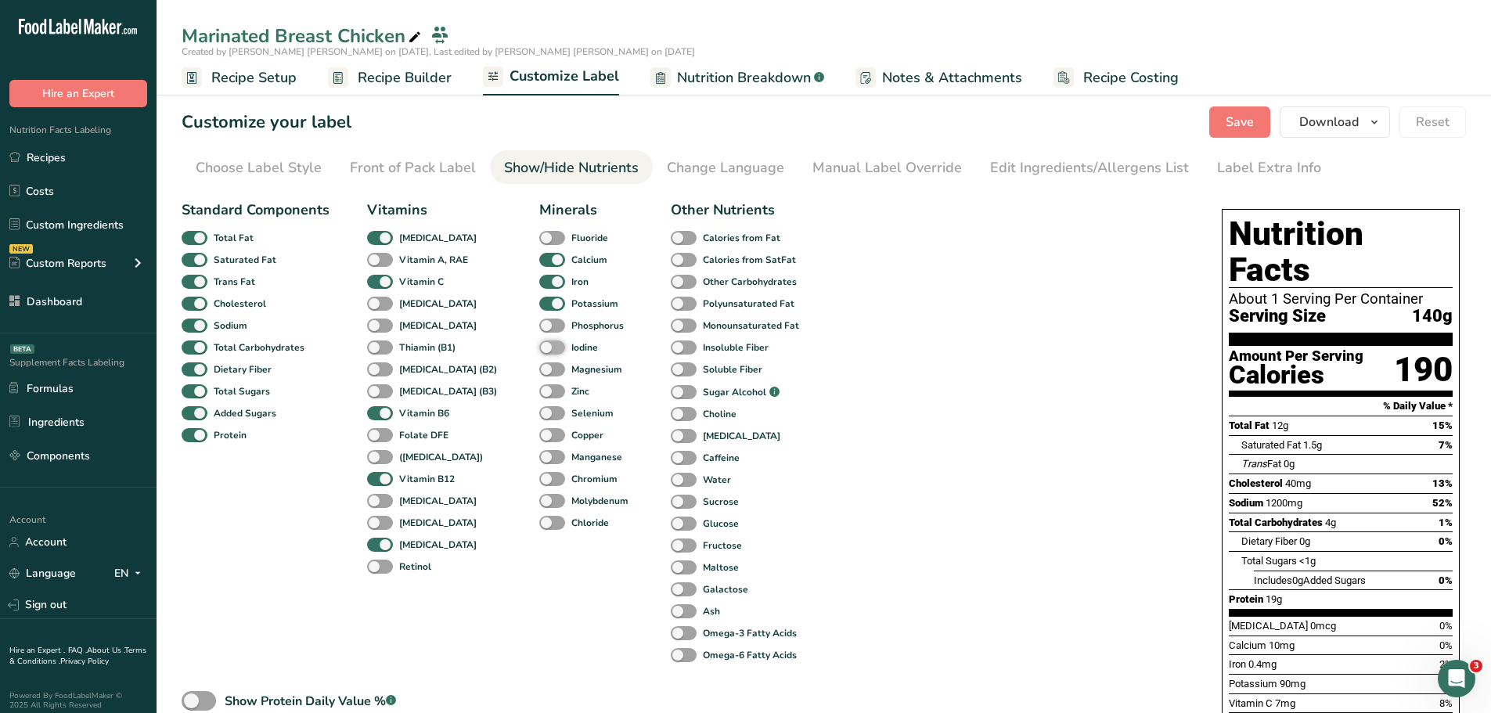
click at [539, 345] on input "Iodine" at bounding box center [544, 347] width 10 height 10
checkbox input "true"
click at [1246, 108] on button "Save" at bounding box center [1240, 121] width 61 height 31
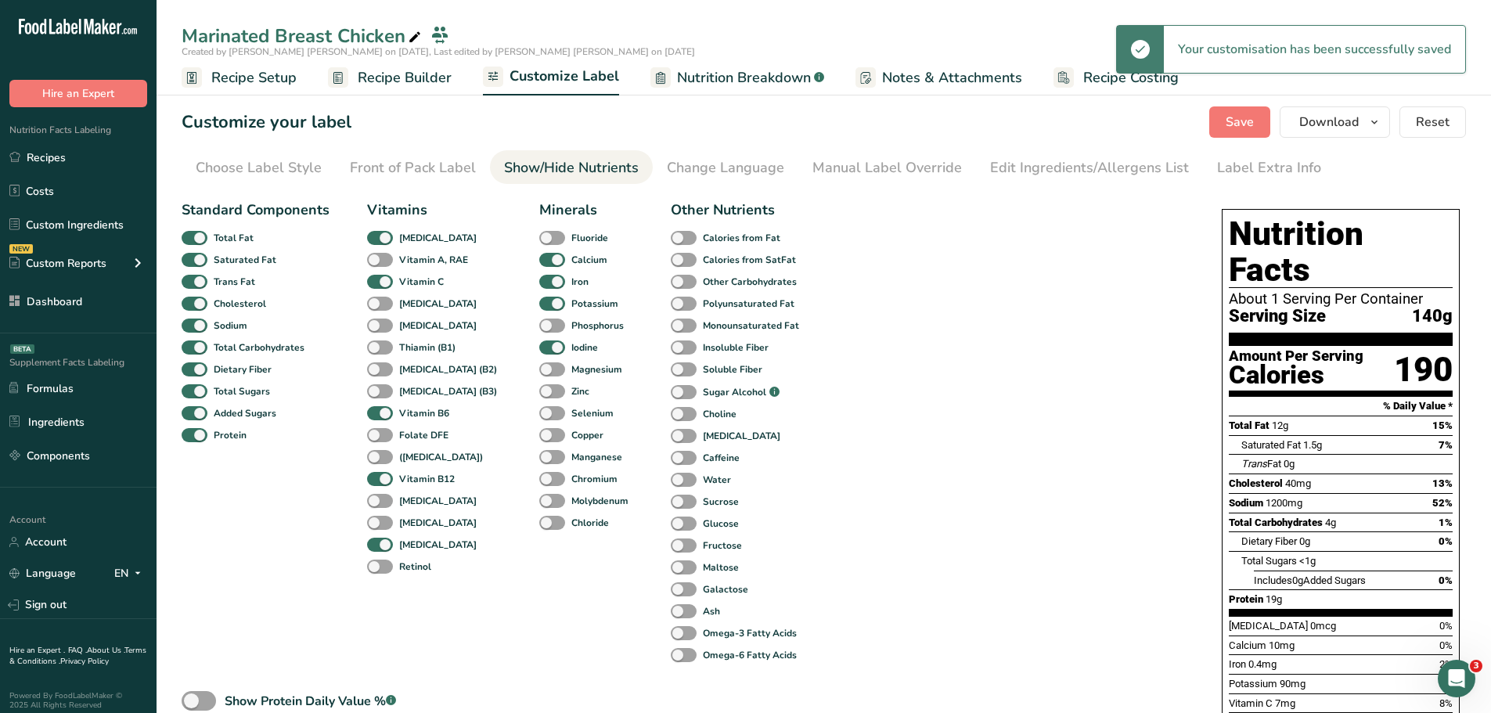
click at [424, 77] on span "Recipe Builder" at bounding box center [405, 77] width 94 height 21
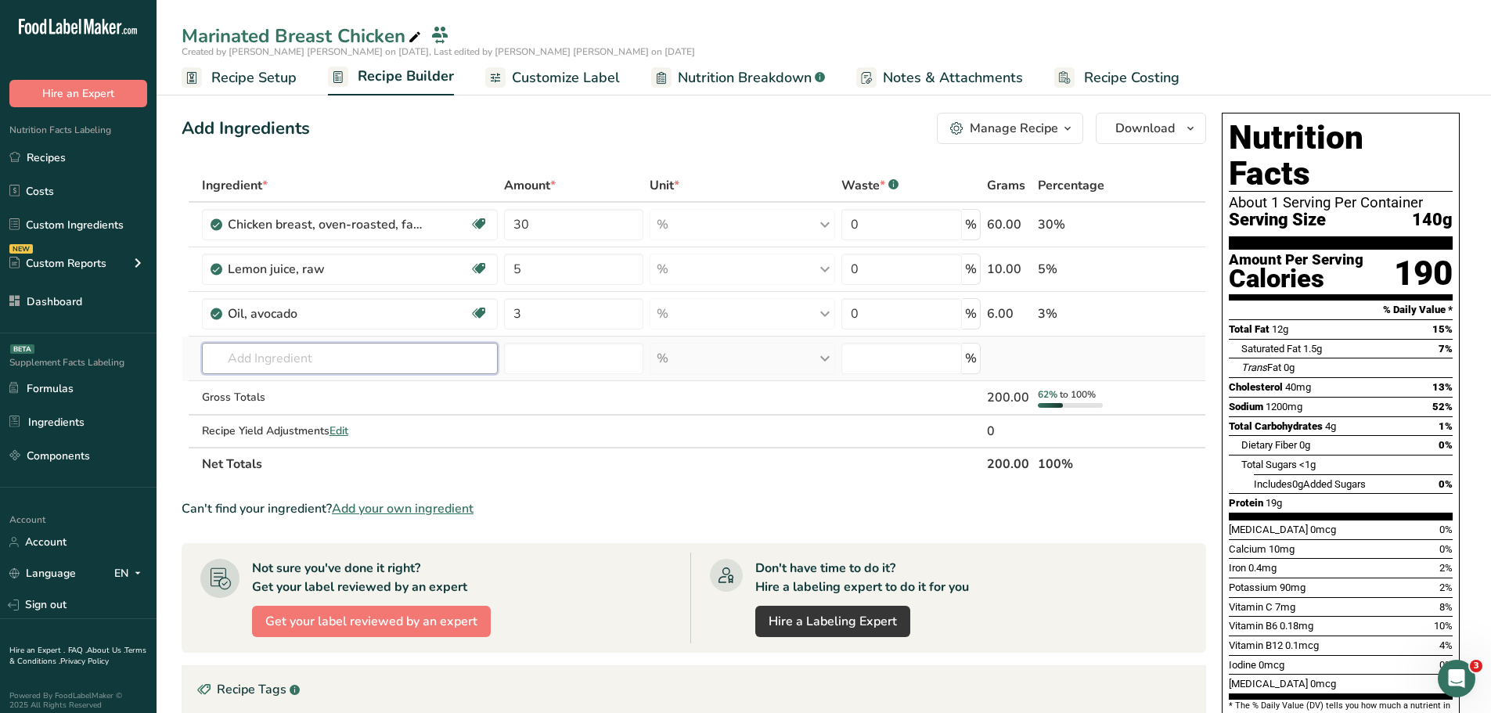
click at [290, 354] on input "text" at bounding box center [350, 358] width 297 height 31
click at [624, 484] on section "Ingredient * Amount * Unit * Waste * .a-a{fill:#347362;}.b-a{fill:#fff;} Grams …" at bounding box center [694, 596] width 1025 height 855
click at [514, 186] on span "Amount *" at bounding box center [530, 185] width 52 height 19
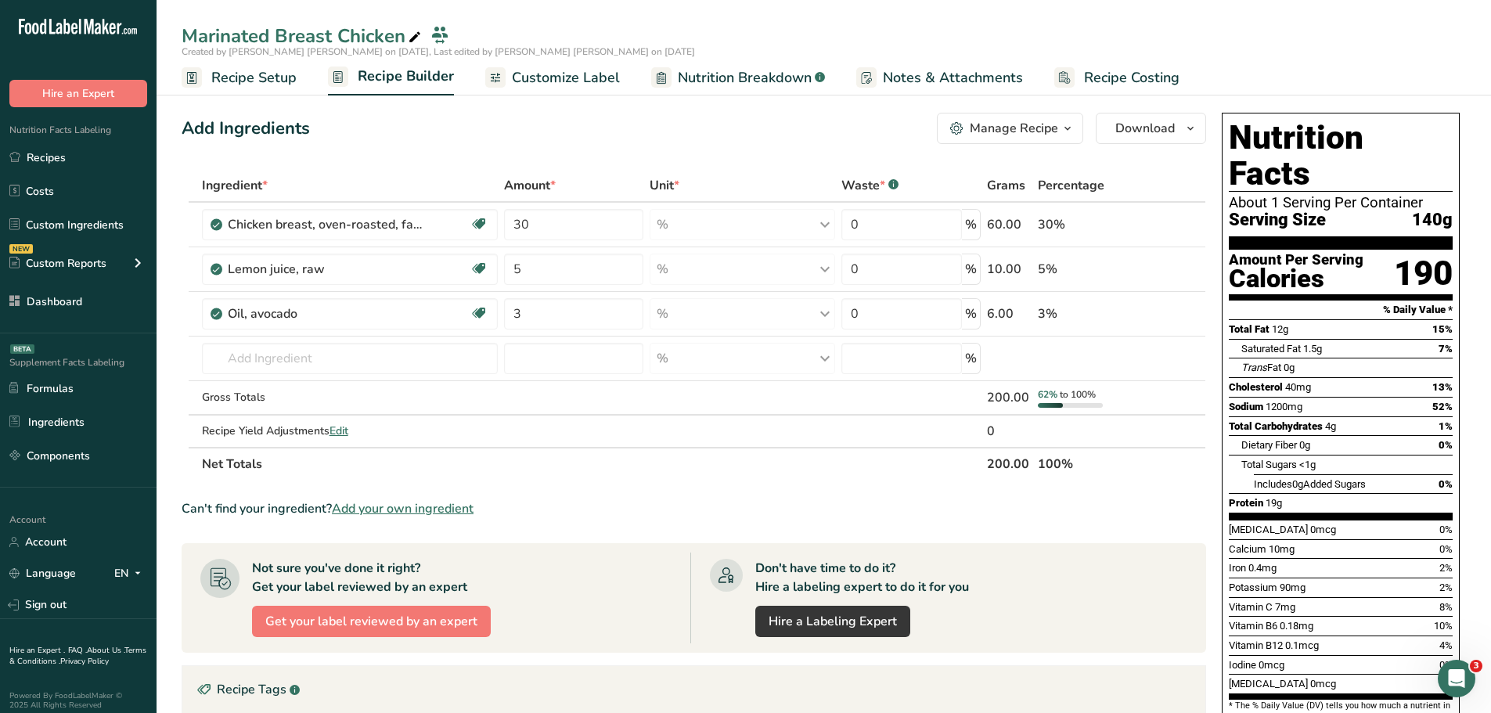
click at [675, 188] on span "*" at bounding box center [676, 185] width 5 height 17
click at [665, 184] on span "Unit *" at bounding box center [665, 185] width 30 height 19
click at [249, 184] on span "Ingredient *" at bounding box center [235, 185] width 66 height 19
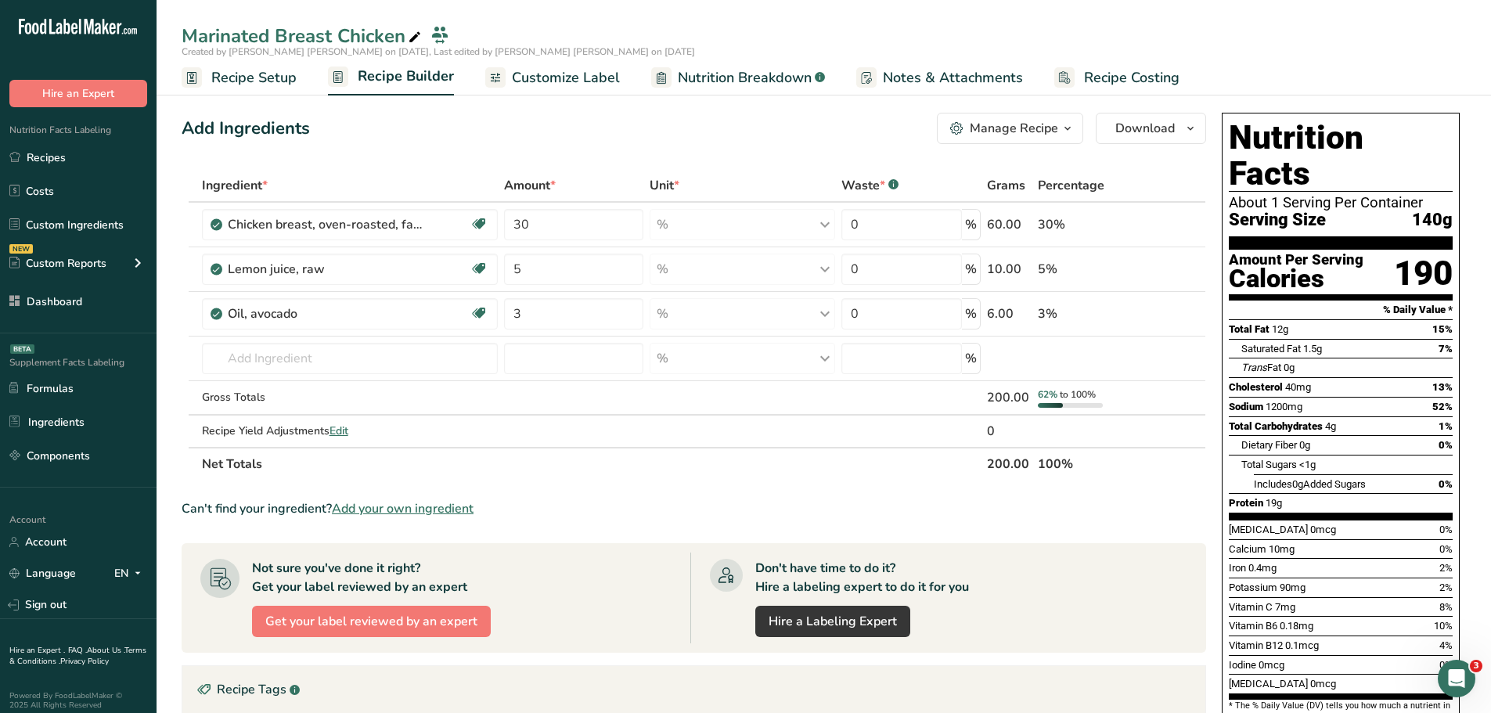
click at [249, 184] on span "Ingredient *" at bounding box center [235, 185] width 66 height 19
click at [323, 204] on td "Chicken breast, oven-roasted, fat-free, sliced Dairy free Gluten free Soy free" at bounding box center [350, 225] width 303 height 45
click at [341, 353] on input "text" at bounding box center [350, 358] width 297 height 31
type input "5"
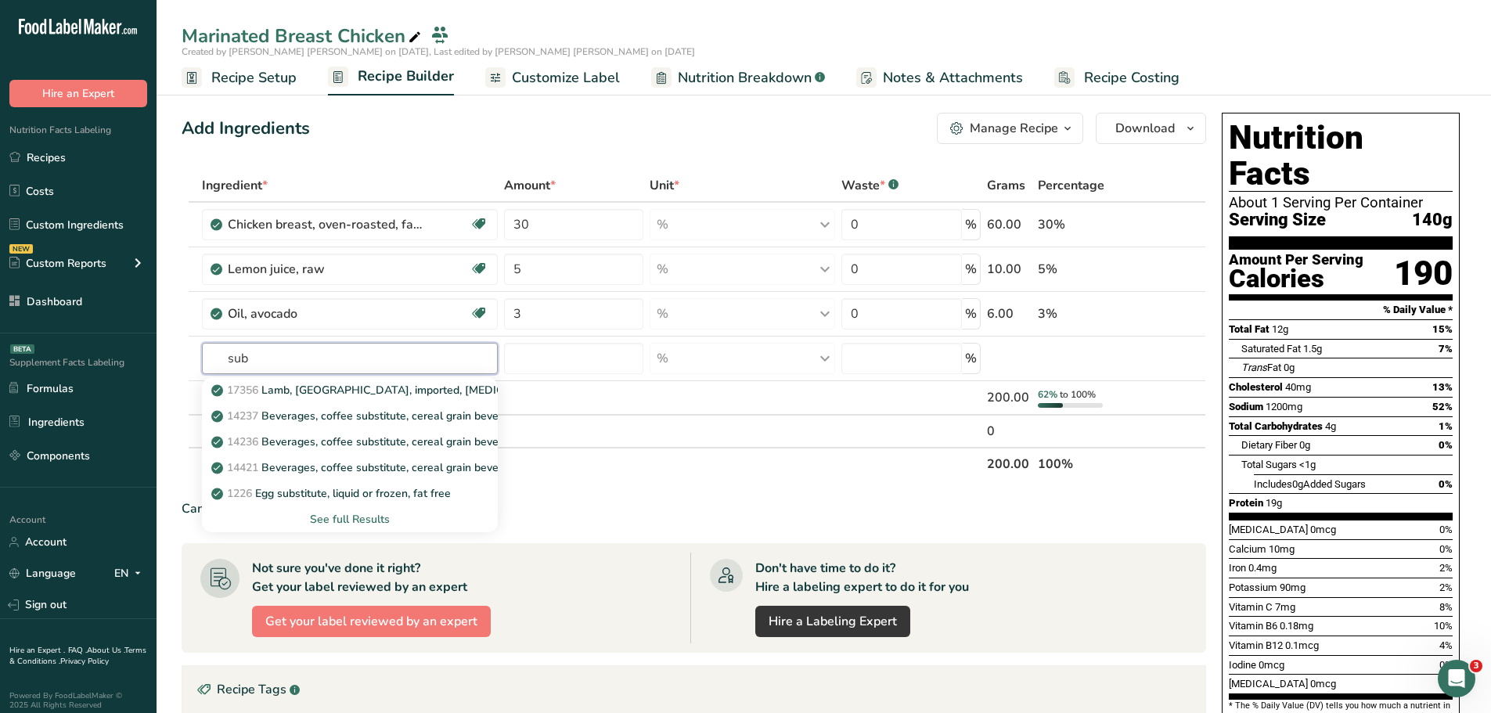
type input "sub"
click at [579, 69] on span "Customize Label" at bounding box center [566, 77] width 108 height 21
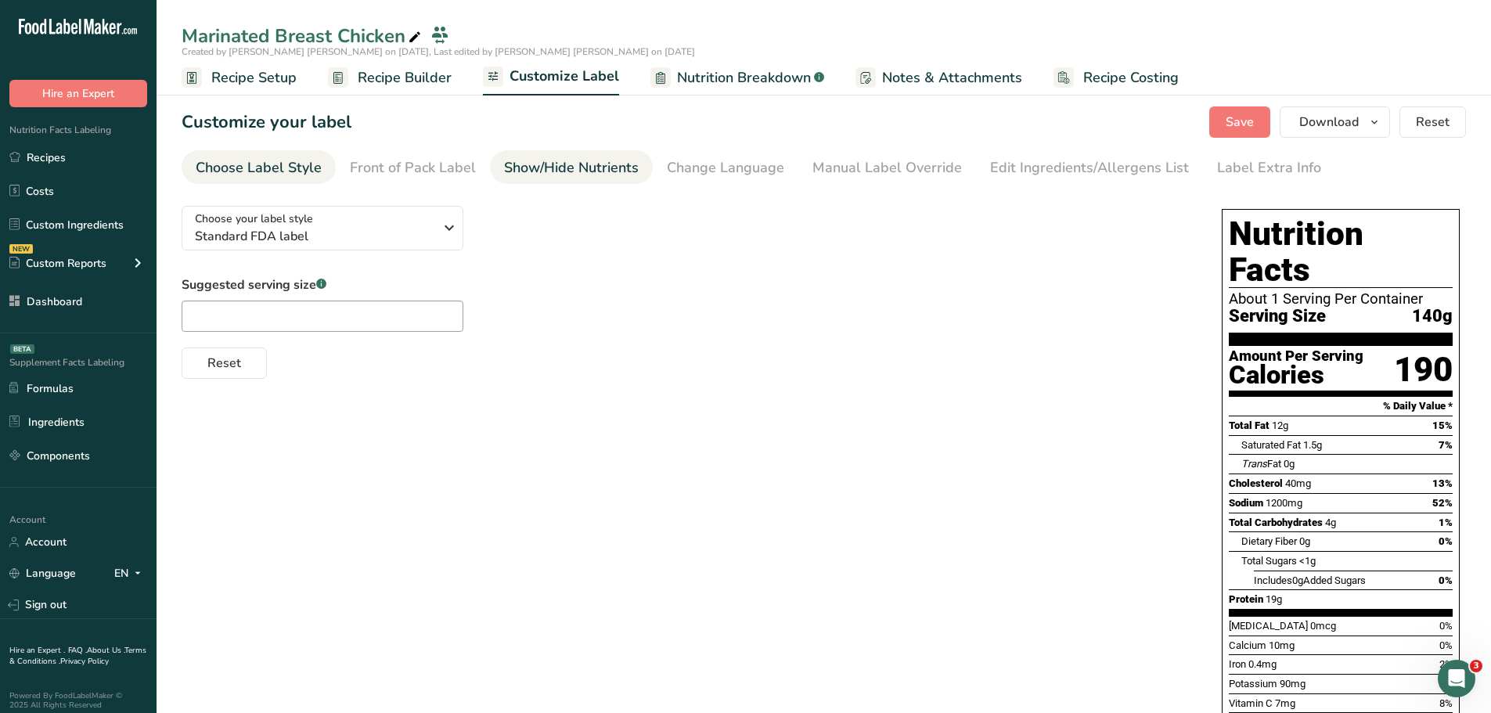
click at [543, 173] on div "Show/Hide Nutrients" at bounding box center [571, 167] width 135 height 21
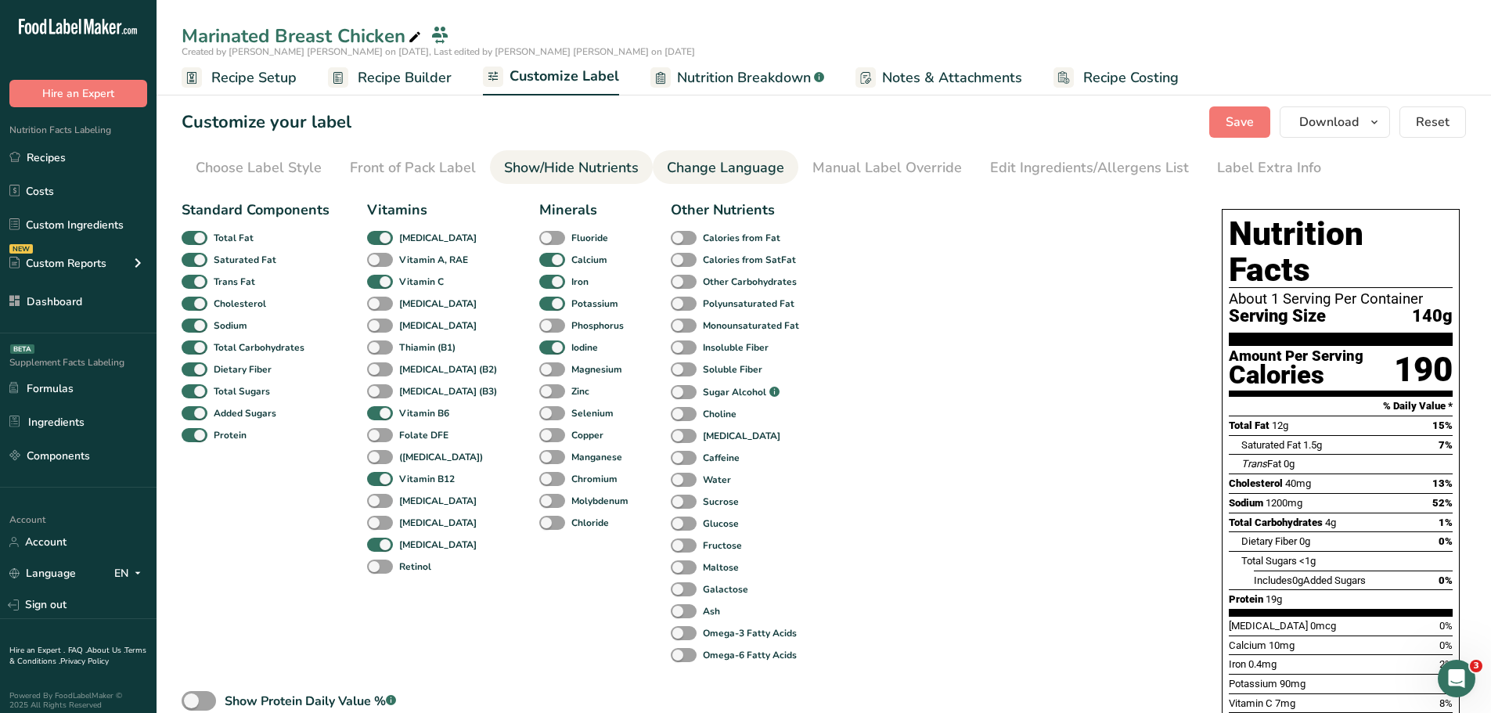
click at [723, 155] on link "Change Language" at bounding box center [725, 167] width 117 height 35
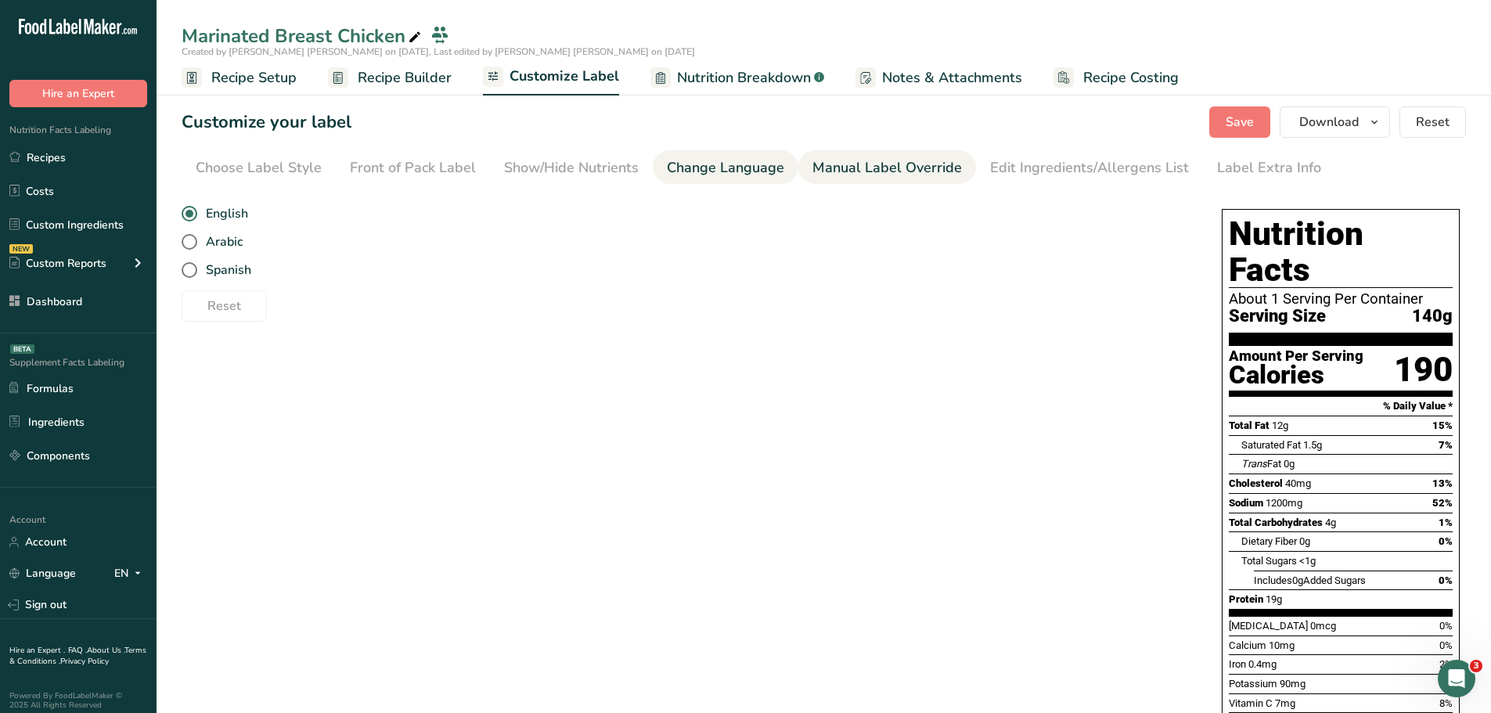
click at [884, 164] on div "Manual Label Override" at bounding box center [888, 167] width 150 height 21
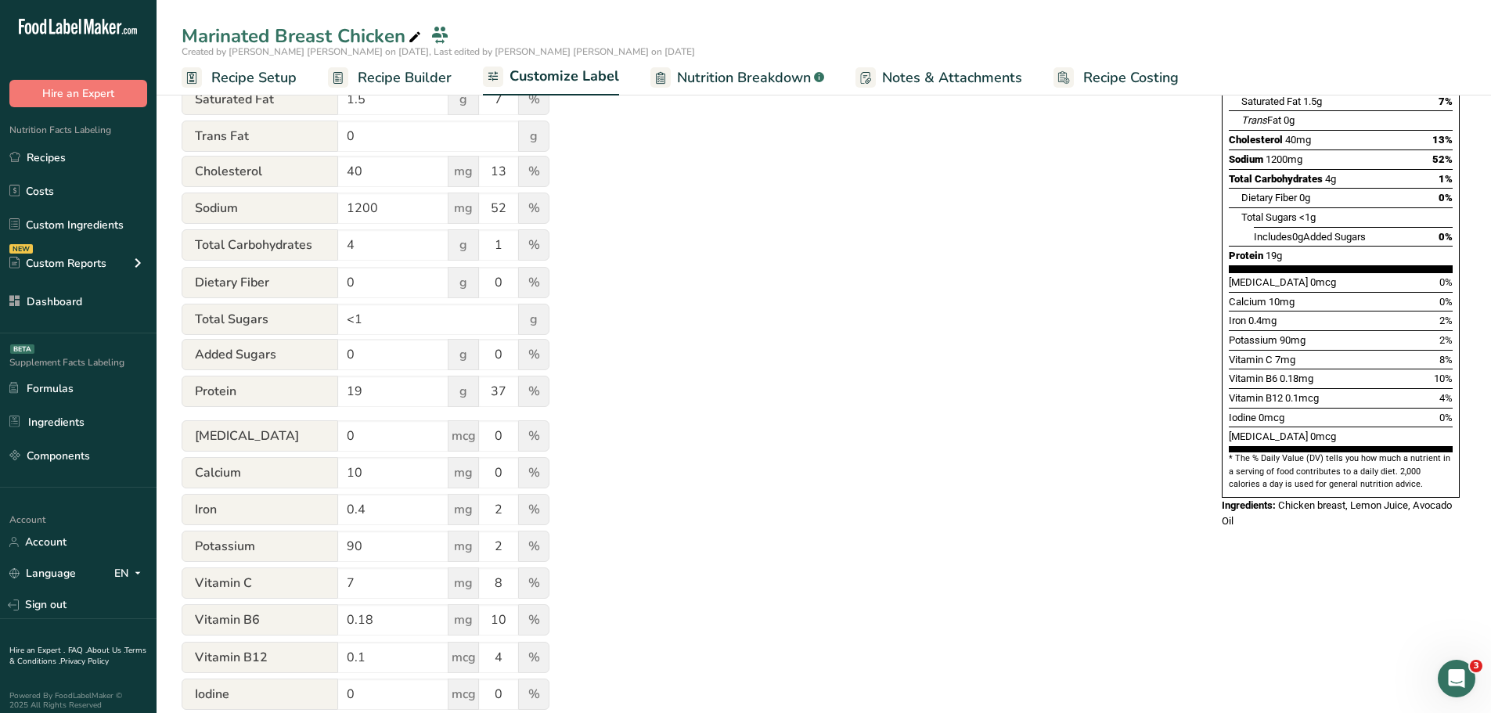
scroll to position [46, 0]
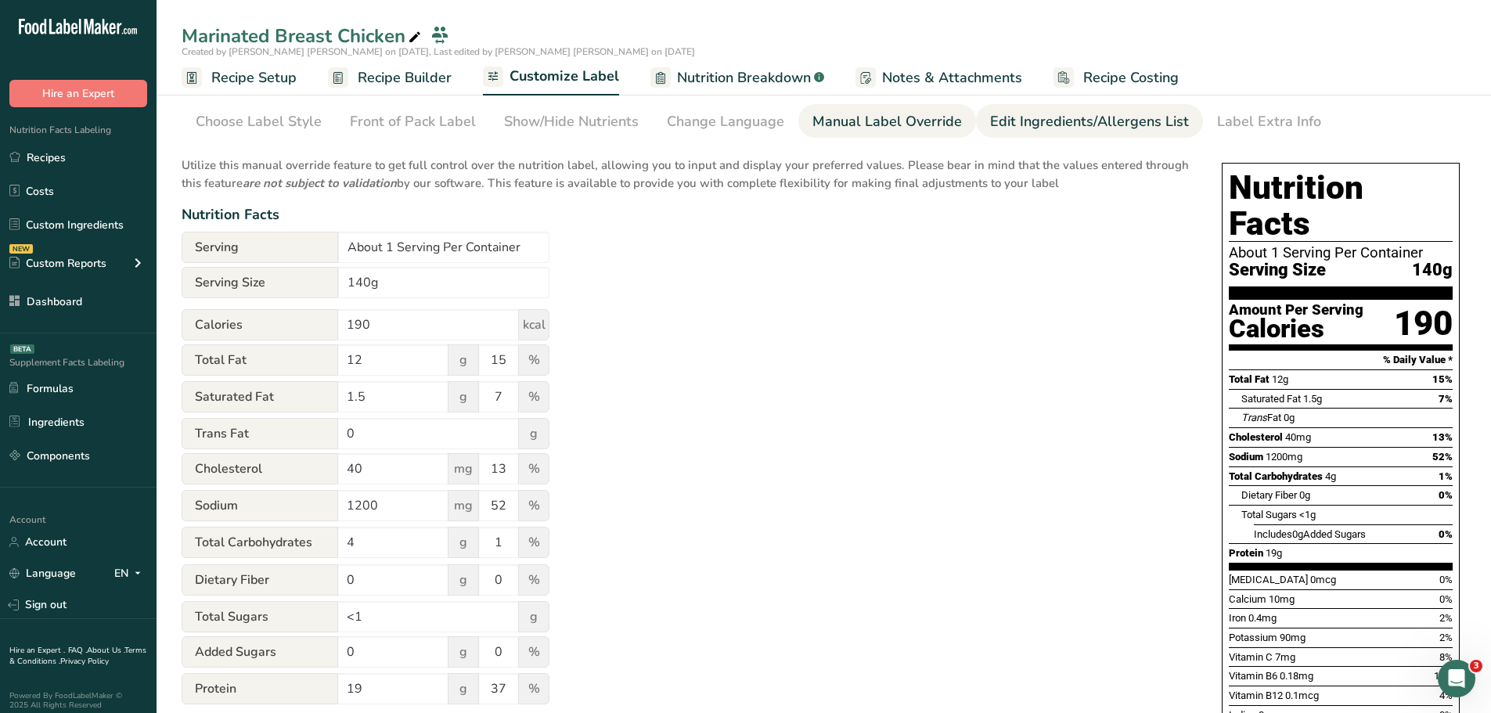
click at [1030, 121] on div "Edit Ingredients/Allergens List" at bounding box center [1089, 121] width 199 height 21
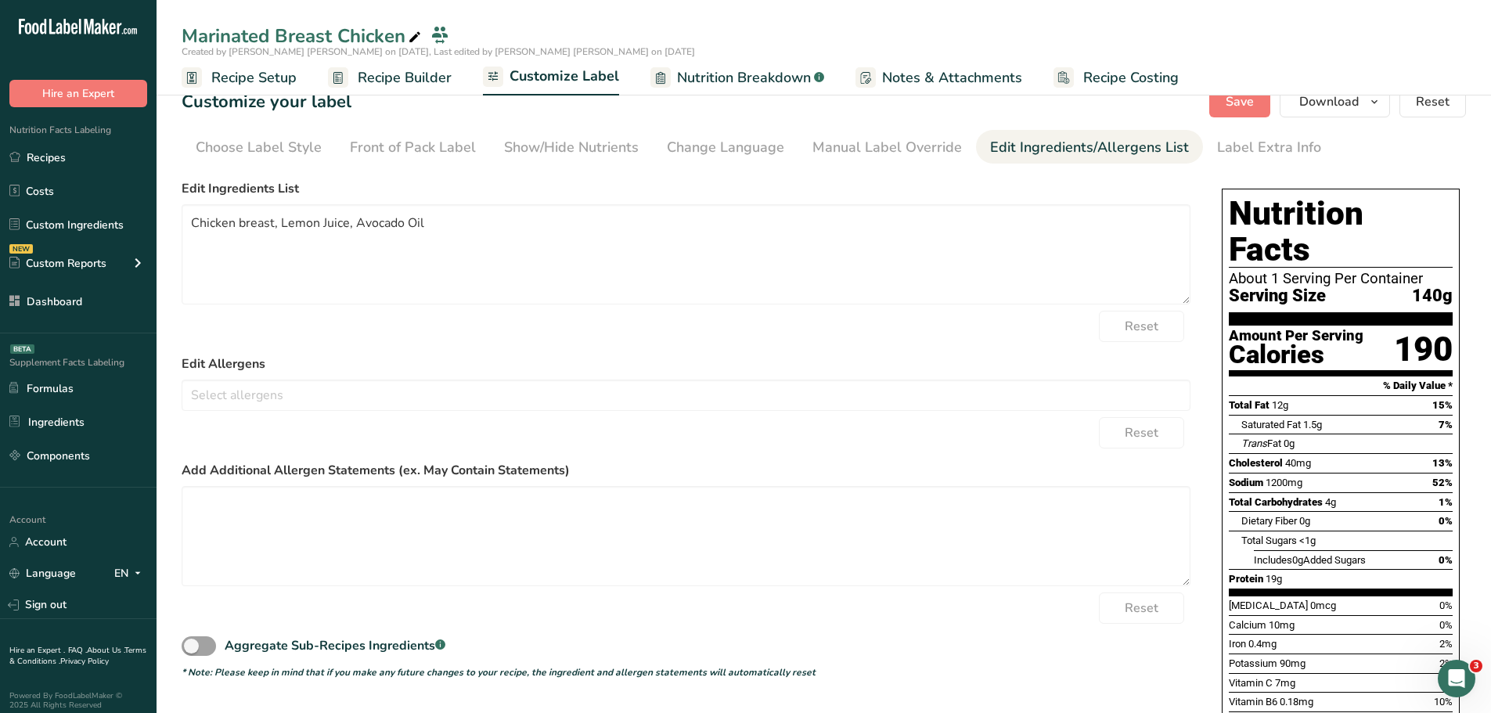
scroll to position [0, 0]
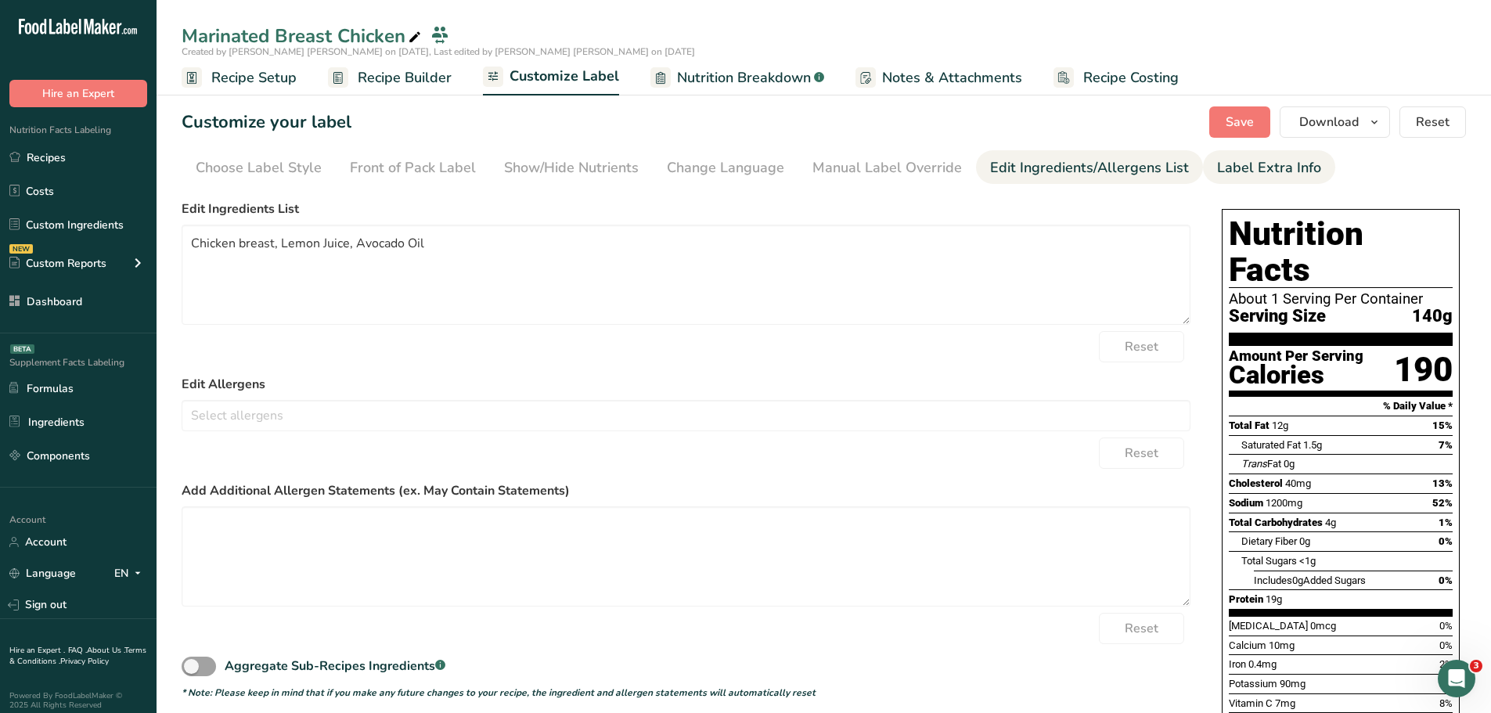
click at [1233, 168] on div "Label Extra Info" at bounding box center [1269, 167] width 104 height 21
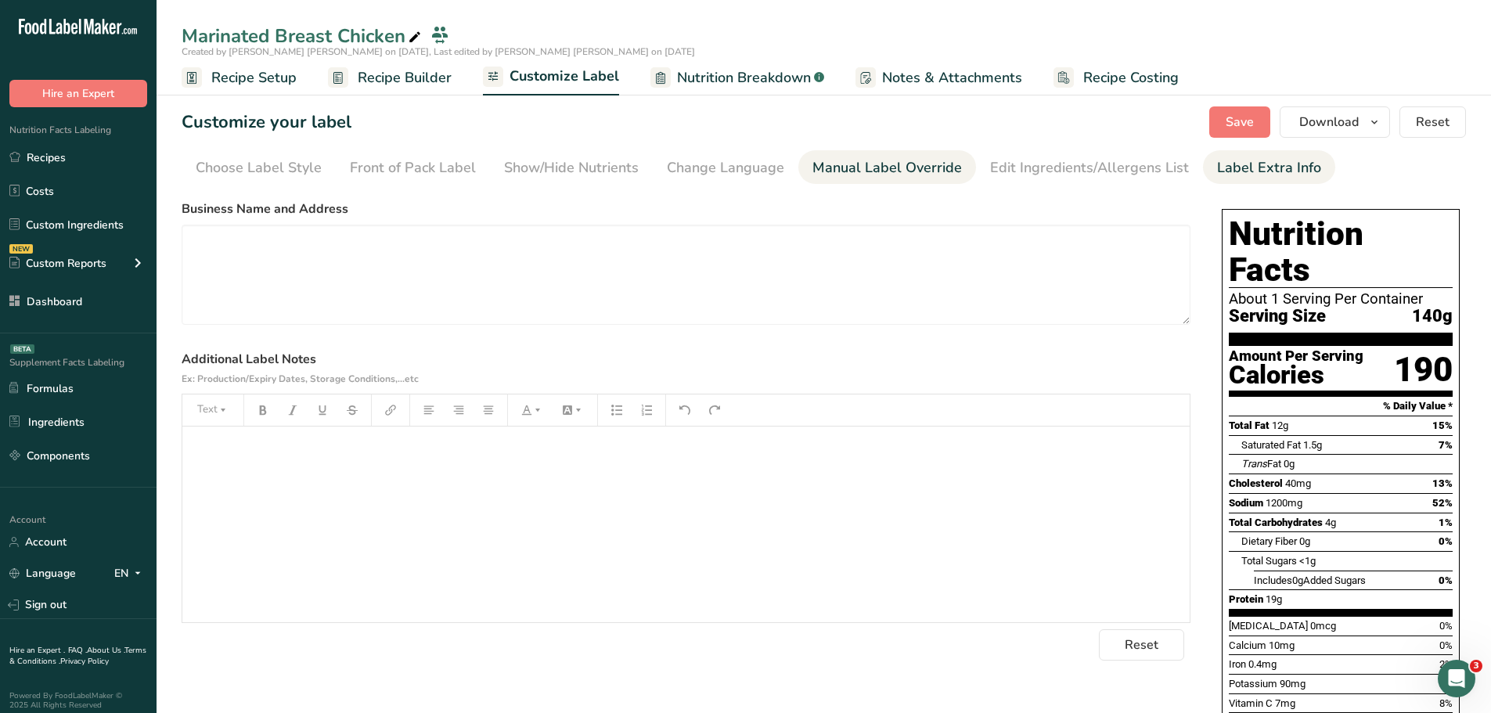
click at [824, 165] on div "Manual Label Override" at bounding box center [888, 167] width 150 height 21
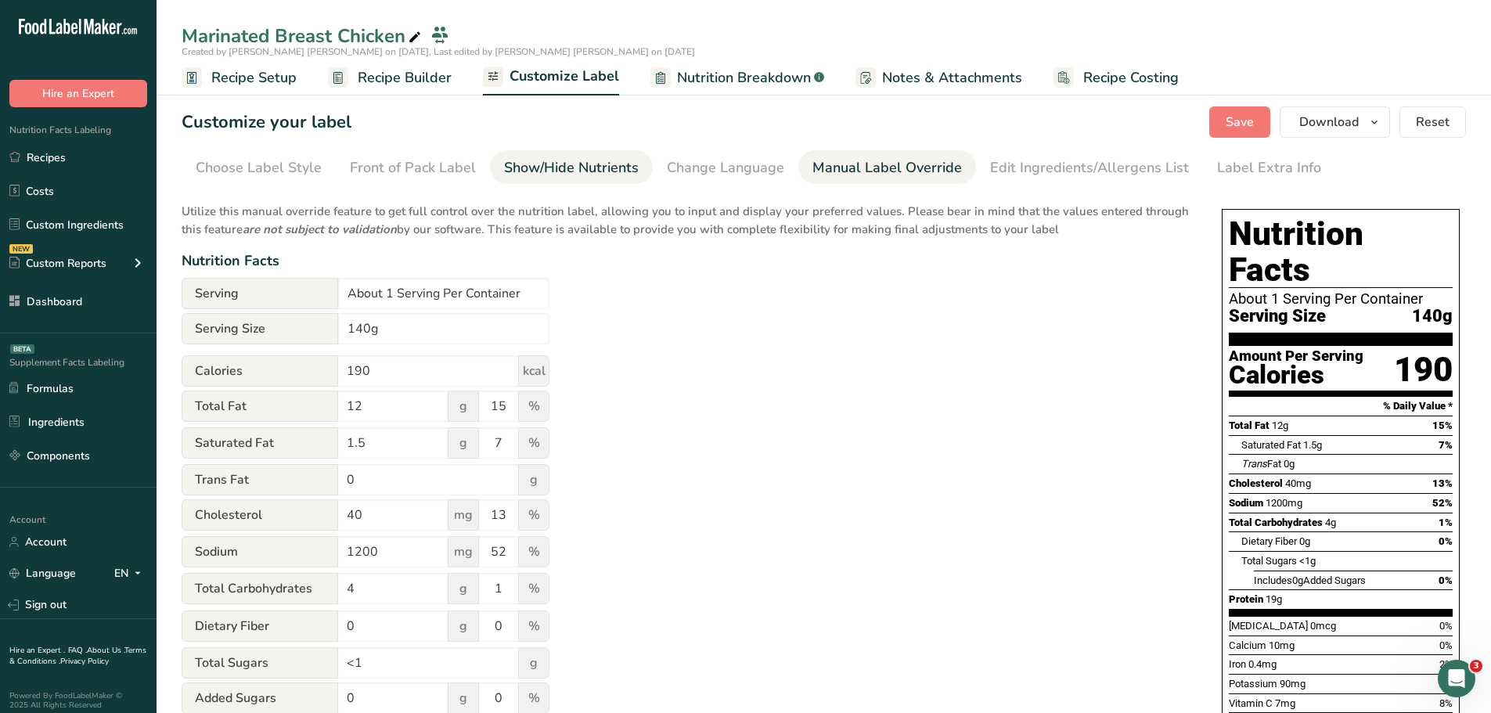
click at [550, 165] on div "Show/Hide Nutrients" at bounding box center [571, 167] width 135 height 21
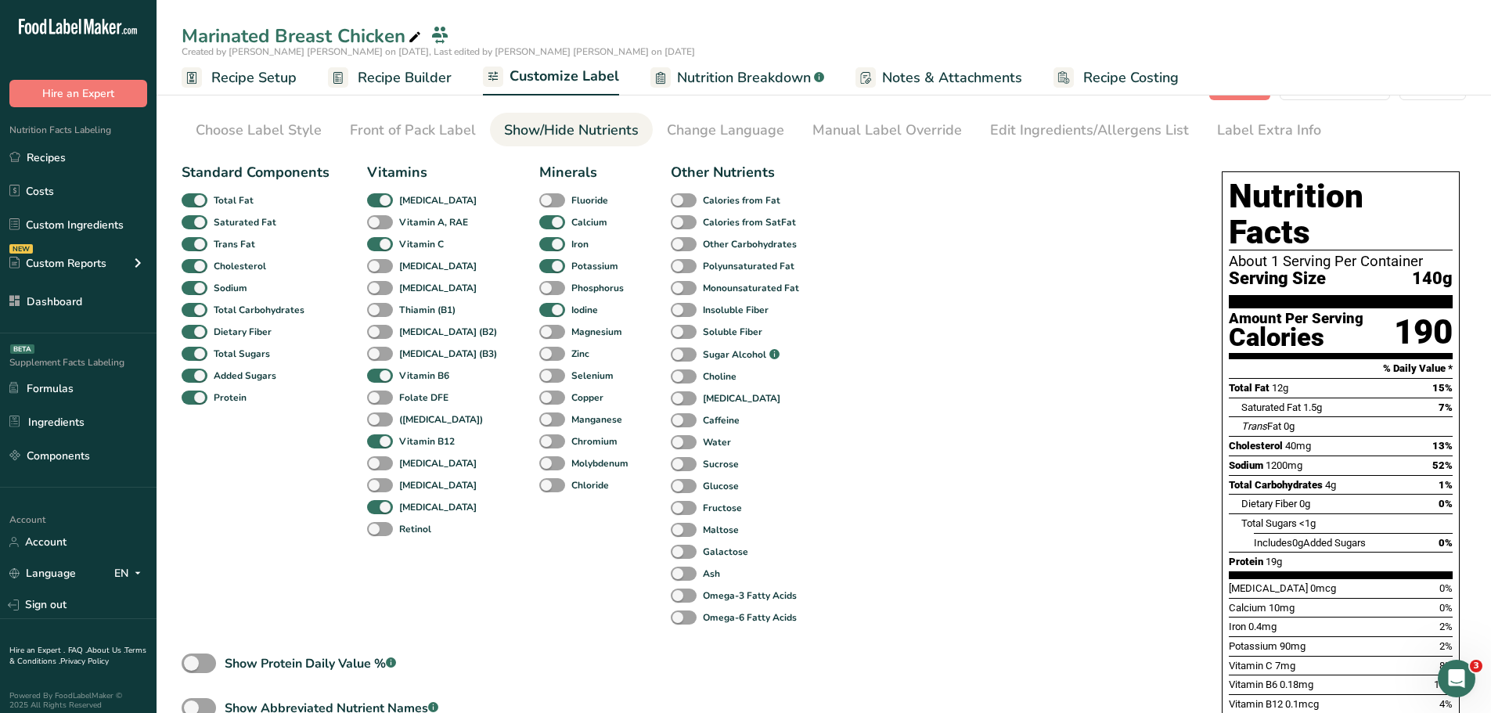
scroll to position [8, 0]
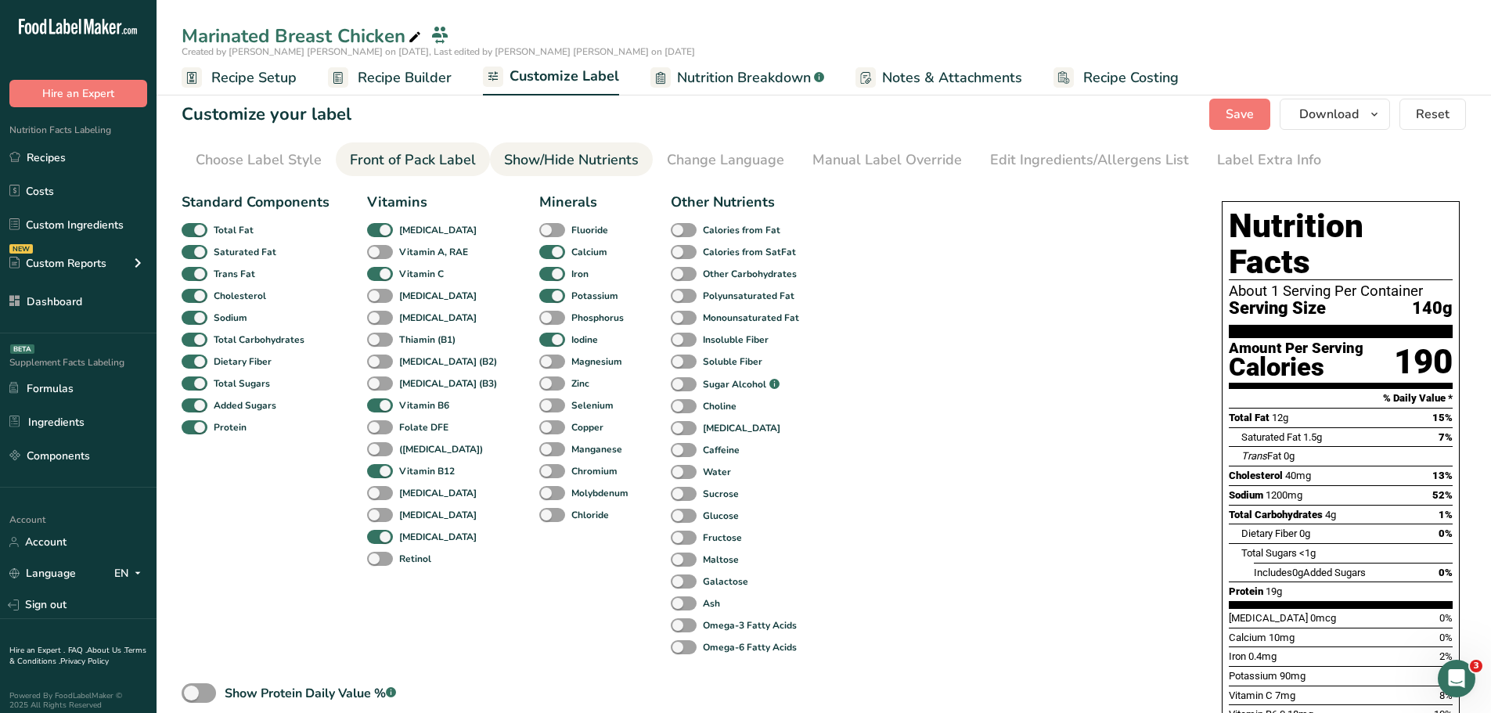
click at [407, 157] on div "Front of Pack Label" at bounding box center [413, 160] width 126 height 21
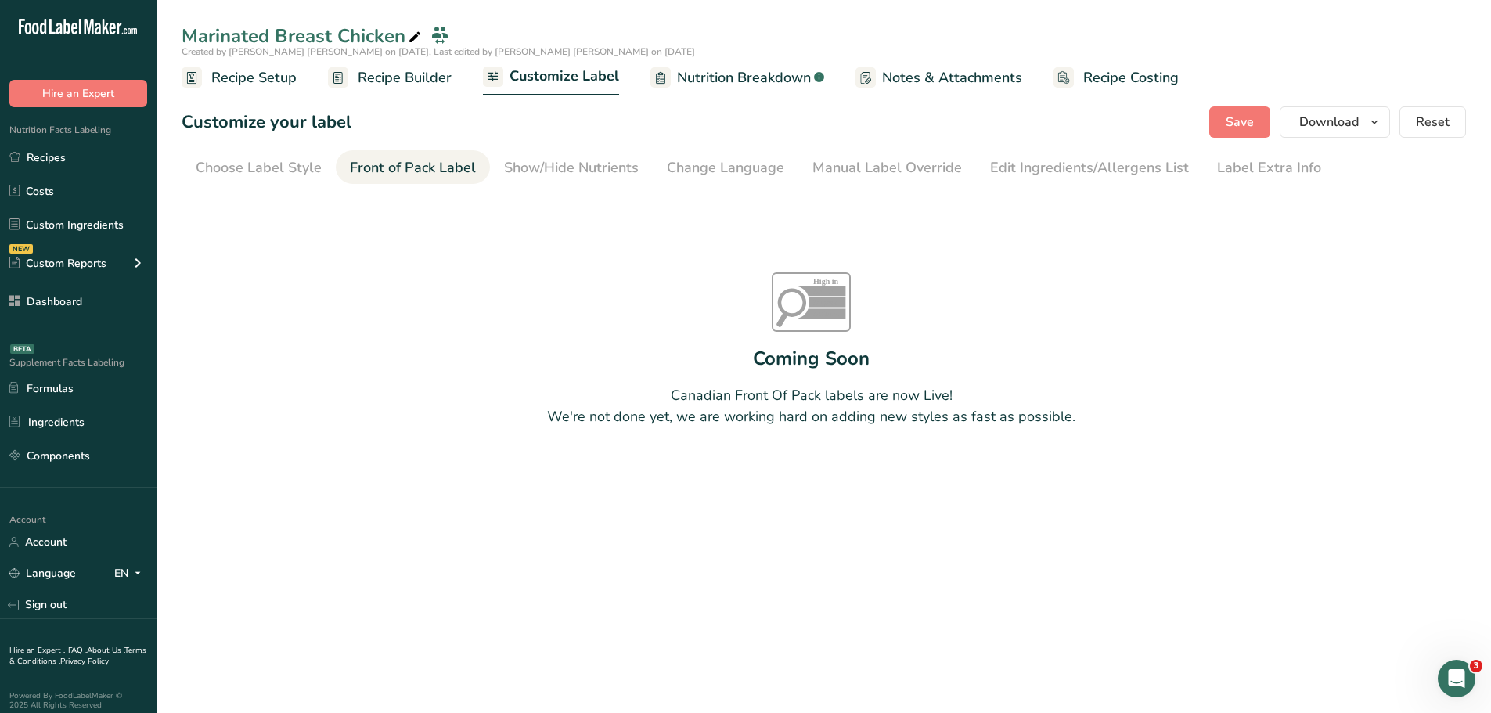
scroll to position [0, 0]
click at [265, 166] on div "Choose Label Style" at bounding box center [259, 167] width 126 height 21
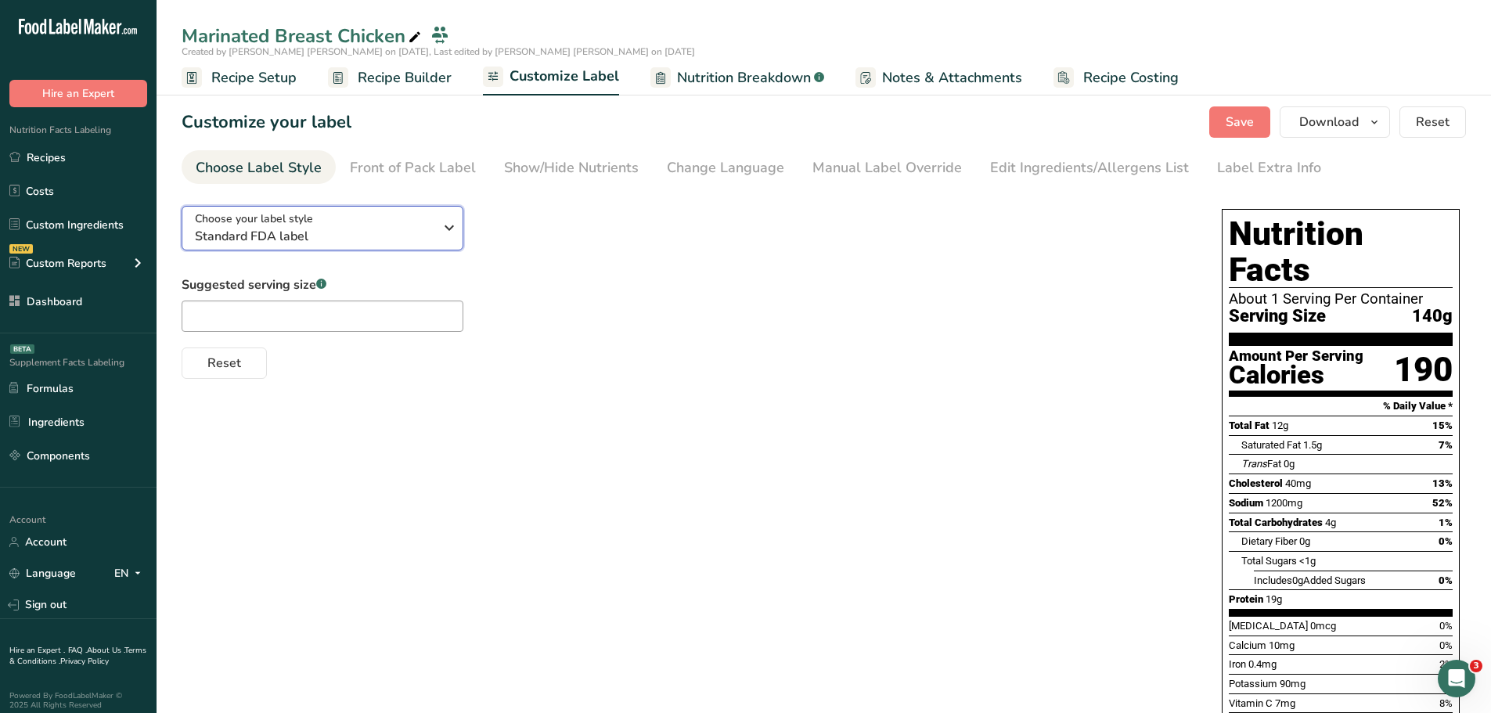
click at [442, 222] on icon "button" at bounding box center [449, 228] width 19 height 28
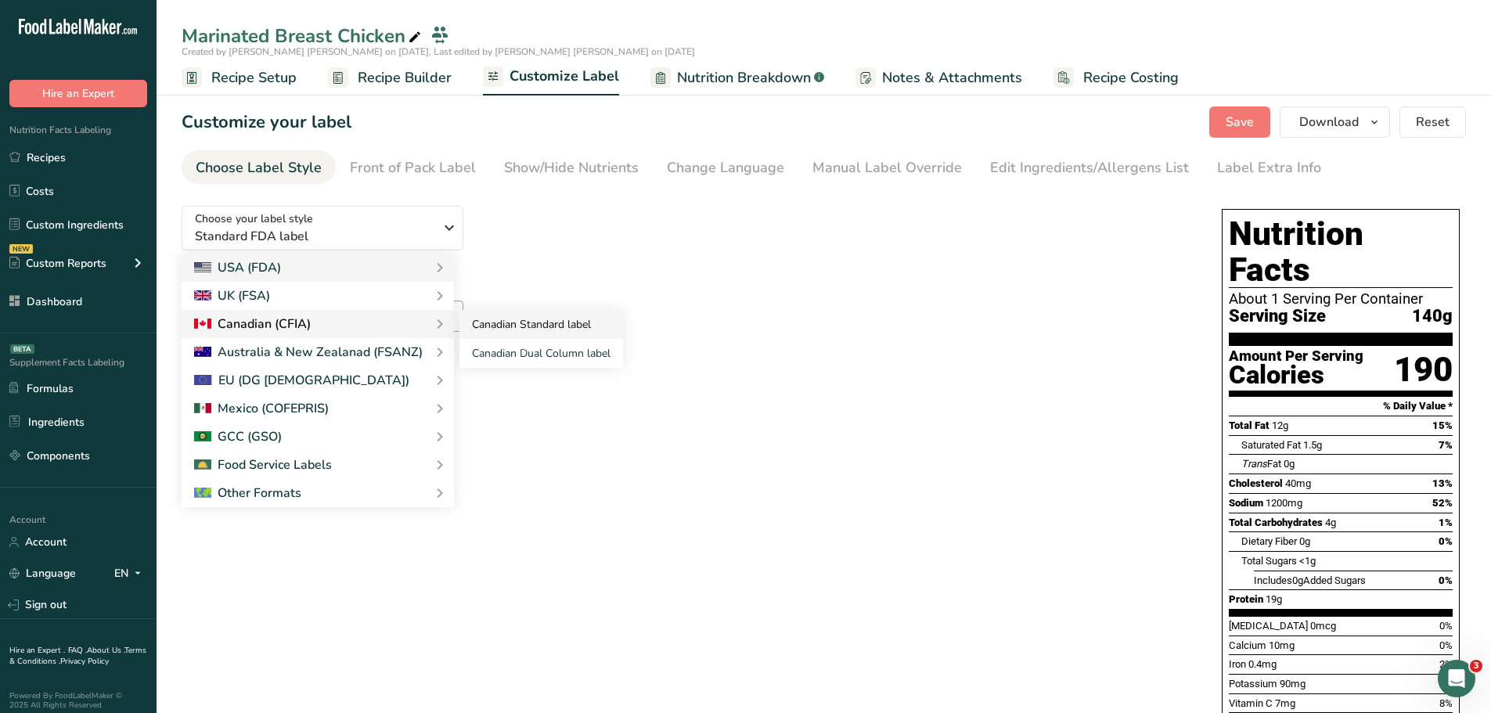
click at [497, 326] on link "Canadian Standard label" at bounding box center [542, 324] width 164 height 29
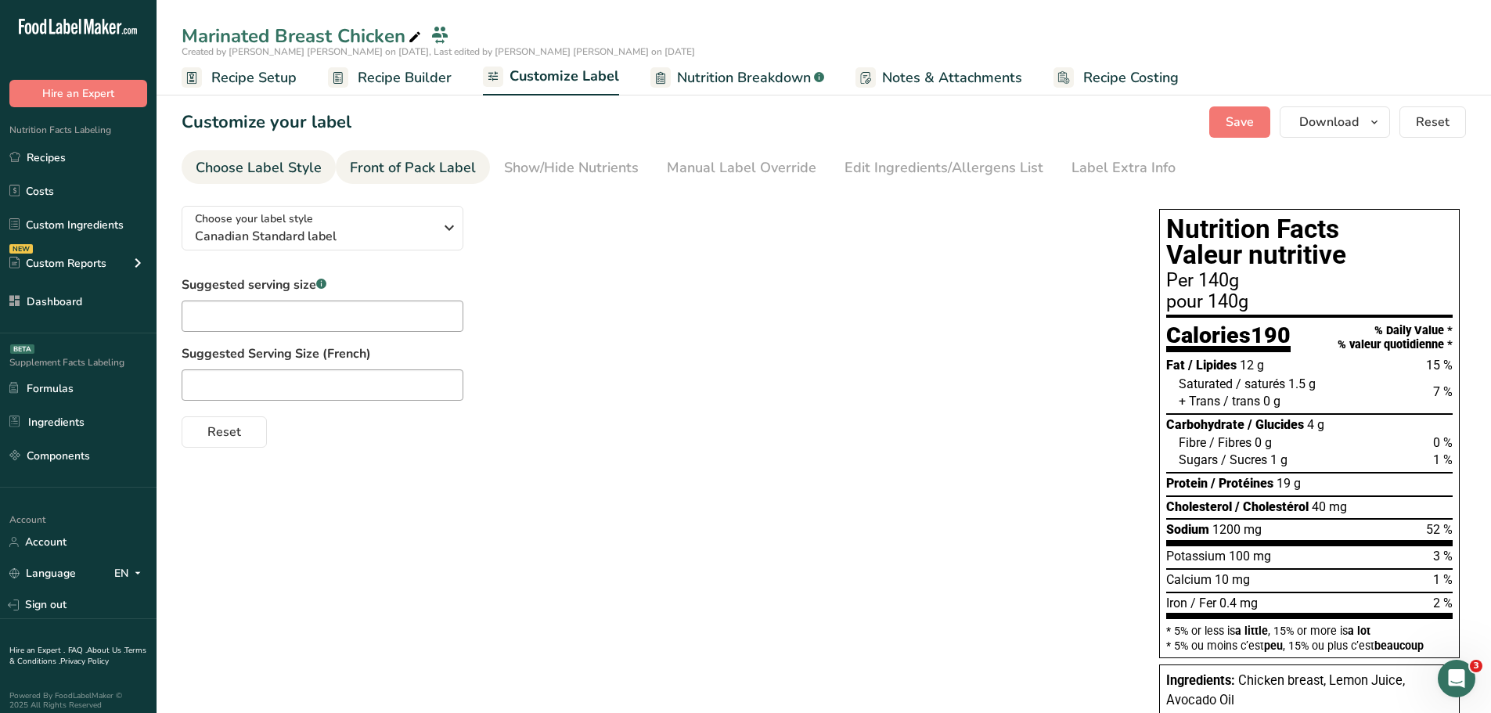
click at [399, 169] on div "Front of Pack Label" at bounding box center [413, 167] width 126 height 21
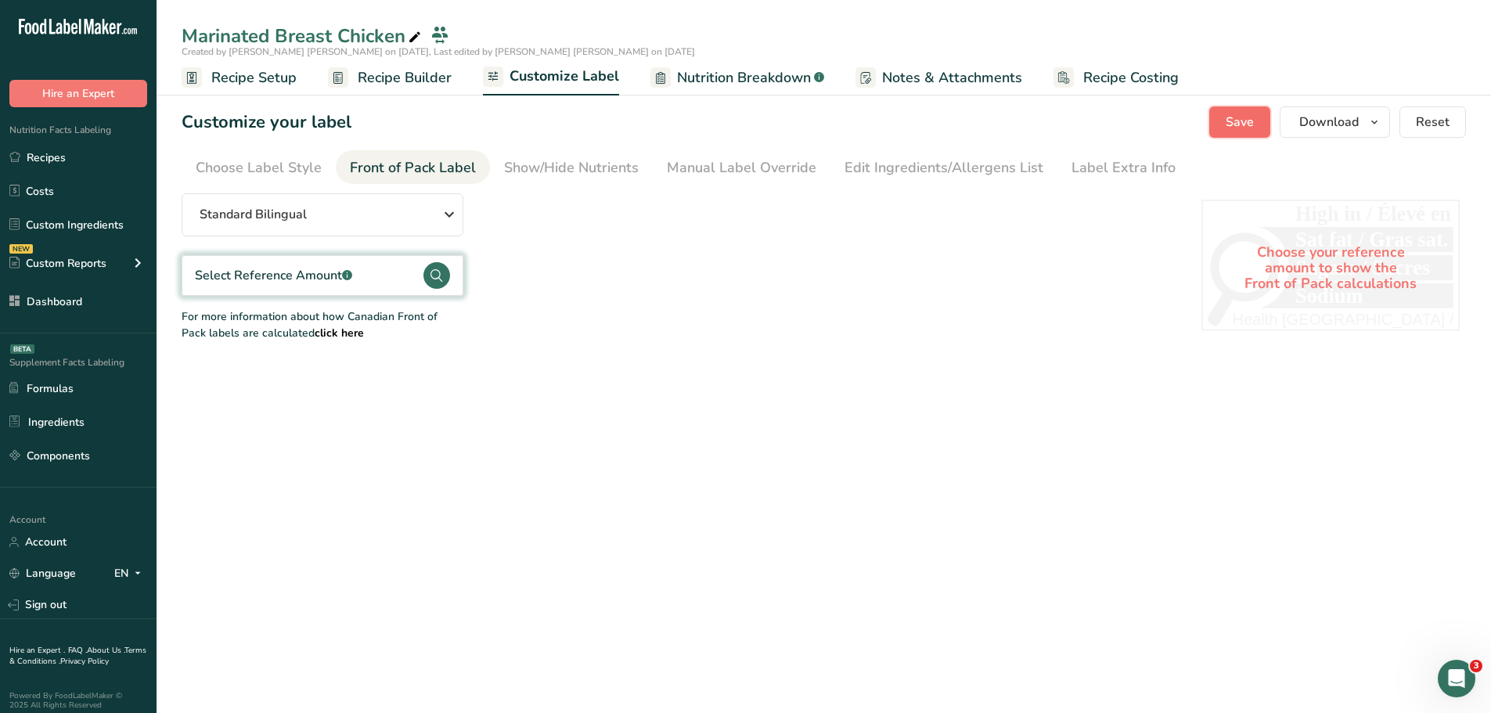
click at [1239, 121] on span "Save" at bounding box center [1240, 122] width 28 height 19
click at [549, 171] on div "Show/Hide Nutrients" at bounding box center [571, 167] width 135 height 21
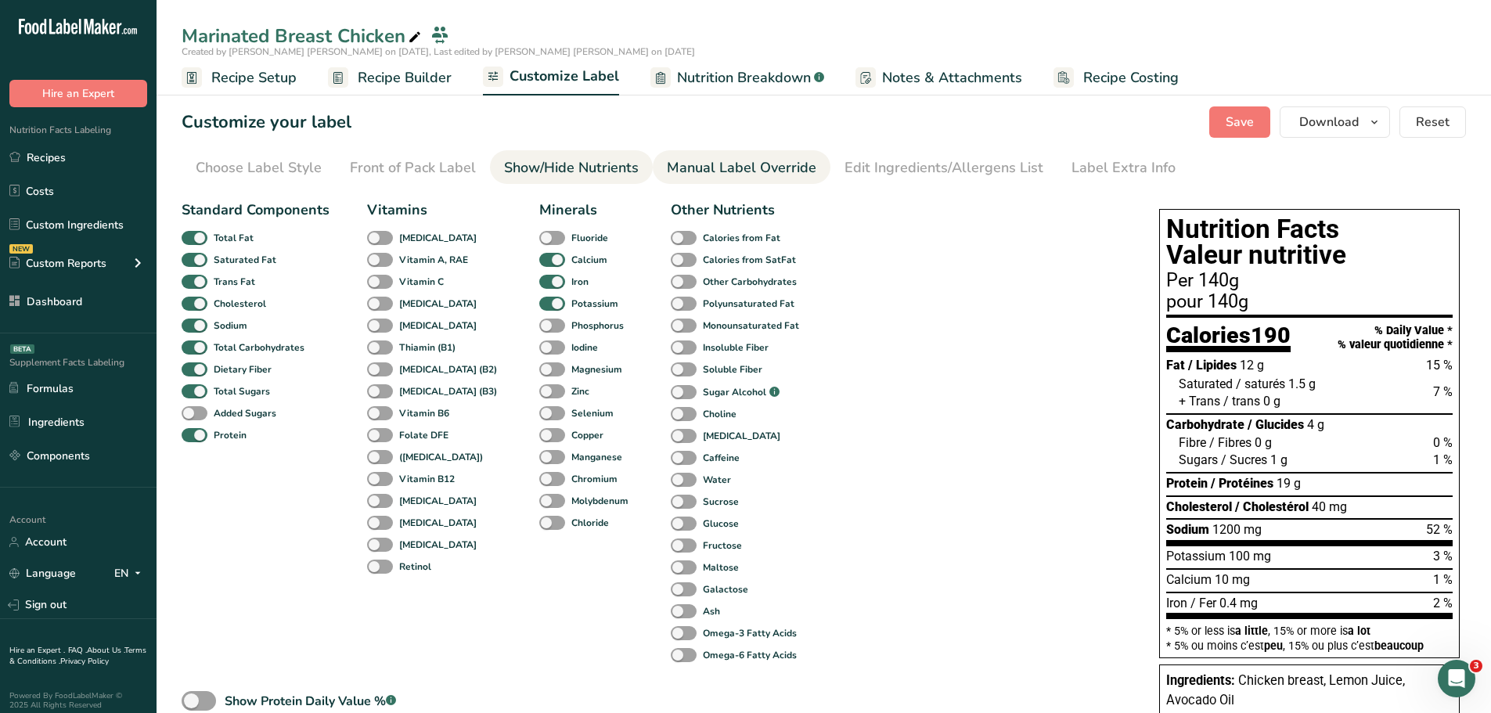
click at [728, 171] on div "Manual Label Override" at bounding box center [742, 167] width 150 height 21
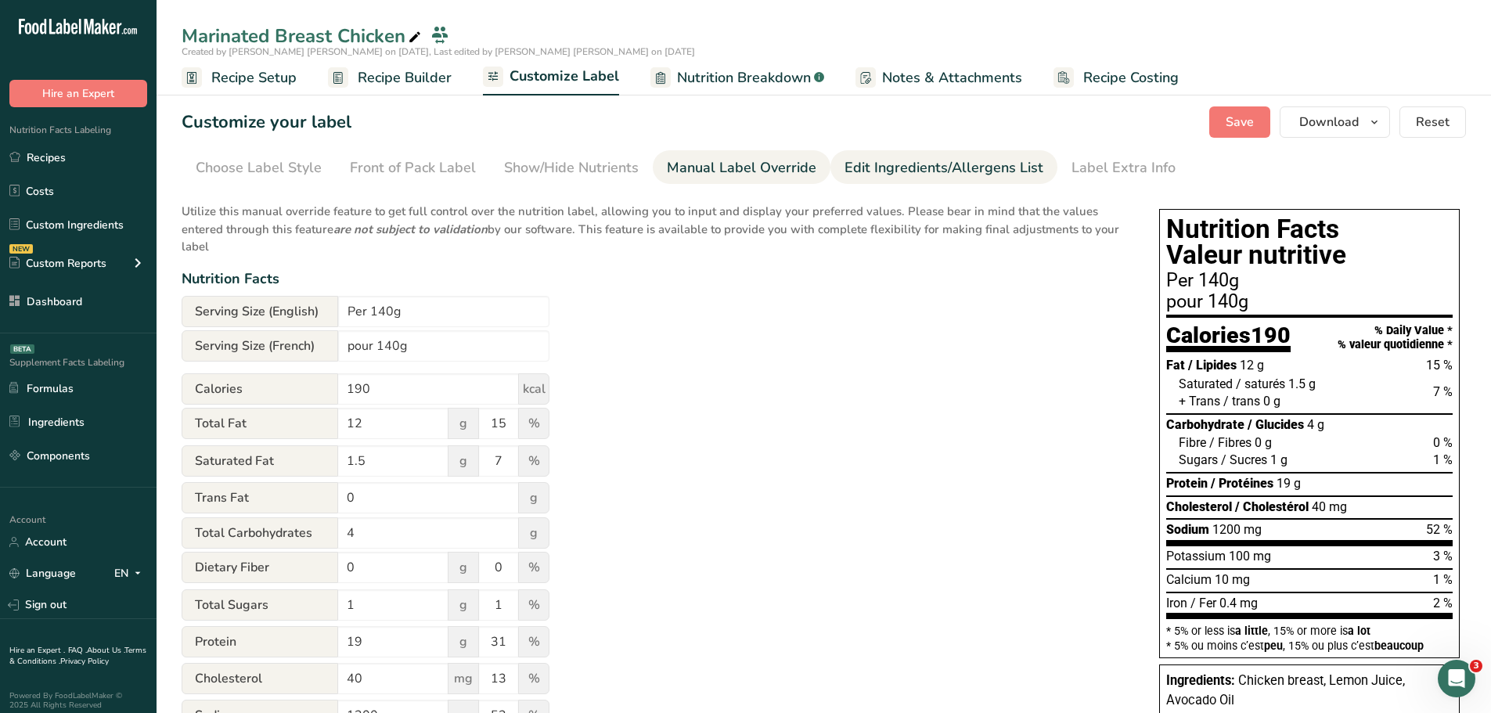
click at [932, 166] on div "Edit Ingredients/Allergens List" at bounding box center [944, 167] width 199 height 21
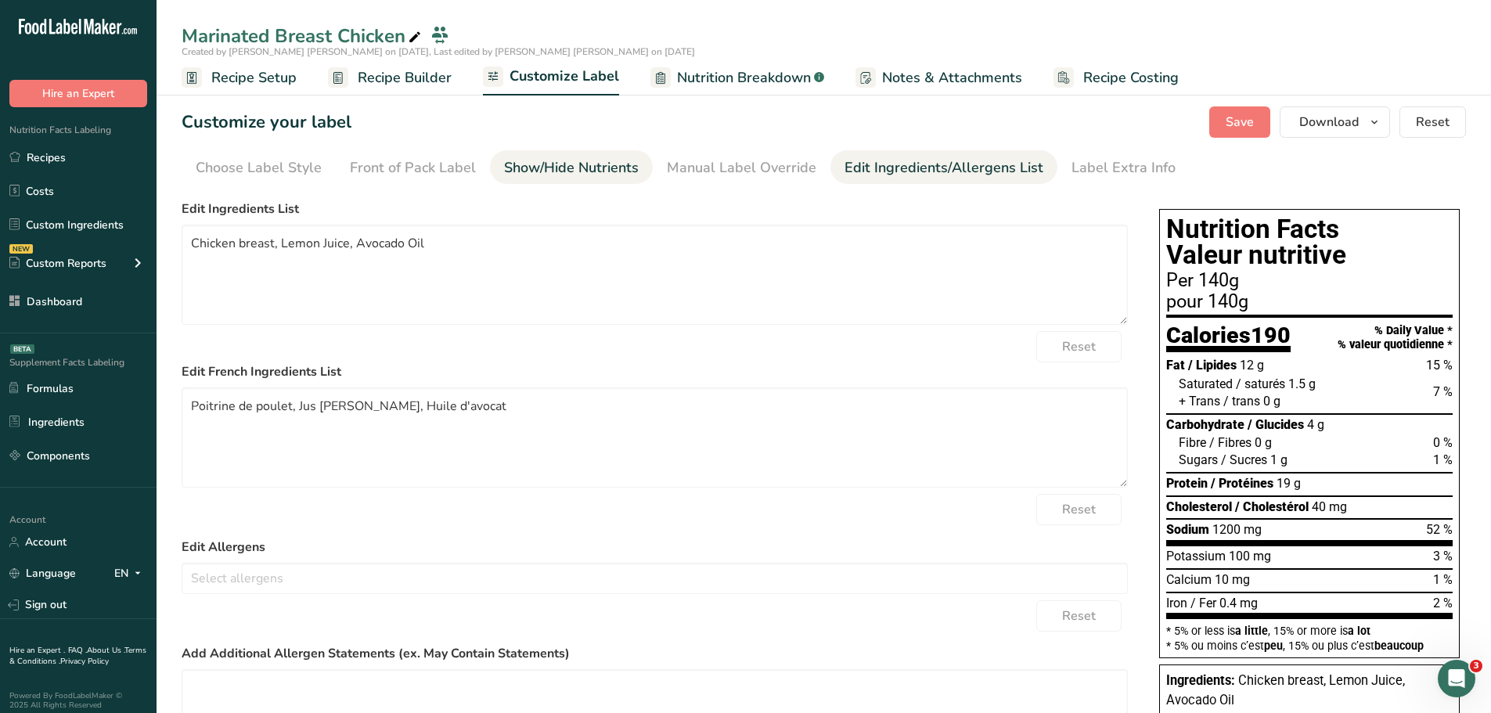
click at [592, 165] on div "Show/Hide Nutrients" at bounding box center [571, 167] width 135 height 21
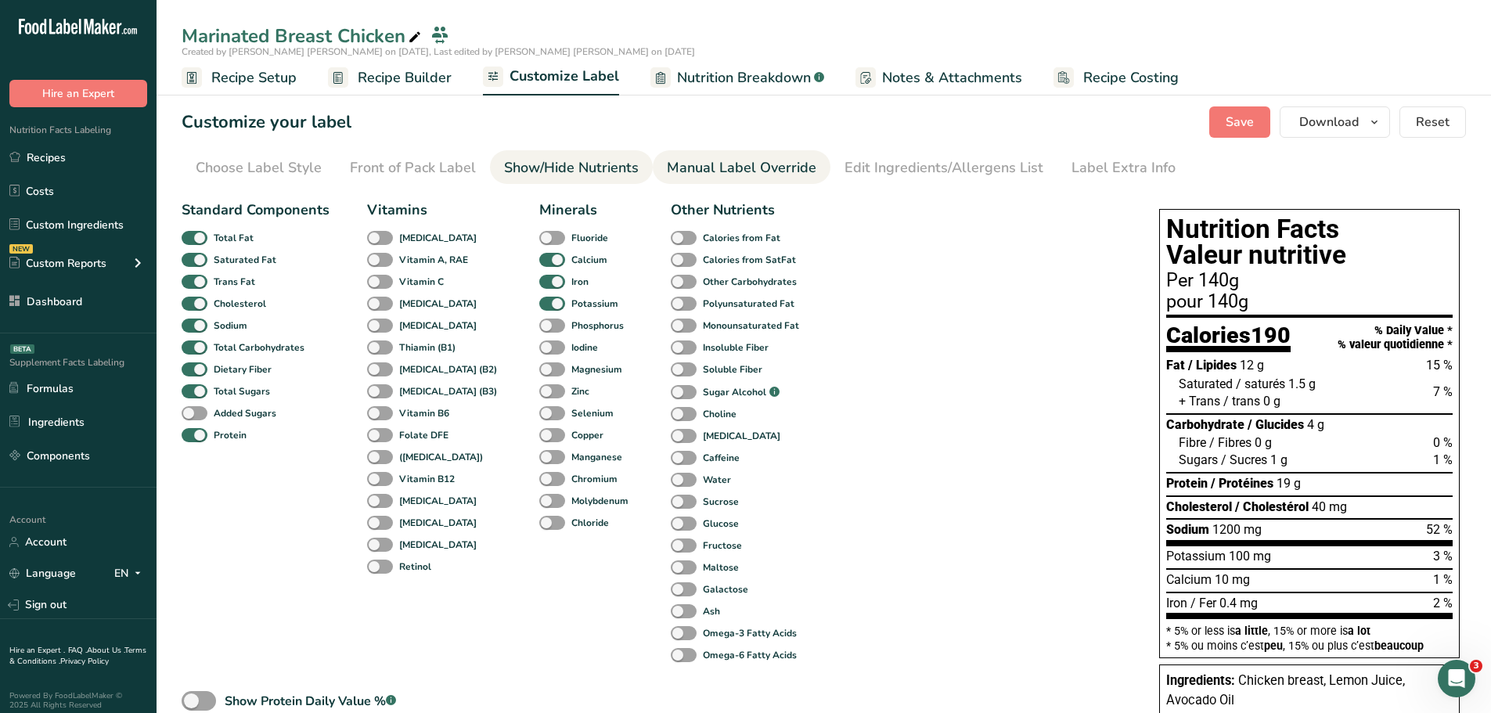
click at [717, 168] on div "Manual Label Override" at bounding box center [742, 167] width 150 height 21
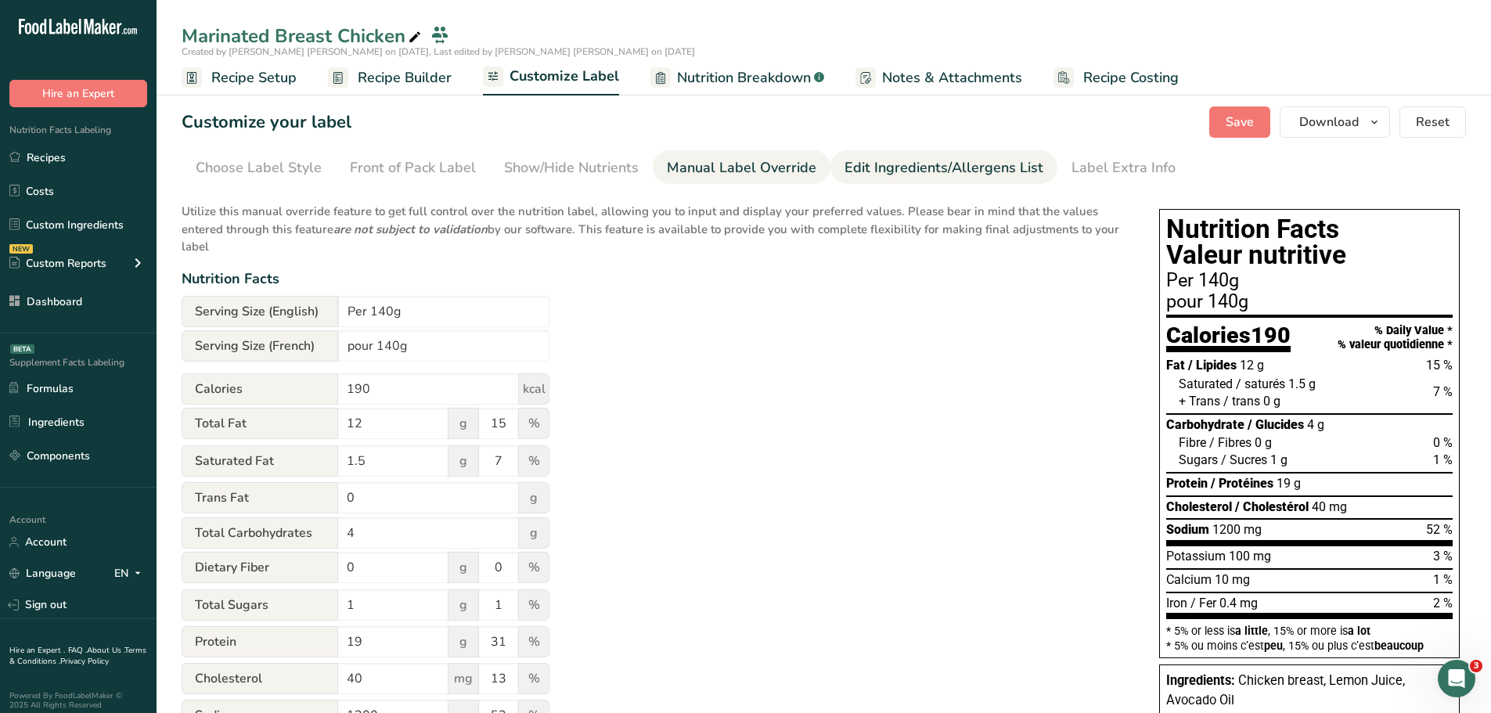
click at [946, 179] on link "Edit Ingredients/Allergens List" at bounding box center [944, 167] width 199 height 35
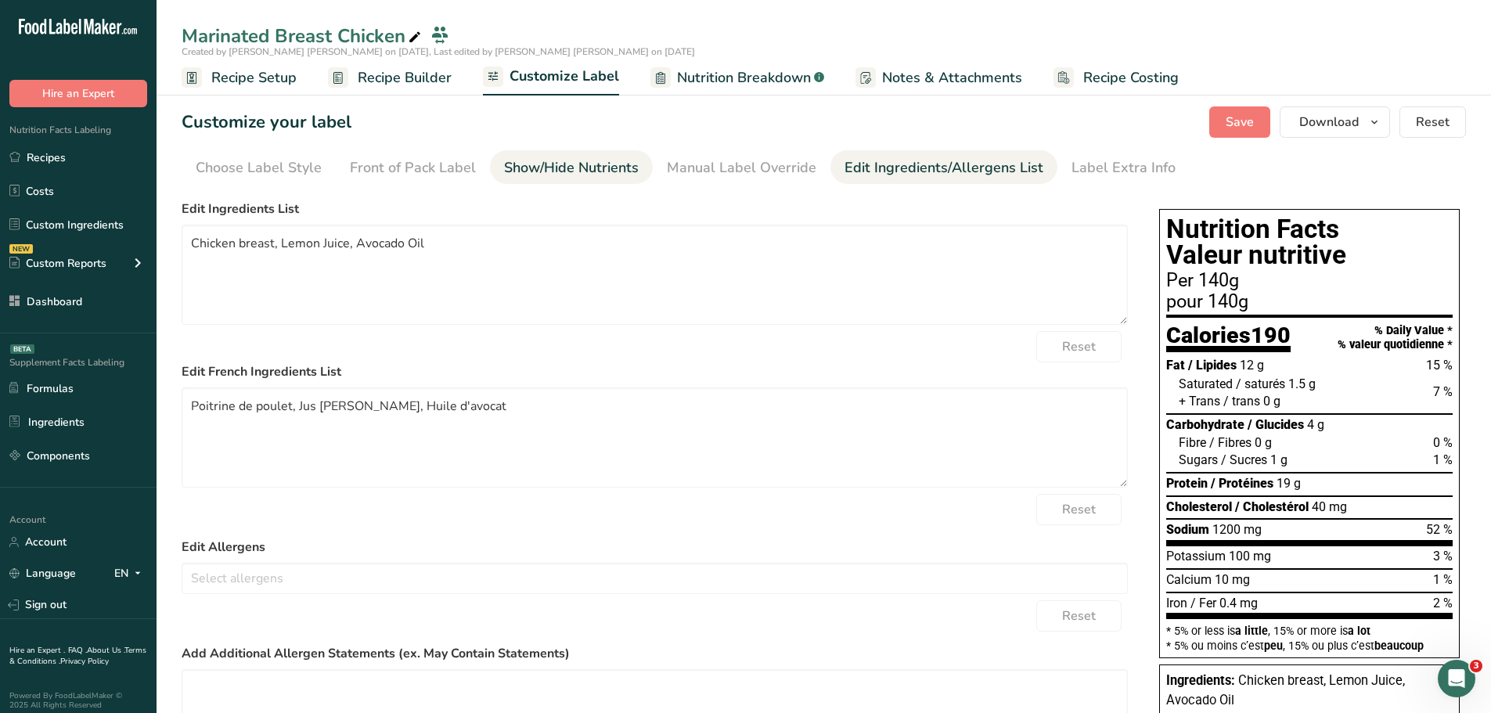
click at [551, 162] on div "Show/Hide Nutrients" at bounding box center [571, 167] width 135 height 21
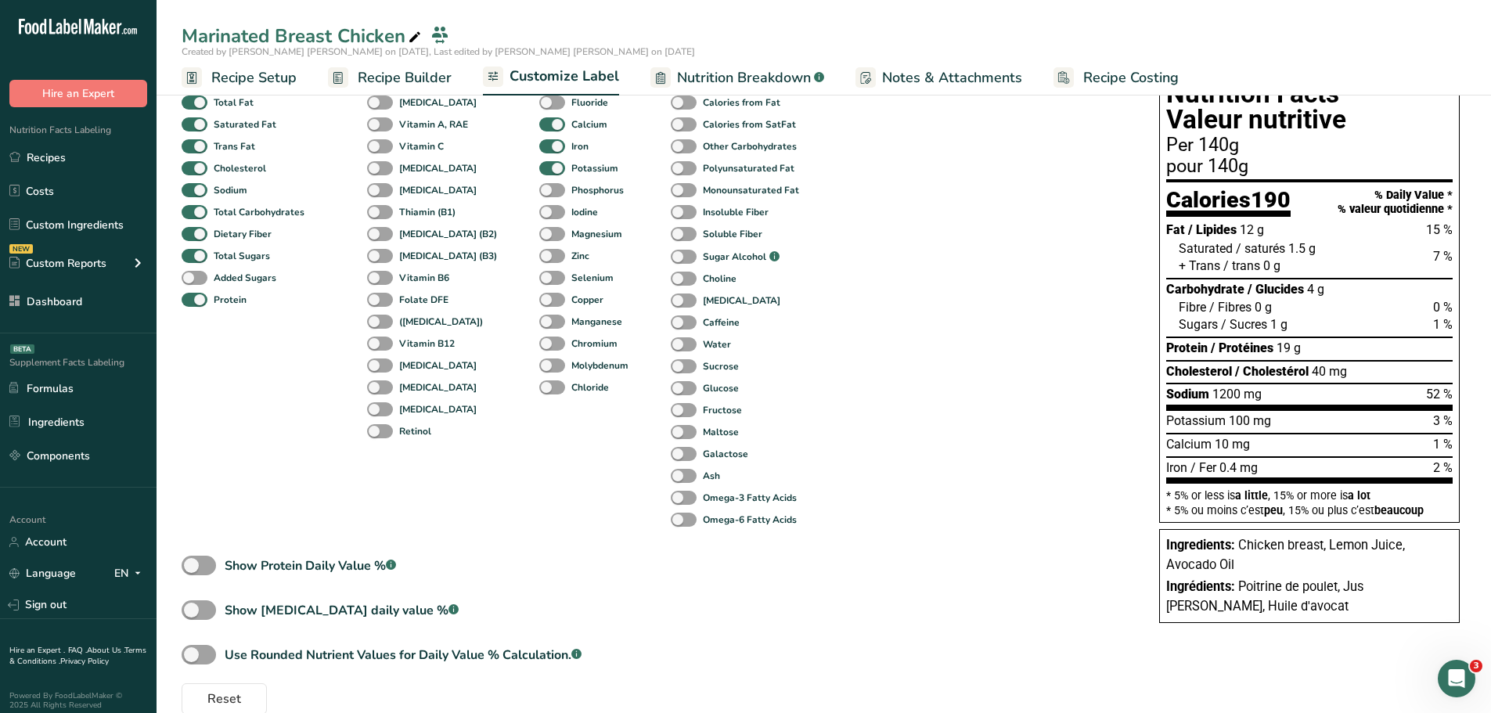
scroll to position [162, 0]
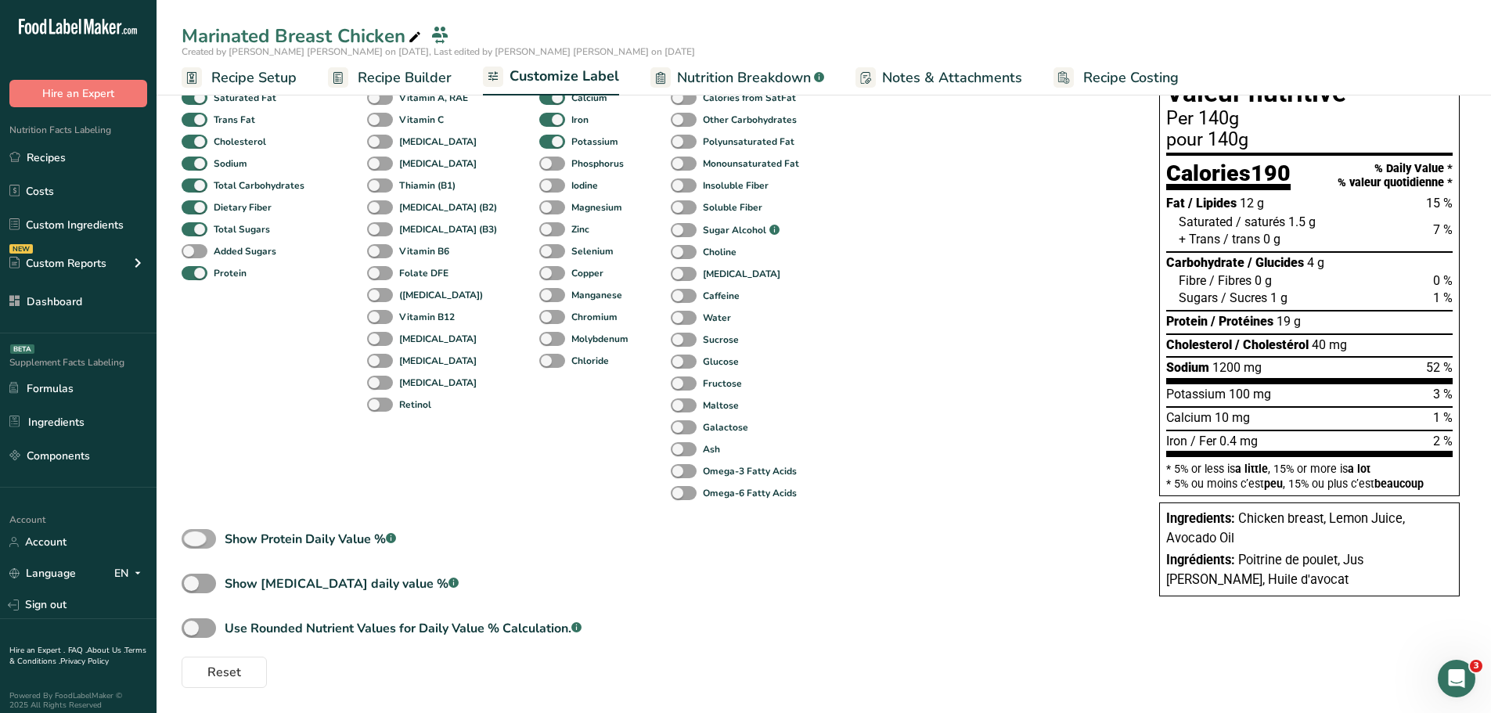
click at [351, 535] on div "Show Protein Daily Value % .a-a{fill:#347362;}.b-a{fill:#fff;}" at bounding box center [310, 539] width 171 height 19
click at [192, 535] on input "Show Protein Daily Value % .a-a{fill:#347362;}.b-a{fill:#fff;}" at bounding box center [187, 539] width 10 height 10
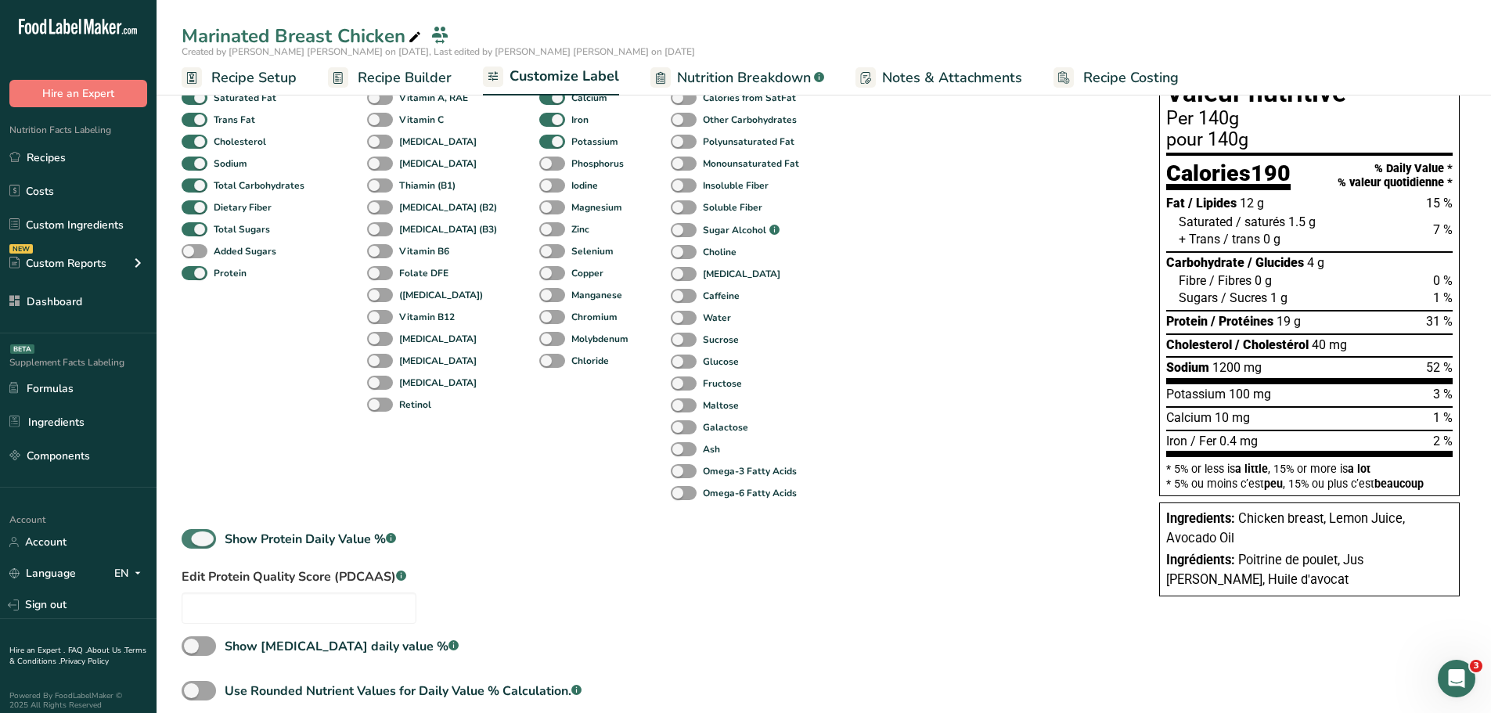
click at [351, 535] on div "Show Protein Daily Value % .a-a{fill:#347362;}.b-a{fill:#fff;}" at bounding box center [310, 539] width 171 height 19
click at [192, 535] on input "Show Protein Daily Value % .a-a{fill:#347362;}.b-a{fill:#fff;}" at bounding box center [187, 539] width 10 height 10
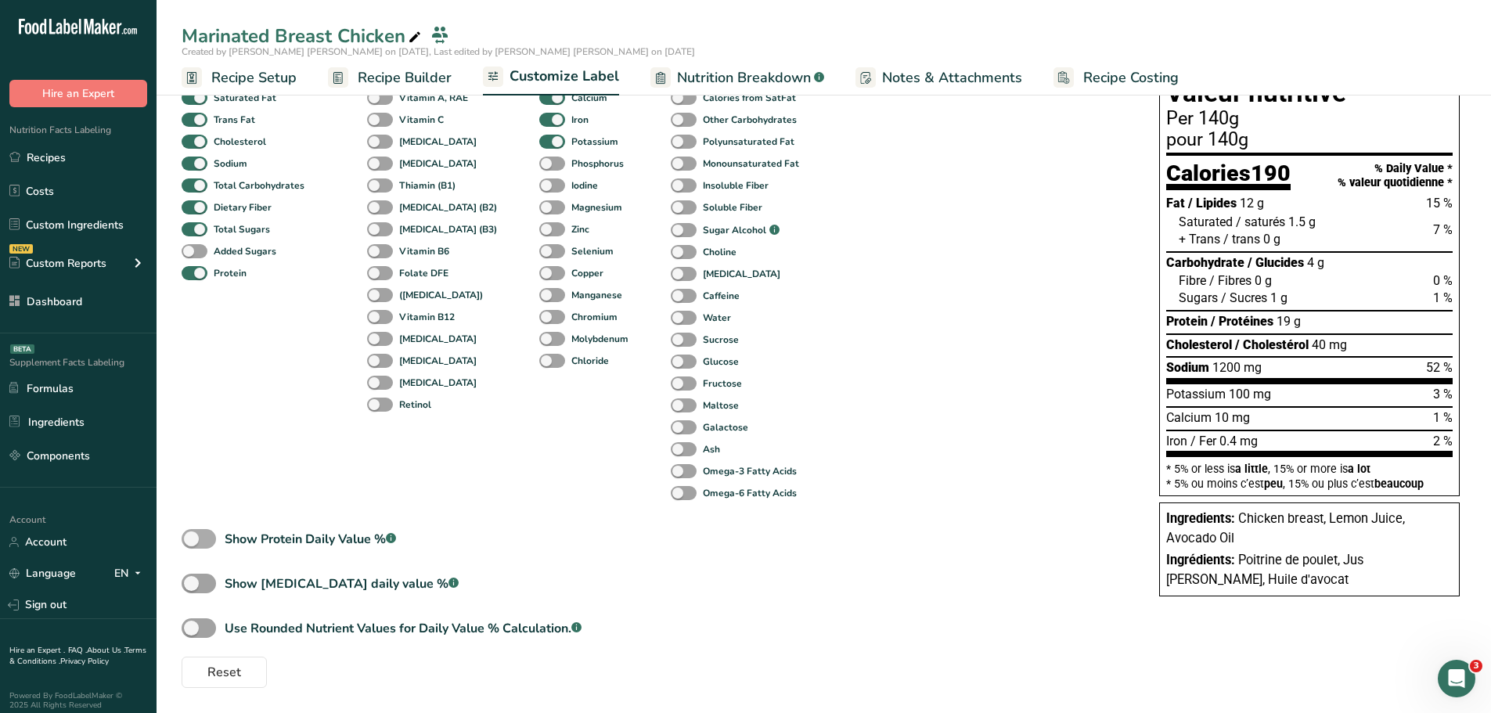
click at [351, 535] on div "Show Protein Daily Value % .a-a{fill:#347362;}.b-a{fill:#fff;}" at bounding box center [310, 539] width 171 height 19
click at [192, 535] on input "Show Protein Daily Value % .a-a{fill:#347362;}.b-a{fill:#fff;}" at bounding box center [187, 539] width 10 height 10
checkbox input "true"
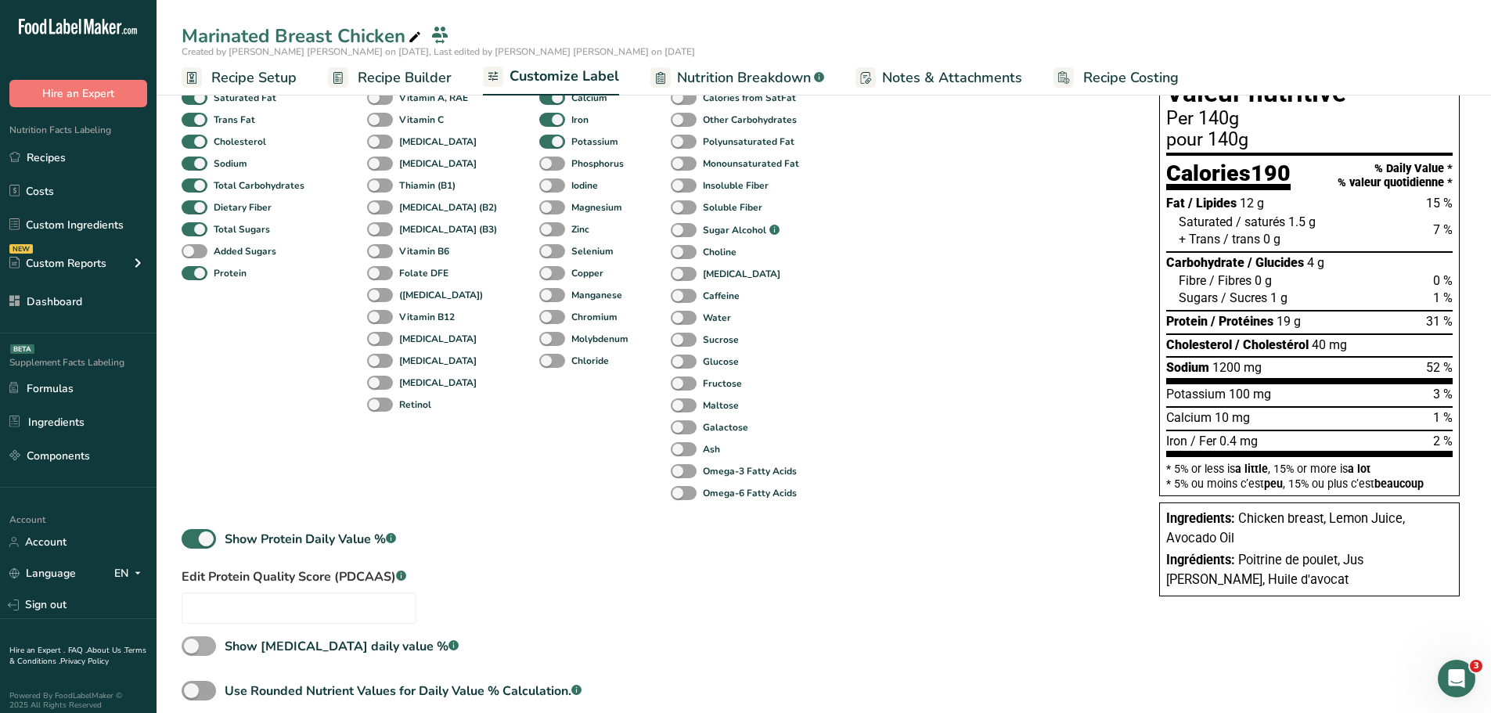
click at [298, 640] on div "Show Cholesterol daily value % .a-a{fill:#347362;}.b-a{fill:#fff;}" at bounding box center [342, 646] width 234 height 19
click at [192, 641] on input "Show Cholesterol daily value % .a-a{fill:#347362;}.b-a{fill:#fff;}" at bounding box center [187, 646] width 10 height 10
click at [298, 644] on div "Show Cholesterol daily value % .a-a{fill:#347362;}.b-a{fill:#fff;}" at bounding box center [342, 646] width 234 height 19
click at [192, 644] on input "Show Cholesterol daily value % .a-a{fill:#347362;}.b-a{fill:#fff;}" at bounding box center [187, 646] width 10 height 10
click at [298, 644] on div "Show Cholesterol daily value % .a-a{fill:#347362;}.b-a{fill:#fff;}" at bounding box center [342, 646] width 234 height 19
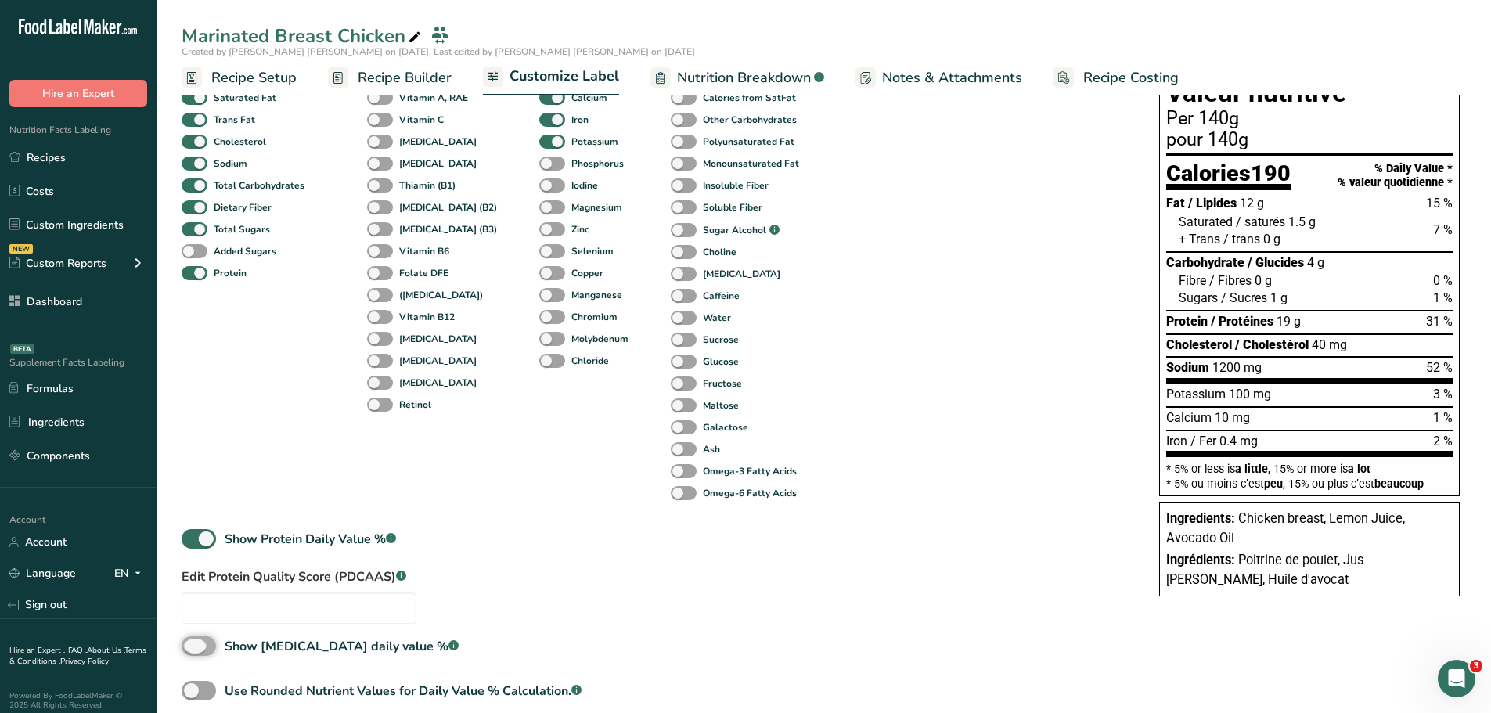
click at [192, 644] on input "Show Cholesterol daily value % .a-a{fill:#347362;}.b-a{fill:#fff;}" at bounding box center [187, 646] width 10 height 10
checkbox input "true"
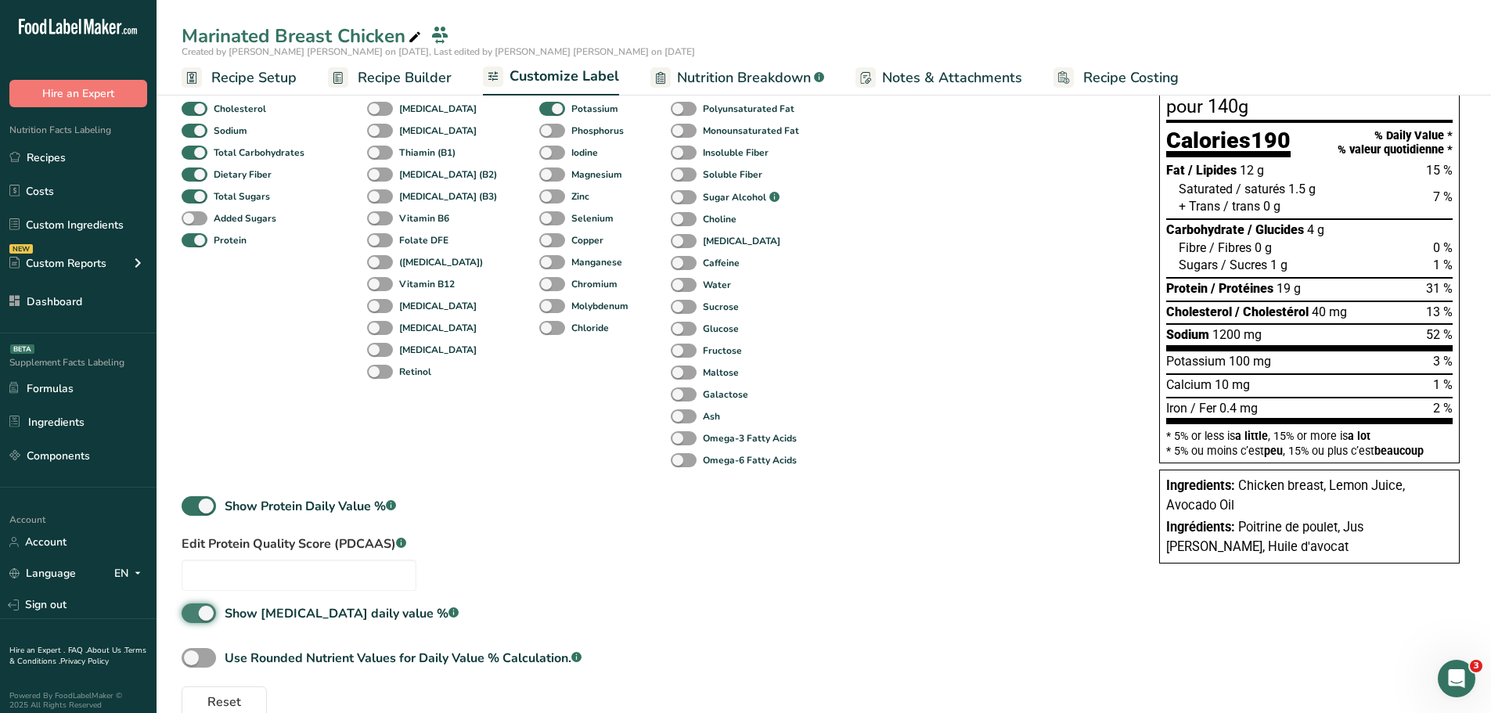
scroll to position [225, 0]
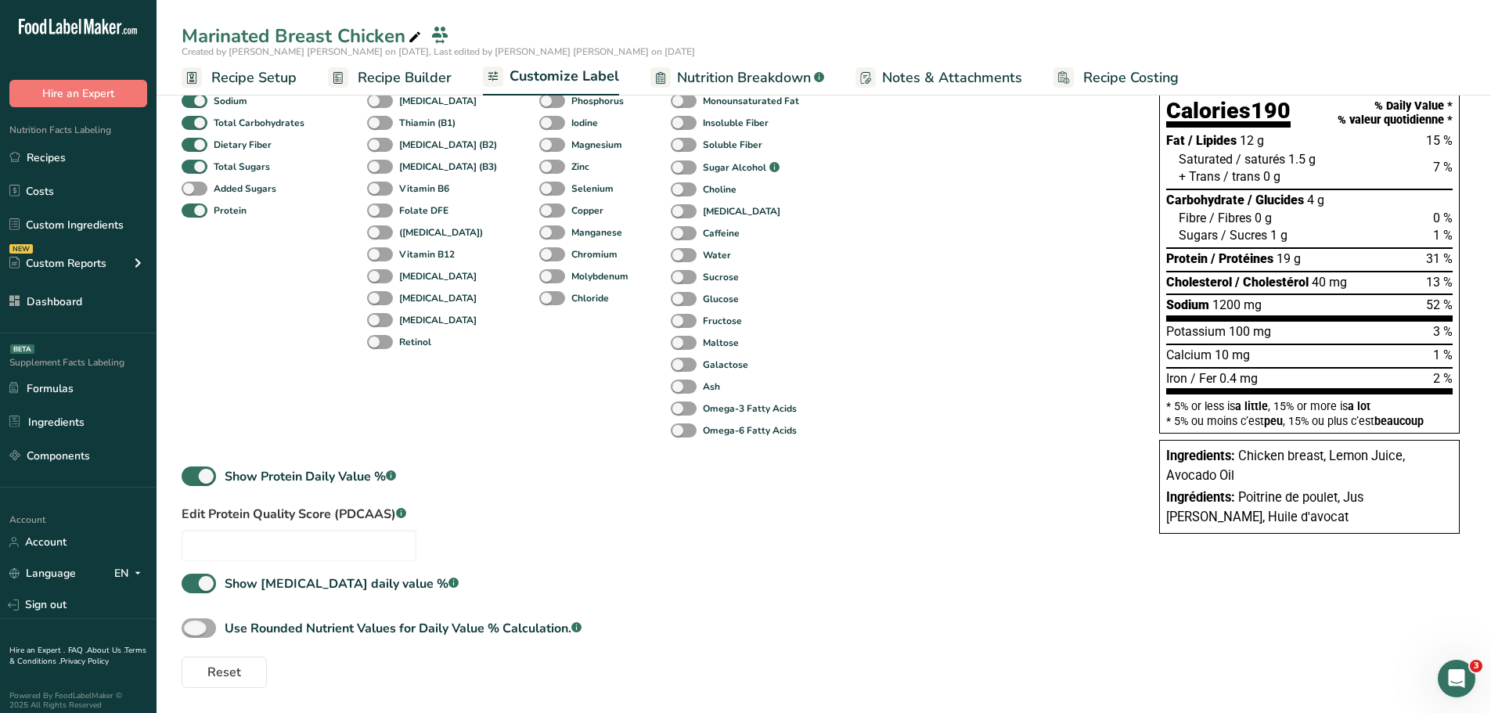
click at [303, 627] on div "Use Rounded Nutrient Values for Daily Value % Calculation. .a-a{fill:#347362;}.…" at bounding box center [403, 628] width 357 height 19
click at [192, 627] on input "Use Rounded Nutrient Values for Daily Value % Calculation. .a-a{fill:#347362;}.…" at bounding box center [187, 628] width 10 height 10
click at [303, 627] on div "Use Rounded Nutrient Values for Daily Value % Calculation. .a-a{fill:#347362;}.…" at bounding box center [403, 628] width 357 height 19
click at [192, 627] on input "Use Rounded Nutrient Values for Daily Value % Calculation. .a-a{fill:#347362;}.…" at bounding box center [187, 628] width 10 height 10
click at [303, 627] on div "Use Rounded Nutrient Values for Daily Value % Calculation. .a-a{fill:#347362;}.…" at bounding box center [403, 628] width 357 height 19
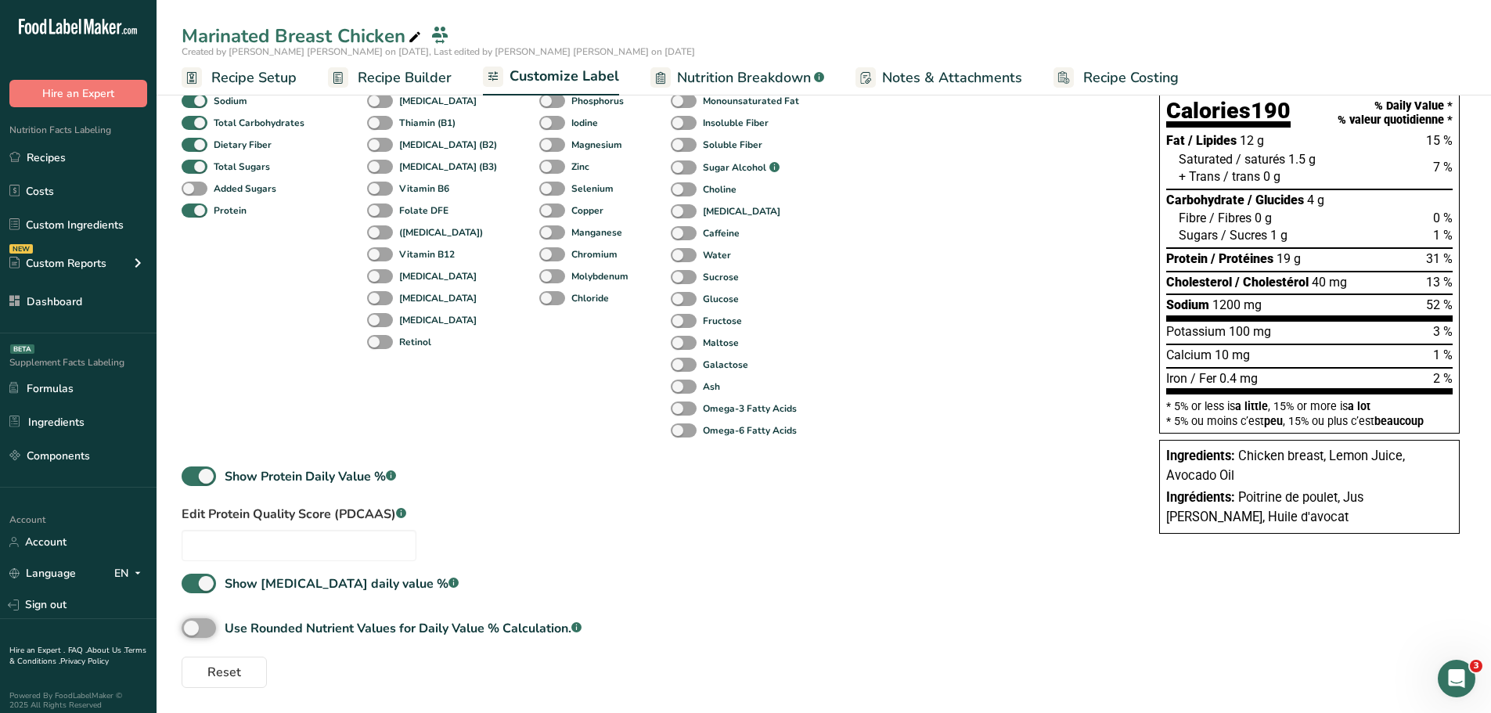
click at [192, 627] on input "Use Rounded Nutrient Values for Daily Value % Calculation. .a-a{fill:#347362;}.…" at bounding box center [187, 628] width 10 height 10
click at [303, 627] on div "Use Rounded Nutrient Values for Daily Value % Calculation. .a-a{fill:#347362;}.…" at bounding box center [403, 628] width 357 height 19
click at [192, 627] on input "Use Rounded Nutrient Values for Daily Value % Calculation. .a-a{fill:#347362;}.…" at bounding box center [187, 628] width 10 height 10
click at [303, 627] on div "Use Rounded Nutrient Values for Daily Value % Calculation. .a-a{fill:#347362;}.…" at bounding box center [403, 628] width 357 height 19
click at [192, 627] on input "Use Rounded Nutrient Values for Daily Value % Calculation. .a-a{fill:#347362;}.…" at bounding box center [187, 628] width 10 height 10
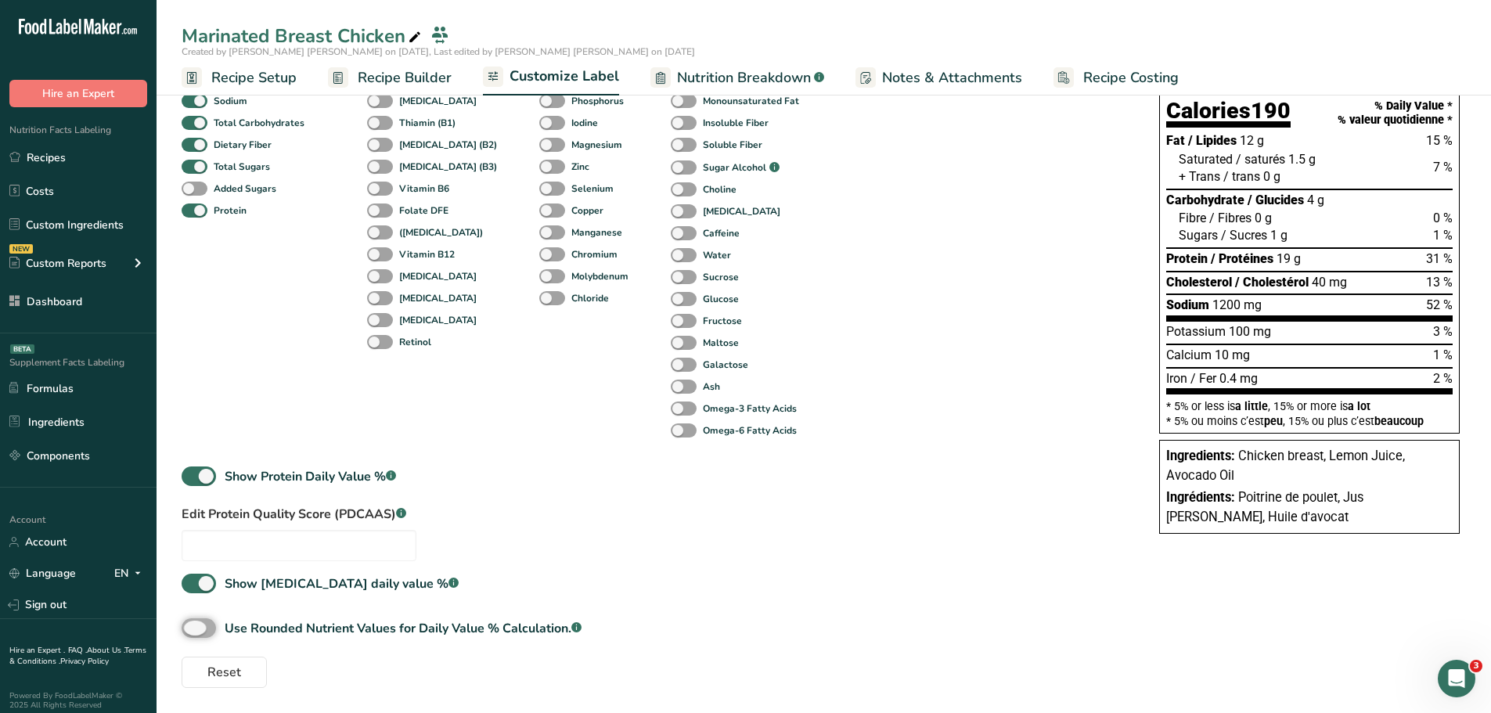
checkbox input "true"
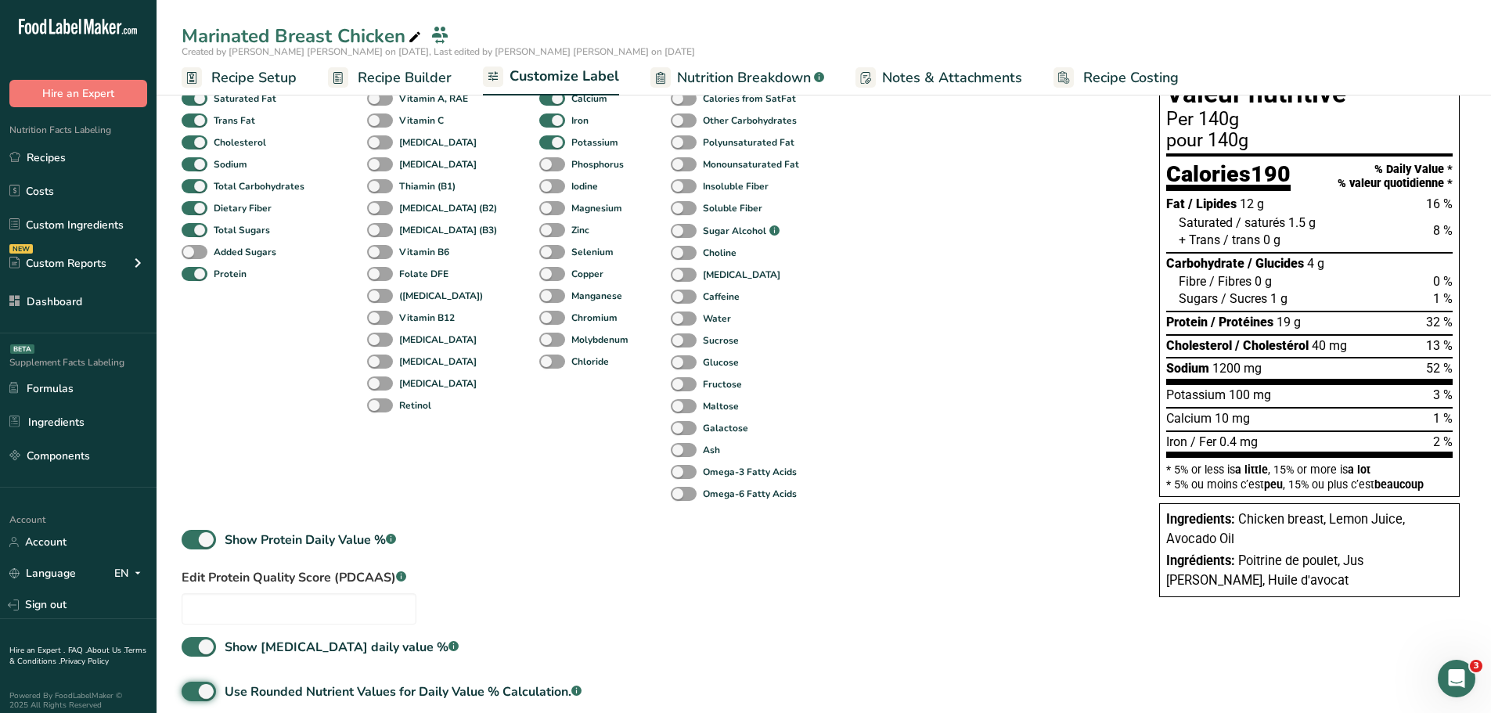
scroll to position [0, 0]
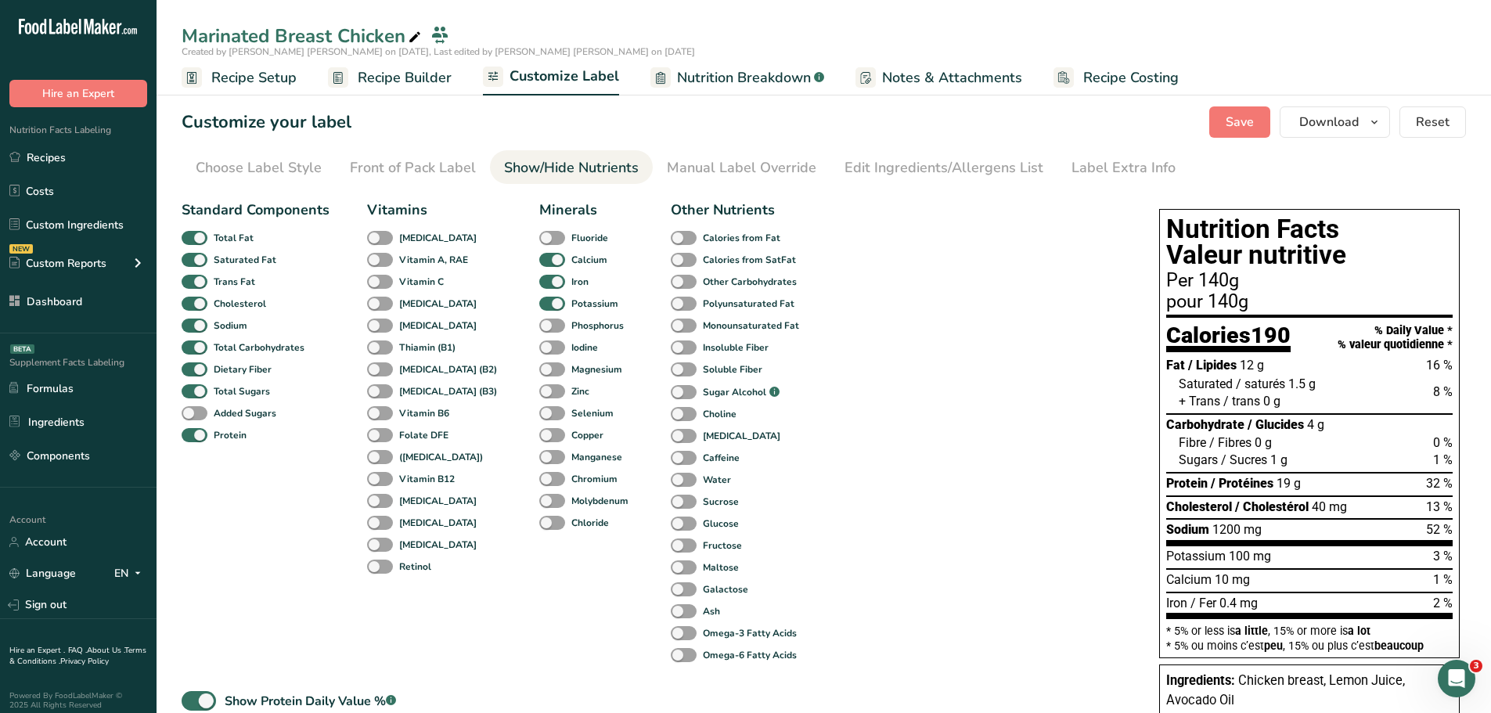
click at [1195, 170] on ul "Choose Label Style Front of Pack Label Show/Hide Nutrients Change Language Manu…" at bounding box center [824, 167] width 1285 height 34
click at [992, 434] on div "Standard Components Total Fat Saturated Fat Trans Fat [MEDICAL_DATA] Sodium Tot…" at bounding box center [655, 552] width 947 height 719
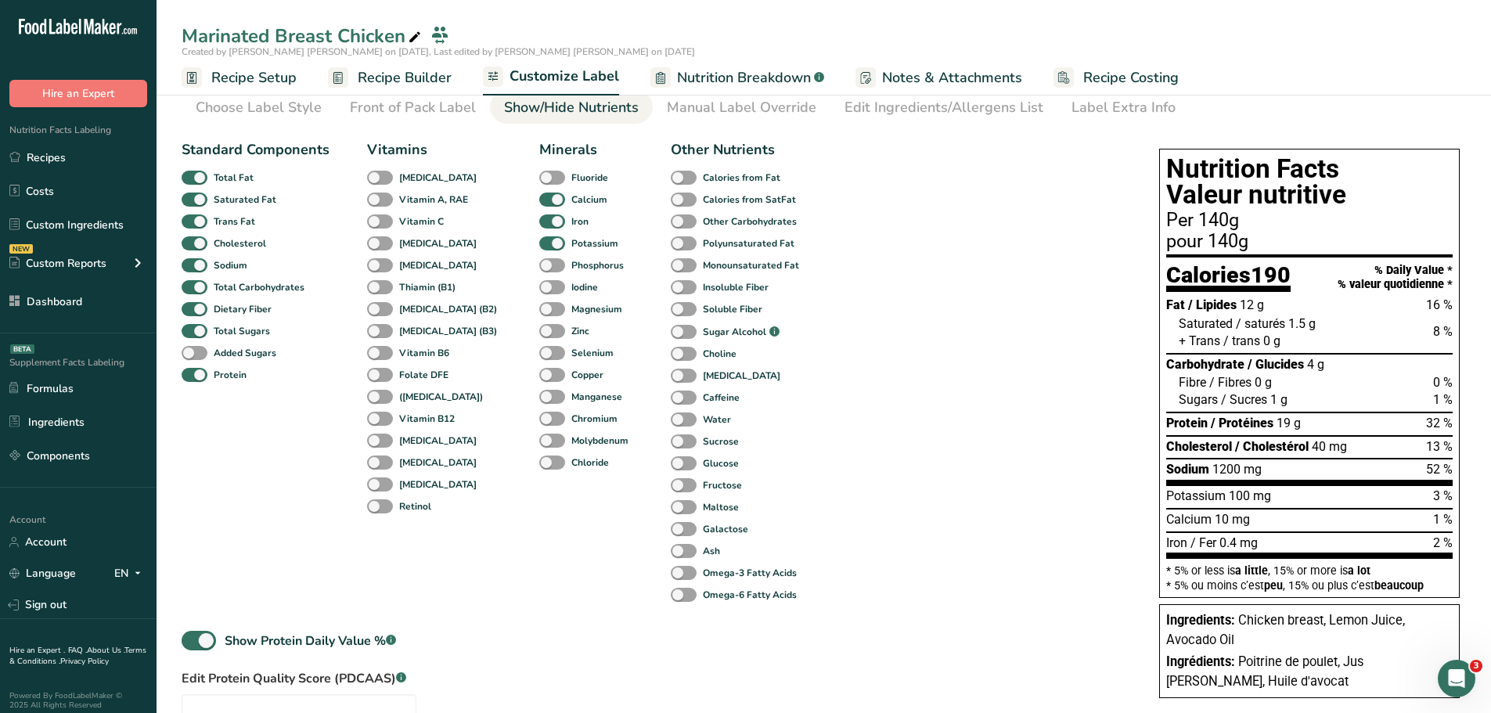
scroll to position [225, 0]
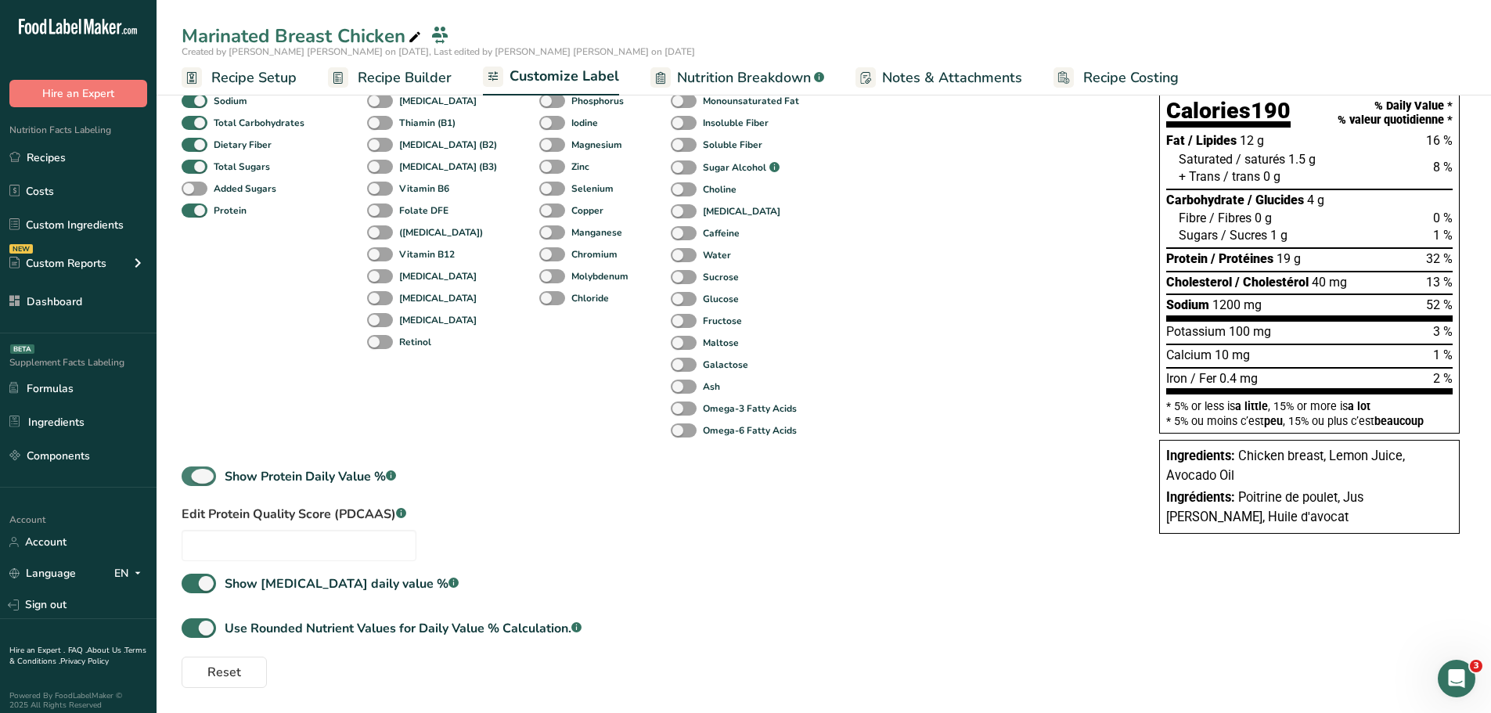
click at [209, 471] on span at bounding box center [199, 477] width 34 height 20
click at [192, 471] on input "Show Protein Daily Value % .a-a{fill:#347362;}.b-a{fill:#fff;}" at bounding box center [187, 476] width 10 height 10
checkbox input "false"
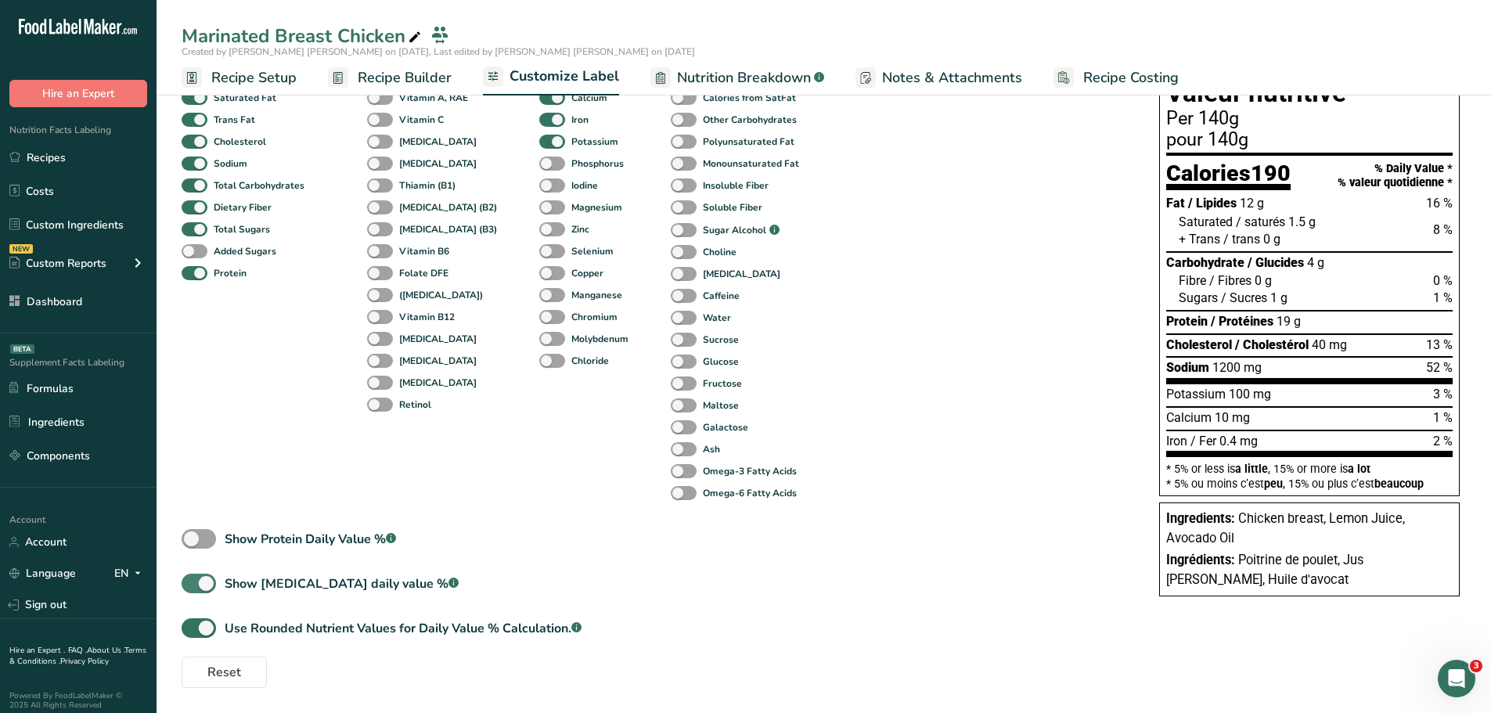
click at [207, 582] on span at bounding box center [199, 584] width 34 height 20
click at [192, 582] on input "Show Cholesterol daily value % .a-a{fill:#347362;}.b-a{fill:#fff;}" at bounding box center [187, 584] width 10 height 10
checkbox input "false"
click at [204, 629] on span at bounding box center [199, 628] width 34 height 20
click at [192, 629] on input "Use Rounded Nutrient Values for Daily Value % Calculation. .a-a{fill:#347362;}.…" at bounding box center [187, 628] width 10 height 10
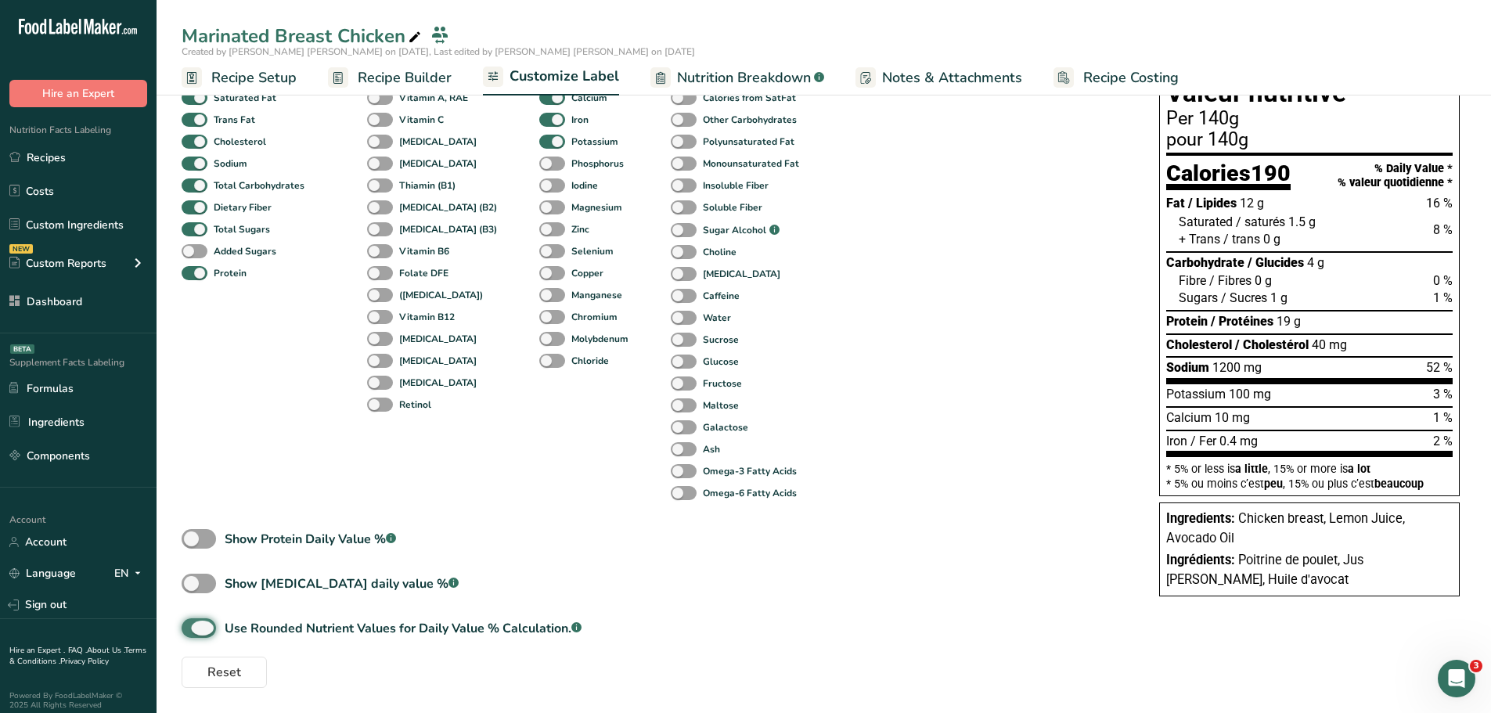
checkbox input "false"
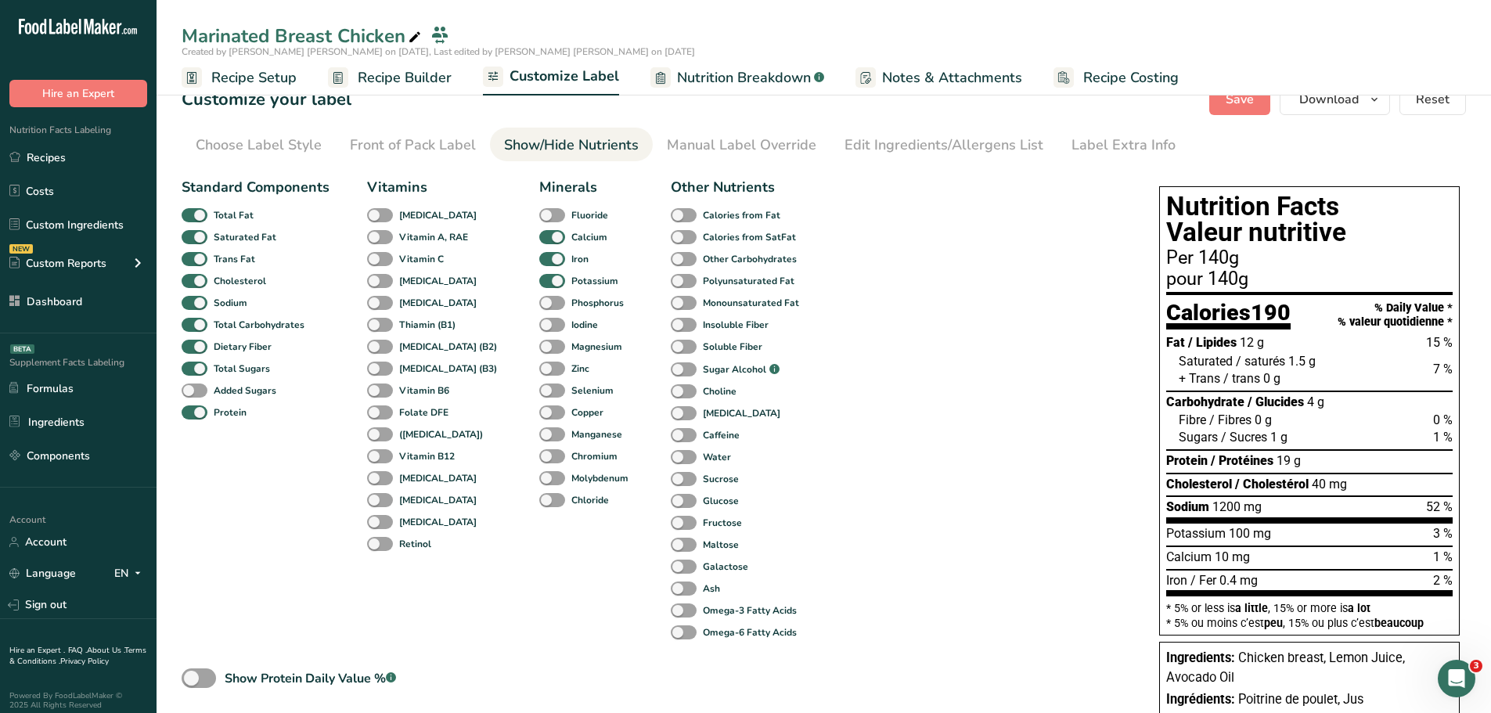
scroll to position [0, 0]
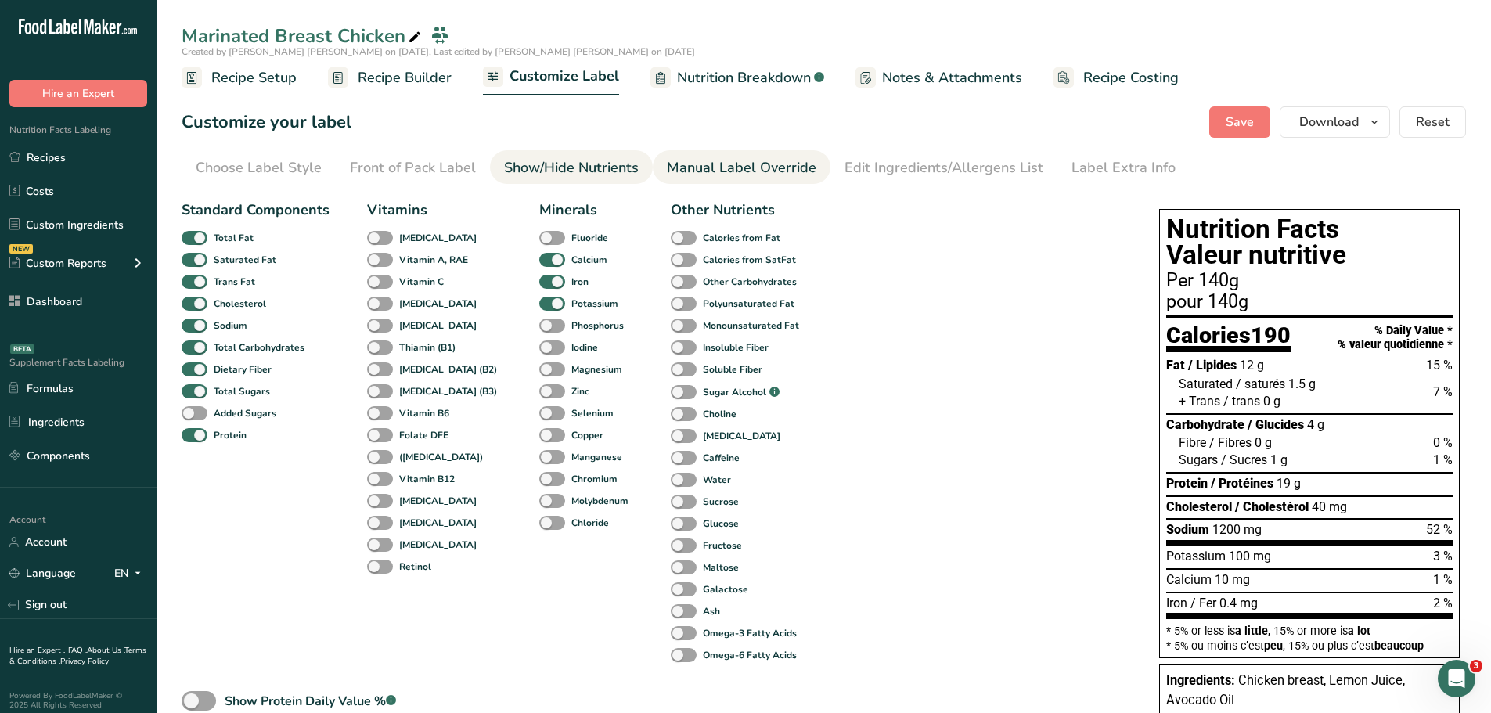
click at [742, 171] on div "Manual Label Override" at bounding box center [742, 167] width 150 height 21
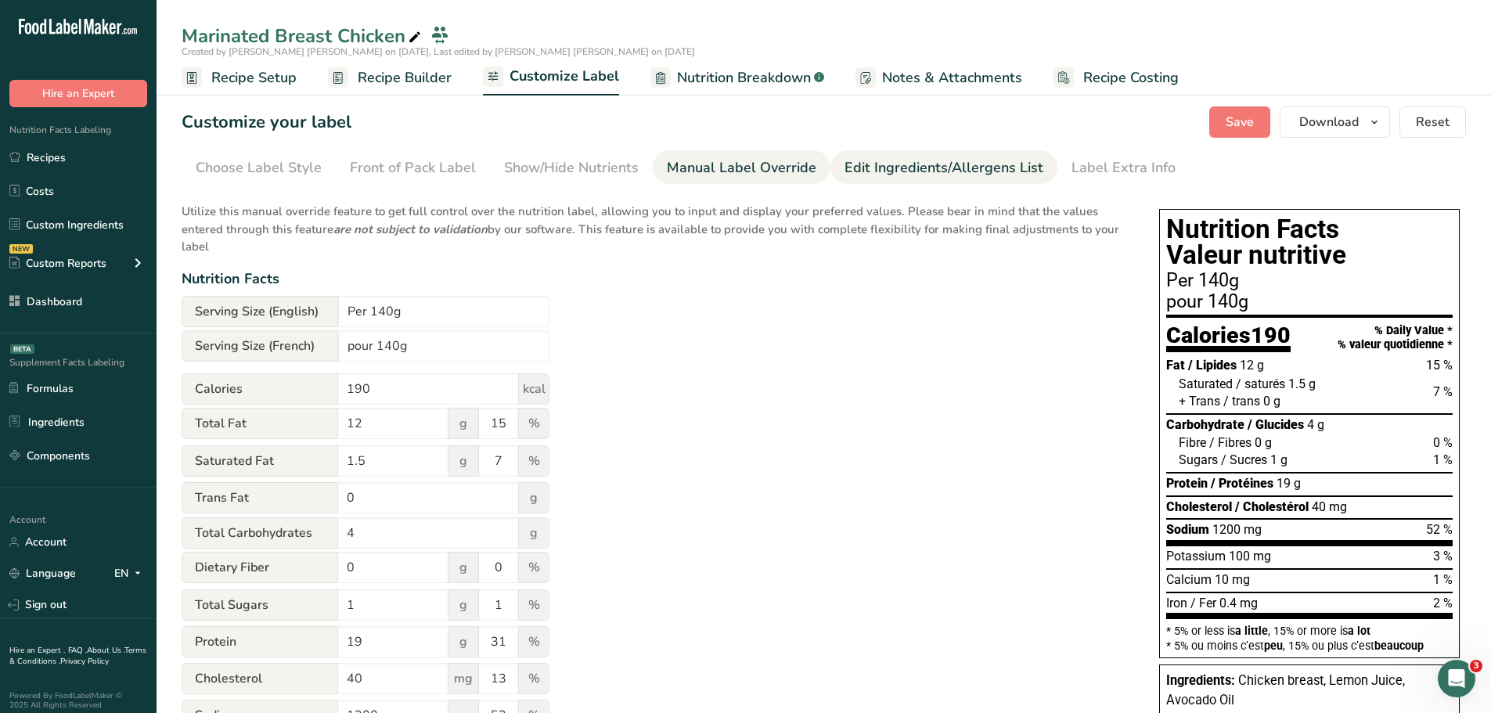
click at [912, 168] on div "Edit Ingredients/Allergens List" at bounding box center [944, 167] width 199 height 21
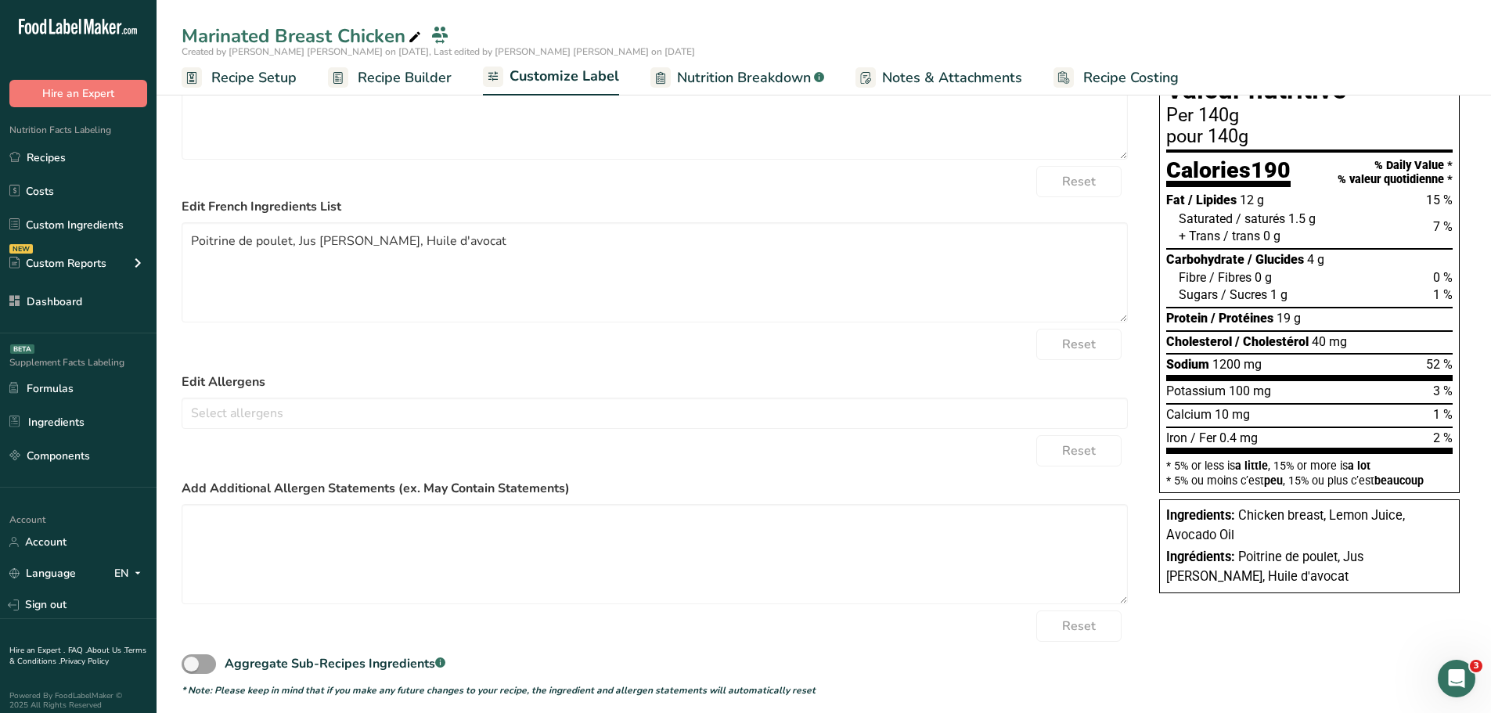
scroll to position [175, 0]
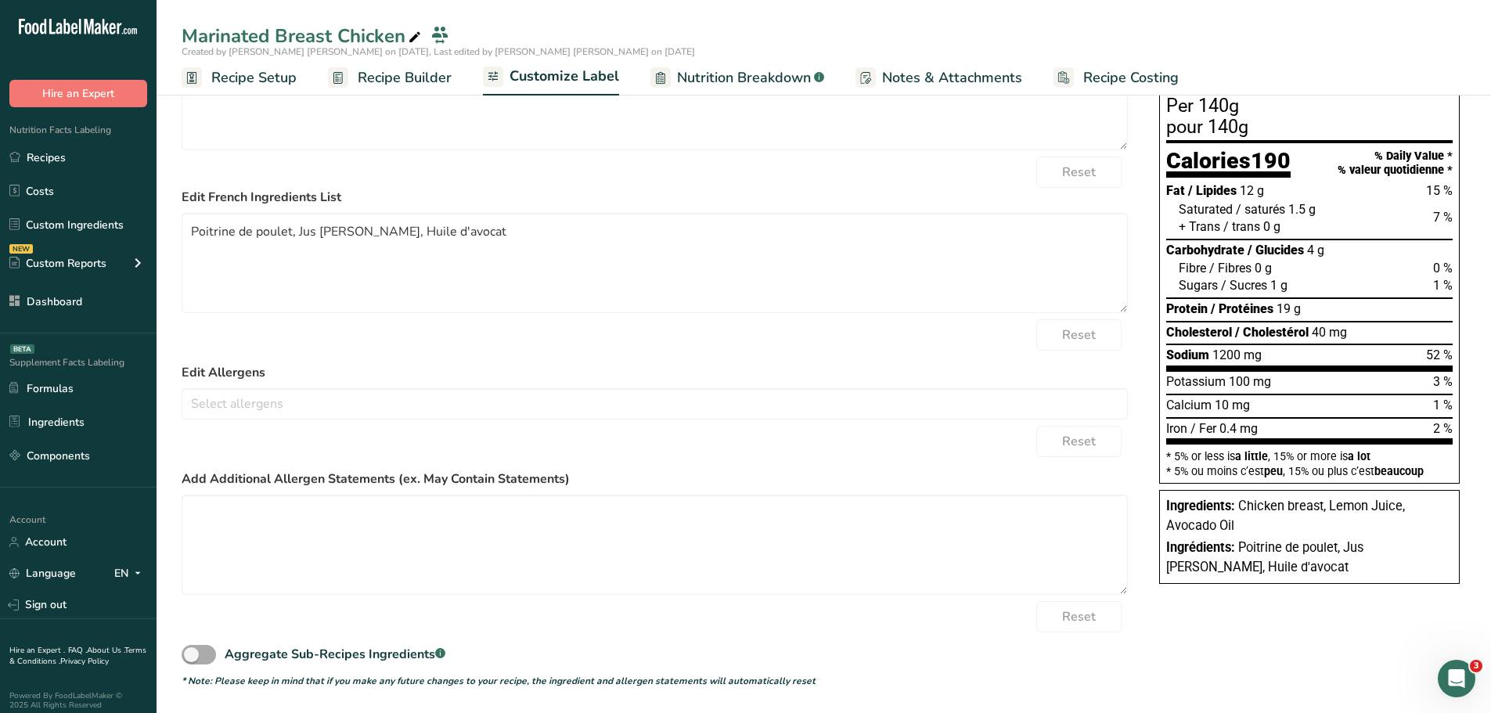
click at [196, 658] on span at bounding box center [199, 655] width 34 height 20
click at [192, 658] on input "Aggregate Sub-Recipes Ingredients .a-a{fill:#347362;}.b-a{fill:#fff;}" at bounding box center [187, 655] width 10 height 10
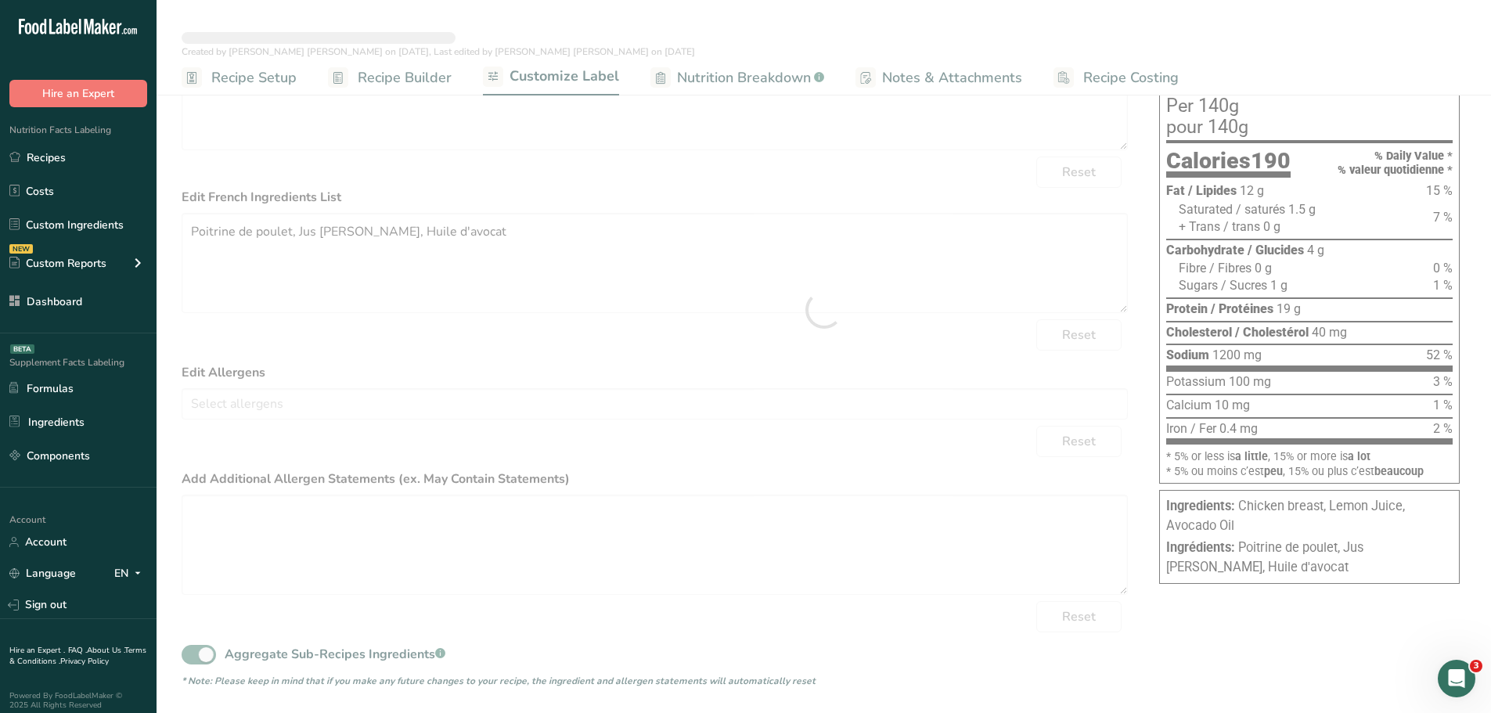
click at [196, 658] on div at bounding box center [824, 310] width 1335 height 806
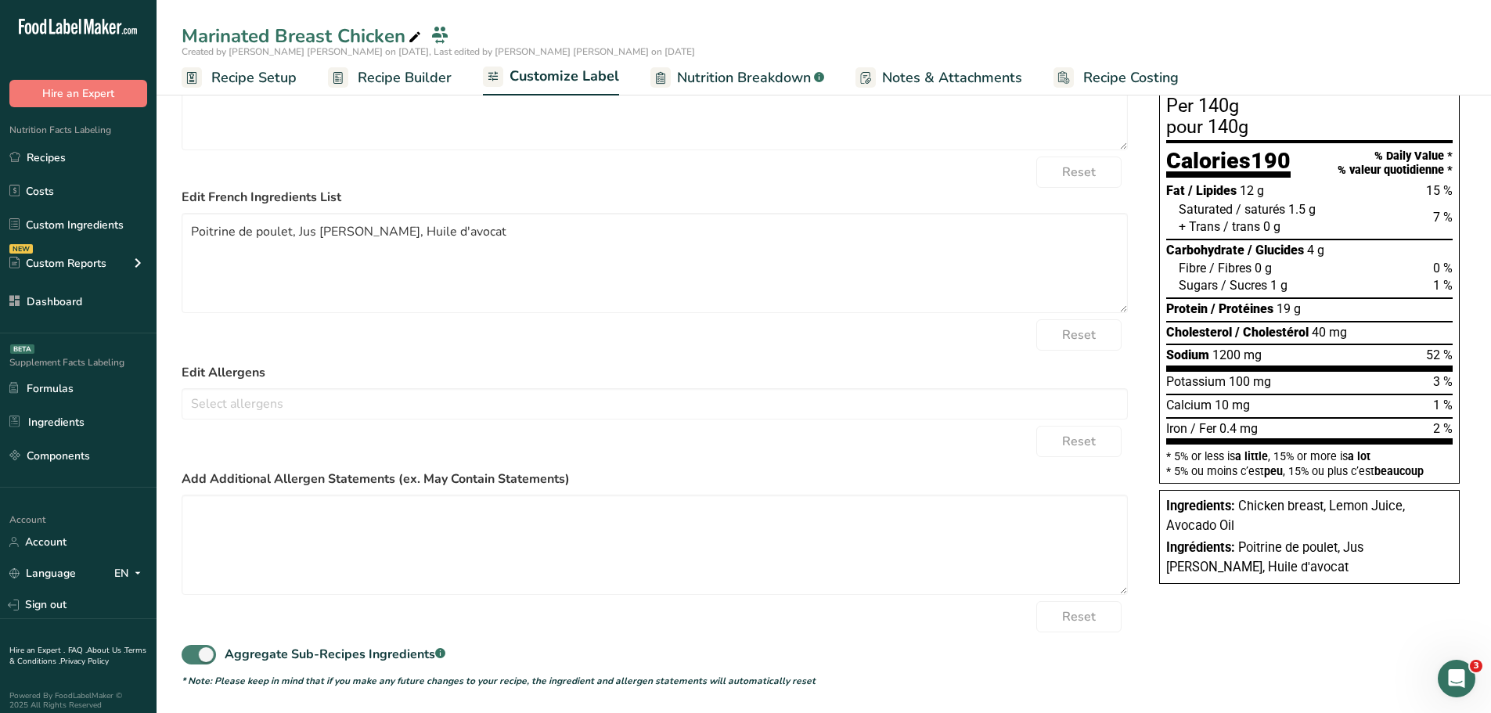
click at [200, 658] on span at bounding box center [199, 655] width 34 height 20
click at [192, 658] on input "Aggregate Sub-Recipes Ingredients .a-a{fill:#347362;}.b-a{fill:#fff;}" at bounding box center [187, 655] width 10 height 10
checkbox input "false"
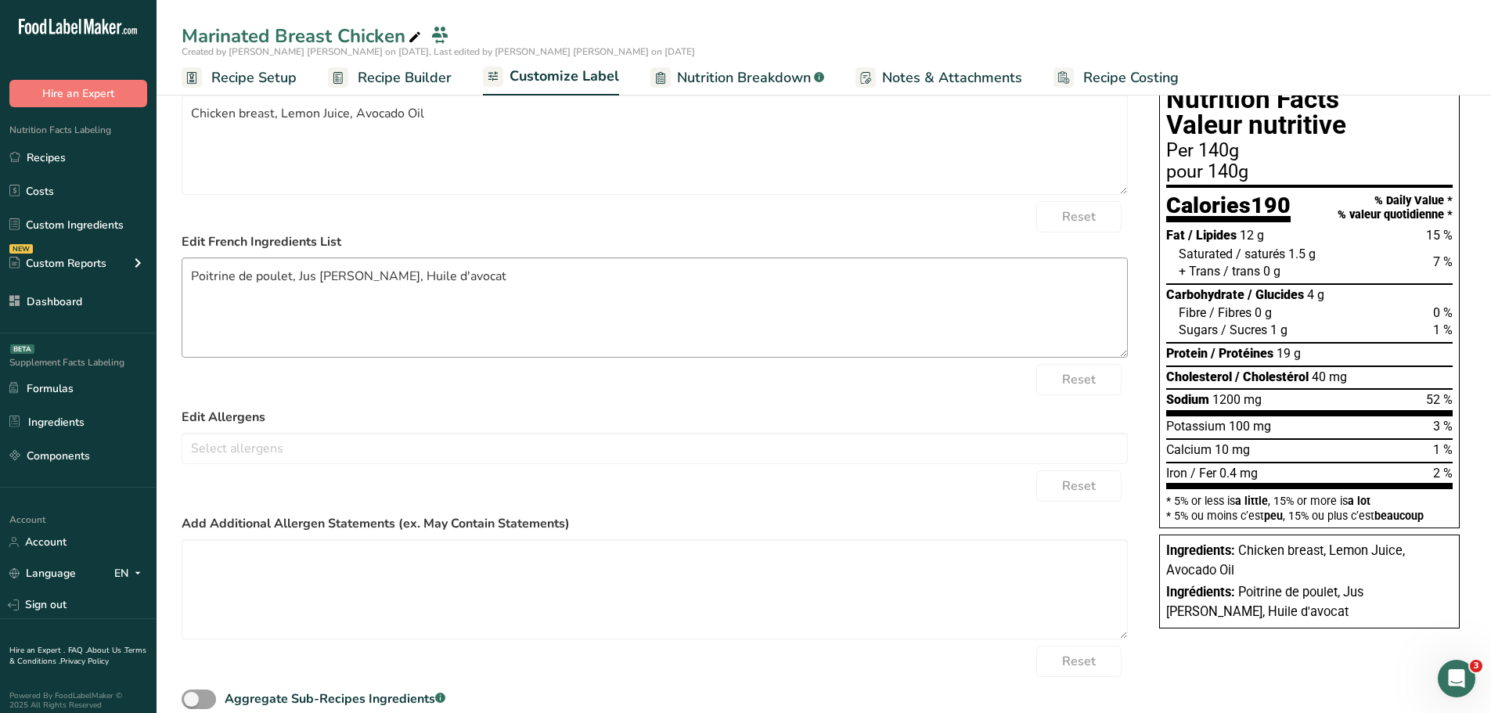
scroll to position [0, 0]
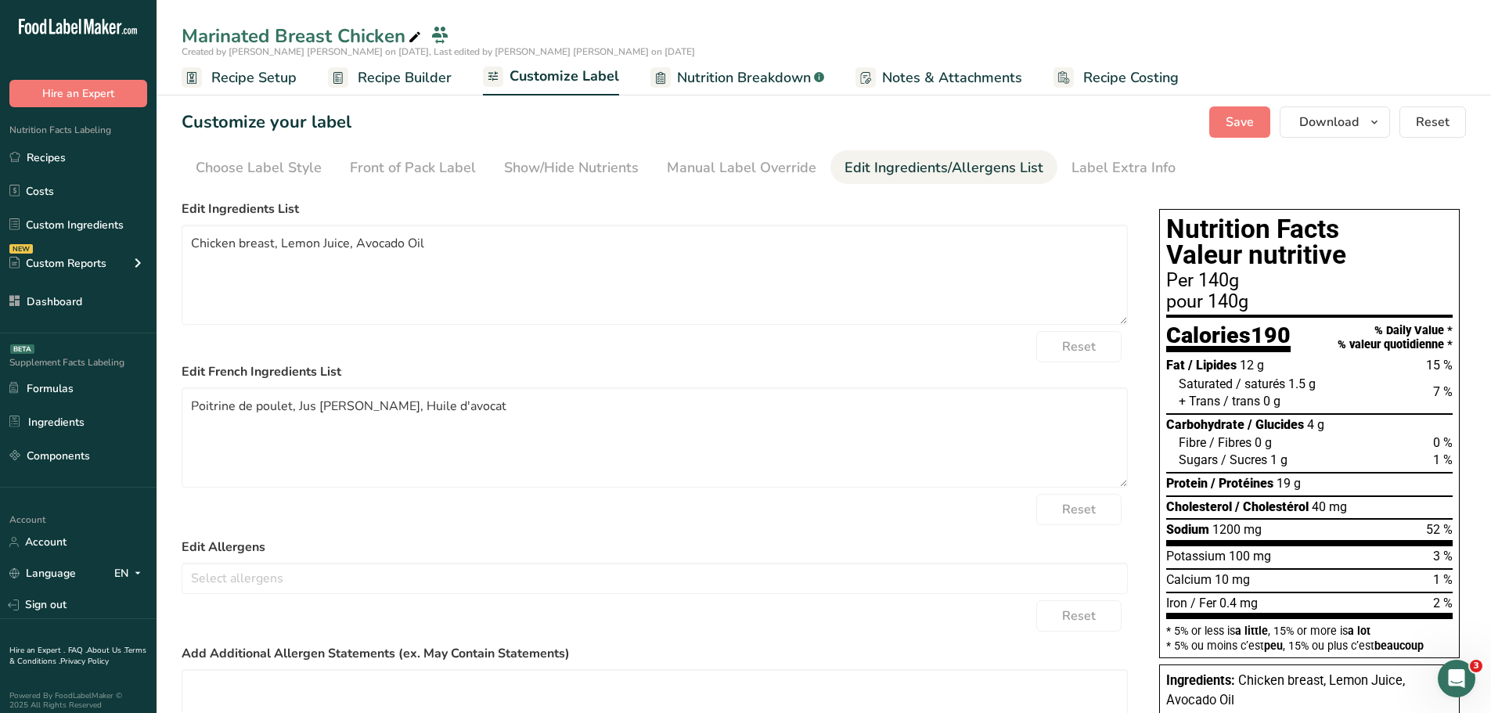
click at [258, 124] on h1 "Customize your label" at bounding box center [267, 123] width 170 height 26
click at [402, 81] on span "Recipe Builder" at bounding box center [405, 77] width 94 height 21
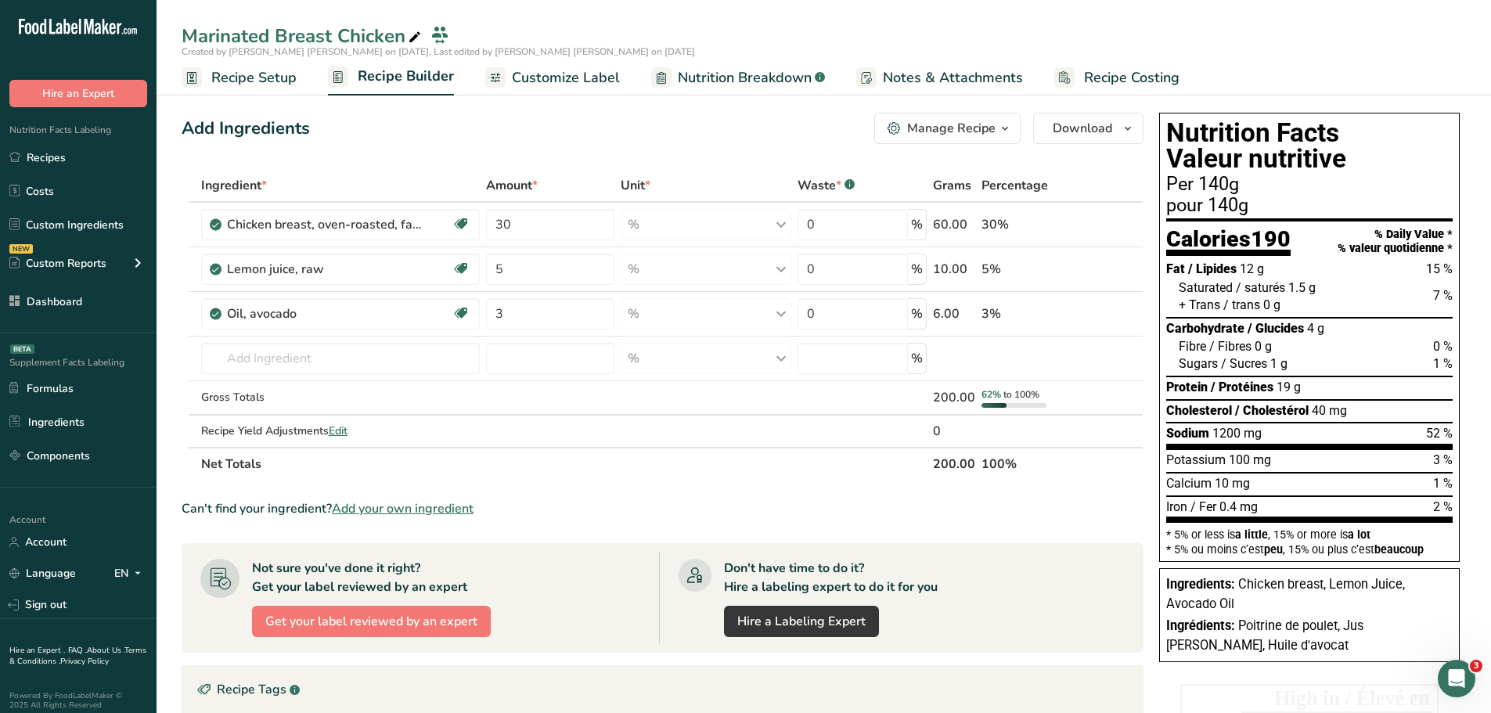
click at [579, 74] on span "Customize Label" at bounding box center [566, 77] width 108 height 21
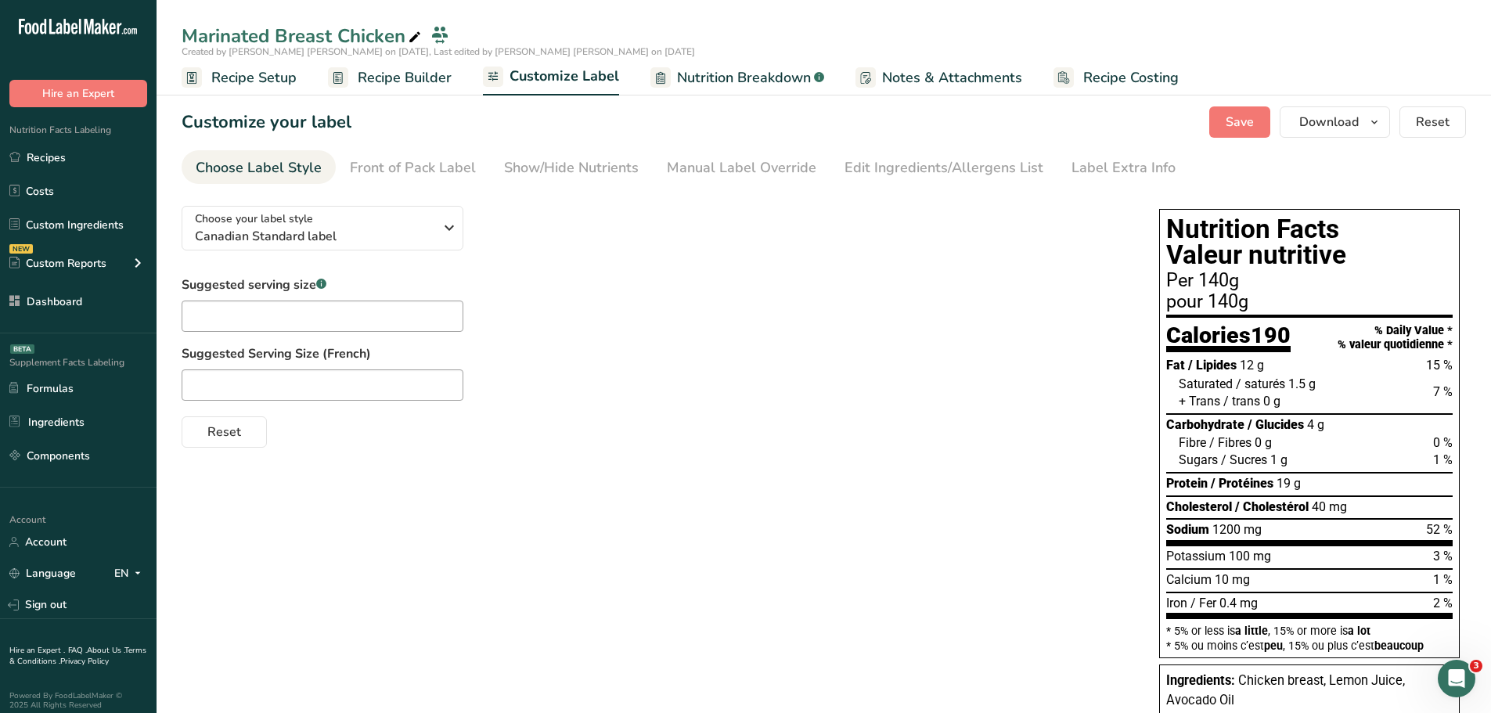
click at [413, 77] on span "Recipe Builder" at bounding box center [405, 77] width 94 height 21
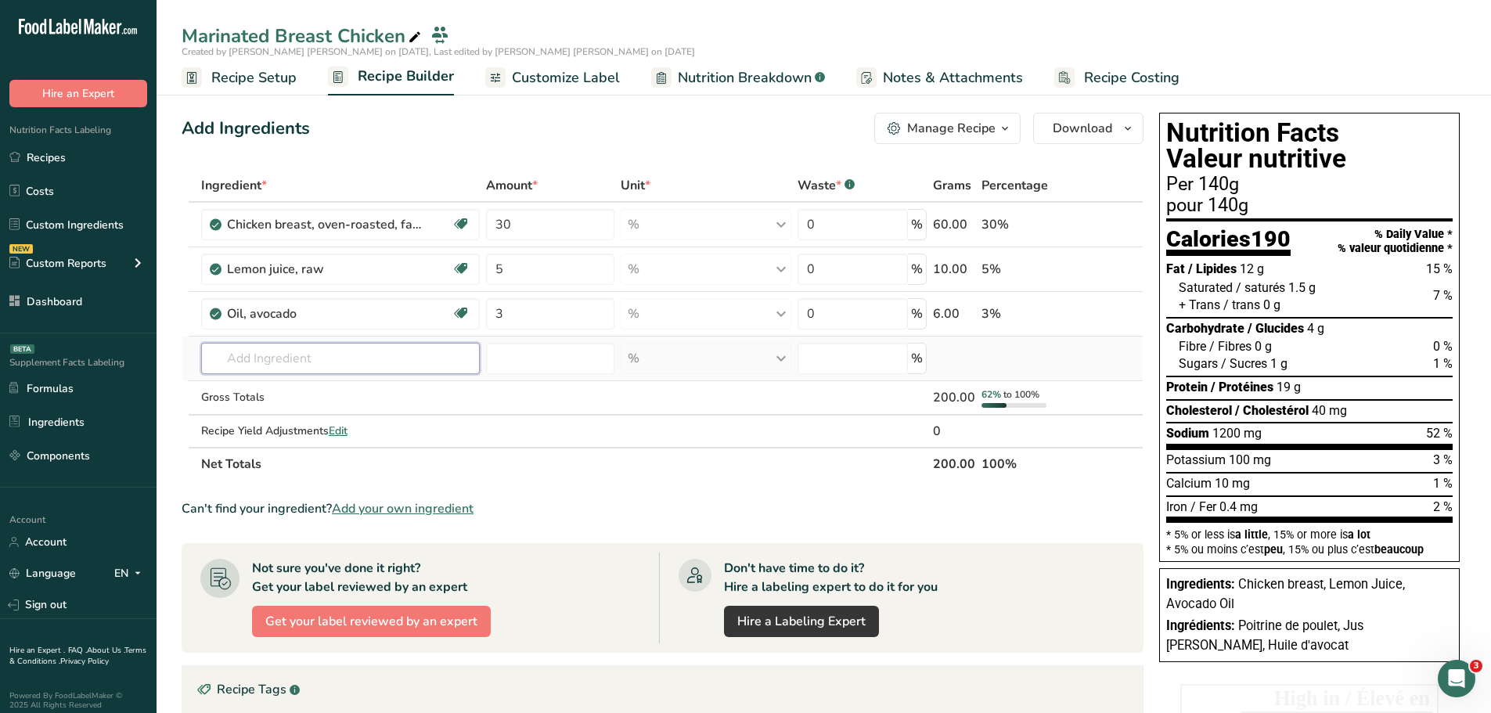
click at [308, 348] on input "text" at bounding box center [340, 358] width 279 height 31
click at [532, 307] on input "3" at bounding box center [550, 313] width 129 height 31
type input "32"
click at [683, 152] on div "Add Ingredients Manage Recipe Delete Recipe Duplicate Recipe Scale Recipe Save …" at bounding box center [668, 577] width 972 height 943
click at [553, 267] on input "5" at bounding box center [550, 269] width 129 height 31
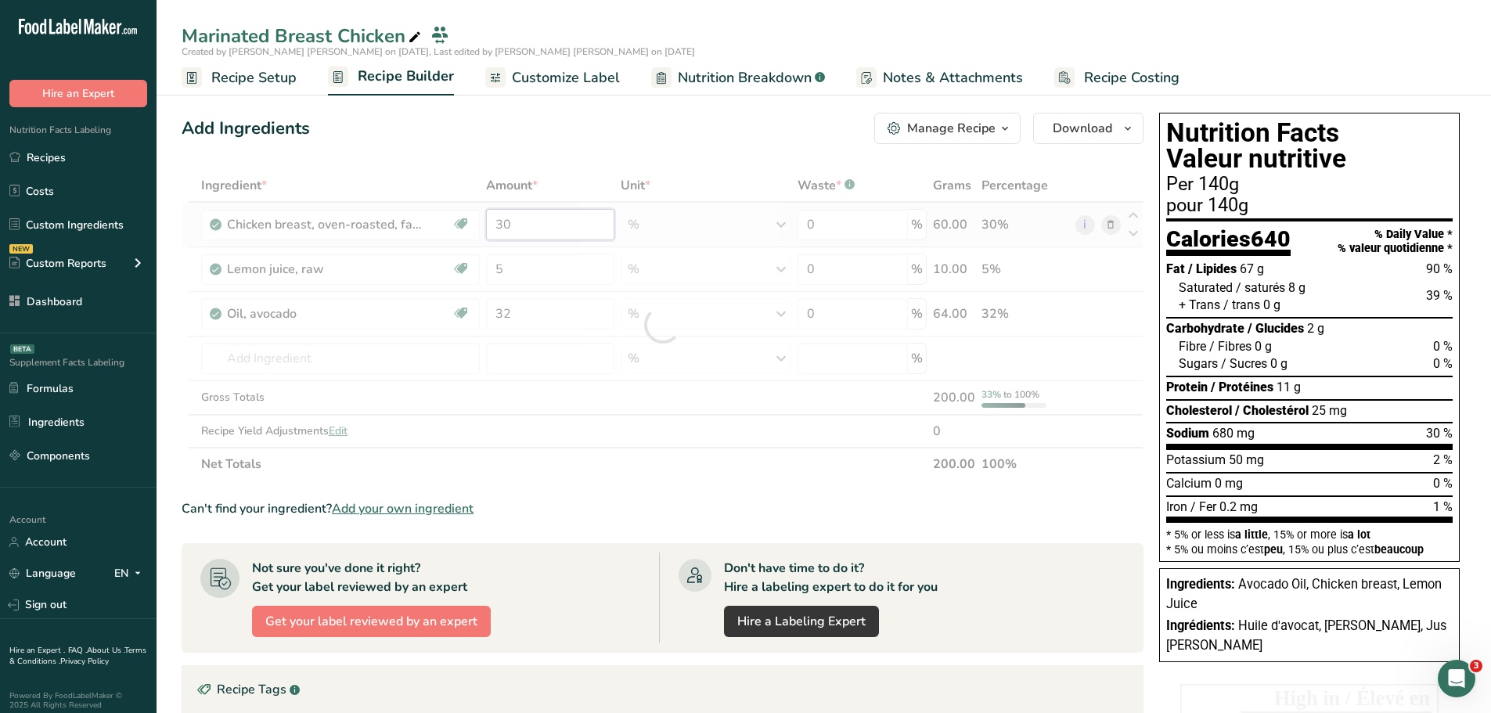
click at [523, 222] on div "Ingredient * Amount * Unit * Waste * .a-a{fill:#347362;}.b-a{fill:#fff;} Grams …" at bounding box center [663, 325] width 962 height 312
click at [539, 272] on div "Ingredient * Amount * Unit * Waste * .a-a{fill:#347362;}.b-a{fill:#fff;} Grams …" at bounding box center [663, 325] width 962 height 312
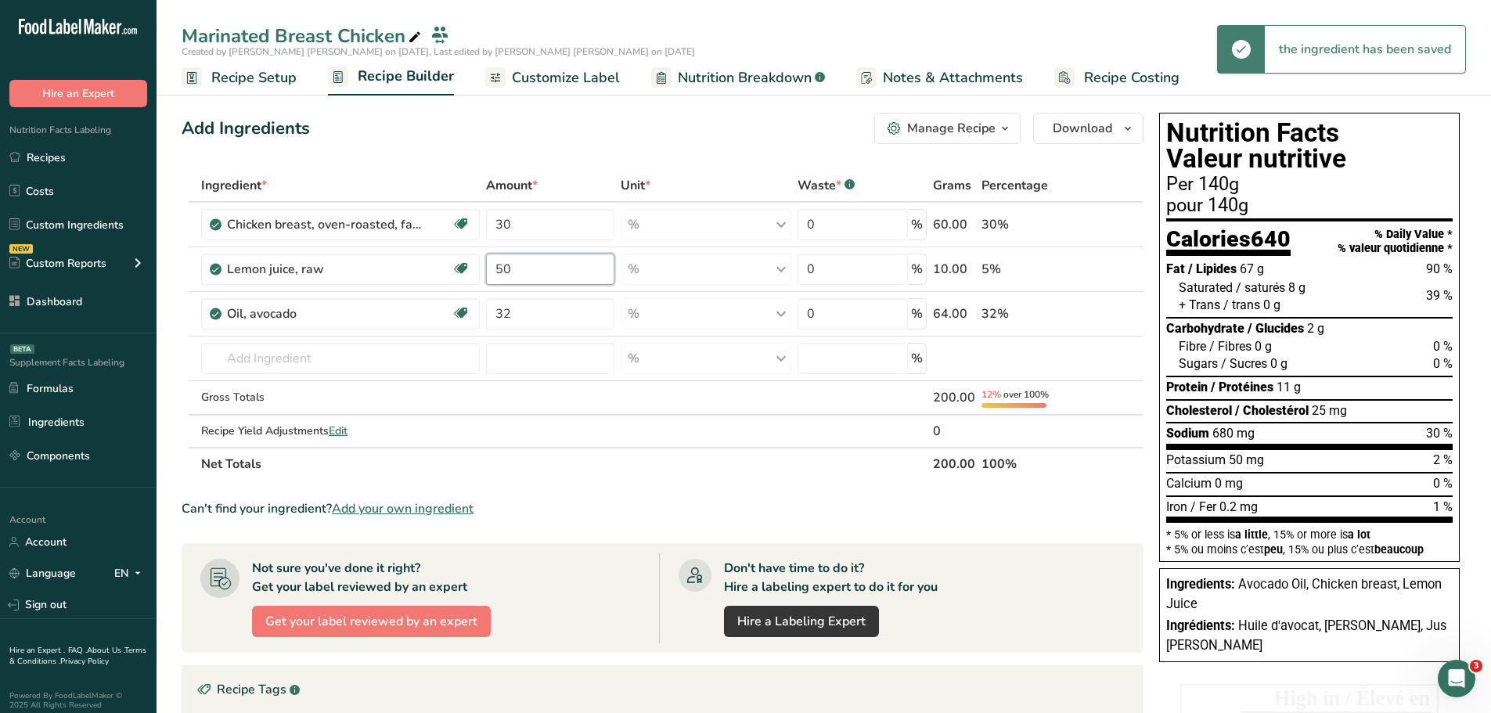
type input "50"
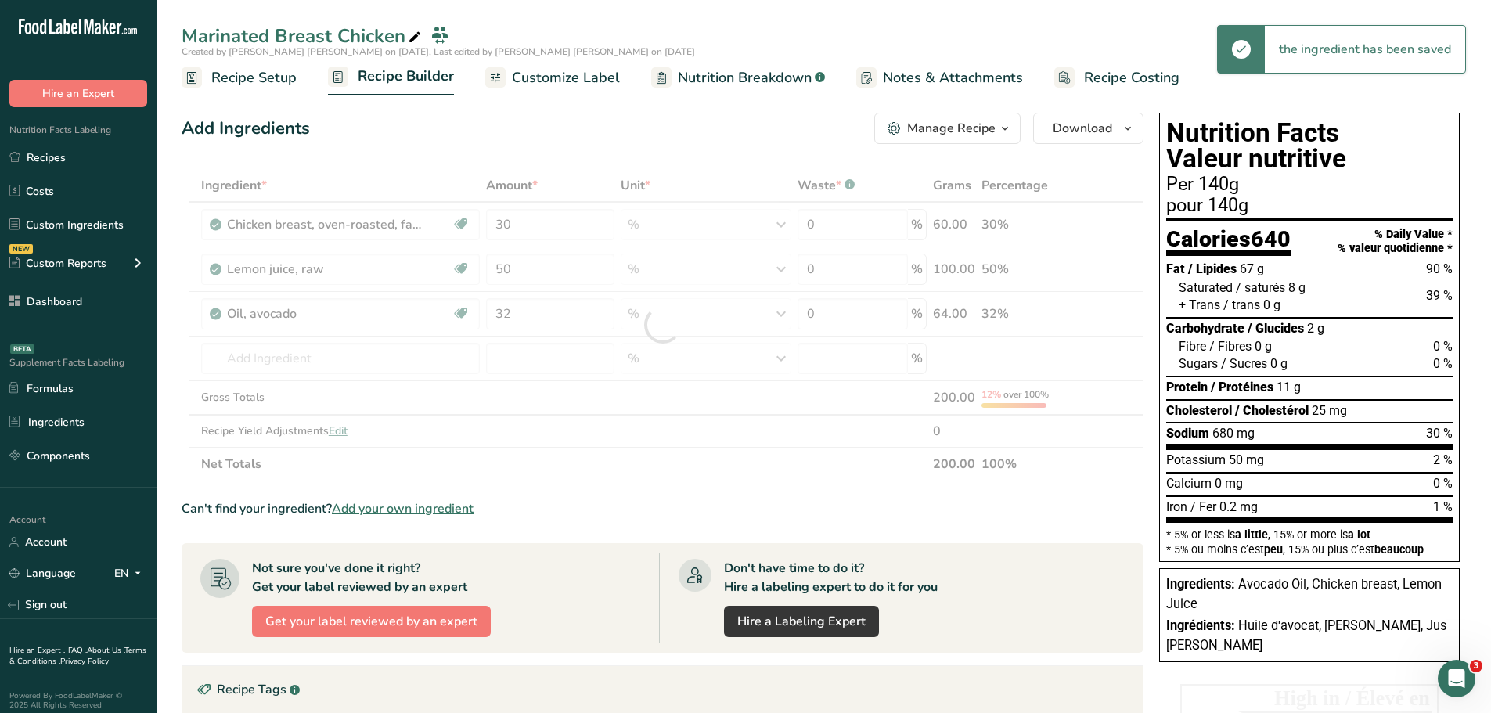
click at [1105, 174] on div "Ingredient * Amount * Unit * Waste * .a-a{fill:#347362;}.b-a{fill:#fff;} Grams …" at bounding box center [663, 325] width 962 height 312
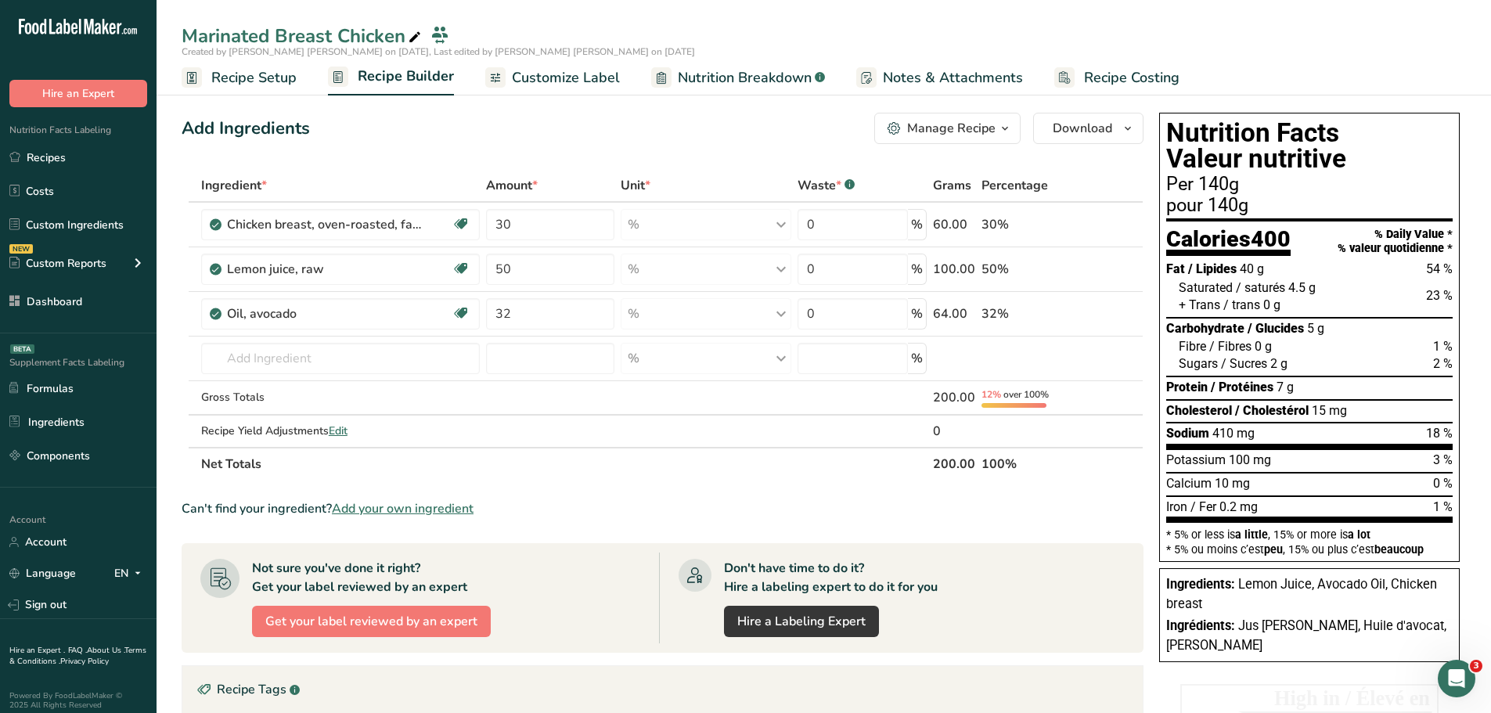
click at [522, 187] on span "Amount *" at bounding box center [512, 185] width 52 height 19
click at [563, 181] on div "Amount *" at bounding box center [550, 185] width 129 height 19
drag, startPoint x: 1051, startPoint y: 182, endPoint x: 200, endPoint y: 181, distance: 851.0
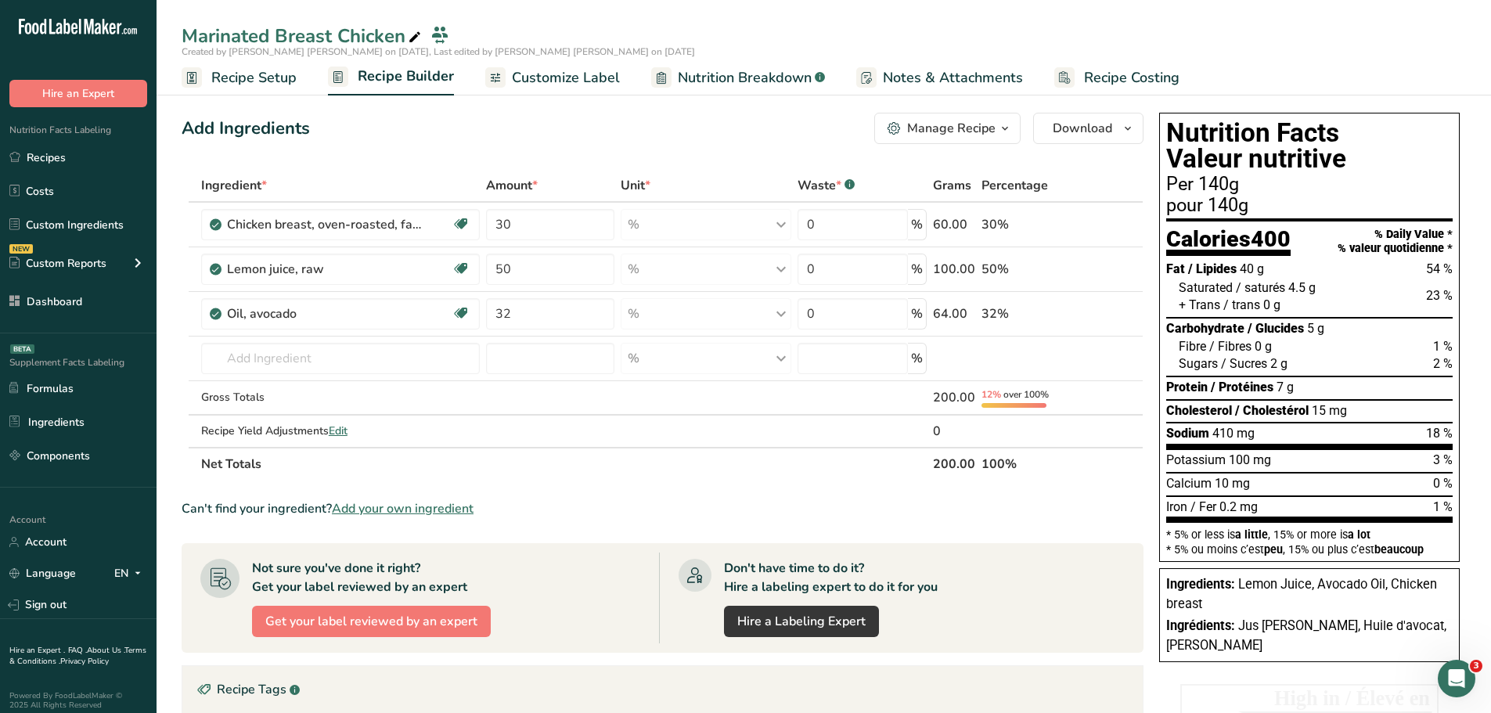
click at [200, 181] on tr "Ingredient * Amount * Unit * Waste * .a-a{fill:#347362;}.b-a{fill:#fff;} Grams …" at bounding box center [662, 186] width 961 height 33
click at [222, 189] on span "Ingredient *" at bounding box center [234, 185] width 66 height 19
drag, startPoint x: 194, startPoint y: 187, endPoint x: 1114, endPoint y: 178, distance: 920.0
click at [1133, 178] on tr "Ingredient * Amount * Unit * Waste * .a-a{fill:#347362;}.b-a{fill:#fff;} Grams …" at bounding box center [662, 186] width 961 height 33
click at [1114, 178] on th at bounding box center [1099, 186] width 52 height 33
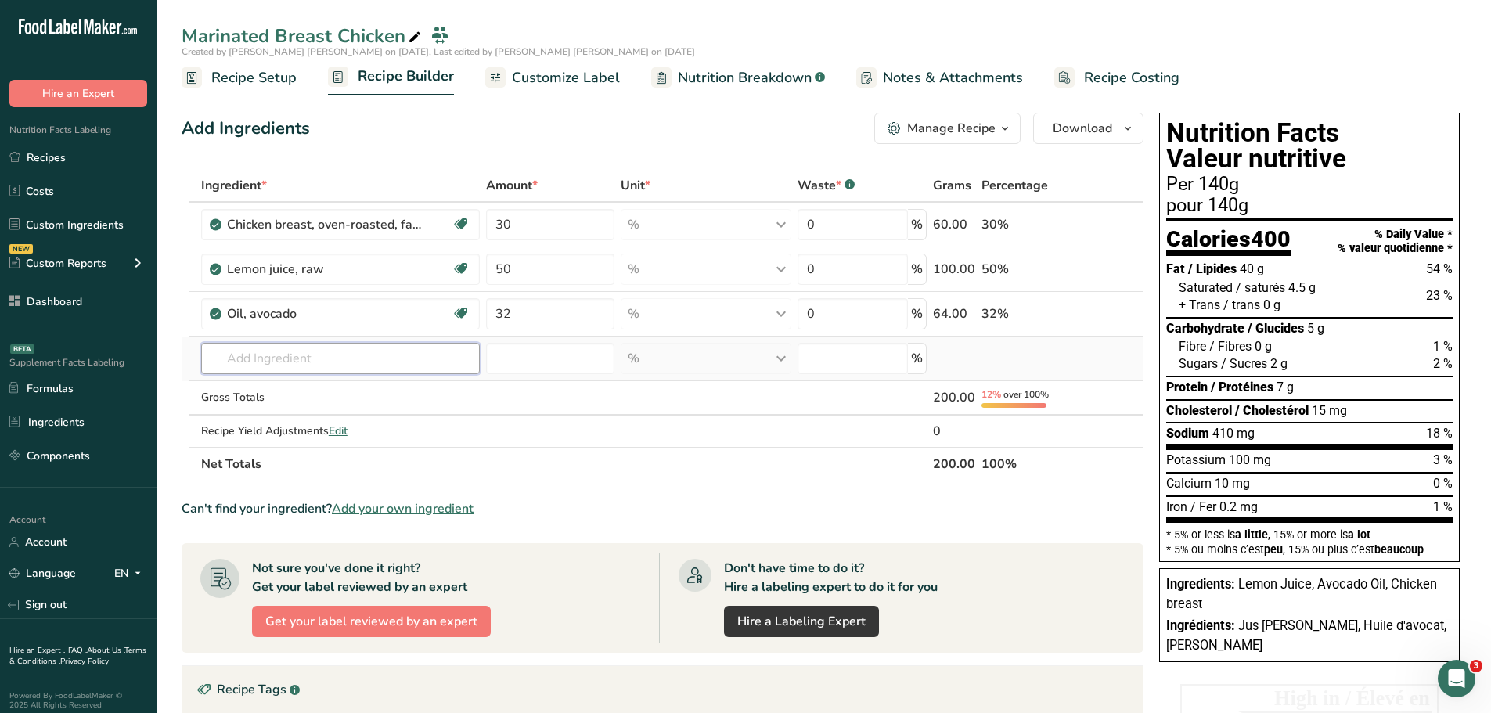
click at [312, 356] on input "text" at bounding box center [340, 358] width 279 height 31
click at [293, 386] on td "Gross Totals" at bounding box center [340, 398] width 285 height 34
click at [998, 467] on th "100%" at bounding box center [1026, 463] width 94 height 33
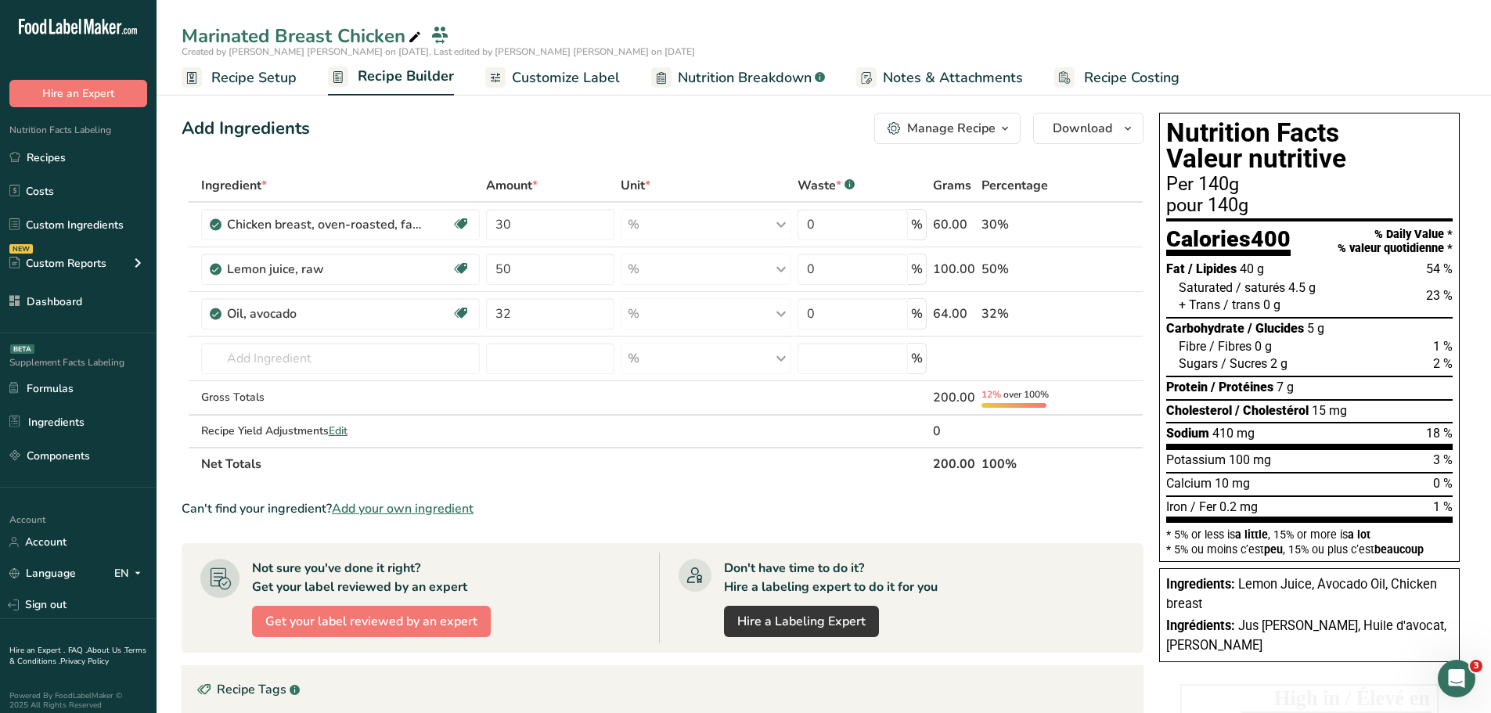
click at [1041, 470] on th "100%" at bounding box center [1026, 463] width 94 height 33
click at [1018, 462] on th "100%" at bounding box center [1026, 463] width 94 height 33
drag, startPoint x: 197, startPoint y: 465, endPoint x: 1041, endPoint y: 471, distance: 844.0
click at [1034, 453] on tr "Net Totals 200.00 100%" at bounding box center [662, 463] width 961 height 33
click at [1043, 474] on th "100%" at bounding box center [1026, 463] width 94 height 33
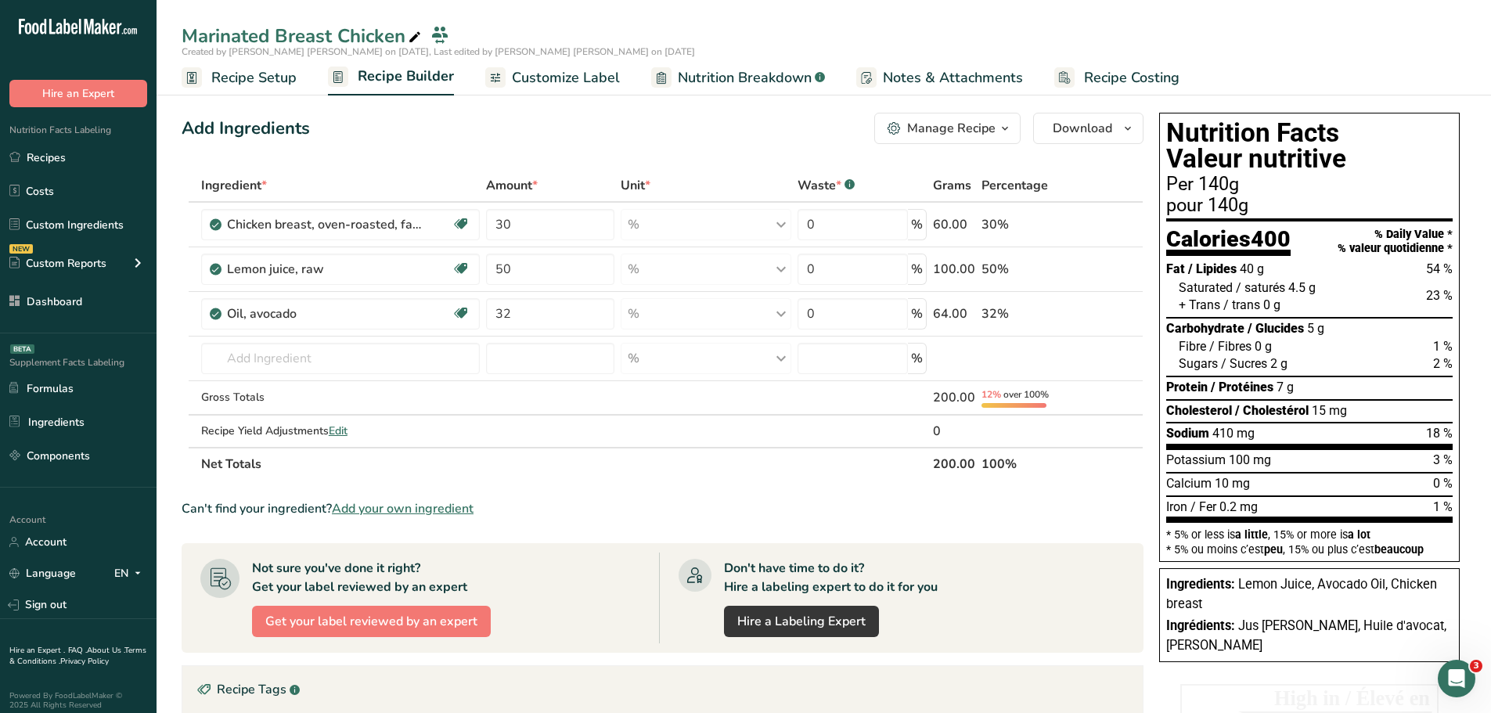
drag, startPoint x: 1051, startPoint y: 467, endPoint x: 196, endPoint y: 192, distance: 898.7
click at [196, 192] on table "Ingredient * Amount * Unit * Waste * .a-a{fill:#347362;}.b-a{fill:#fff;} Grams …" at bounding box center [663, 325] width 962 height 312
click at [176, 179] on section "Add Ingredients Manage Recipe Delete Recipe Duplicate Recipe Scale Recipe Save …" at bounding box center [824, 577] width 1335 height 993
click at [319, 364] on input "text" at bounding box center [340, 358] width 279 height 31
click at [558, 308] on input "32" at bounding box center [550, 313] width 129 height 31
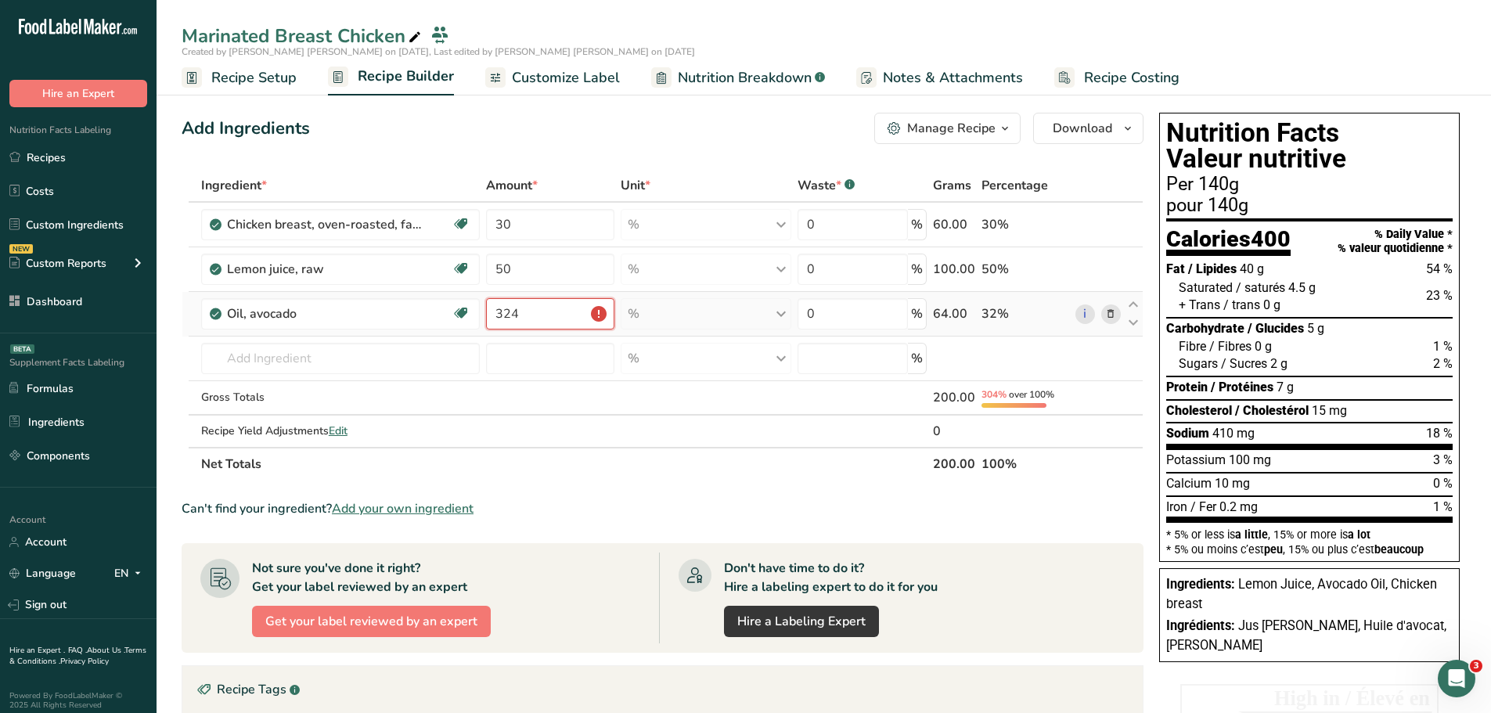
click at [528, 307] on input "324" at bounding box center [550, 313] width 129 height 31
click at [686, 457] on div "Ingredient * Amount * Unit * Waste * .a-a{fill:#347362;}.b-a{fill:#fff;} Grams …" at bounding box center [663, 325] width 962 height 312
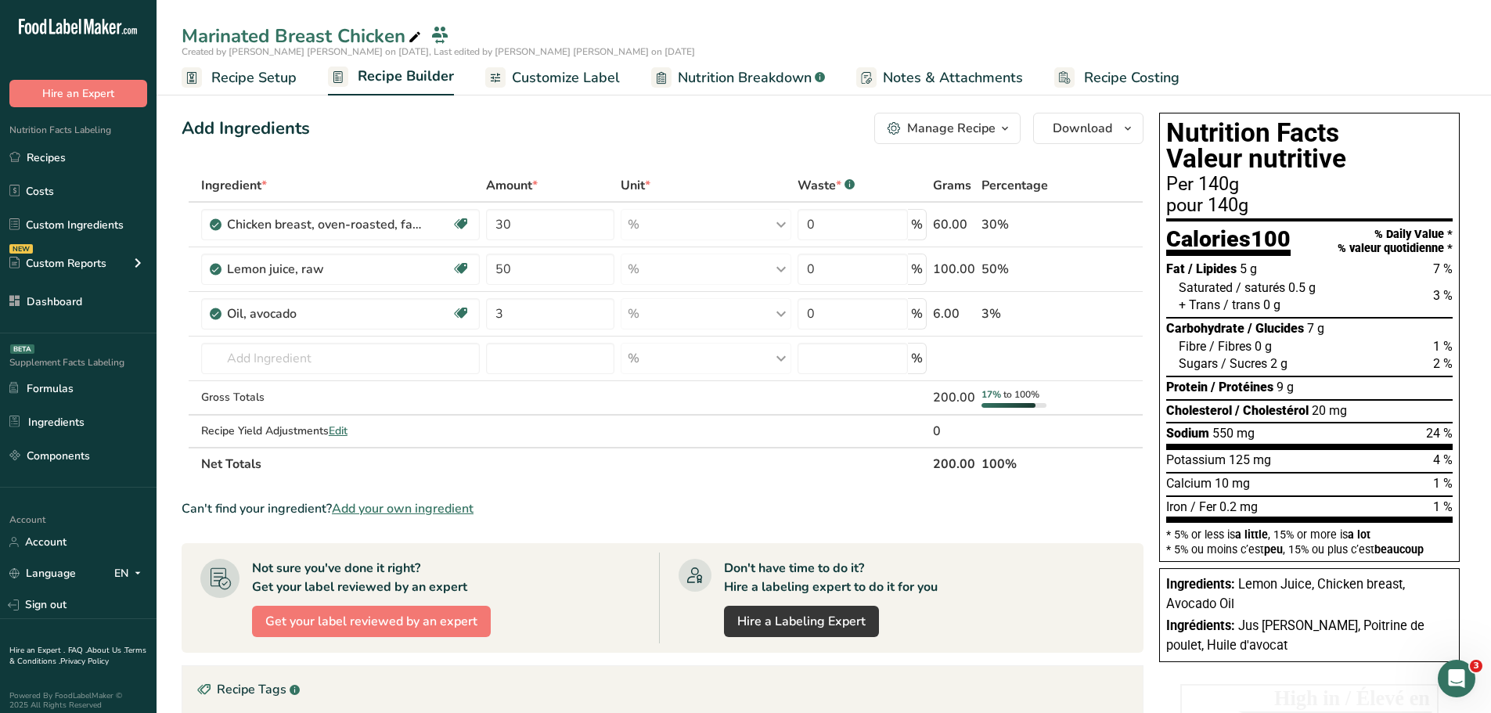
drag, startPoint x: 1435, startPoint y: 290, endPoint x: 1455, endPoint y: 307, distance: 25.6
click at [1457, 307] on div "Nutrition Facts Valeur nutritive Per 140g pour 140g Calories 100 % Daily Value …" at bounding box center [1309, 337] width 301 height 449
click at [1440, 311] on div "+ Trans / trans 0 g" at bounding box center [1316, 305] width 274 height 17
drag, startPoint x: 1433, startPoint y: 267, endPoint x: 1455, endPoint y: 264, distance: 22.1
click at [1457, 265] on div "Nutrition Facts Valeur nutritive Per 140g pour 140g Calories 100 % Daily Value …" at bounding box center [1309, 337] width 301 height 449
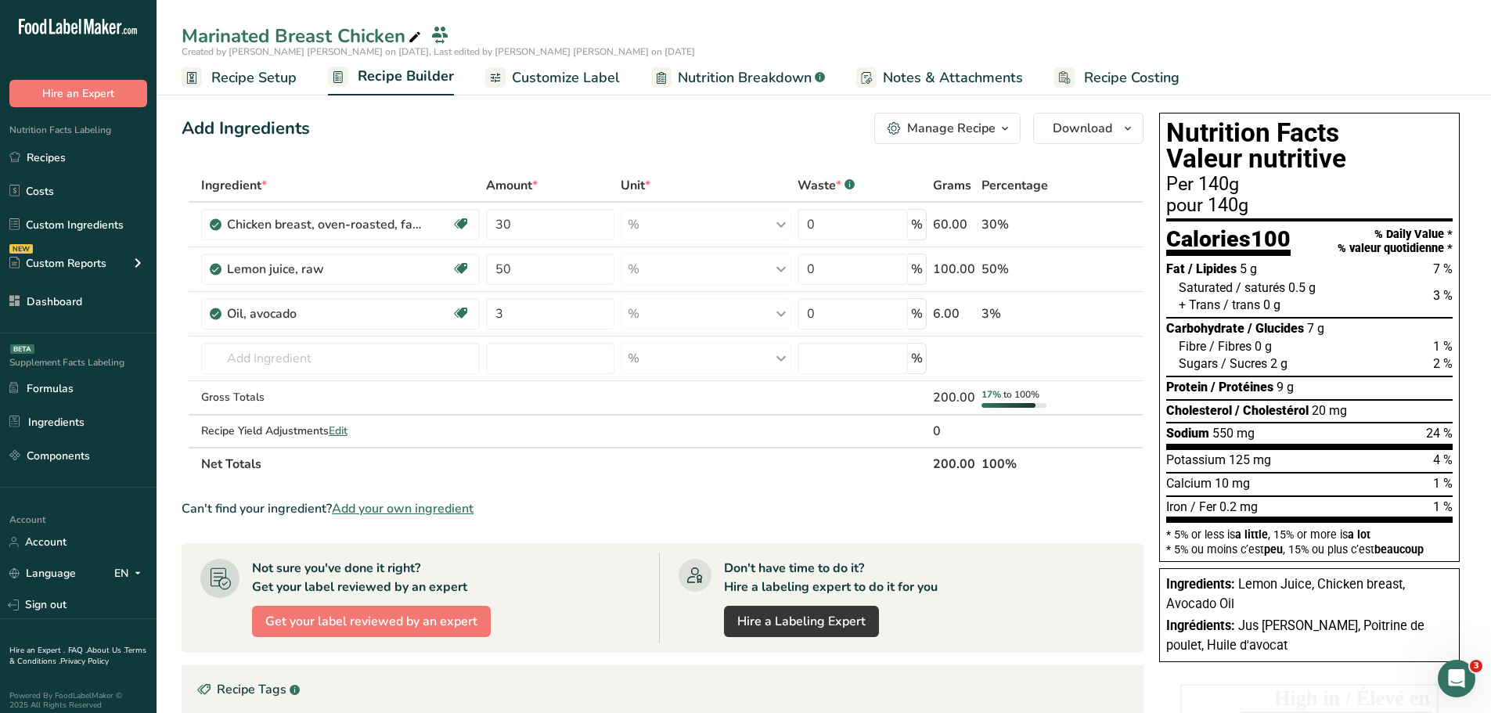
click at [1443, 279] on div "Saturated / saturés 0.5 g 3 %" at bounding box center [1316, 287] width 274 height 17
drag, startPoint x: 1434, startPoint y: 296, endPoint x: 1455, endPoint y: 292, distance: 21.5
click at [1458, 293] on div "Nutrition Facts Valeur nutritive Per 140g pour 140g Calories 100 % Daily Value …" at bounding box center [1309, 337] width 301 height 449
click at [1451, 287] on div "Saturated / saturés 0.5 g 3 %" at bounding box center [1316, 287] width 274 height 17
click at [550, 317] on input "3" at bounding box center [550, 313] width 129 height 31
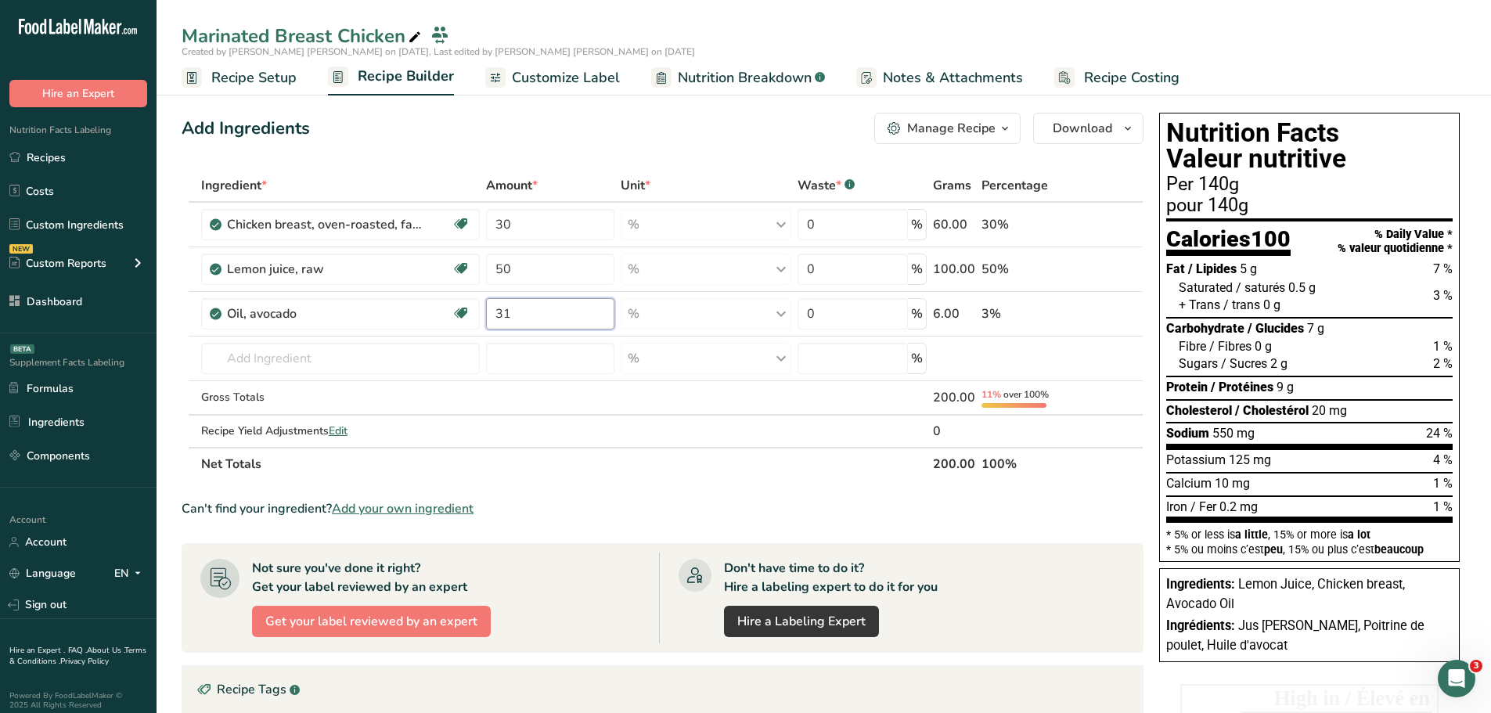
type input "31"
click at [839, 128] on div "Add Ingredients Manage Recipe Delete Recipe Duplicate Recipe Scale Recipe Save …" at bounding box center [663, 128] width 962 height 31
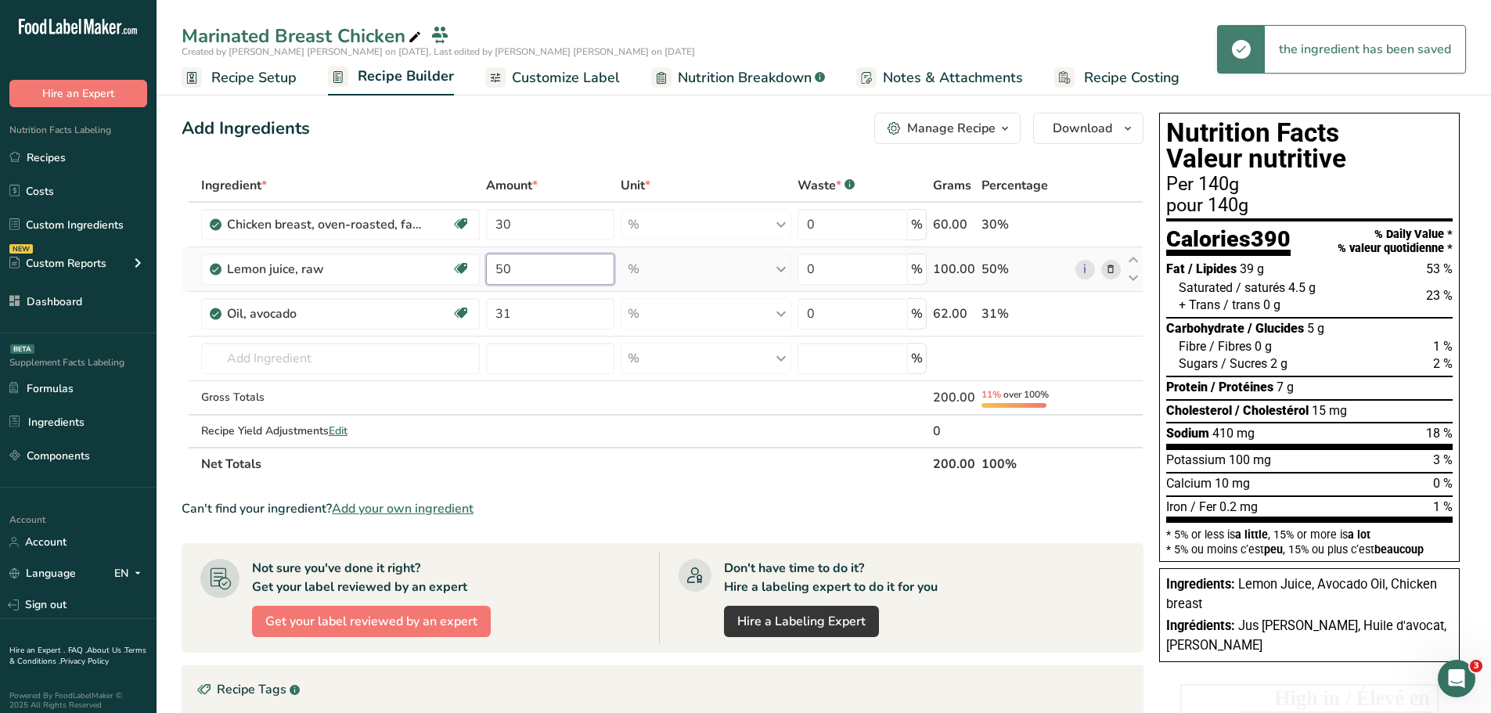
click at [545, 270] on input "50" at bounding box center [550, 269] width 129 height 31
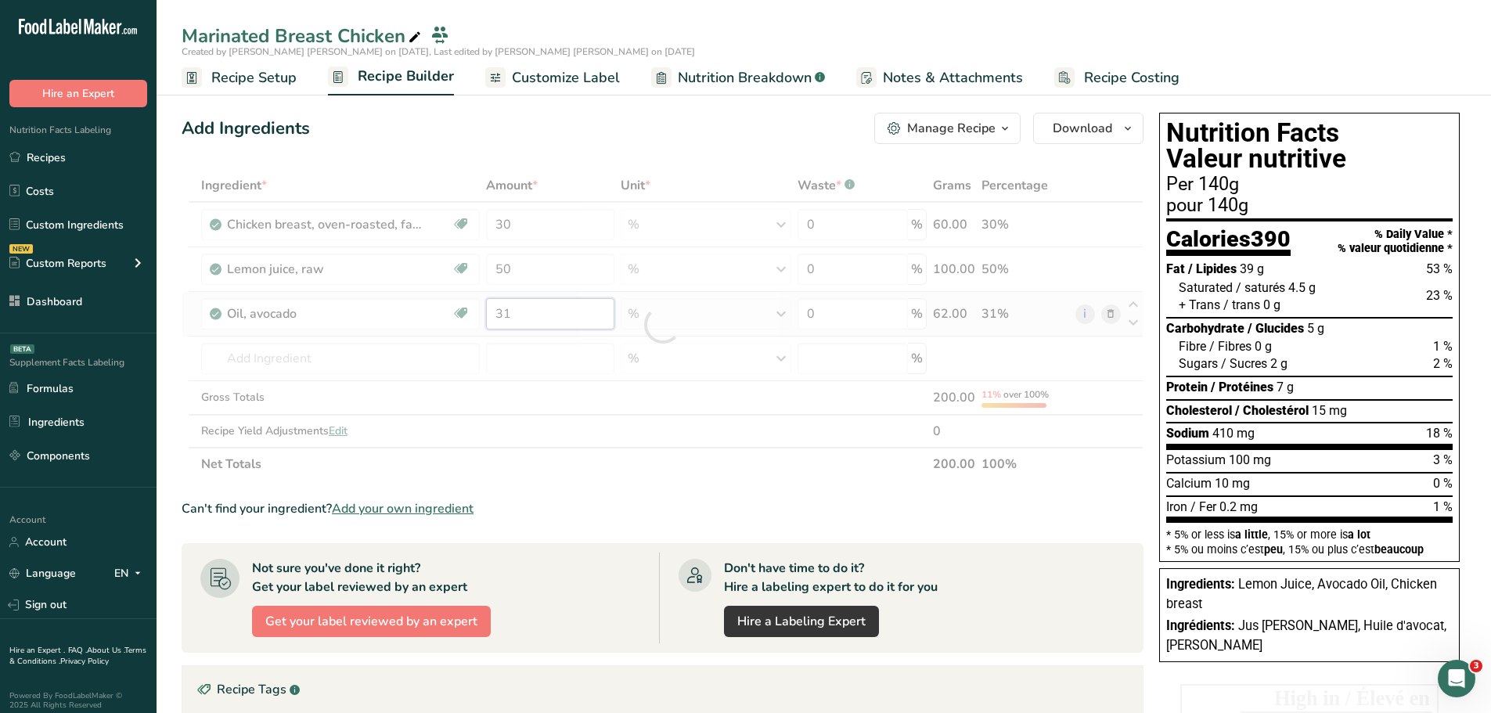
click at [550, 313] on div "Ingredient * Amount * Unit * Waste * .a-a{fill:#347362;}.b-a{fill:#fff;} Grams …" at bounding box center [663, 325] width 962 height 312
click at [568, 273] on div "Ingredient * Amount * Unit * Waste * .a-a{fill:#347362;}.b-a{fill:#fff;} Grams …" at bounding box center [663, 325] width 962 height 312
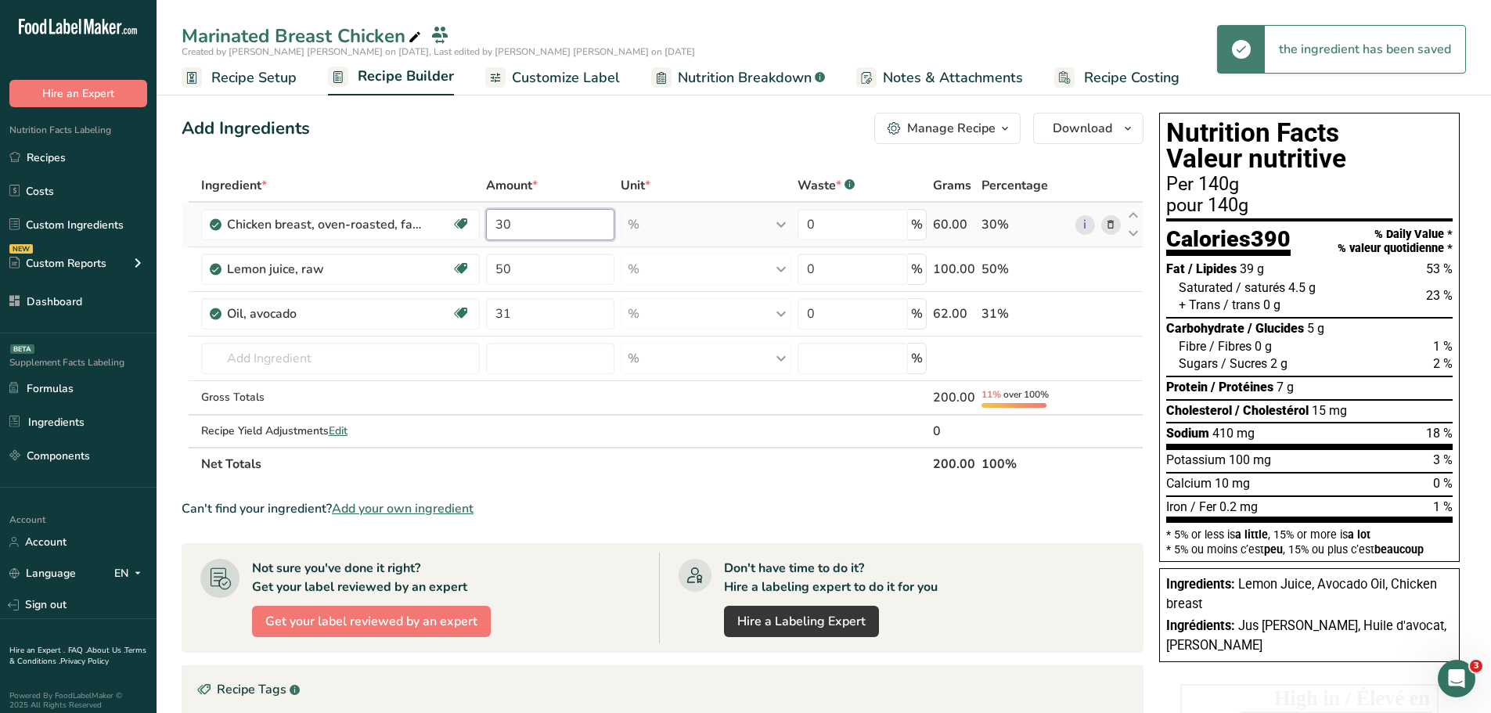
click at [550, 222] on div "Ingredient * Amount * Unit * Waste * .a-a{fill:#347362;}.b-a{fill:#fff;} Grams …" at bounding box center [663, 325] width 962 height 312
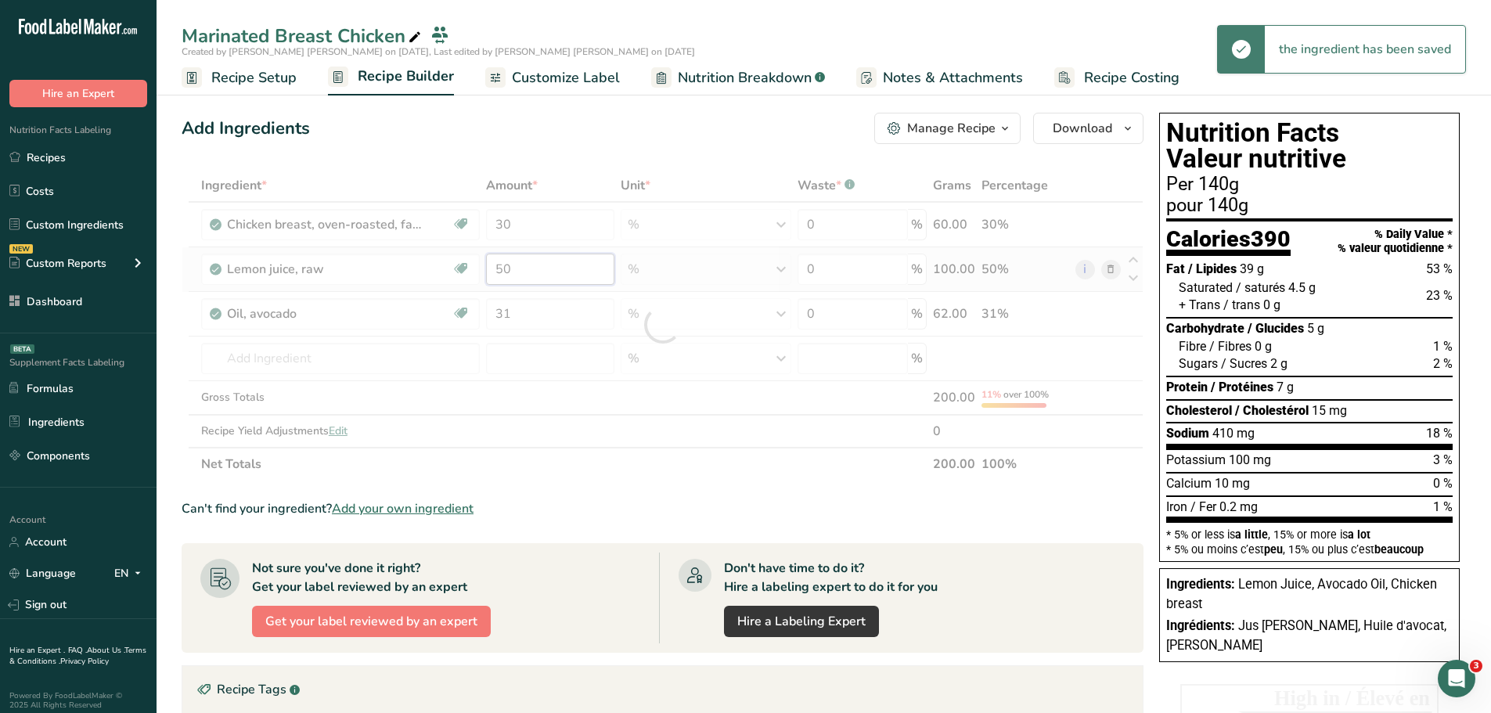
click at [539, 256] on div "Ingredient * Amount * Unit * Waste * .a-a{fill:#347362;}.b-a{fill:#fff;} Grams …" at bounding box center [663, 325] width 962 height 312
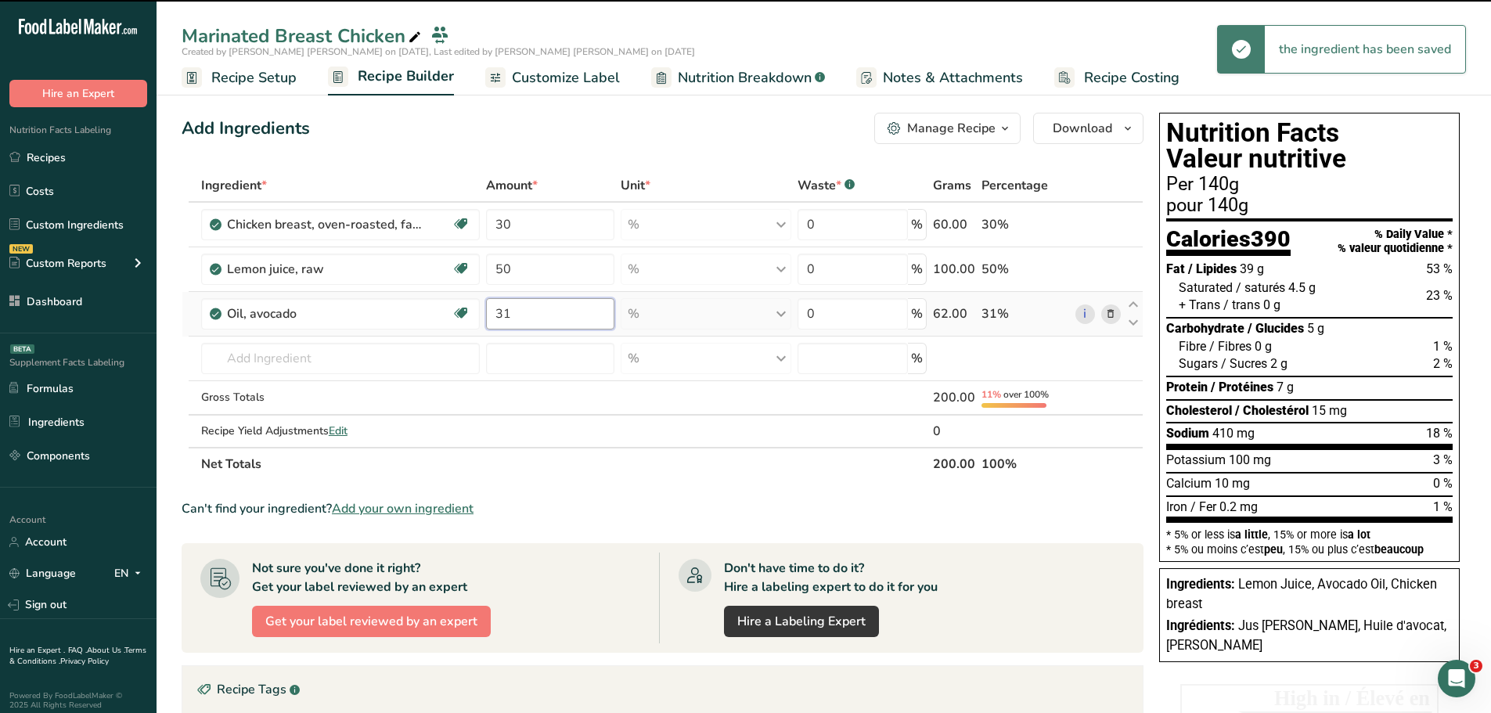
click at [546, 307] on div "Ingredient * Amount * Unit * Waste * .a-a{fill:#347362;}.b-a{fill:#fff;} Grams …" at bounding box center [663, 325] width 962 height 312
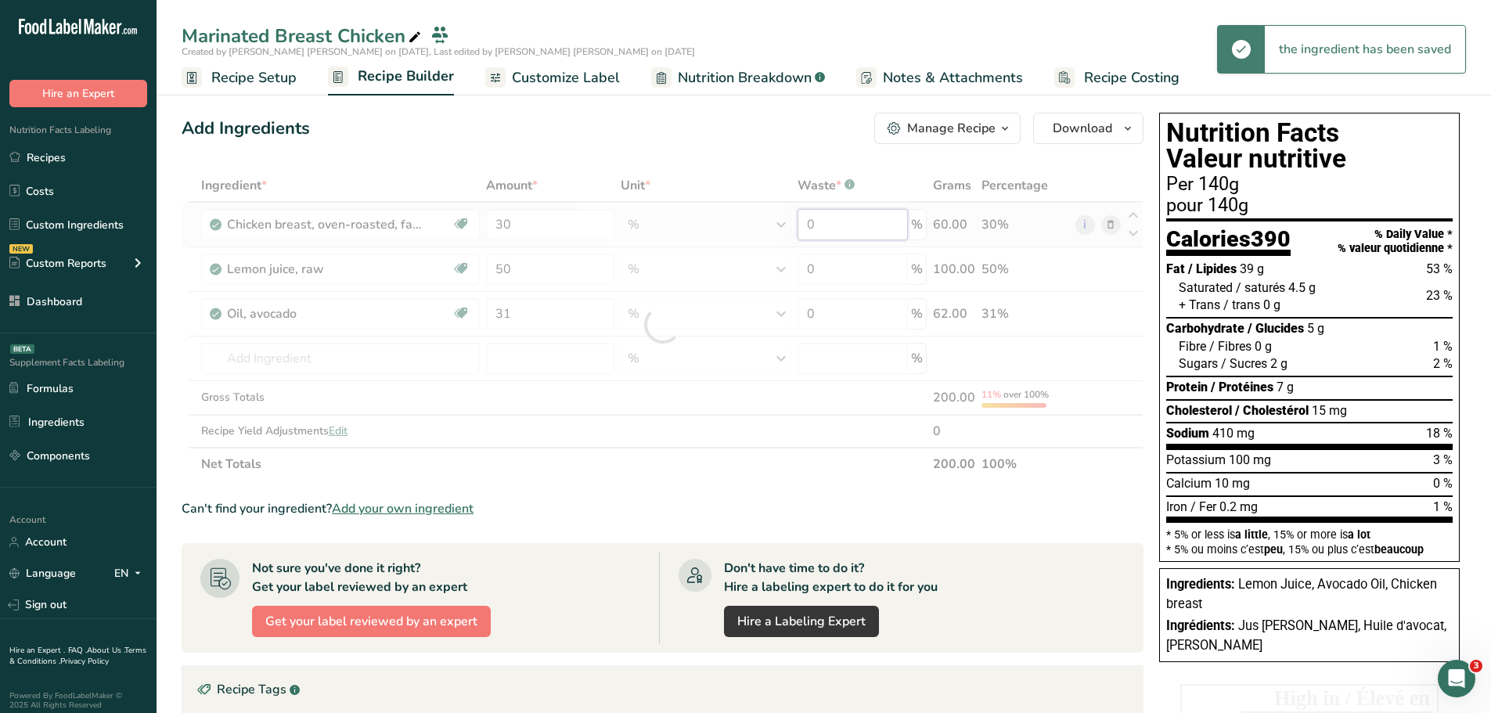
click at [845, 223] on div "Ingredient * Amount * Unit * Waste * .a-a{fill:#347362;}.b-a{fill:#fff;} Grams …" at bounding box center [663, 325] width 962 height 312
click at [837, 269] on div "Ingredient * Amount * Unit * Waste * .a-a{fill:#347362;}.b-a{fill:#fff;} Grams …" at bounding box center [663, 325] width 962 height 312
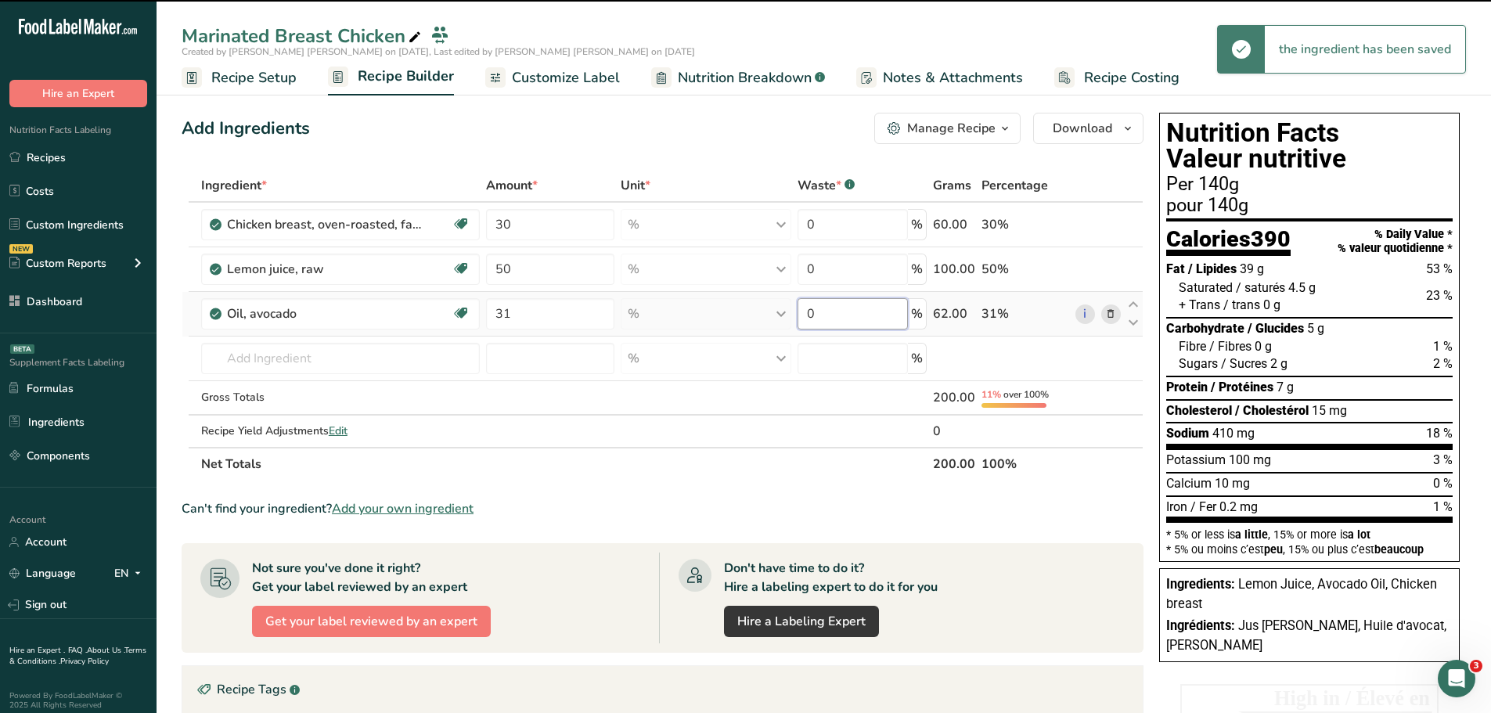
click at [840, 316] on div "Ingredient * Amount * Unit * Waste * .a-a{fill:#347362;}.b-a{fill:#fff;} Grams …" at bounding box center [663, 325] width 962 height 312
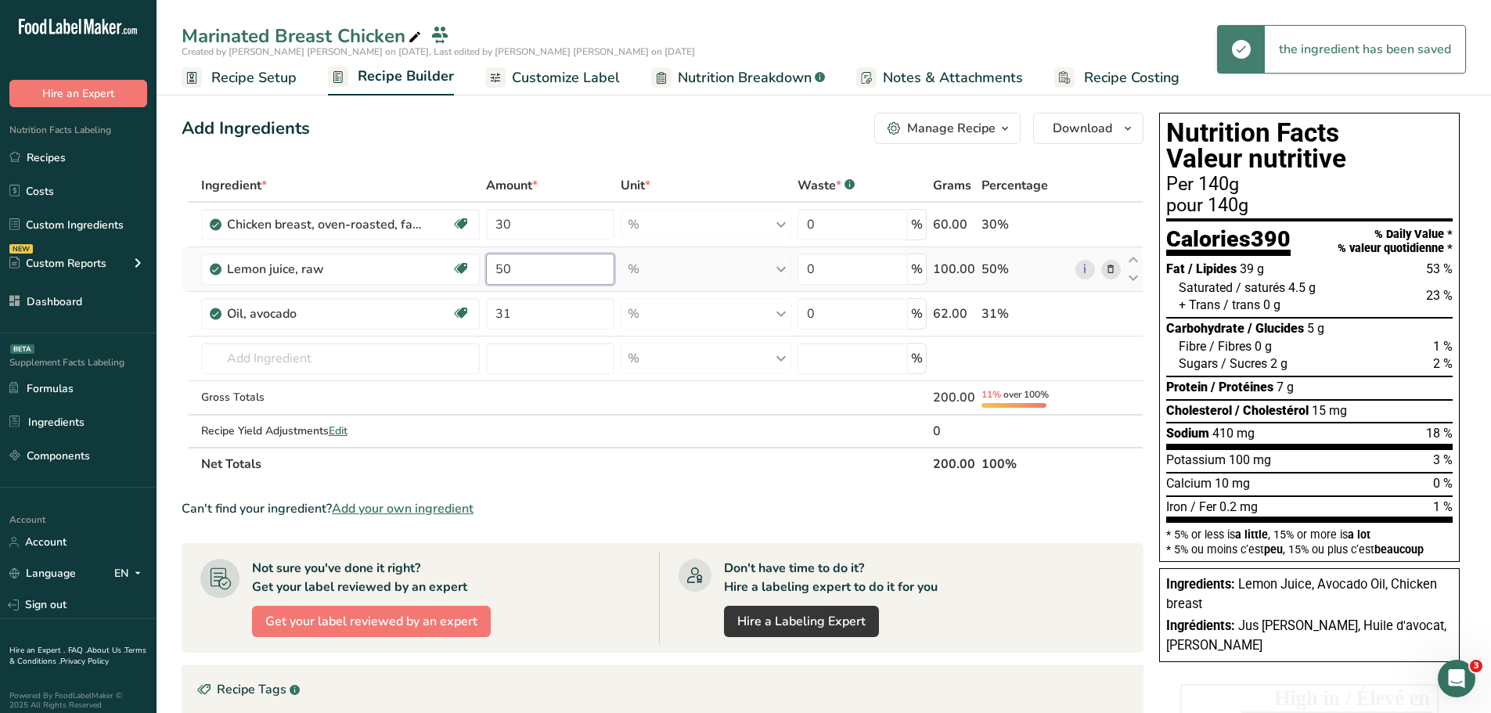
click at [542, 281] on div "Ingredient * Amount * Unit * Waste * .a-a{fill:#347362;}.b-a{fill:#fff;} Grams …" at bounding box center [663, 325] width 962 height 312
click at [525, 225] on div "Ingredient * Amount * Unit * Waste * .a-a{fill:#347362;}.b-a{fill:#fff;} Grams …" at bounding box center [663, 325] width 962 height 312
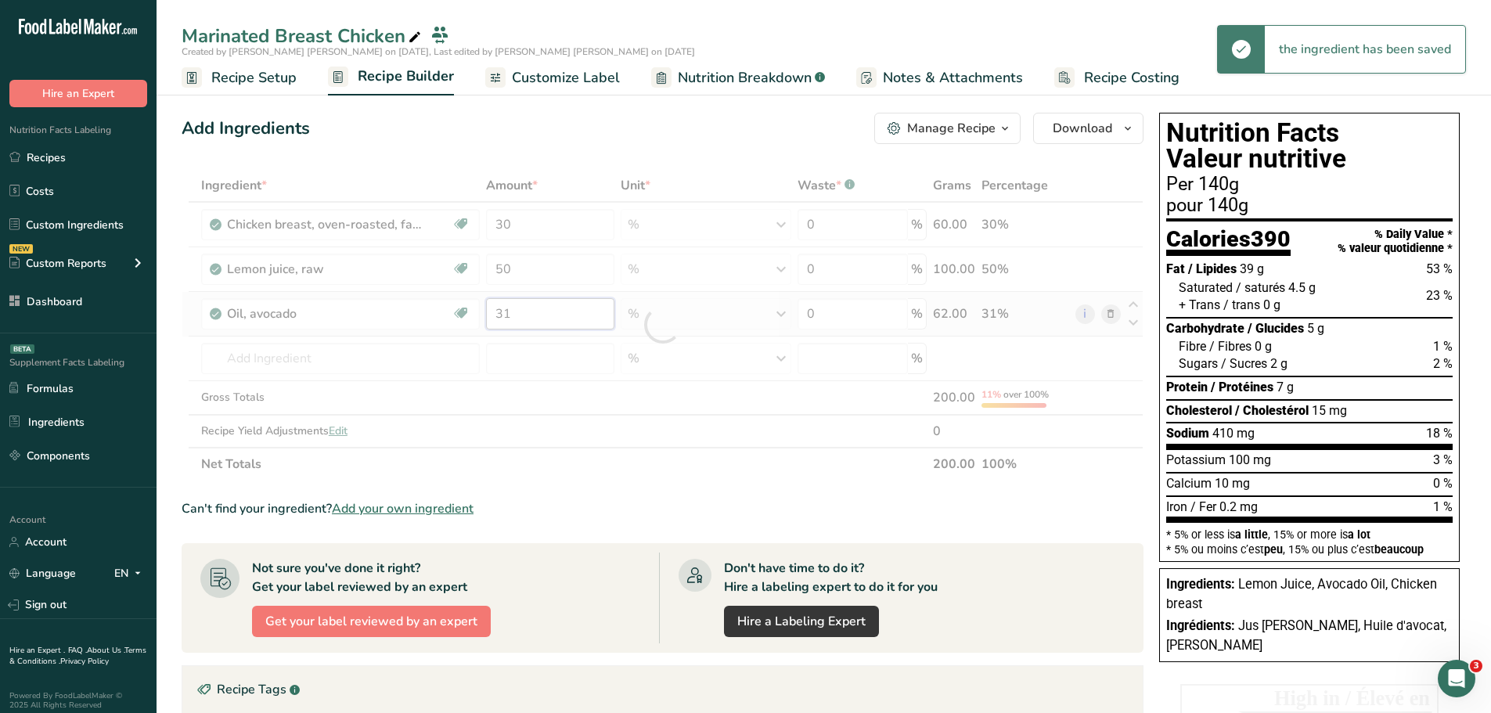
click at [553, 310] on div "Ingredient * Amount * Unit * Waste * .a-a{fill:#347362;}.b-a{fill:#fff;} Grams …" at bounding box center [663, 325] width 962 height 312
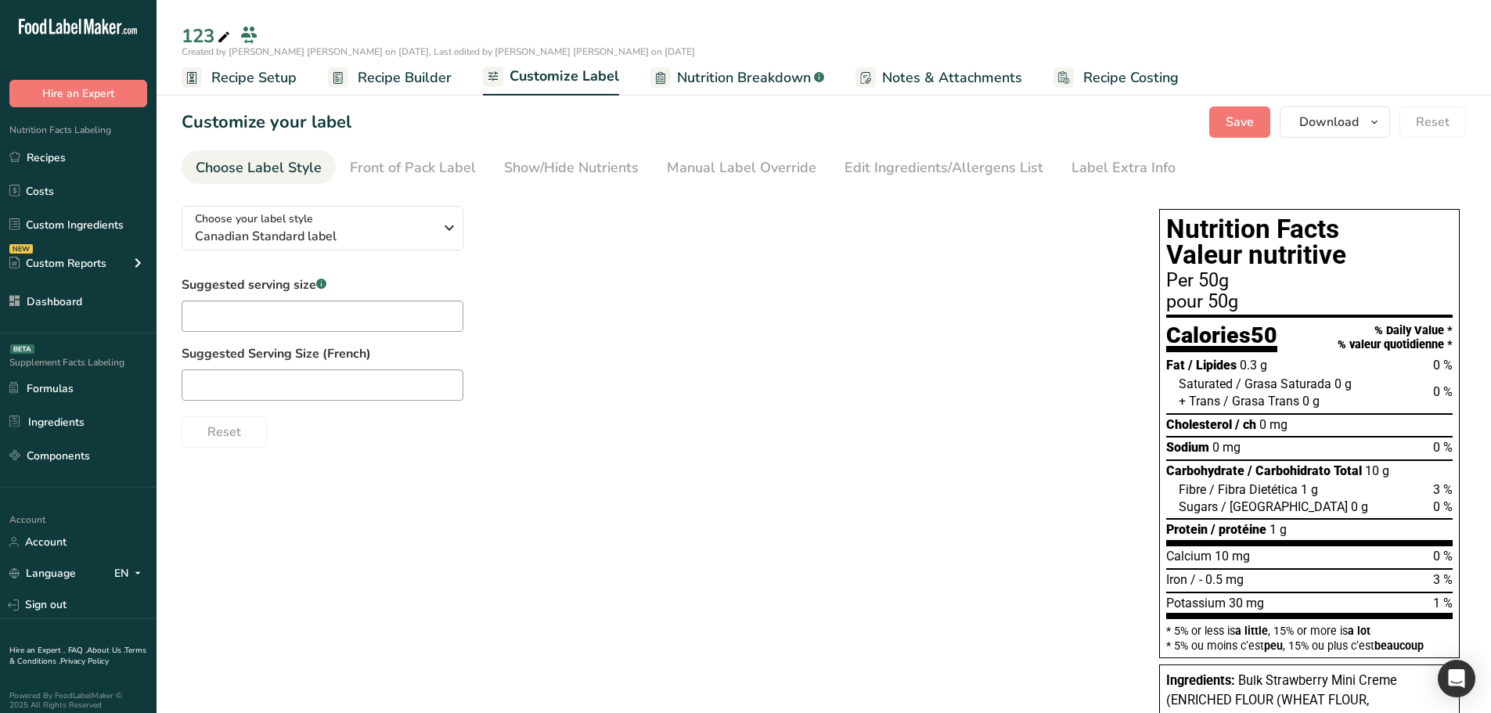
click at [382, 80] on span "Recipe Builder" at bounding box center [405, 77] width 94 height 21
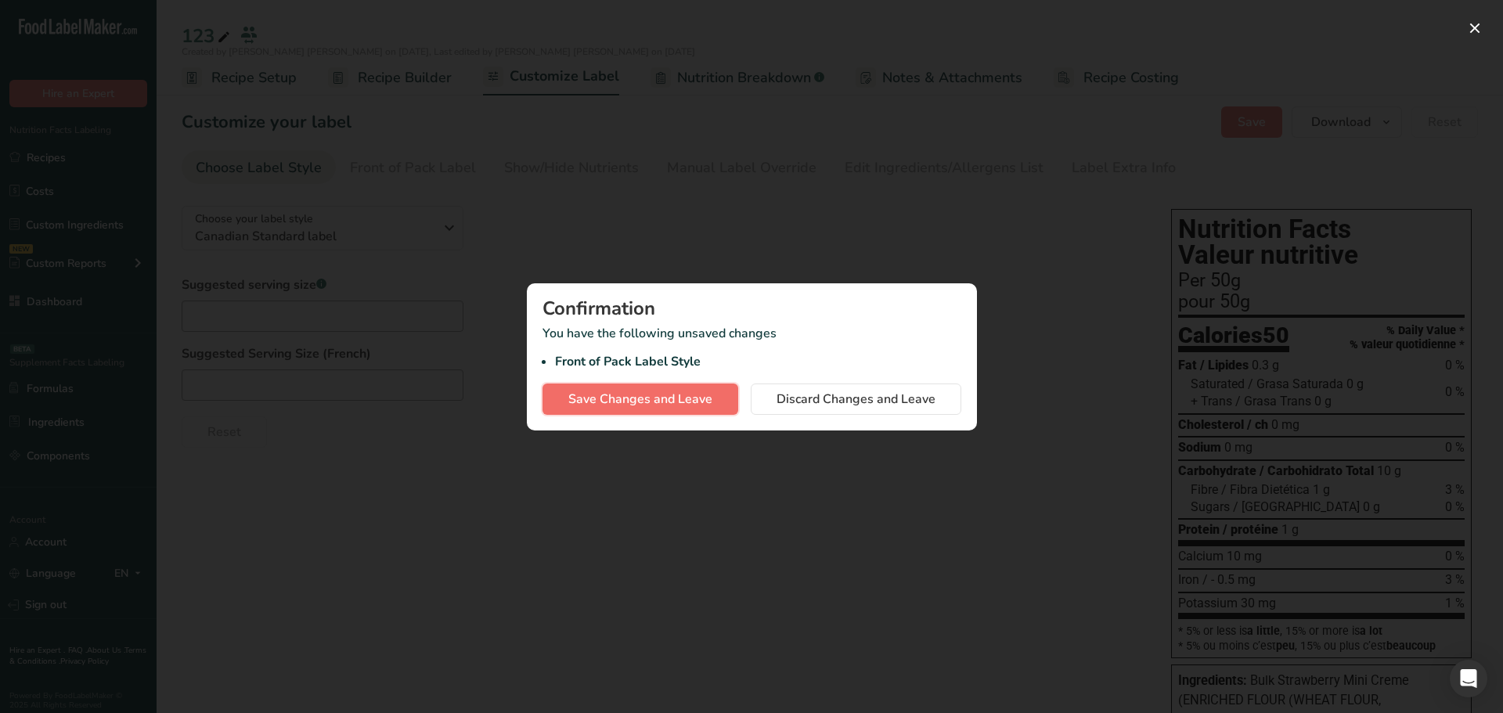
click at [629, 401] on span "Save Changes and Leave" at bounding box center [640, 399] width 144 height 19
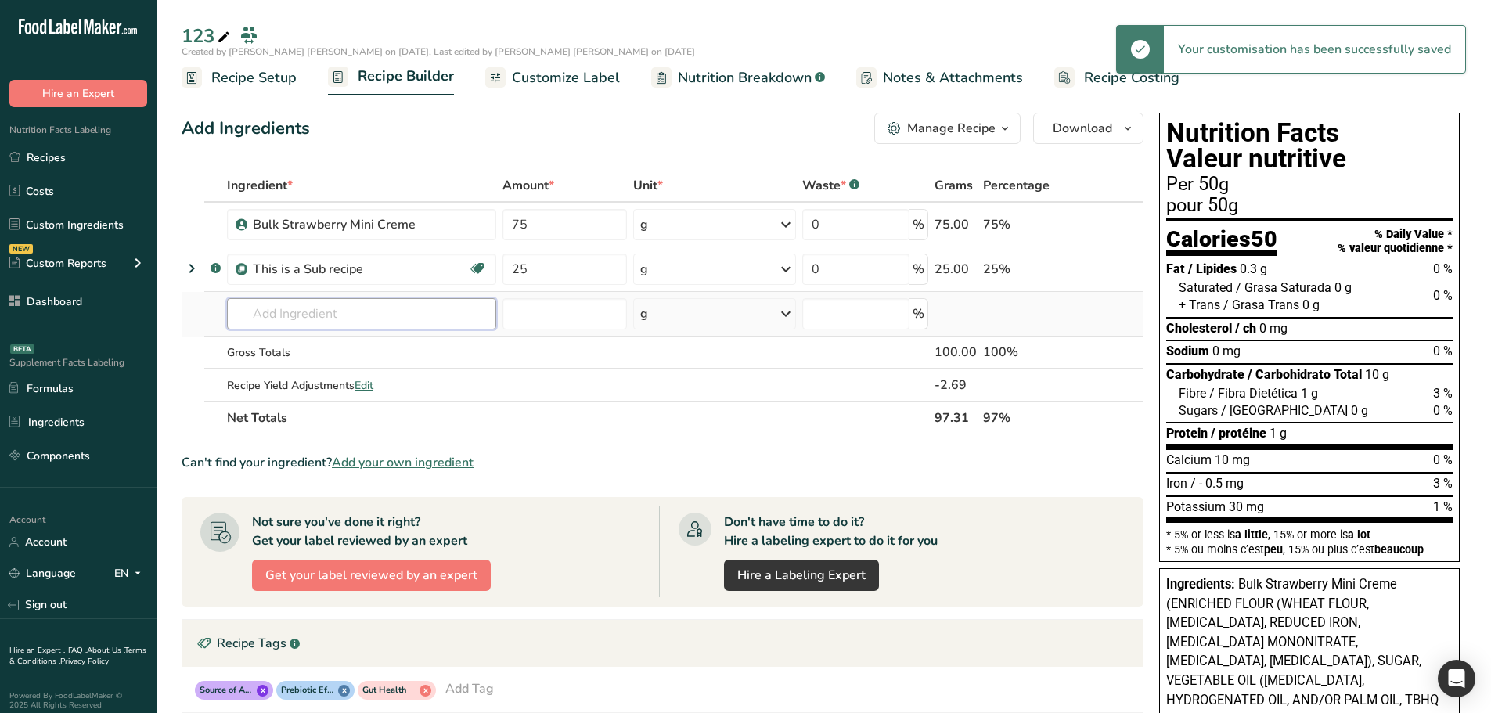
click at [305, 317] on input "text" at bounding box center [361, 313] width 269 height 31
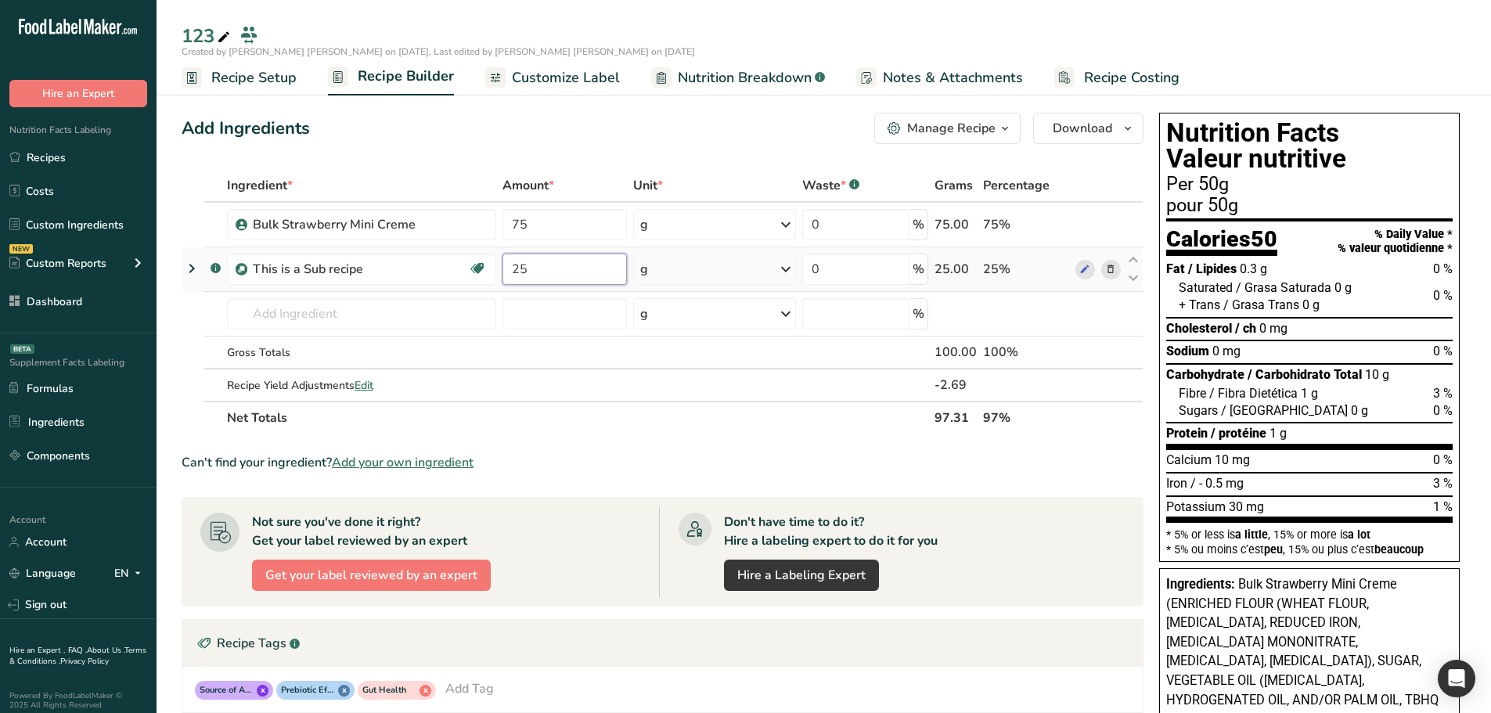
click at [558, 278] on input "25" at bounding box center [565, 269] width 124 height 31
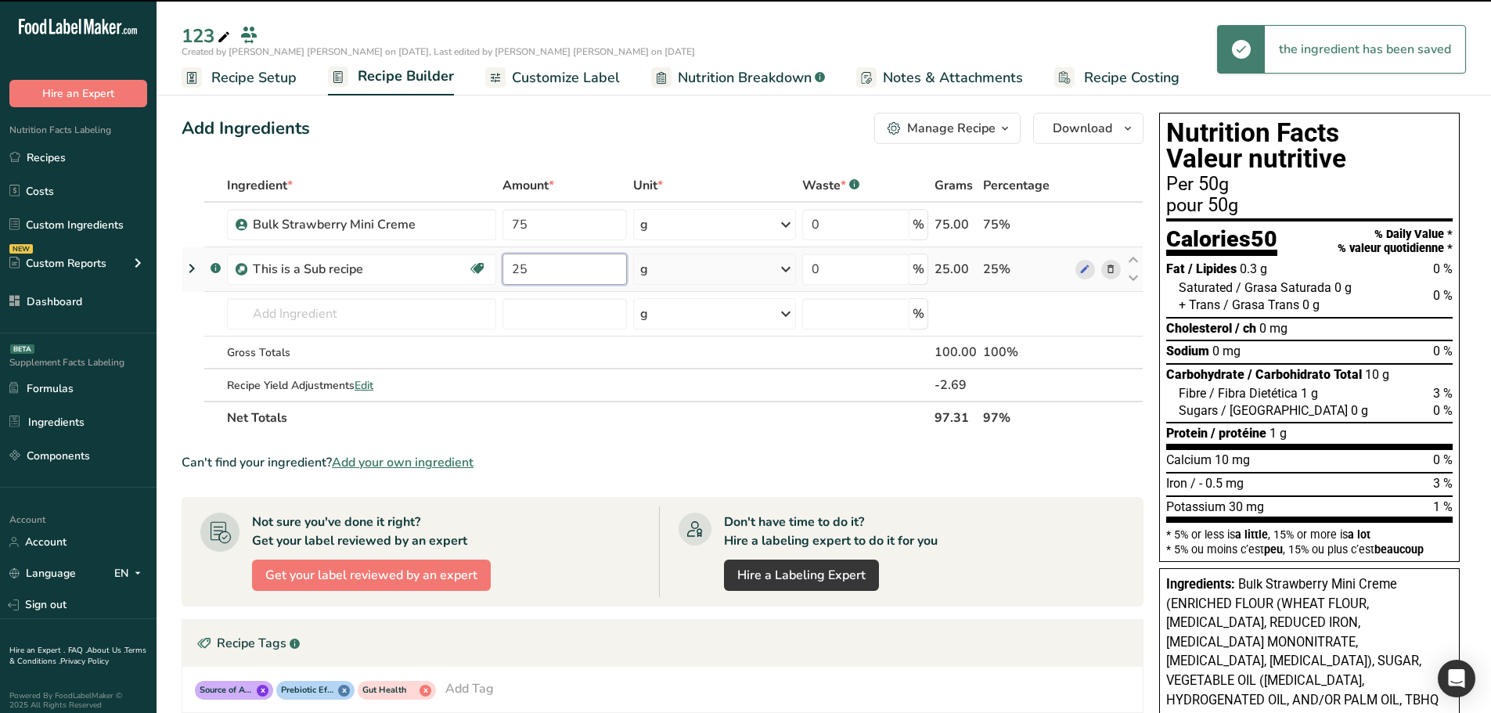
click at [553, 272] on input "25" at bounding box center [565, 269] width 124 height 31
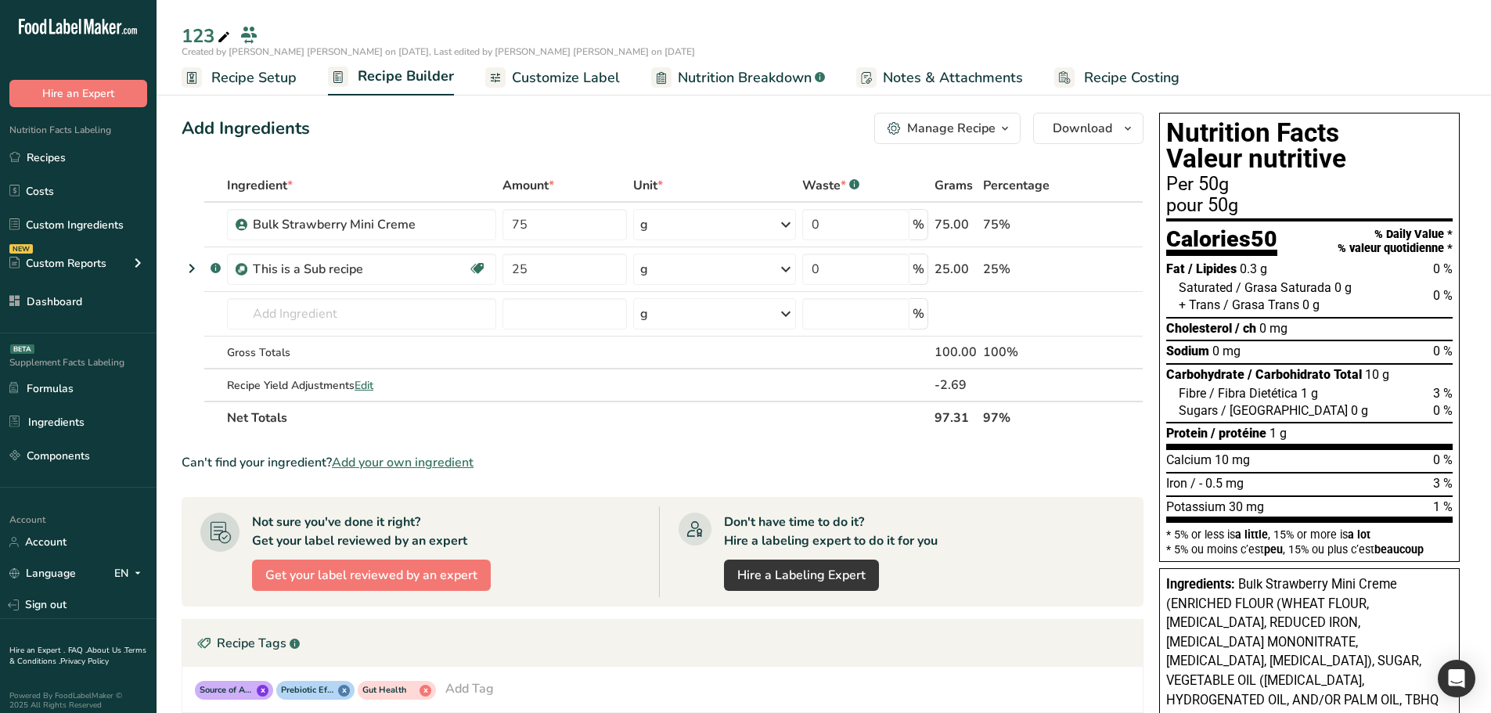
click at [561, 85] on span "Customize Label" at bounding box center [566, 77] width 108 height 21
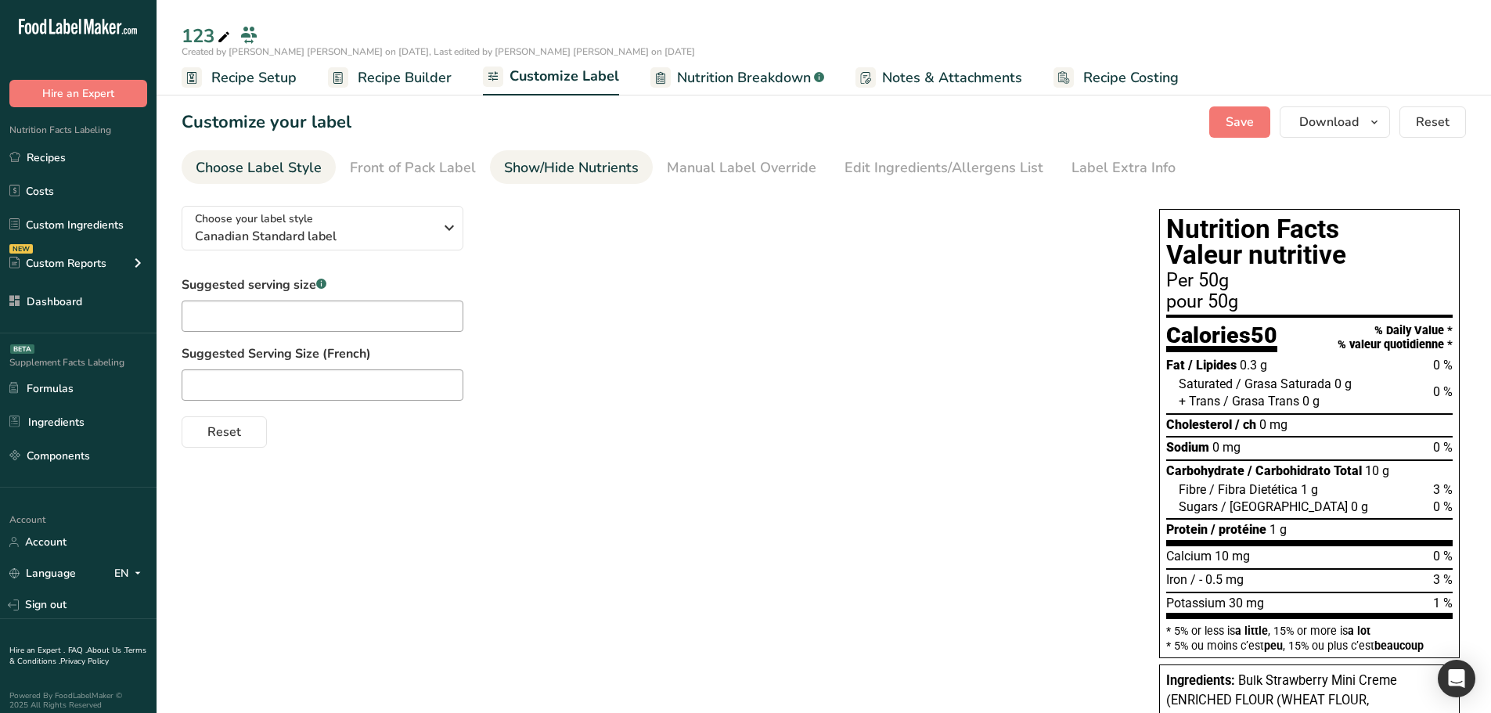
click at [571, 177] on div "Show/Hide Nutrients" at bounding box center [571, 167] width 135 height 21
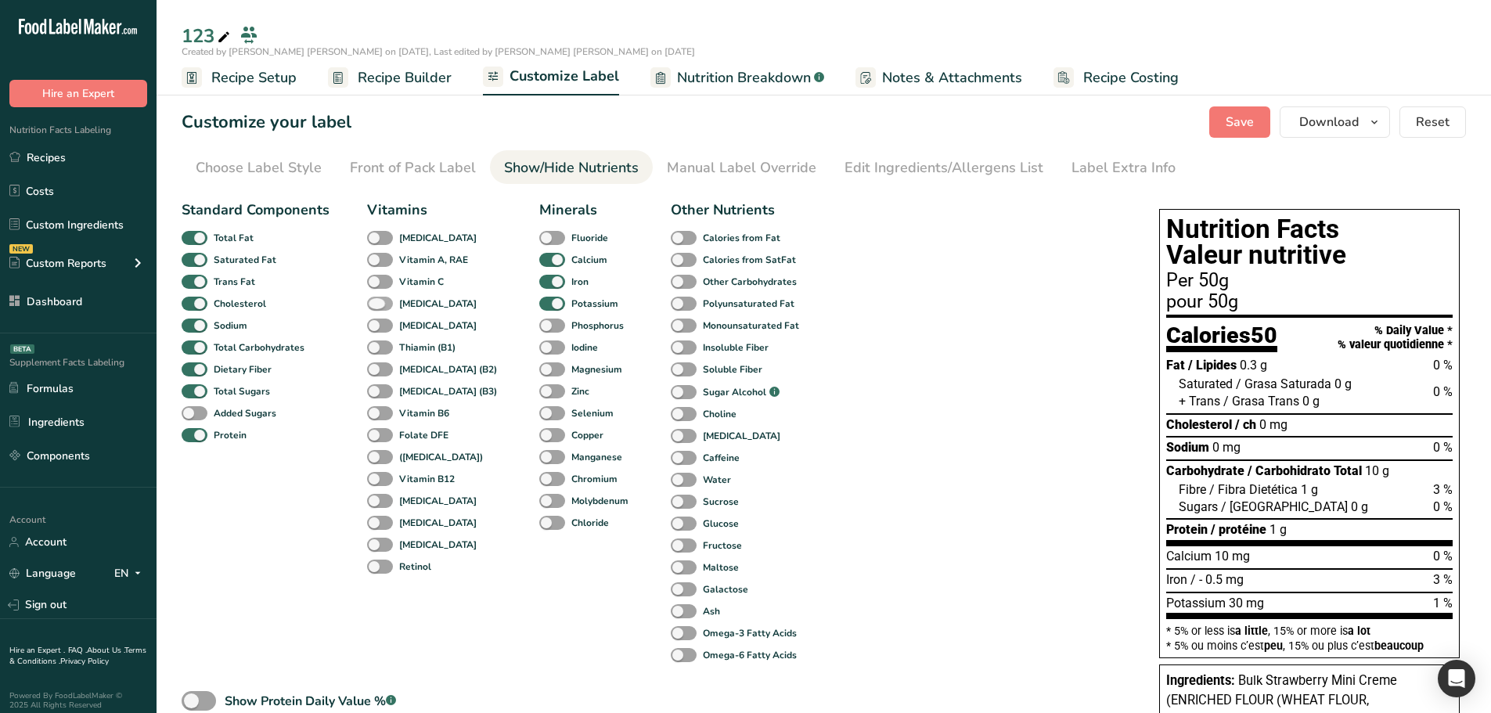
click at [386, 302] on span at bounding box center [380, 304] width 26 height 15
click at [377, 302] on input "[MEDICAL_DATA]" at bounding box center [372, 303] width 10 height 10
checkbox input "true"
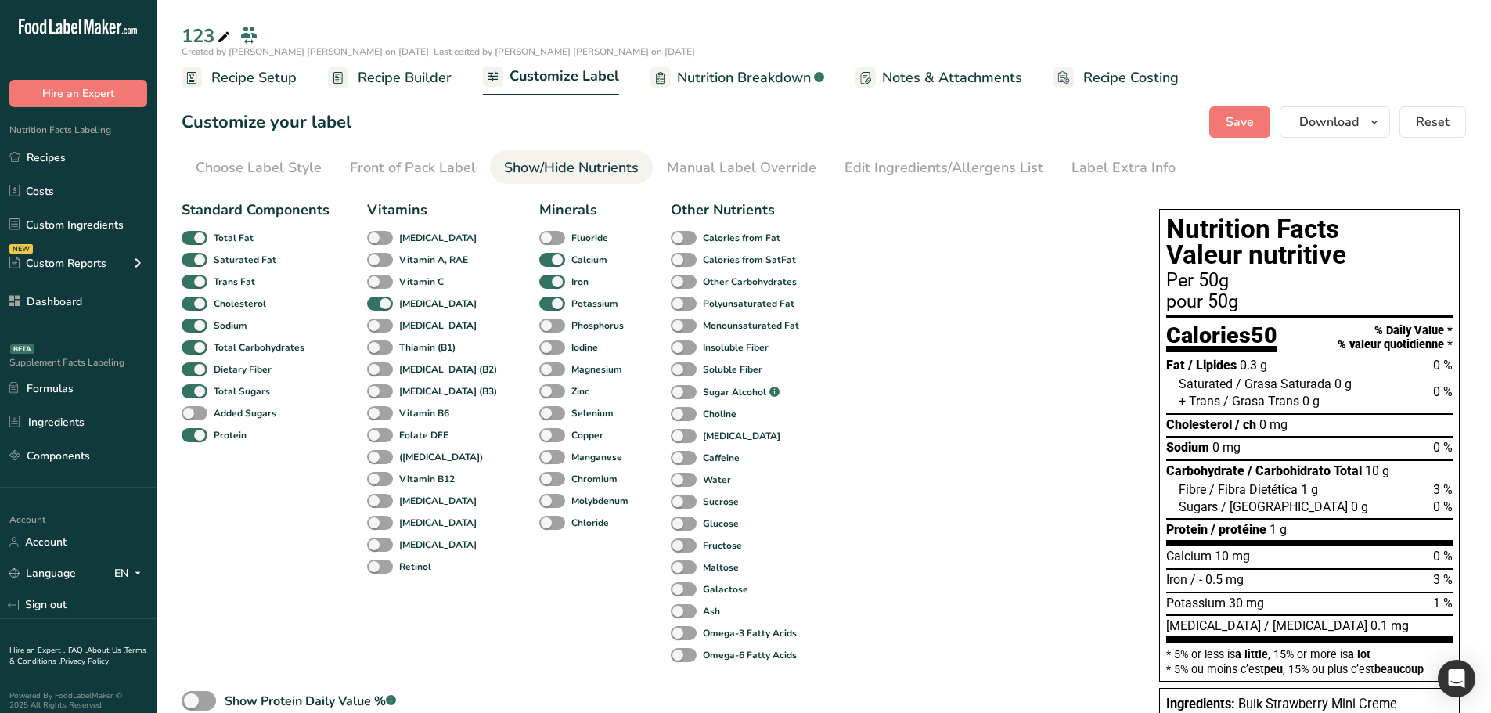
click at [371, 335] on div "[MEDICAL_DATA]" at bounding box center [384, 326] width 34 height 22
click at [353, 394] on div "Standard Components Total Fat Saturated Fat Trans Fat [MEDICAL_DATA] Sodium Tot…" at bounding box center [493, 439] width 622 height 479
click at [373, 389] on span at bounding box center [380, 391] width 26 height 15
click at [373, 389] on input "[MEDICAL_DATA] (B3)" at bounding box center [372, 391] width 10 height 10
checkbox input "true"
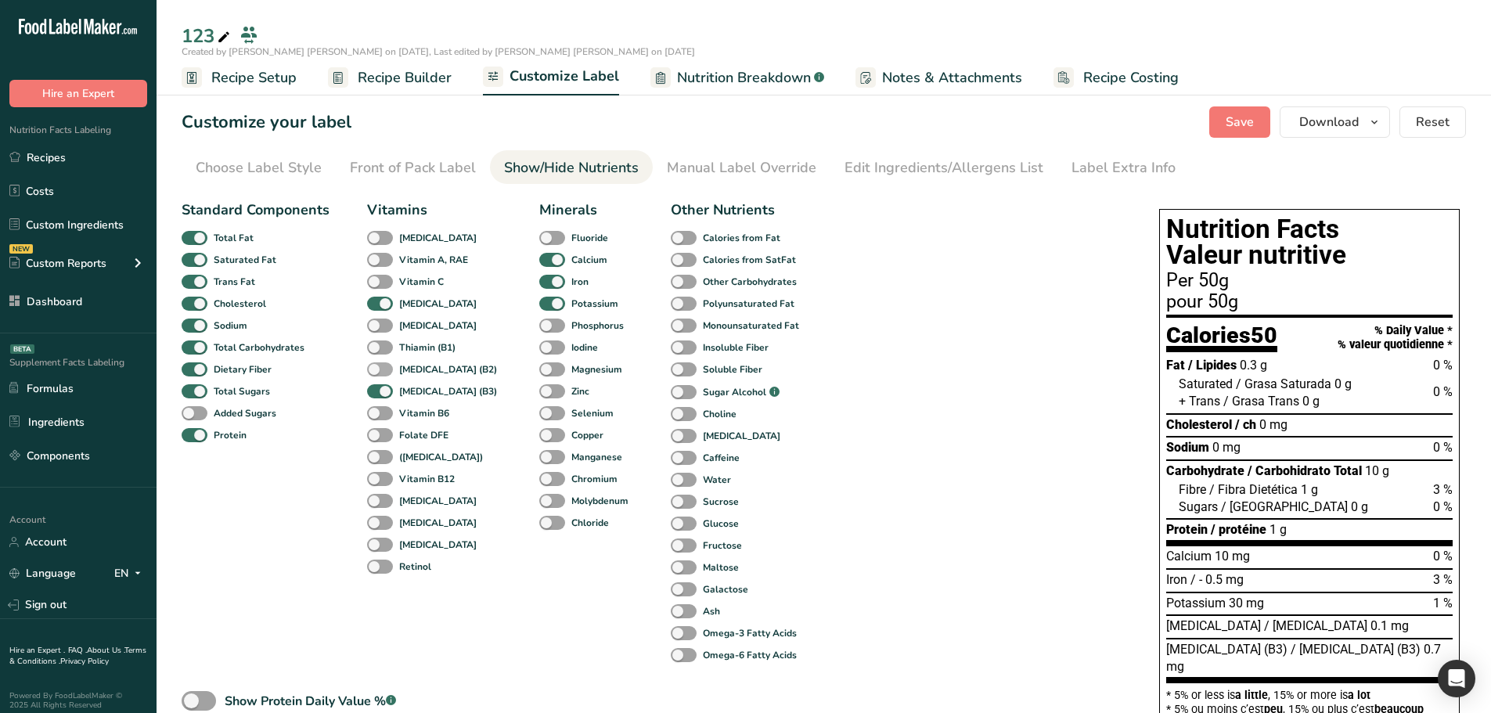
click at [383, 363] on span at bounding box center [380, 369] width 26 height 15
click at [377, 364] on input "[MEDICAL_DATA] (B2)" at bounding box center [372, 369] width 10 height 10
checkbox input "true"
click at [376, 347] on span at bounding box center [380, 348] width 26 height 15
click at [376, 347] on input "Thiamin (B1)" at bounding box center [372, 347] width 10 height 10
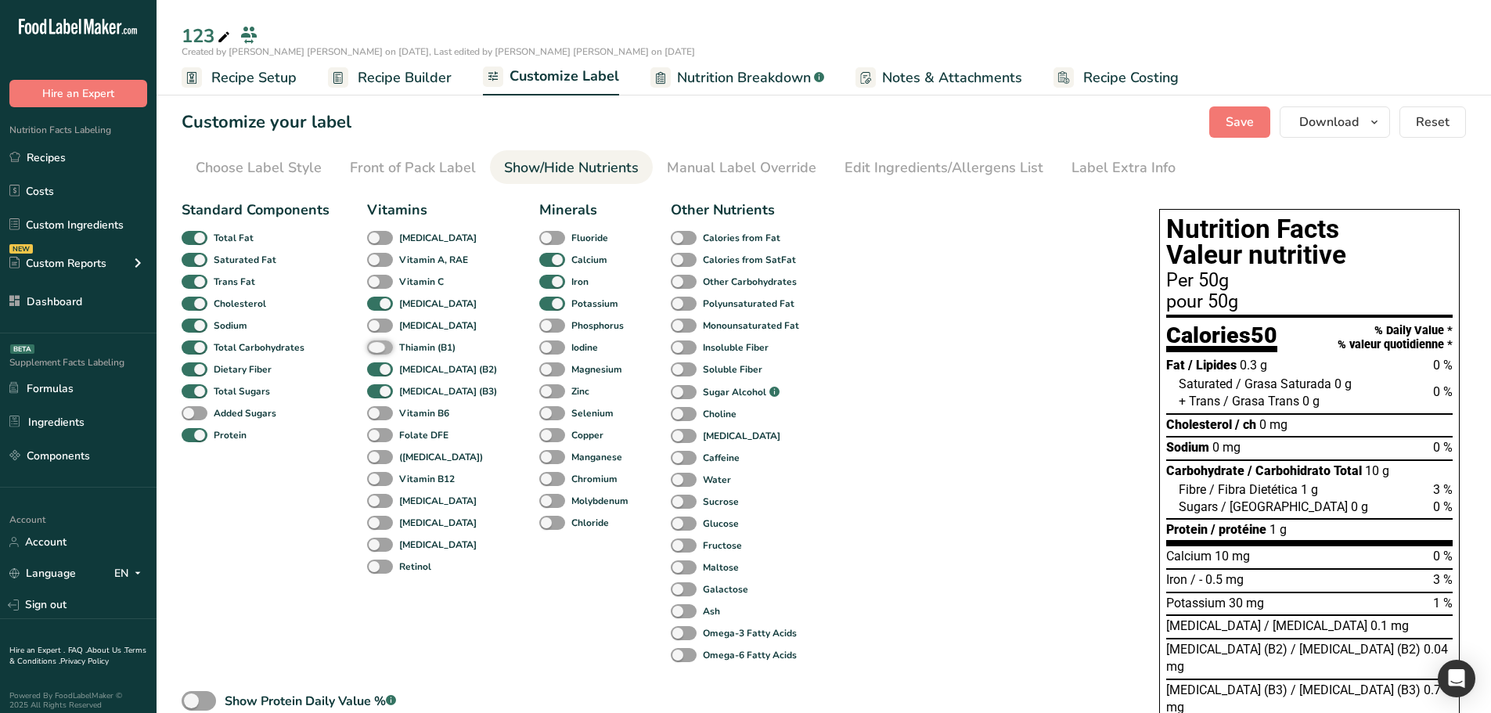
checkbox input "true"
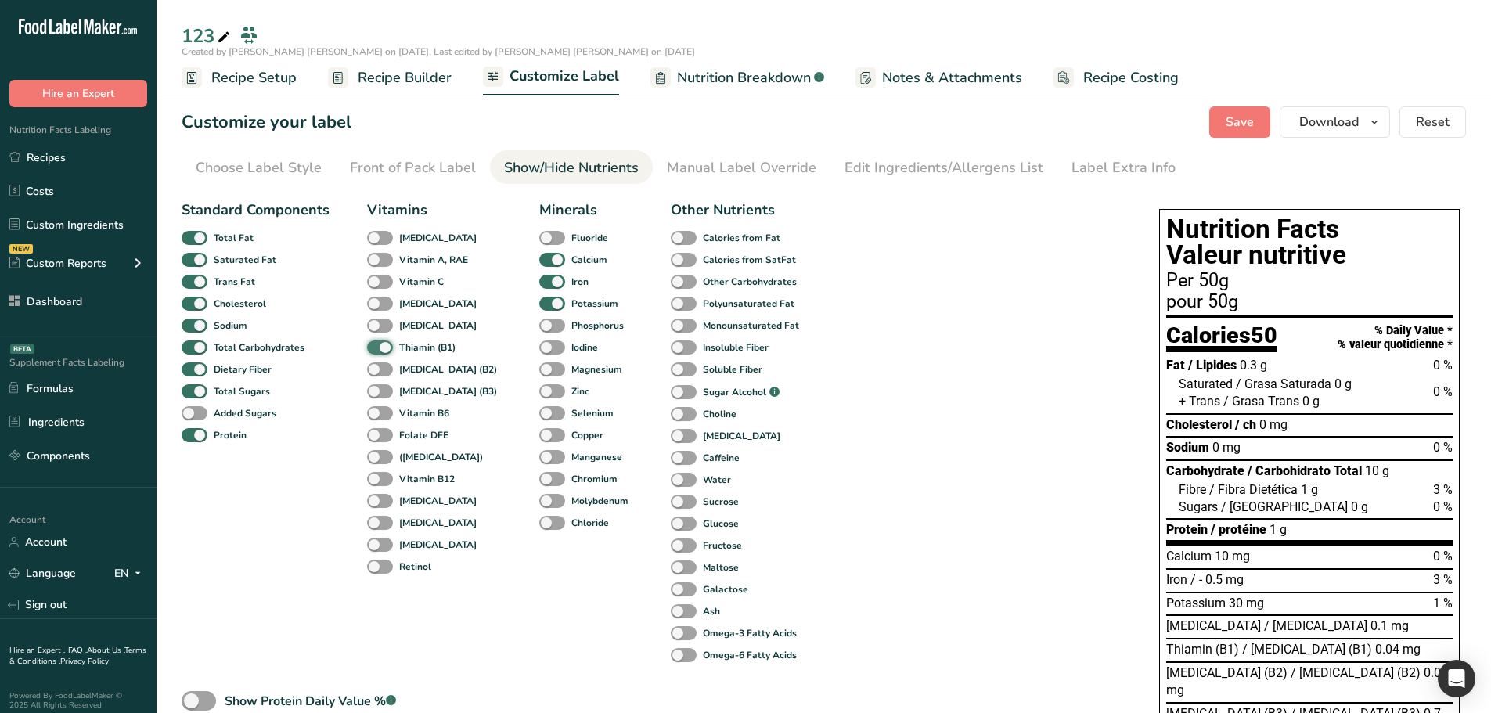
checkbox input "false"
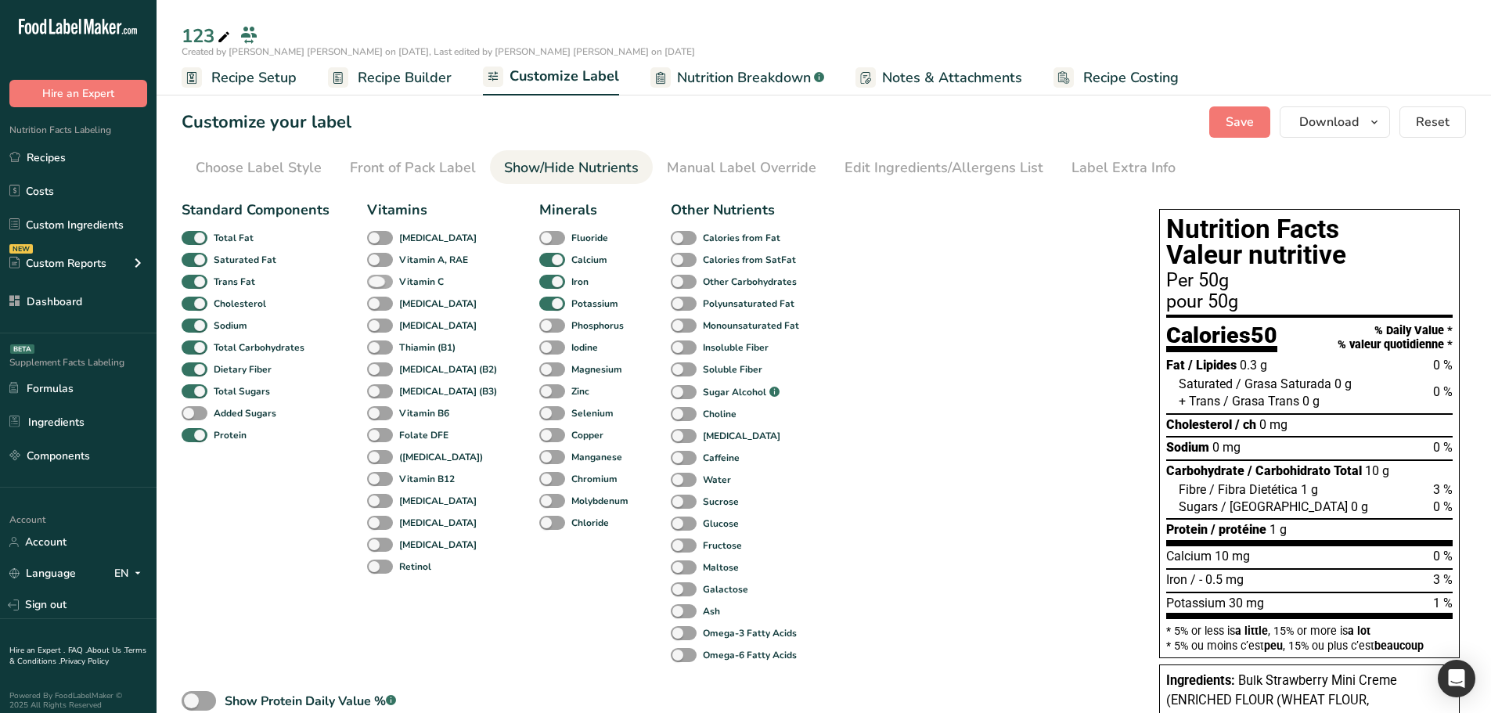
click at [380, 278] on span at bounding box center [380, 282] width 26 height 15
click at [377, 278] on input "Vitamin C" at bounding box center [372, 281] width 10 height 10
checkbox input "true"
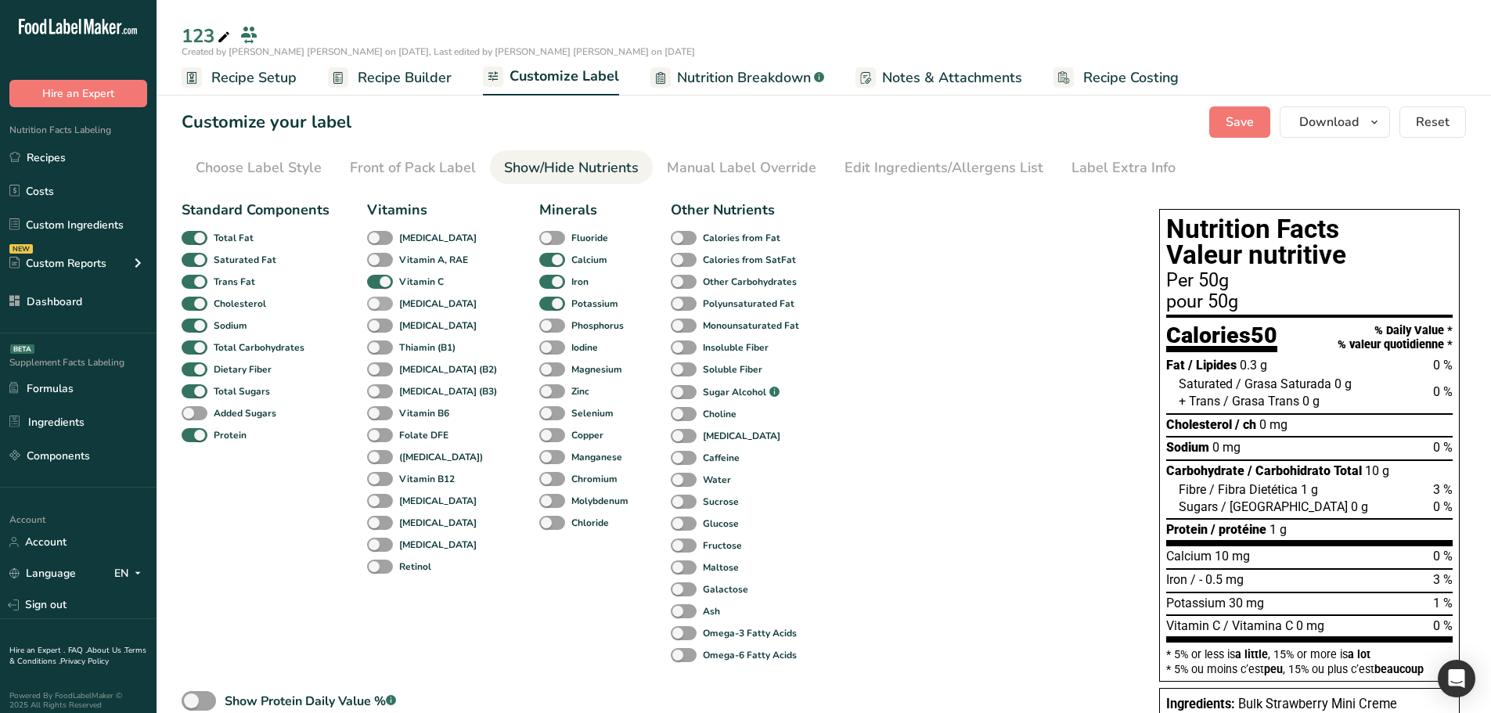
click at [373, 303] on span at bounding box center [380, 304] width 26 height 15
click at [373, 303] on input "[MEDICAL_DATA]" at bounding box center [372, 303] width 10 height 10
checkbox input "true"
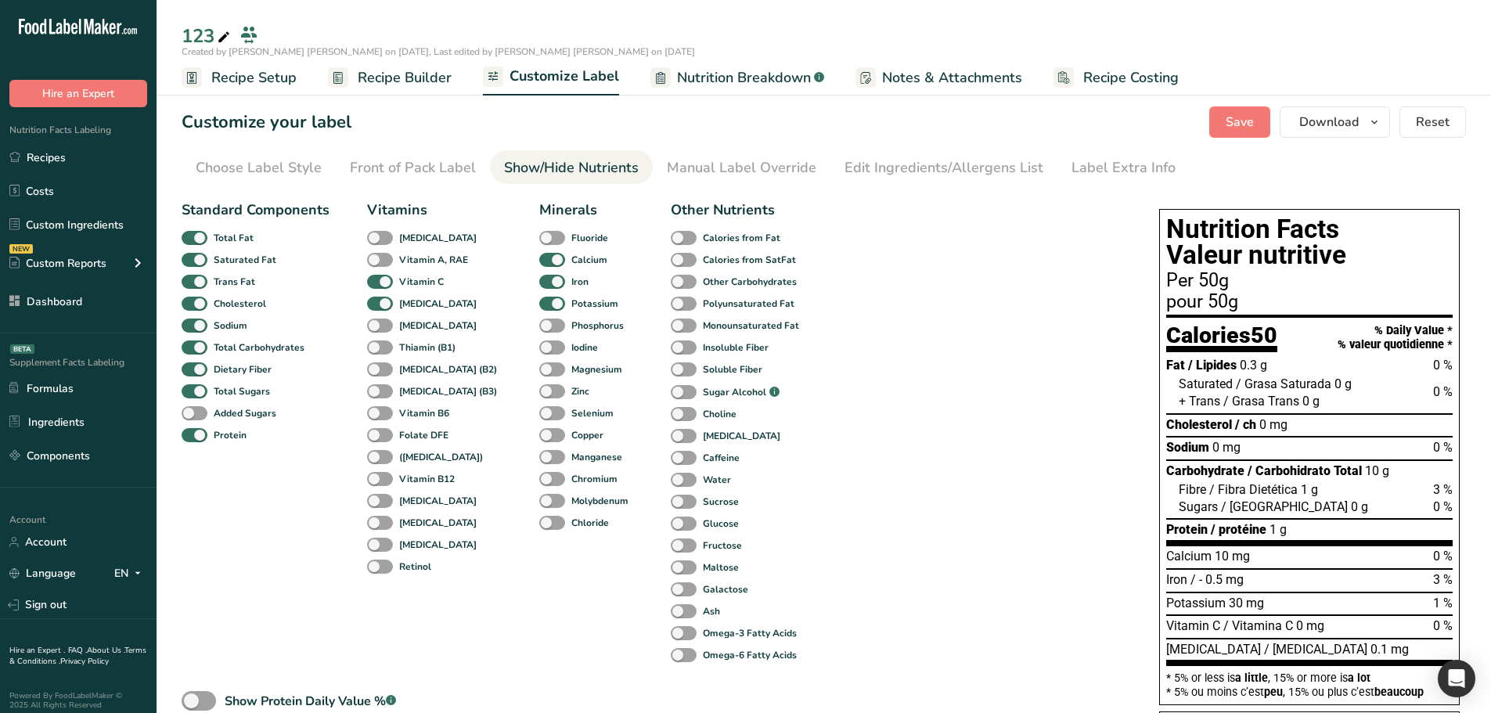
click at [349, 342] on div "Standard Components Total Fat Saturated Fat Trans Fat [MEDICAL_DATA] Sodium Tot…" at bounding box center [493, 439] width 622 height 479
click at [405, 78] on span "Recipe Builder" at bounding box center [405, 77] width 94 height 21
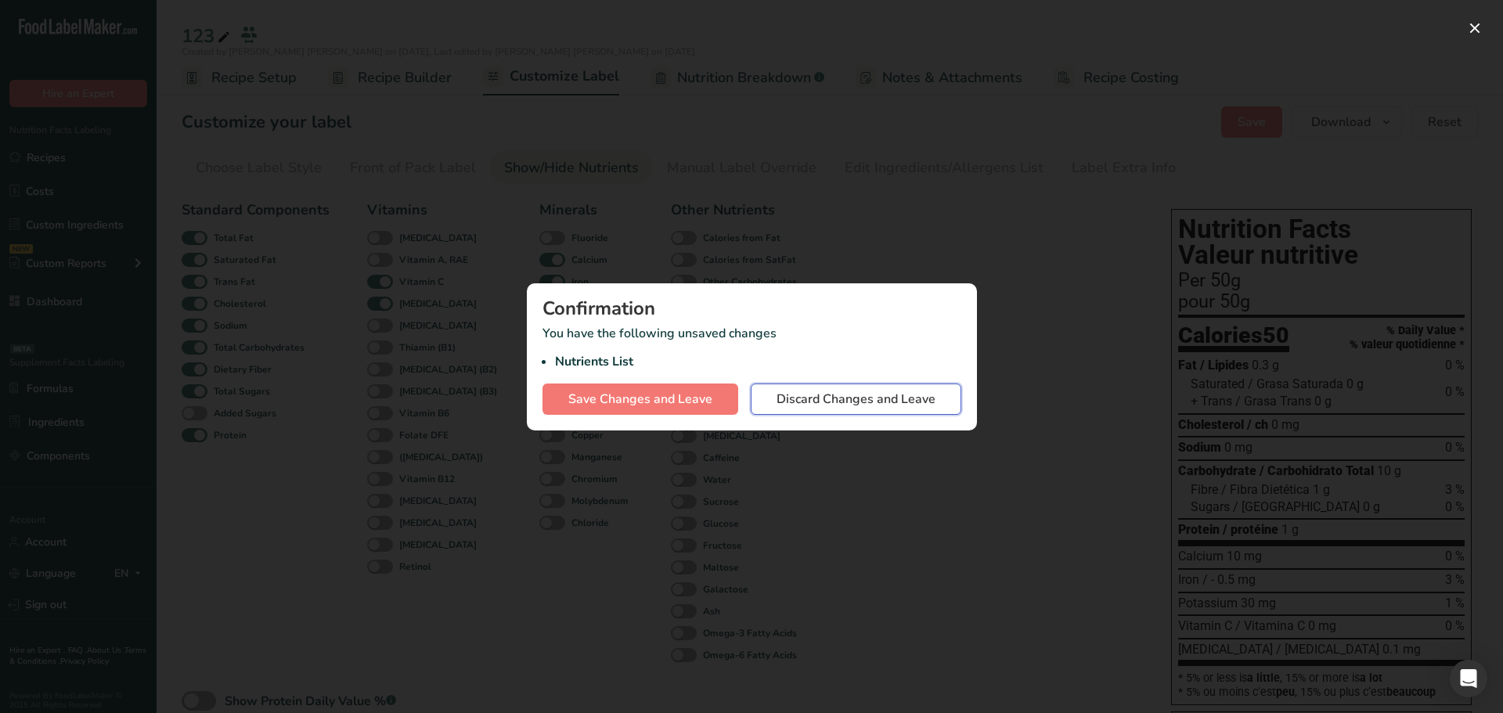
click at [855, 401] on span "Discard Changes and Leave" at bounding box center [856, 399] width 159 height 19
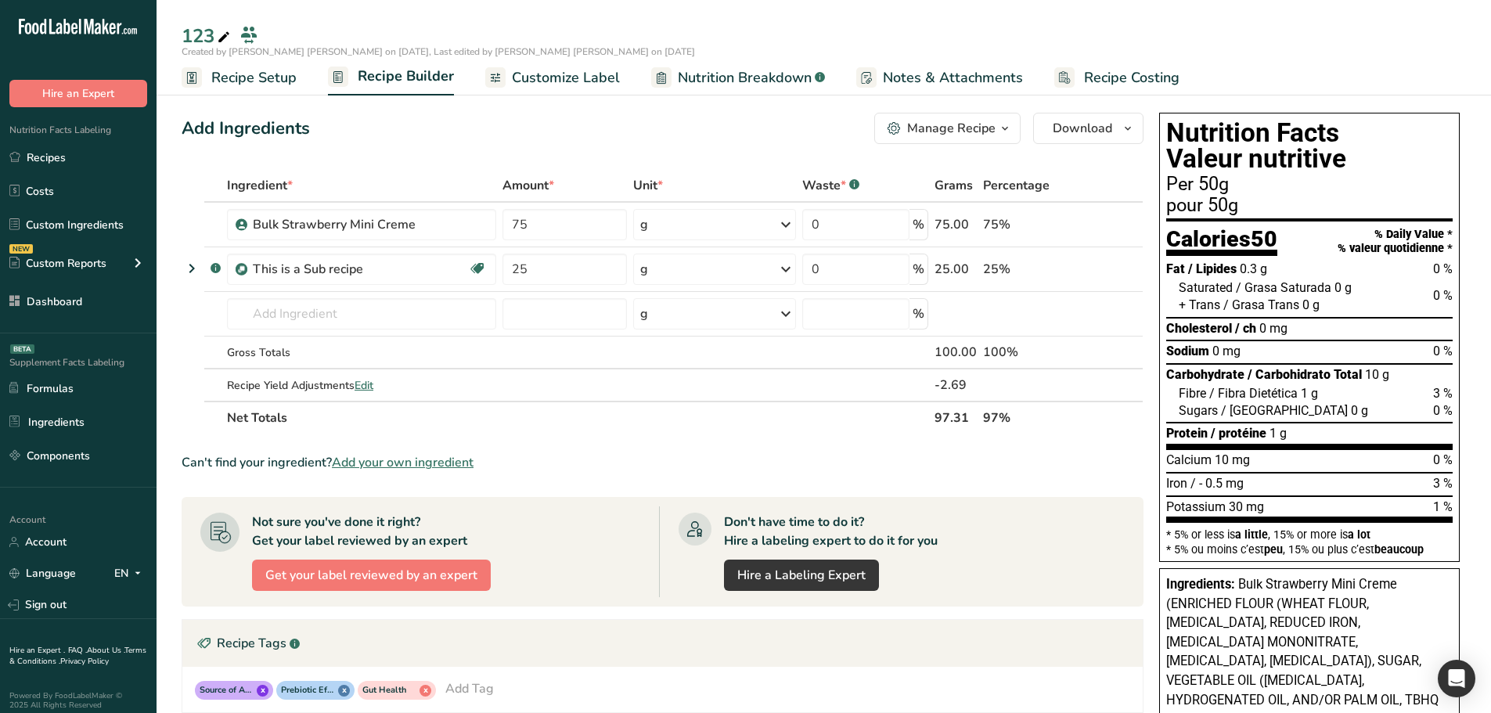
click at [590, 88] on span "Customize Label" at bounding box center [566, 77] width 108 height 21
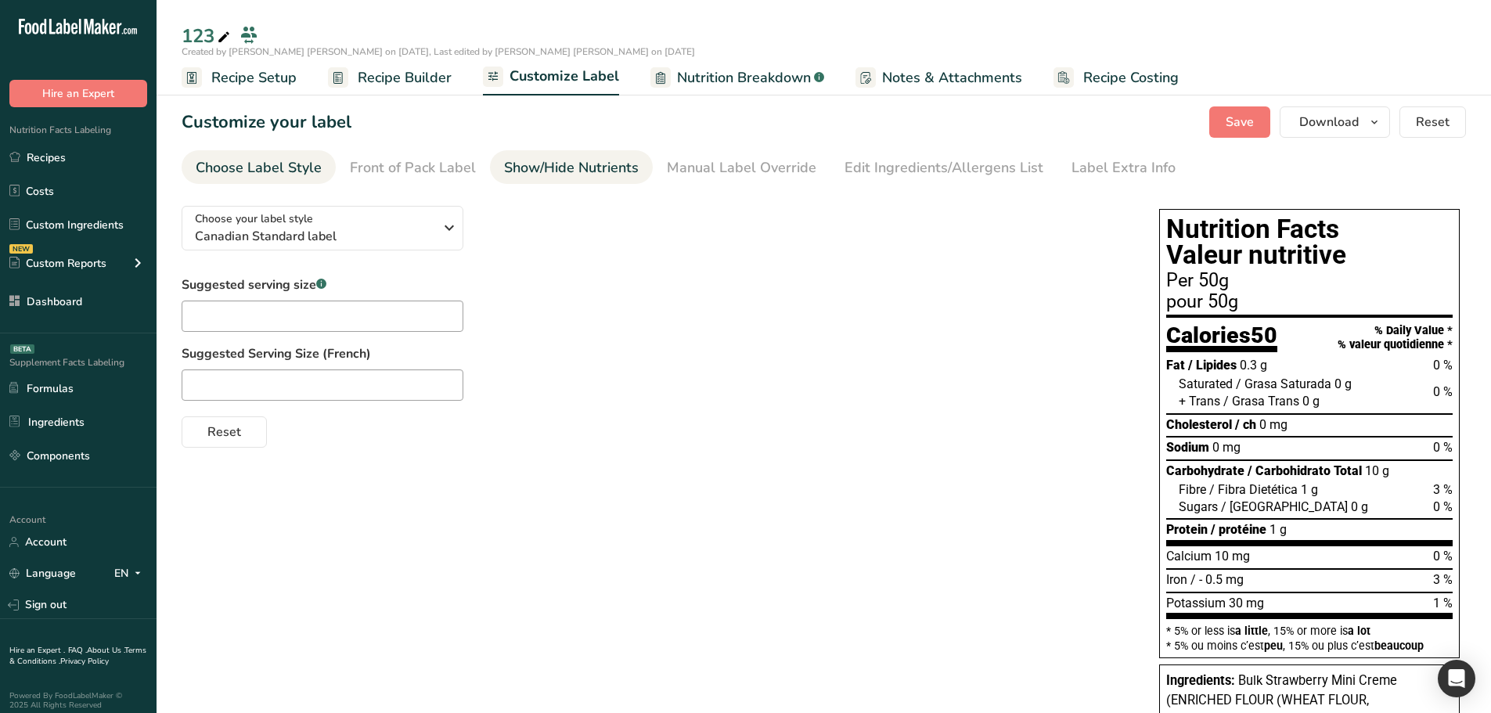
click at [562, 160] on div "Show/Hide Nutrients" at bounding box center [571, 167] width 135 height 21
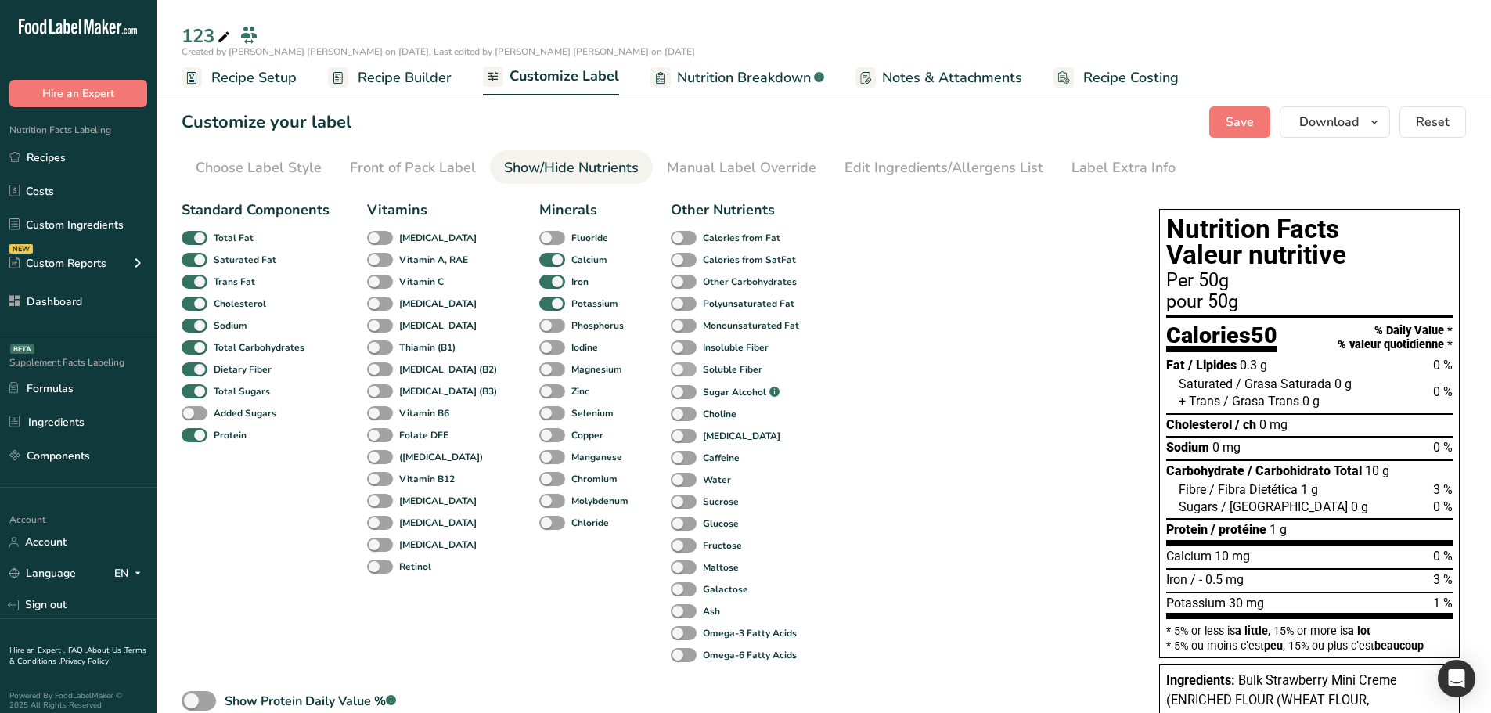
click at [671, 365] on span at bounding box center [684, 369] width 26 height 15
click at [671, 365] on input "Soluble Fiber" at bounding box center [676, 369] width 10 height 10
checkbox input "true"
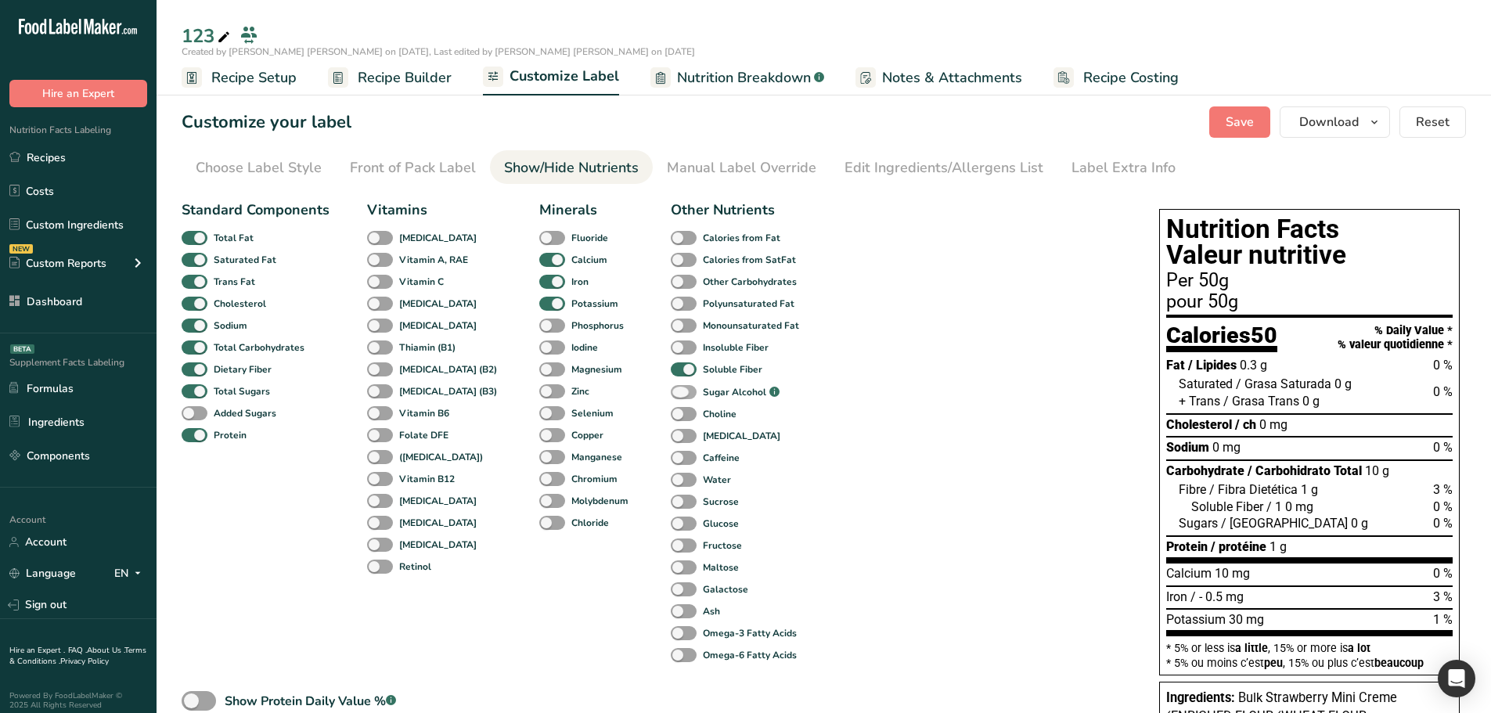
click at [671, 395] on span at bounding box center [684, 392] width 26 height 15
click at [671, 395] on input "Sugar Alcohol .a-a{fill:#347362;}.b-a{fill:#fff;}" at bounding box center [676, 393] width 10 height 10
checkbox input "true"
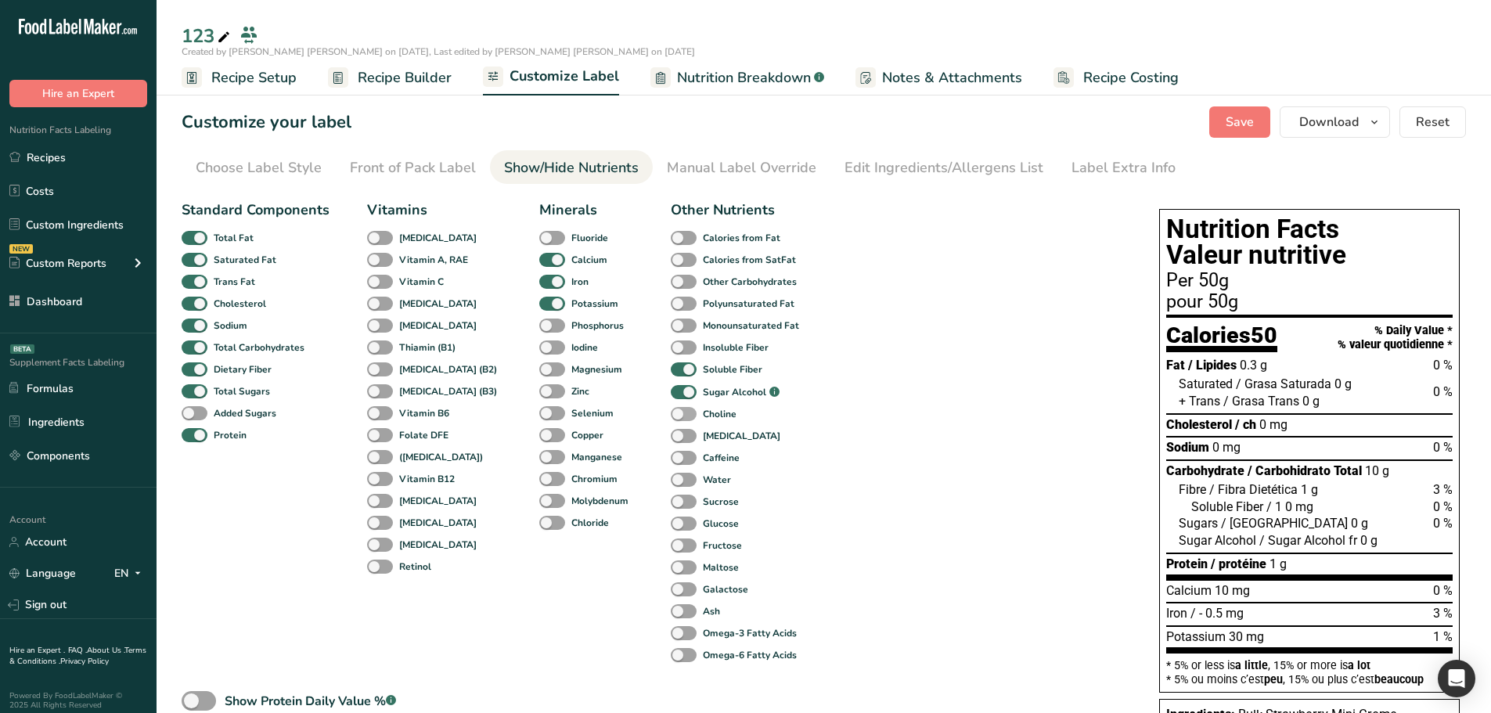
click at [671, 418] on span at bounding box center [684, 414] width 26 height 15
click at [671, 418] on input "Choline" at bounding box center [676, 414] width 10 height 10
checkbox input "true"
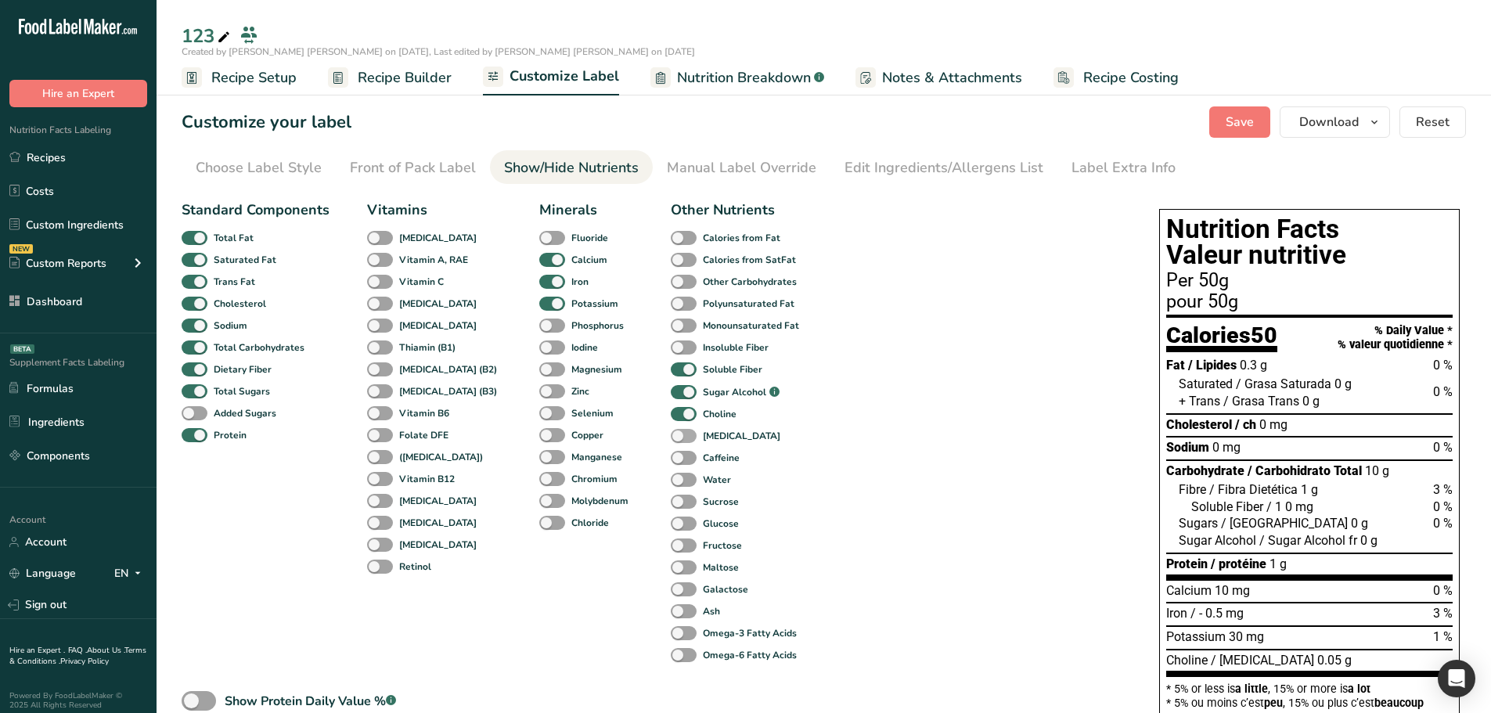
click at [671, 438] on span at bounding box center [684, 436] width 26 height 15
click at [671, 438] on input "[MEDICAL_DATA]" at bounding box center [676, 436] width 10 height 10
checkbox input "true"
click at [436, 81] on span "Recipe Builder" at bounding box center [405, 77] width 94 height 21
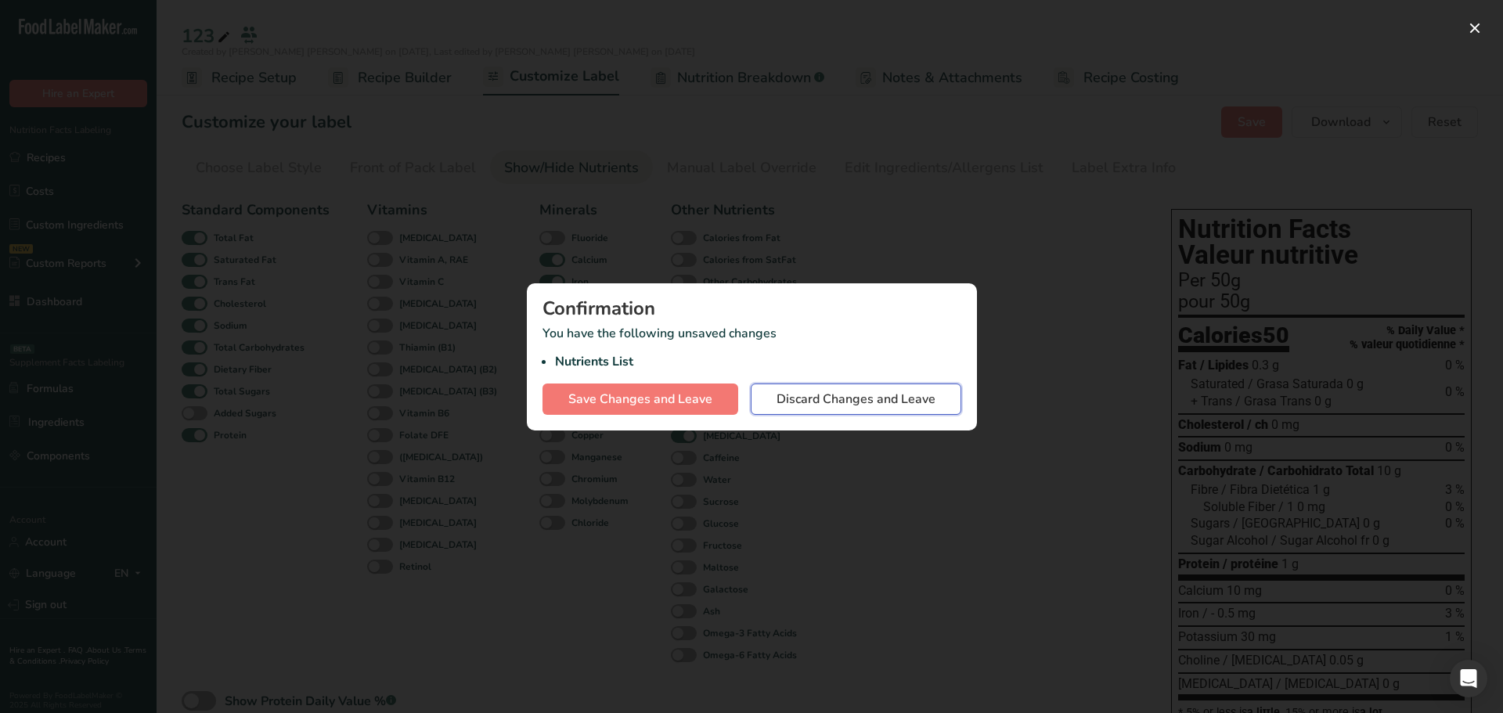
click at [867, 408] on span "Discard Changes and Leave" at bounding box center [856, 399] width 159 height 19
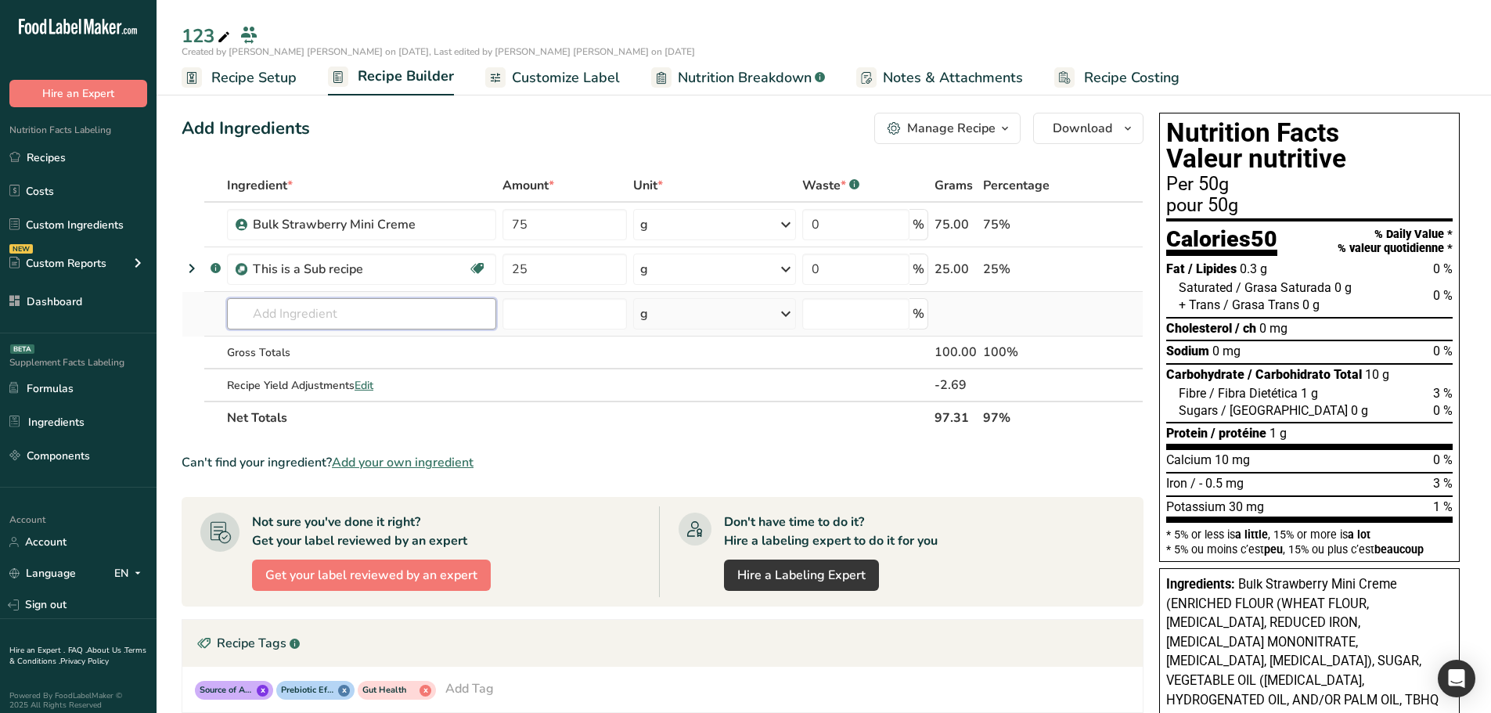
click at [375, 312] on input "text" at bounding box center [361, 313] width 269 height 31
drag, startPoint x: 1168, startPoint y: 247, endPoint x: 1260, endPoint y: 498, distance: 267.8
click at [1260, 498] on div "Nutrition Facts Valeur nutritive Per 50g pour 50g Calories 50 % Daily Value * %…" at bounding box center [1309, 337] width 301 height 449
click at [1273, 506] on div "Potassium 30 mg 1 %" at bounding box center [1310, 507] width 287 height 17
click at [551, 279] on input "25" at bounding box center [565, 269] width 124 height 31
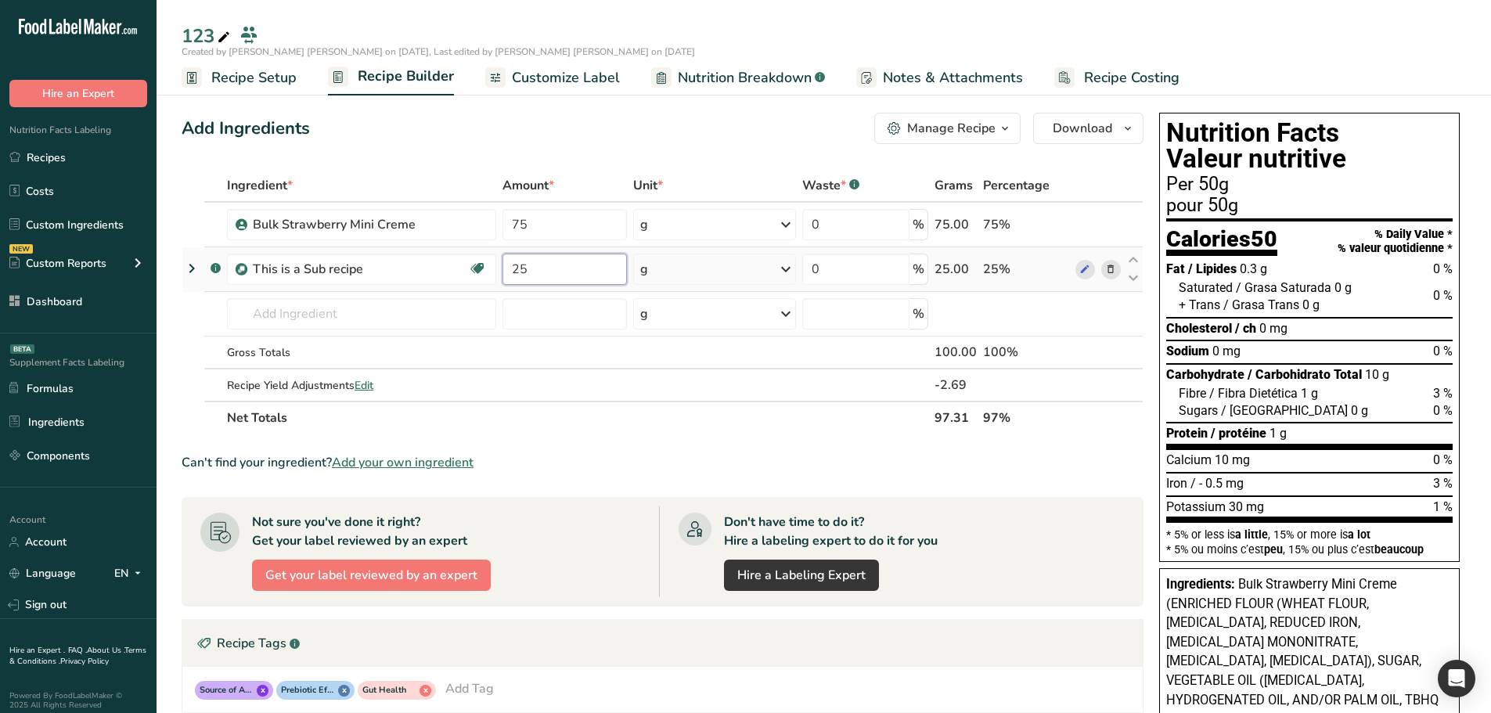
type input "2"
type input "30"
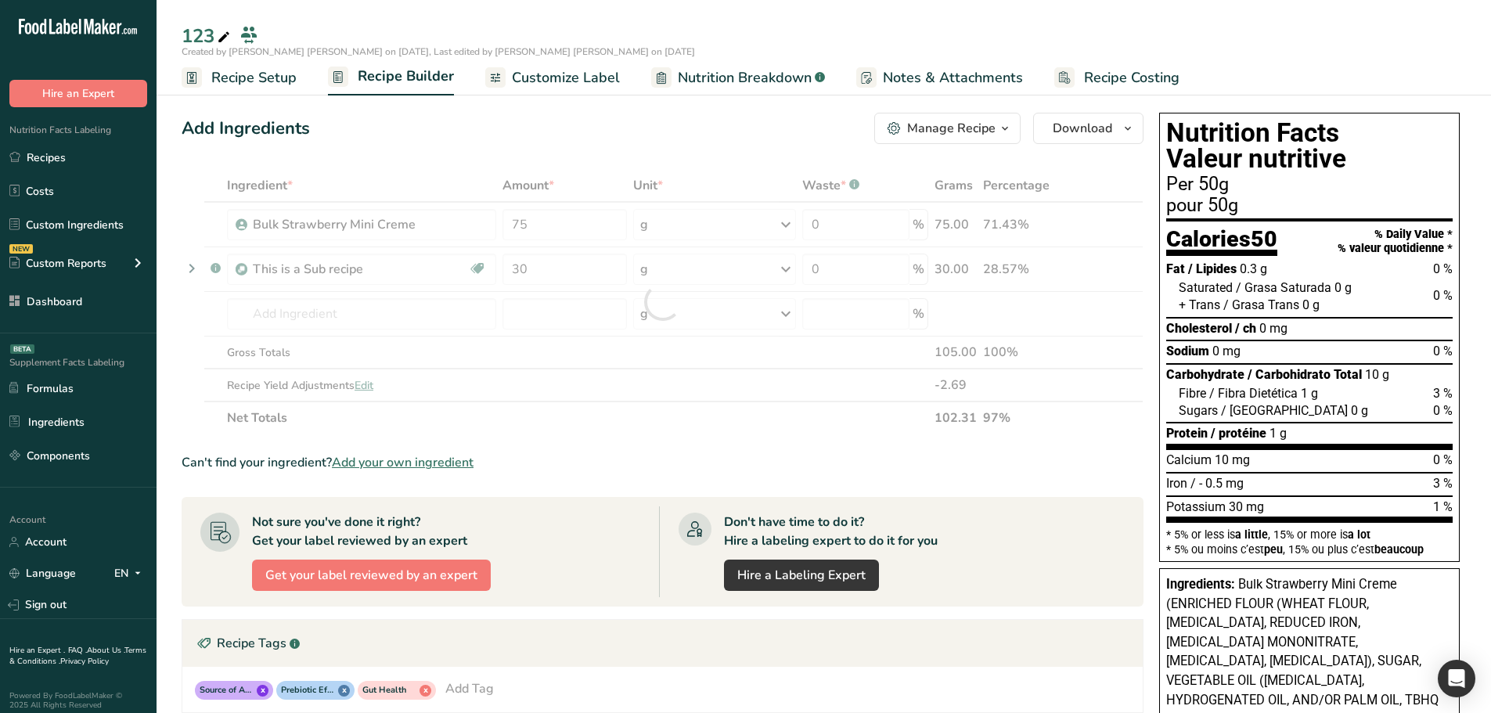
click at [808, 161] on div "Add Ingredients Manage Recipe Delete Recipe Duplicate Recipe Scale Recipe Save …" at bounding box center [668, 717] width 972 height 1222
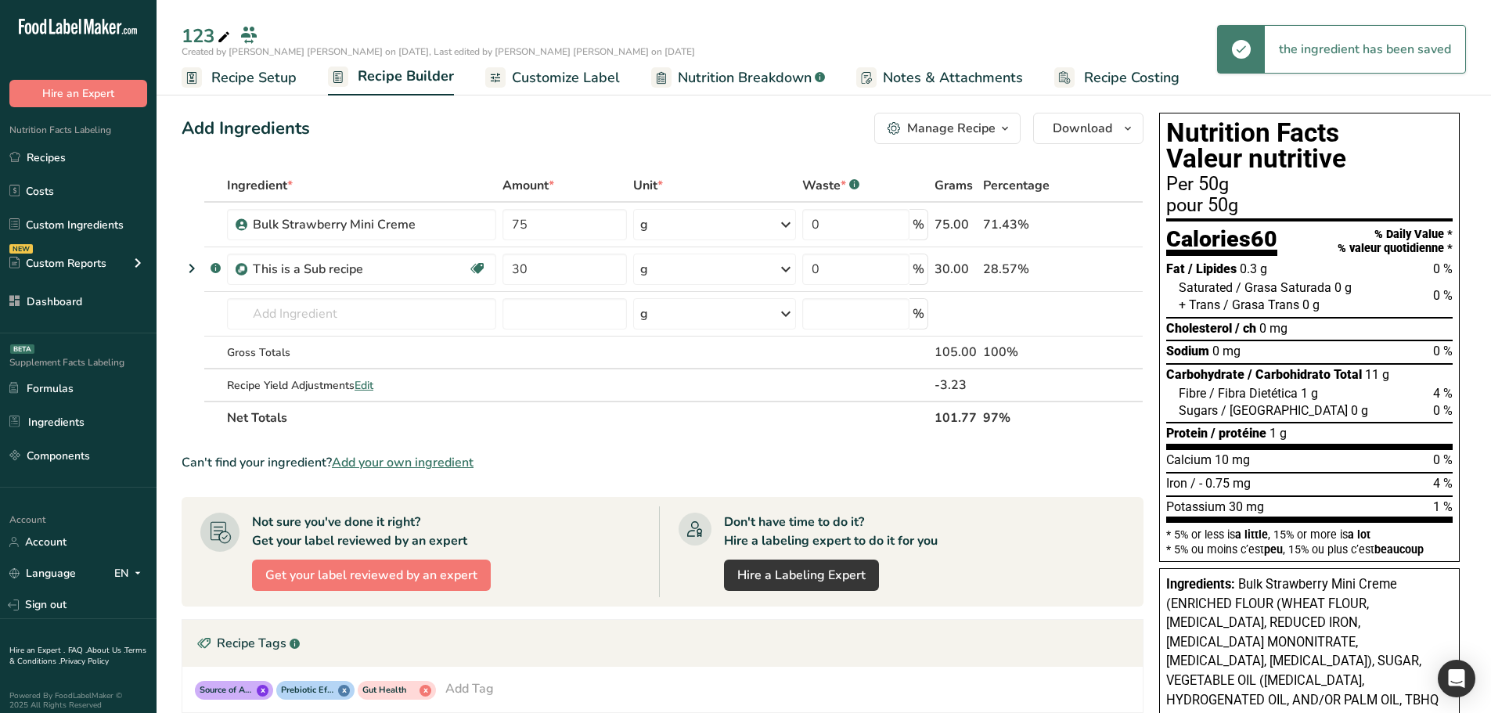
click at [572, 79] on span "Customize Label" at bounding box center [566, 77] width 108 height 21
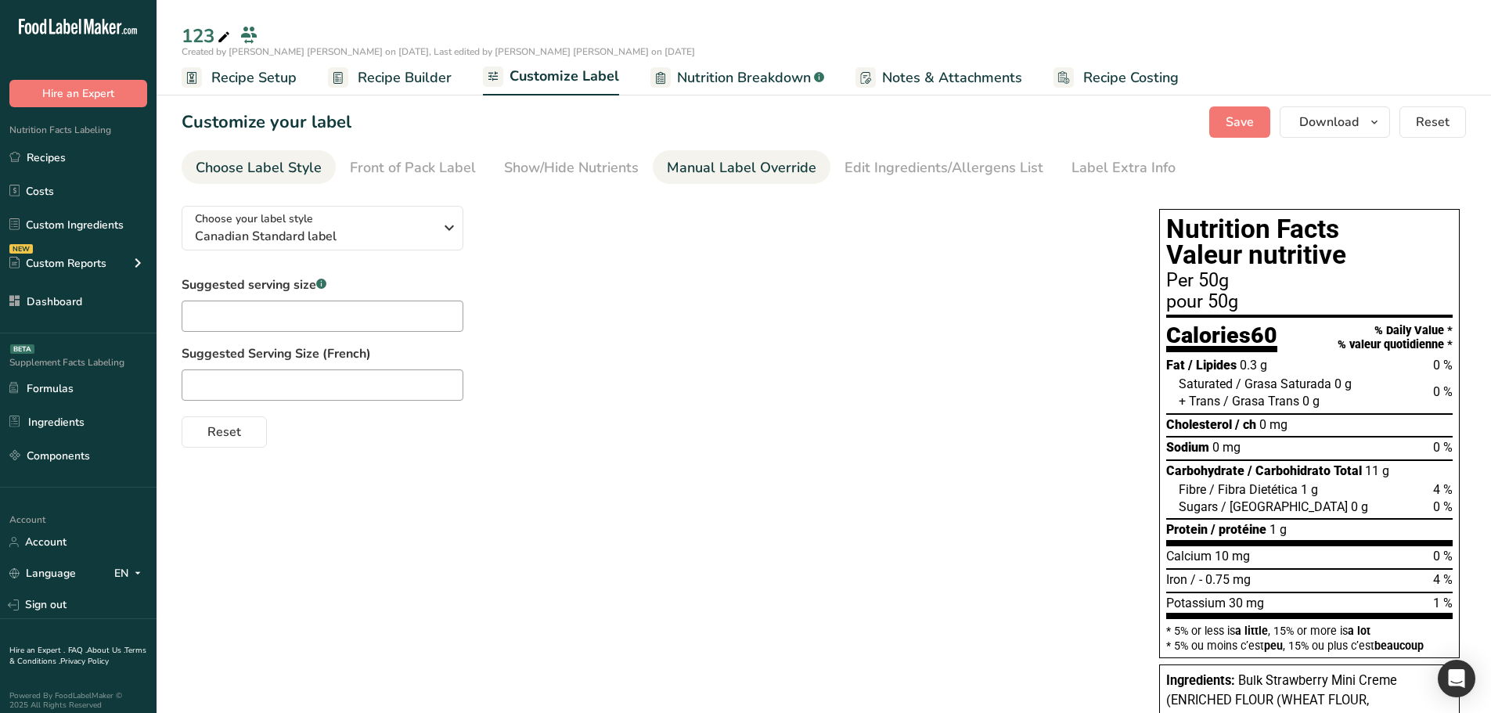
click at [745, 179] on link "Manual Label Override" at bounding box center [742, 167] width 150 height 35
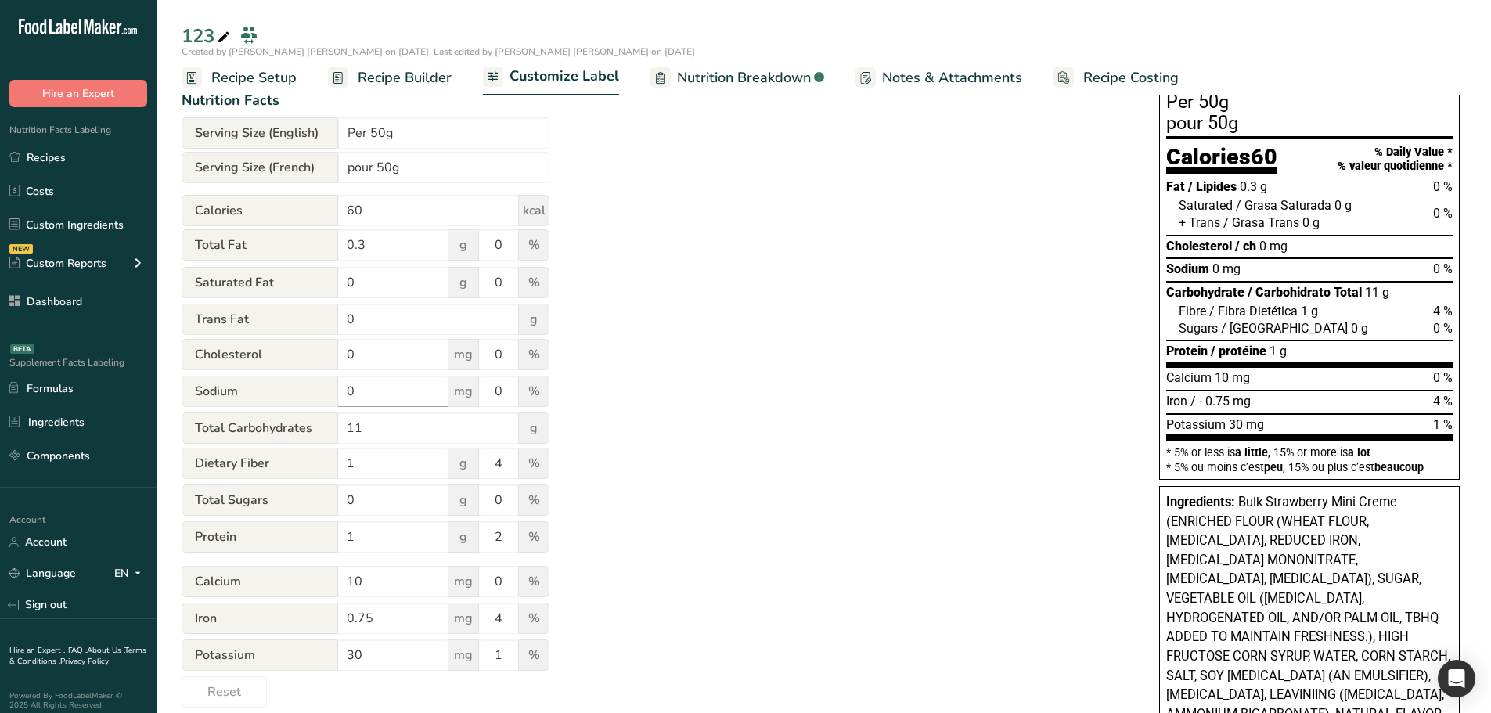
scroll to position [235, 0]
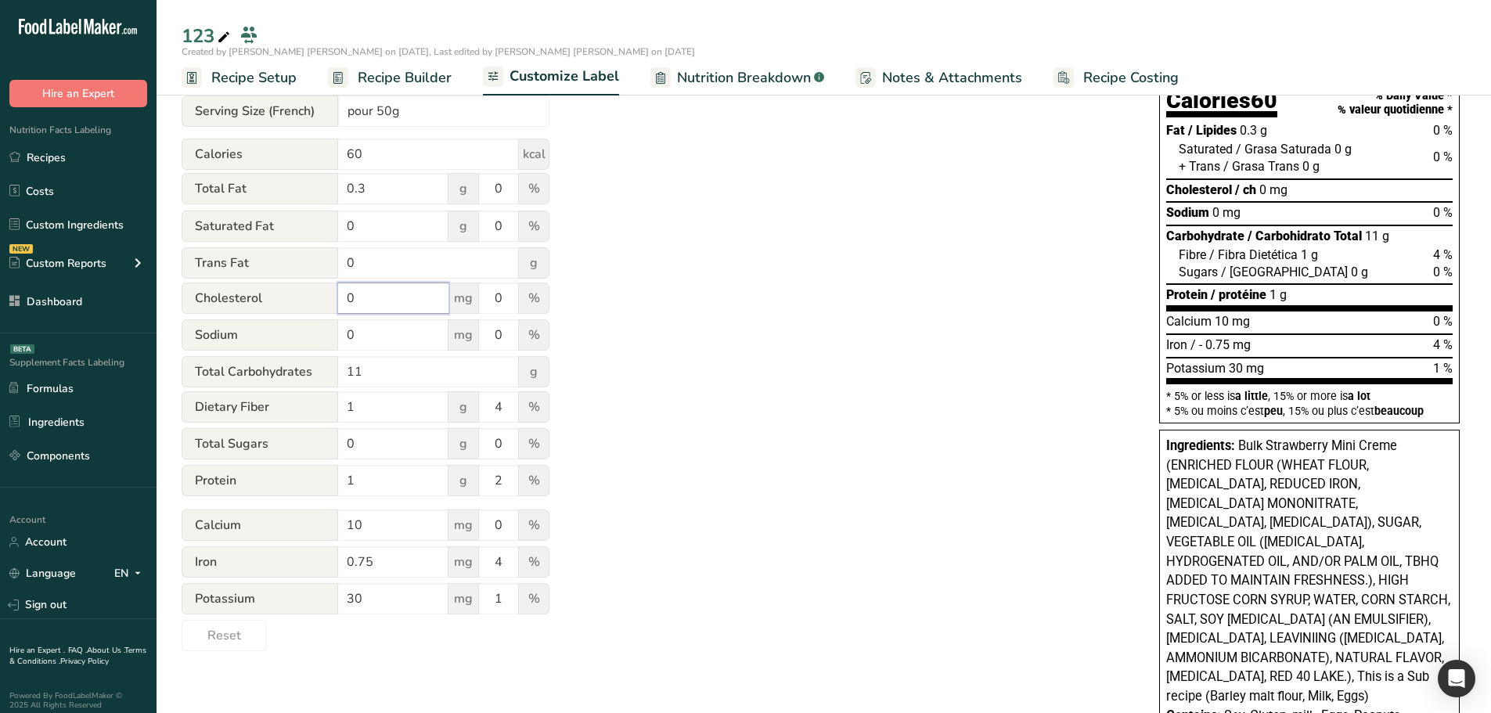
click at [394, 305] on input "0" at bounding box center [393, 298] width 110 height 31
type input "45"
click at [564, 296] on div "Utilize this manual override feature to get full control over the nutrition lab…" at bounding box center [655, 305] width 947 height 693
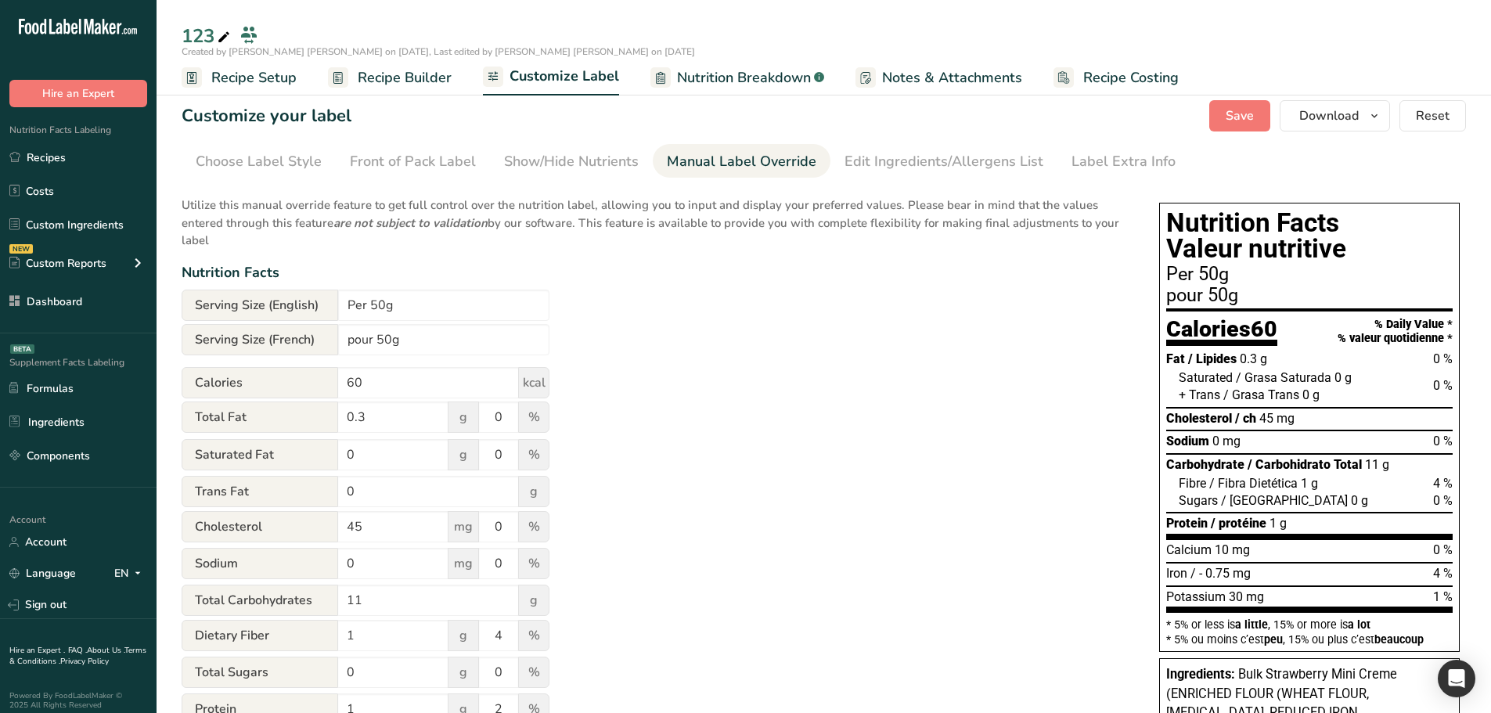
scroll to position [0, 0]
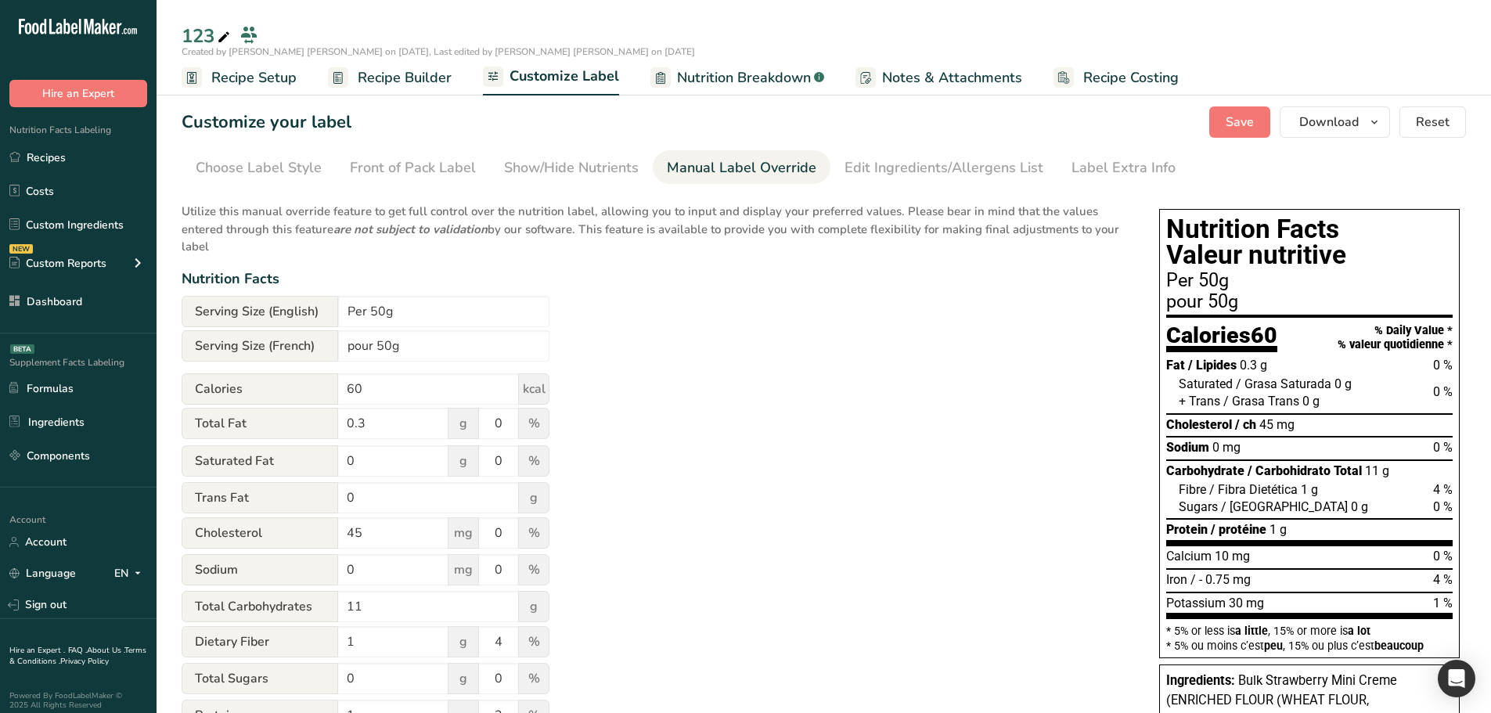
click at [389, 84] on span "Recipe Builder" at bounding box center [405, 77] width 94 height 21
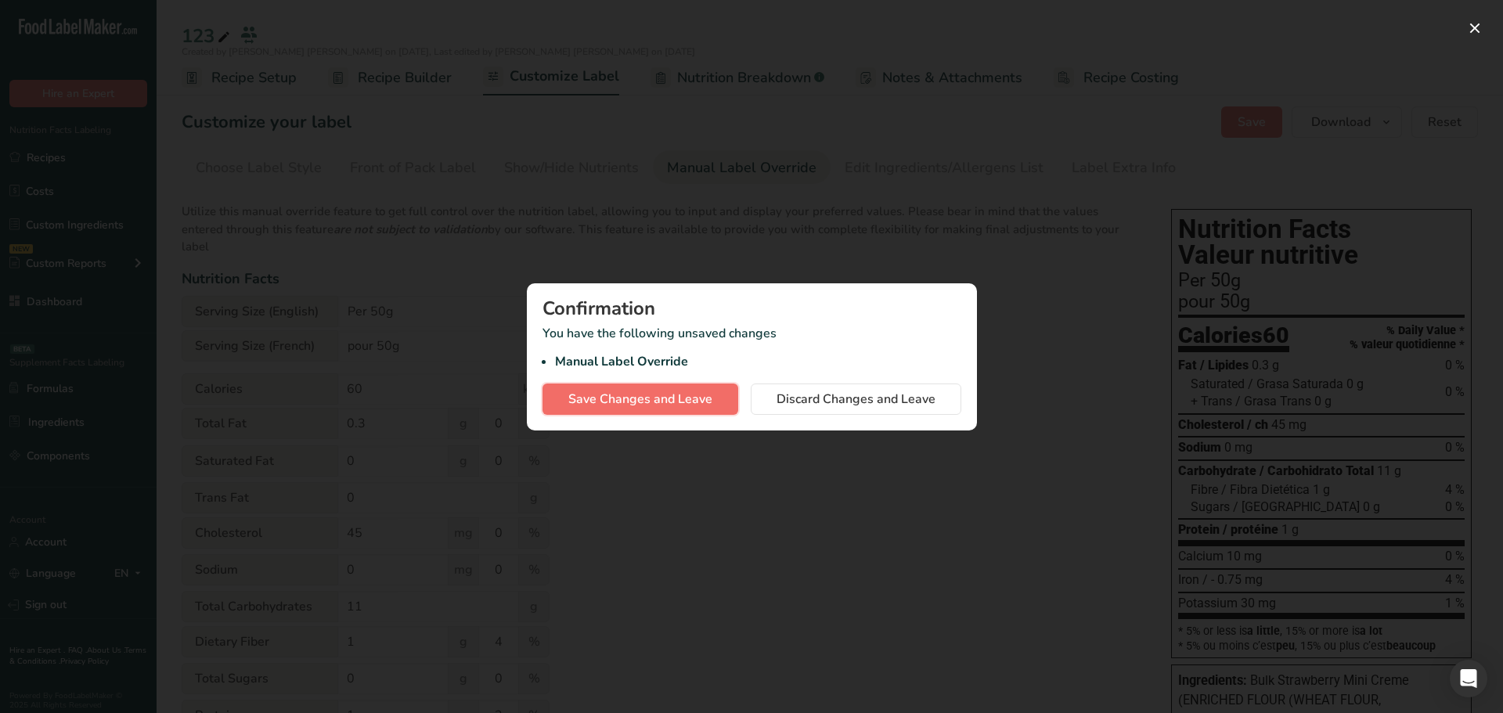
click at [632, 399] on span "Save Changes and Leave" at bounding box center [640, 399] width 144 height 19
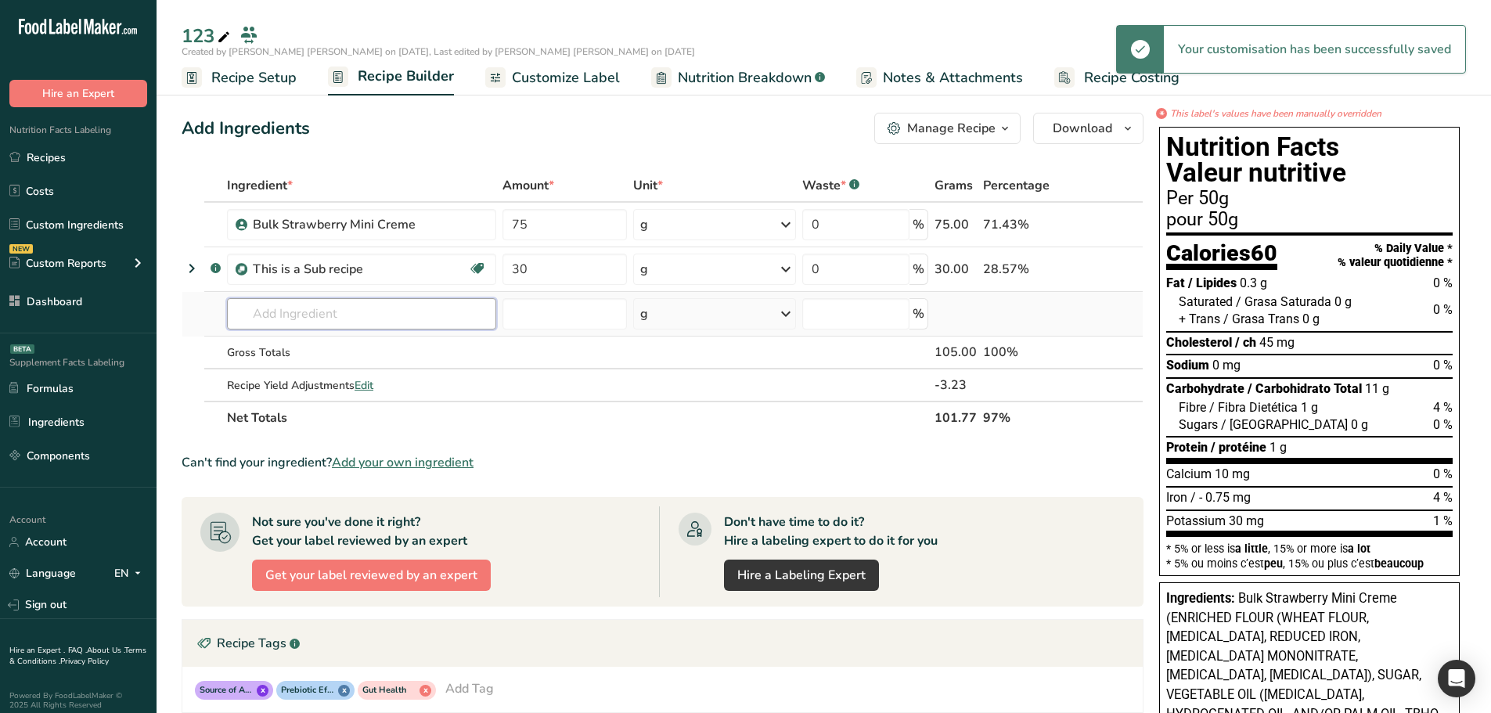
click at [357, 325] on input "text" at bounding box center [361, 313] width 269 height 31
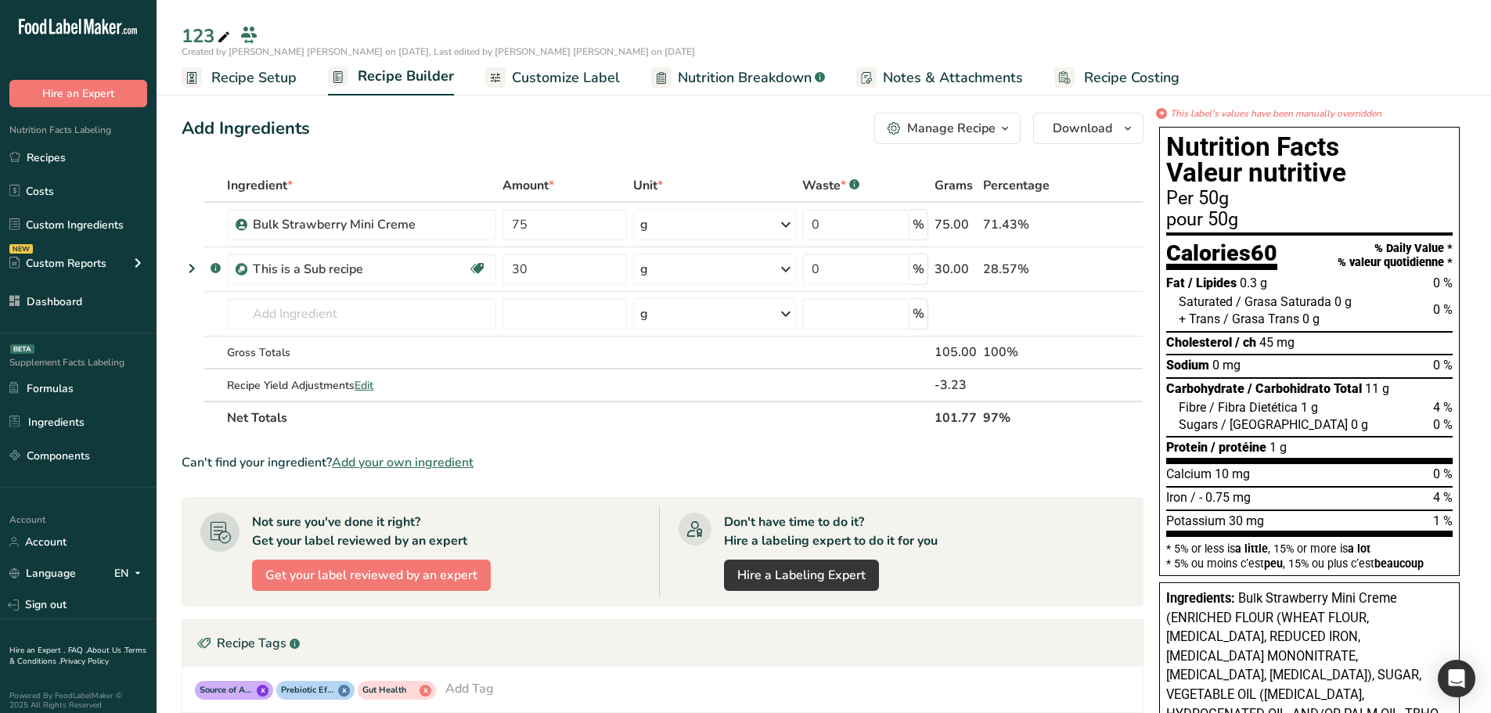
click at [555, 67] on span "Customize Label" at bounding box center [566, 77] width 108 height 21
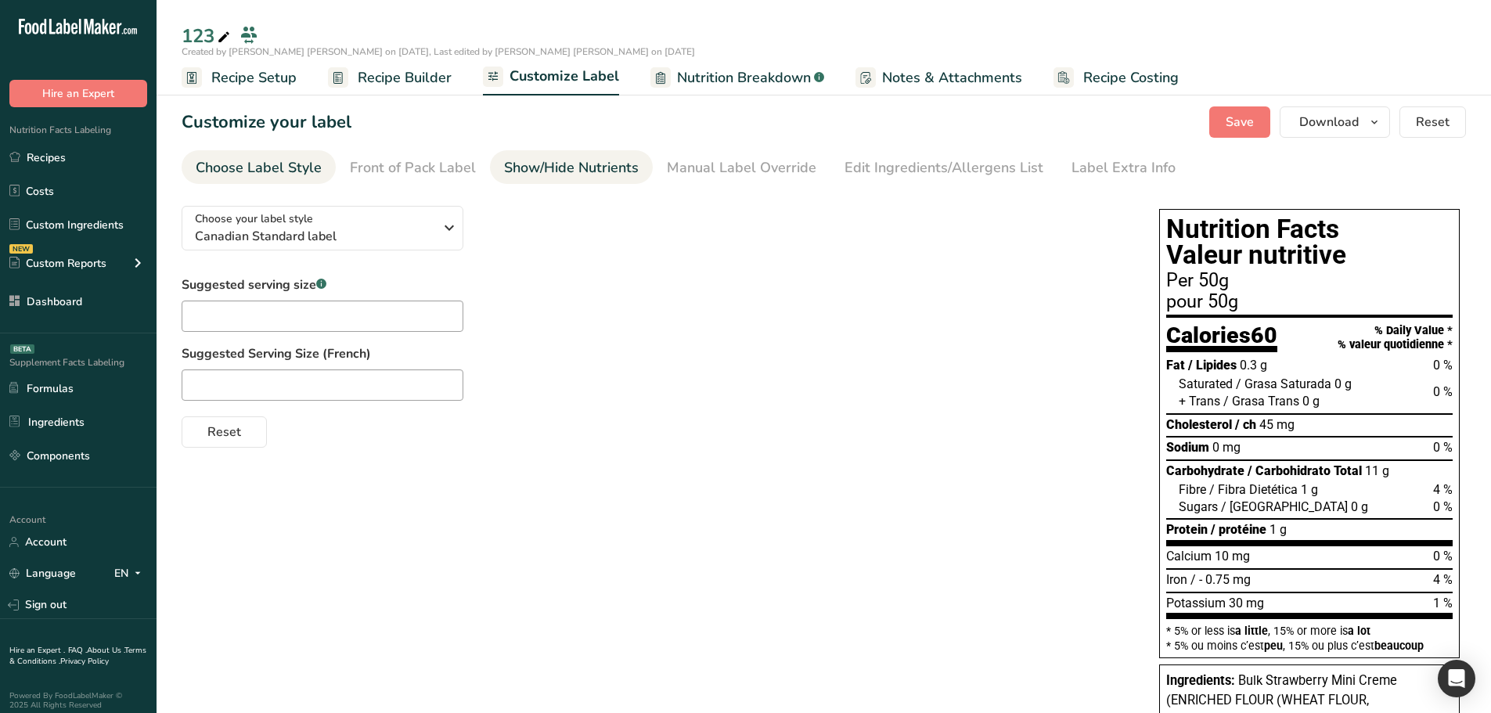
click at [562, 169] on div "Show/Hide Nutrients" at bounding box center [571, 167] width 135 height 21
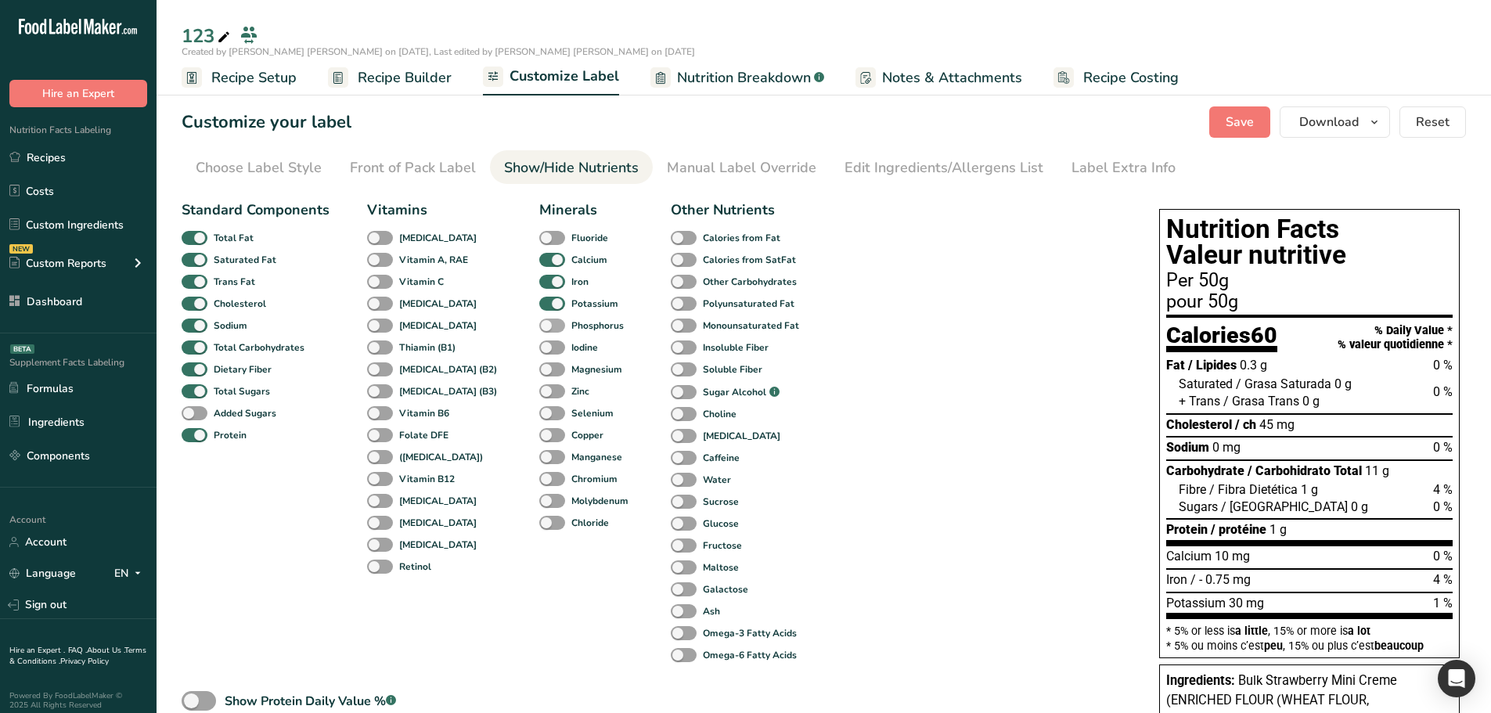
click at [539, 323] on span at bounding box center [552, 326] width 26 height 15
click at [539, 323] on input "Phosphorus" at bounding box center [544, 325] width 10 height 10
checkbox input "true"
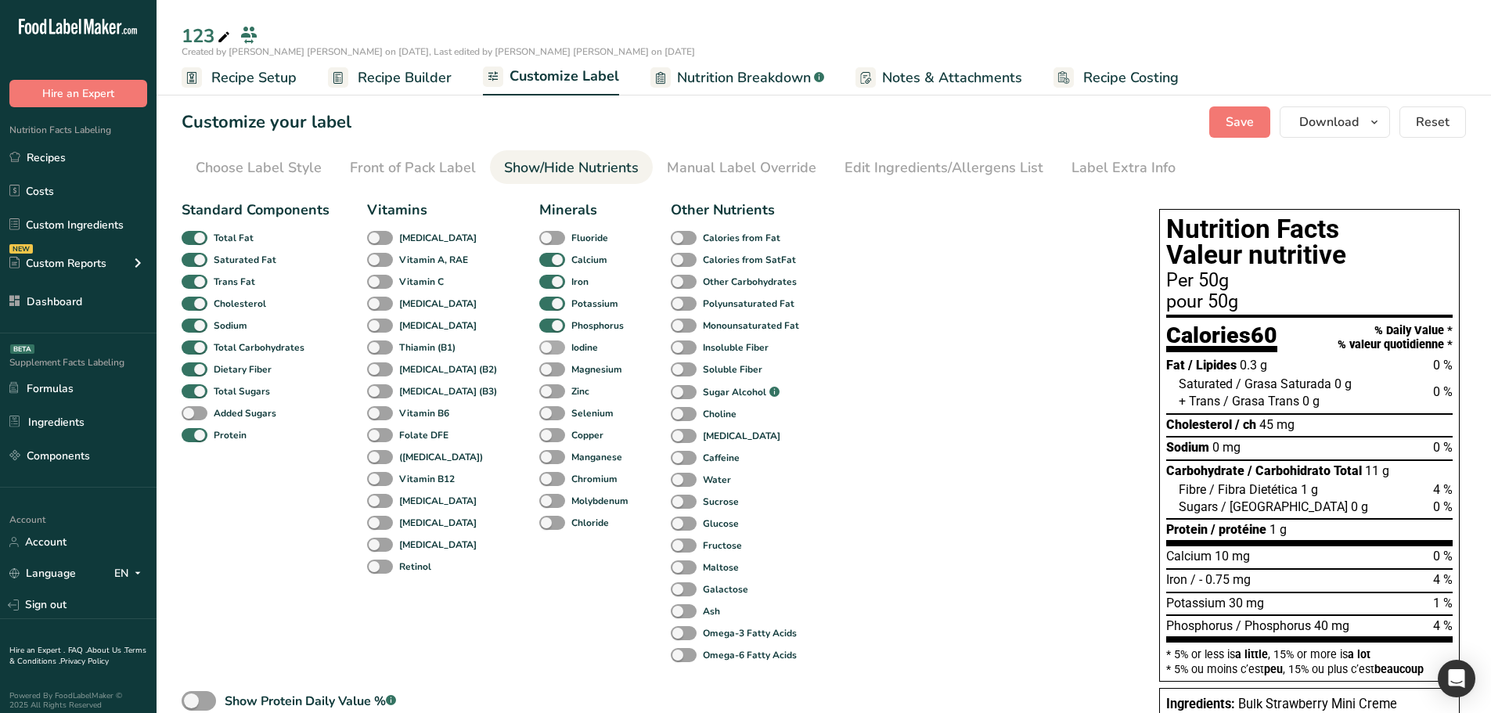
click at [539, 346] on span at bounding box center [552, 348] width 26 height 15
click at [539, 346] on input "Iodine" at bounding box center [544, 347] width 10 height 10
checkbox input "true"
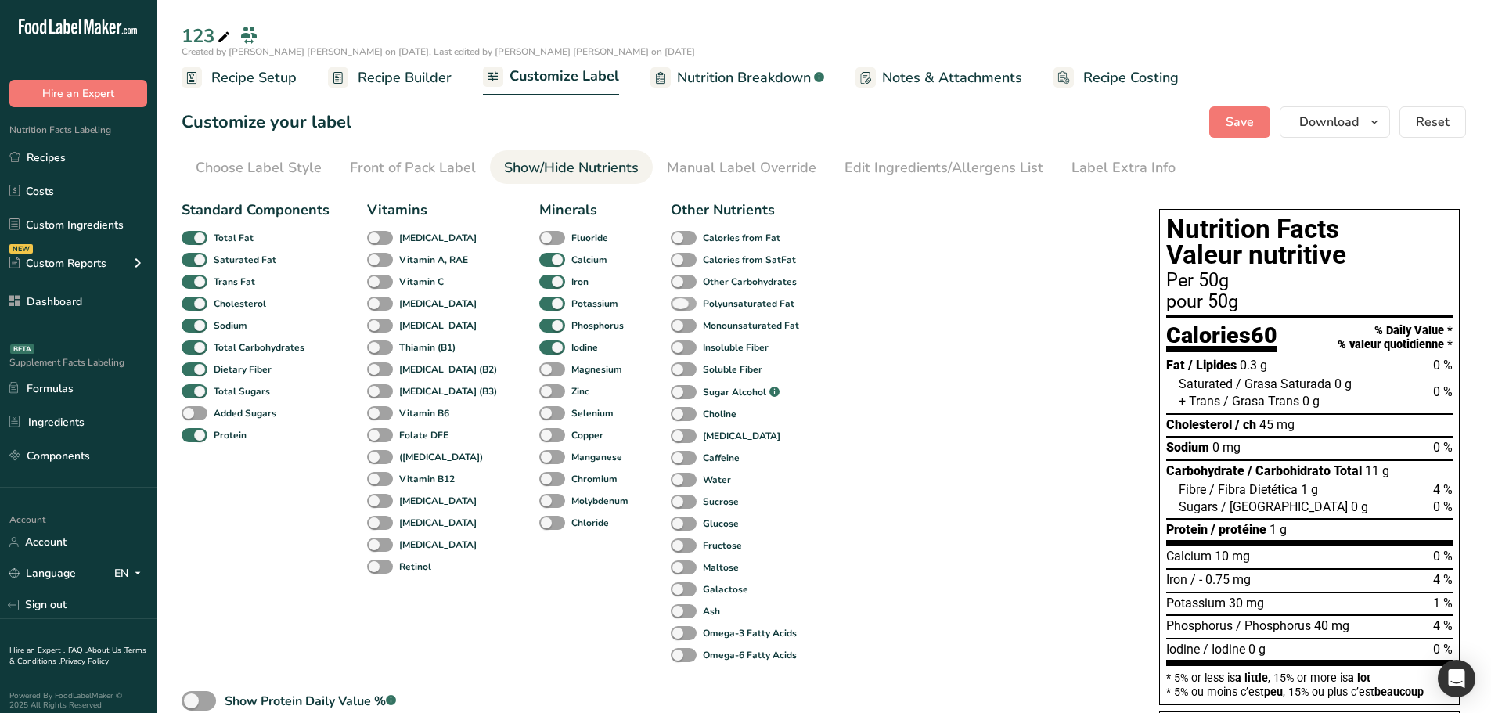
click at [671, 302] on span at bounding box center [684, 304] width 26 height 15
click at [671, 302] on input "Polyunsaturated Fat" at bounding box center [676, 303] width 10 height 10
checkbox input "true"
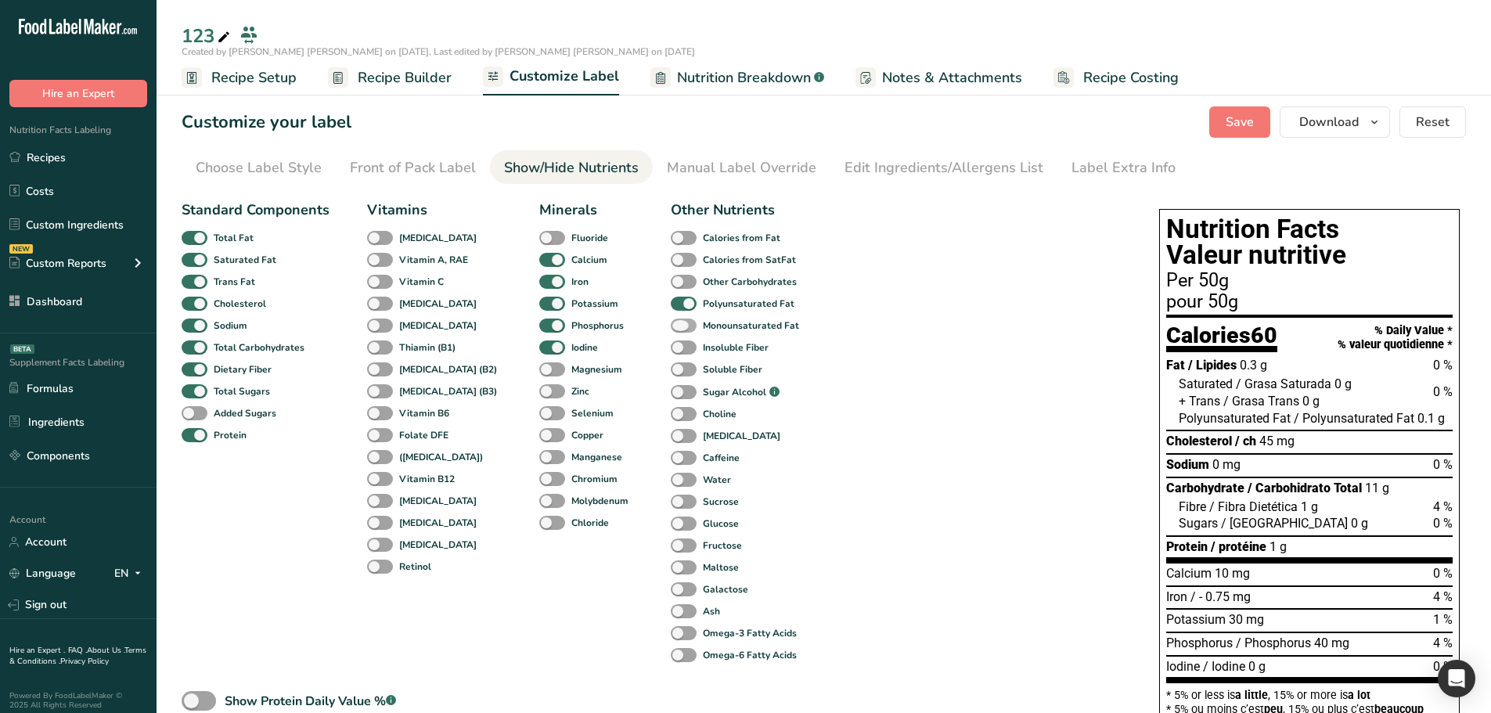
click at [671, 332] on span at bounding box center [684, 326] width 26 height 15
click at [671, 330] on input "Monounsaturated Fat" at bounding box center [676, 325] width 10 height 10
checkbox input "true"
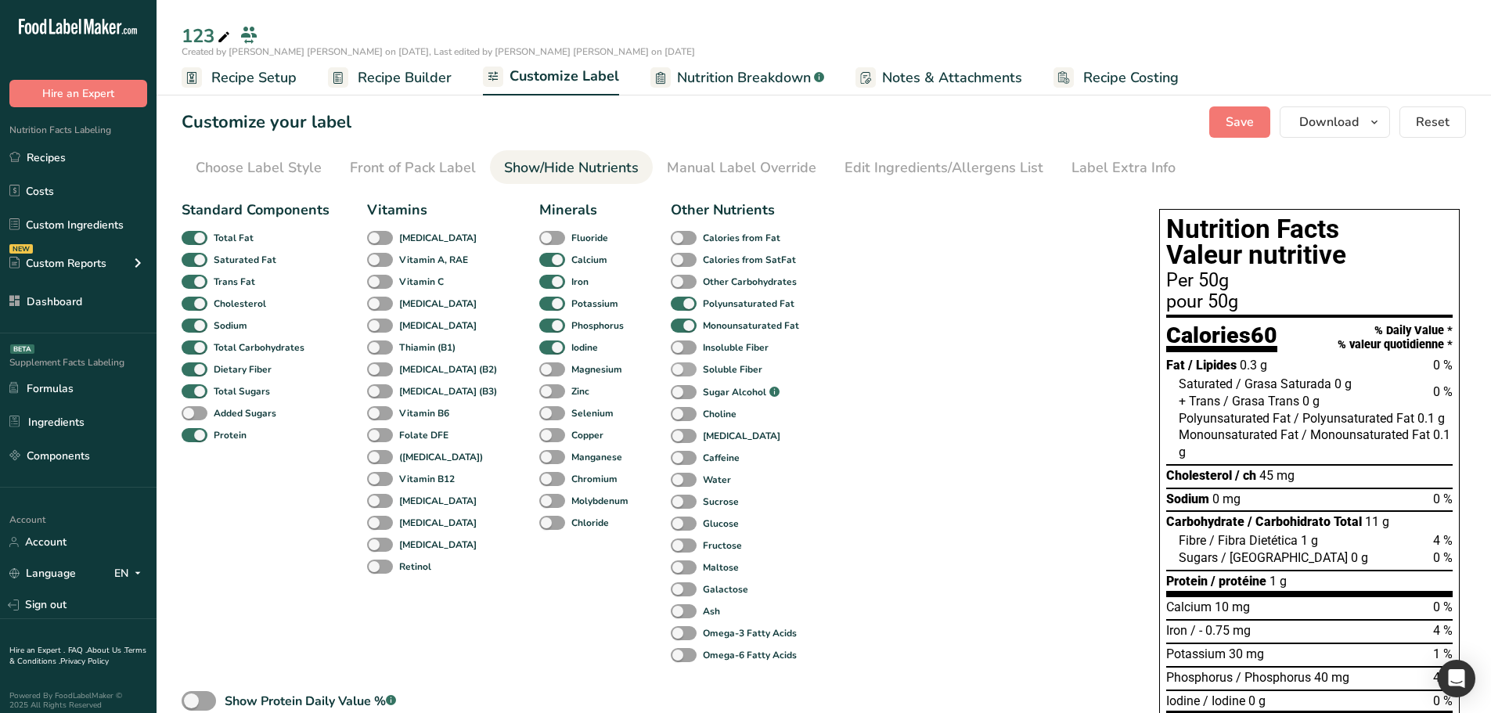
click at [671, 362] on span at bounding box center [684, 369] width 26 height 15
click at [671, 364] on input "Soluble Fiber" at bounding box center [676, 369] width 10 height 10
checkbox input "true"
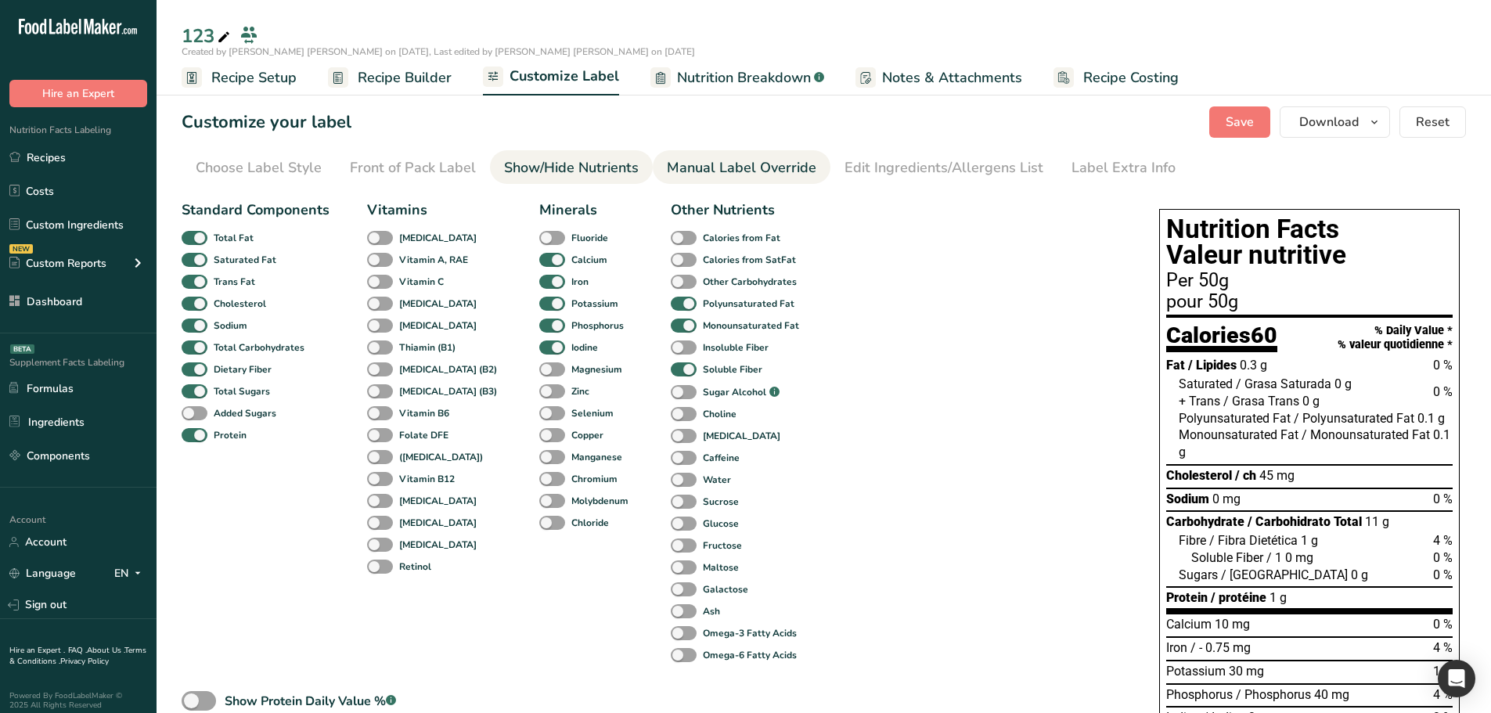
click at [723, 168] on div "Manual Label Override" at bounding box center [742, 167] width 150 height 21
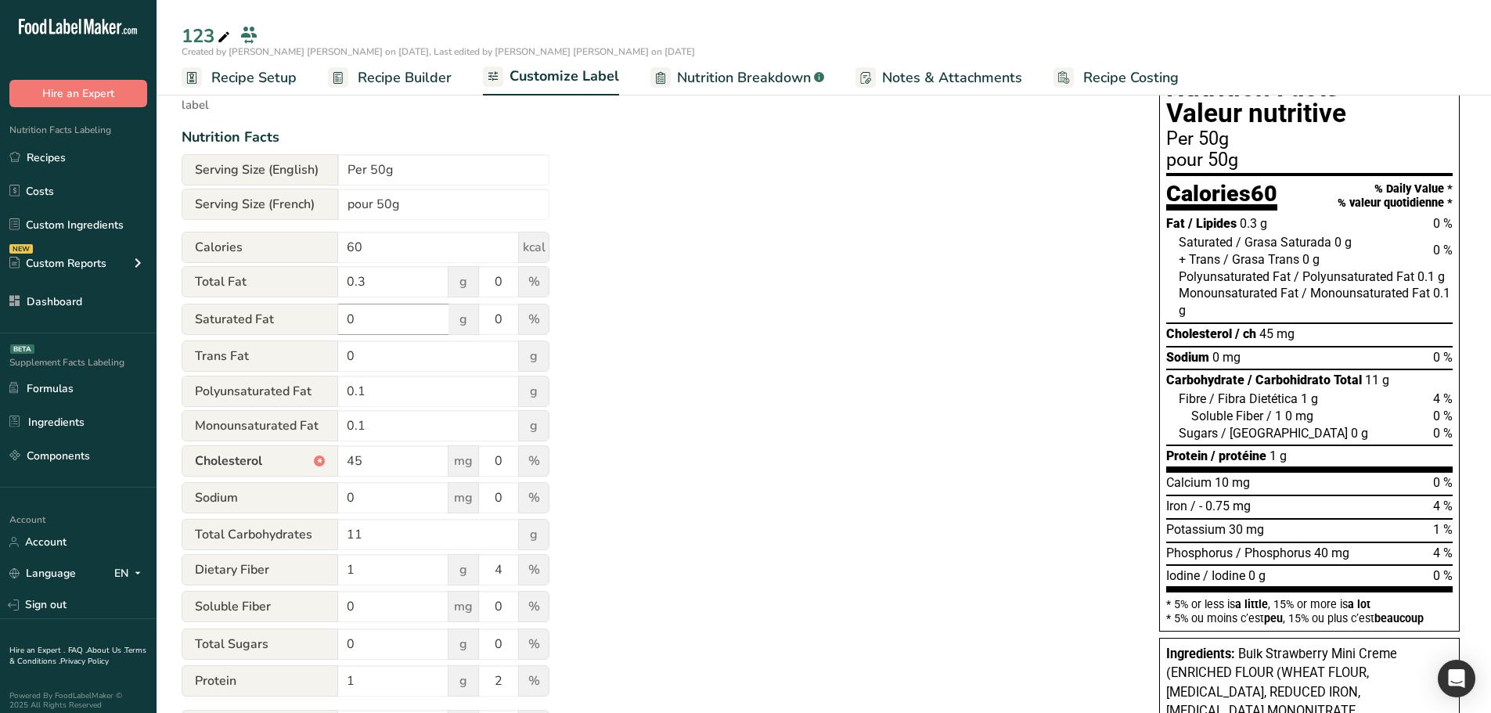
scroll to position [157, 0]
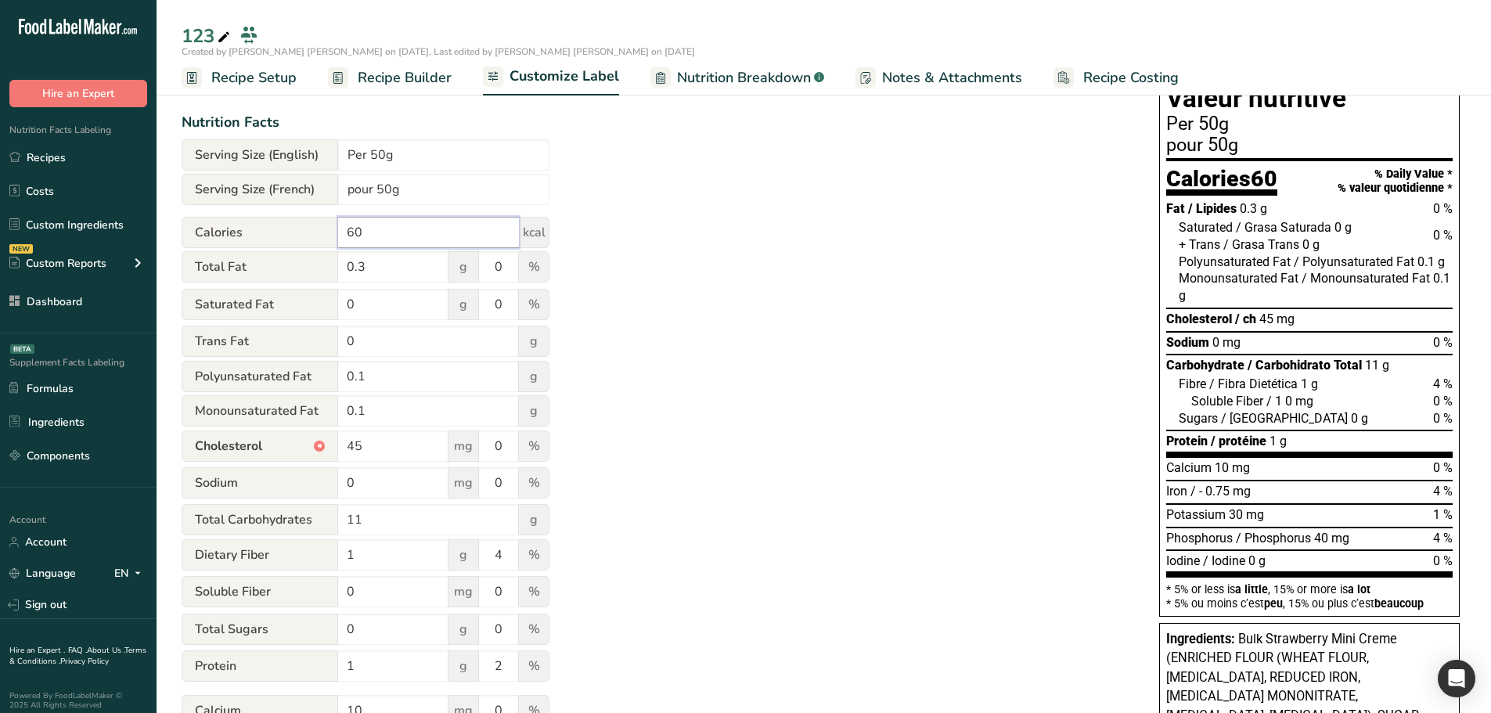
click at [395, 236] on input "60" at bounding box center [428, 232] width 181 height 31
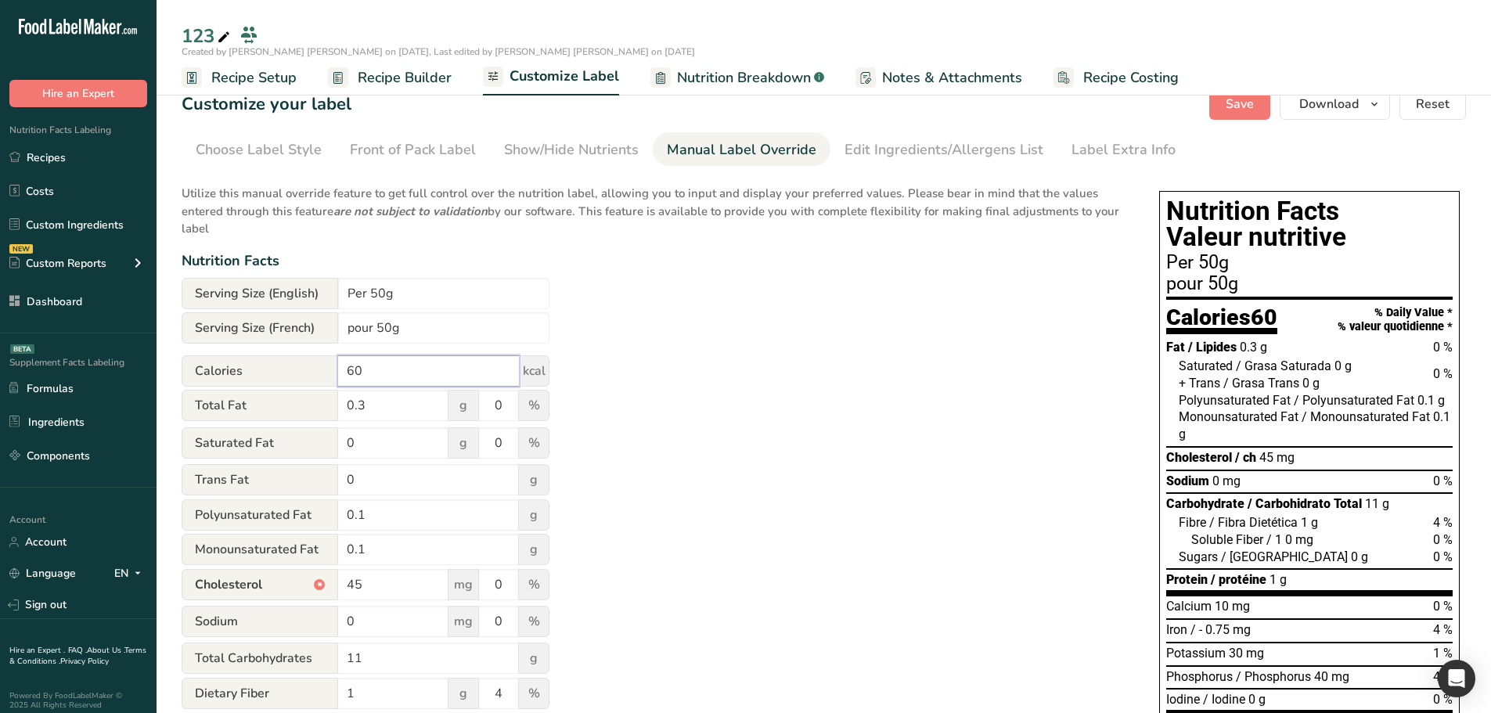
scroll to position [0, 0]
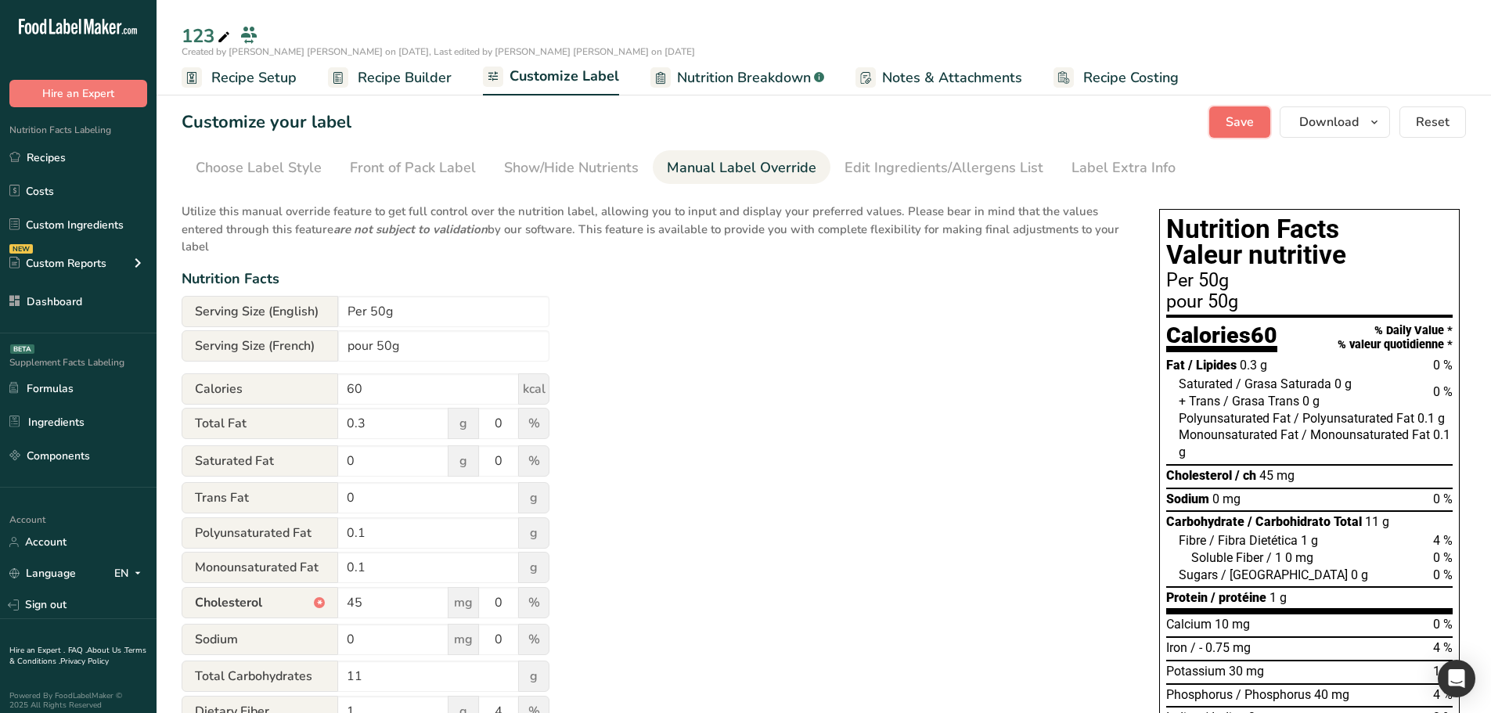
click at [1233, 118] on span "Save" at bounding box center [1240, 122] width 28 height 19
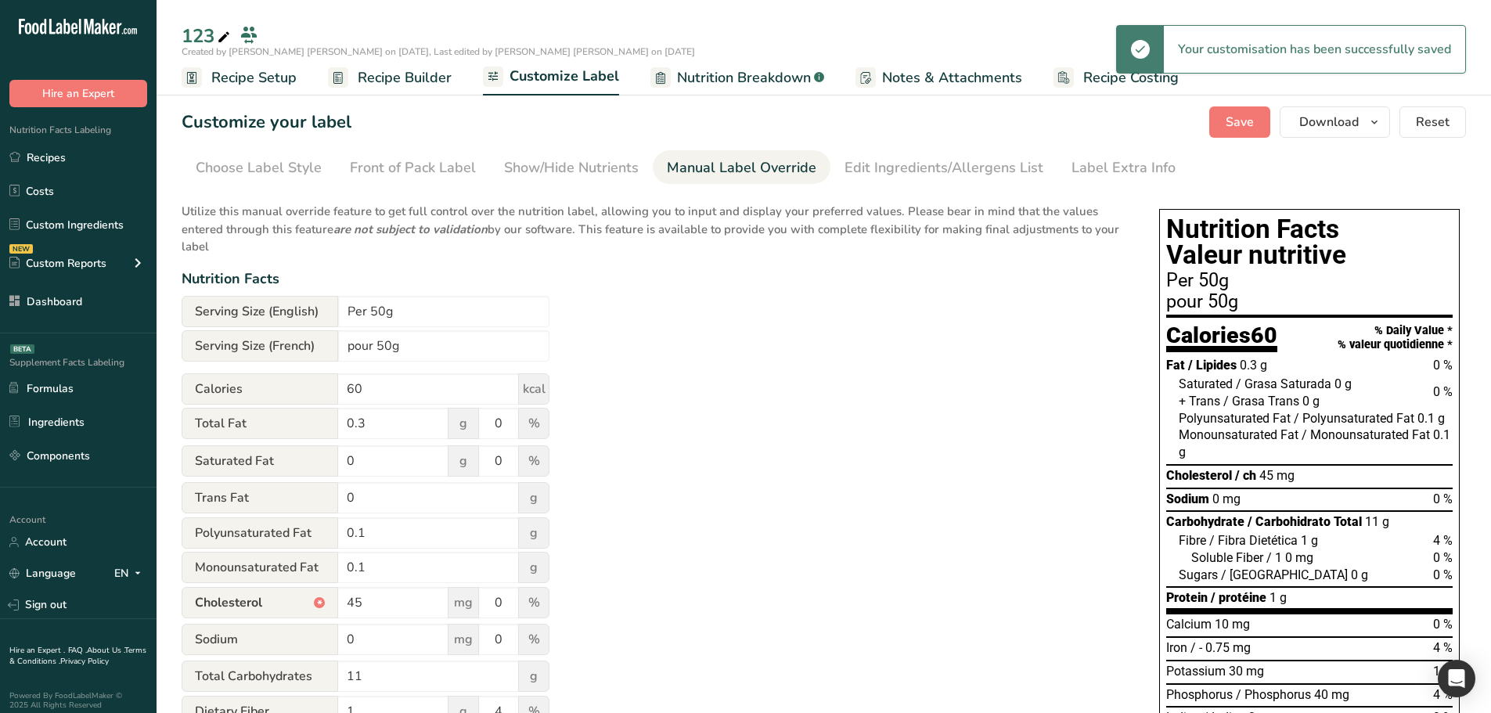
click at [424, 78] on span "Recipe Builder" at bounding box center [405, 77] width 94 height 21
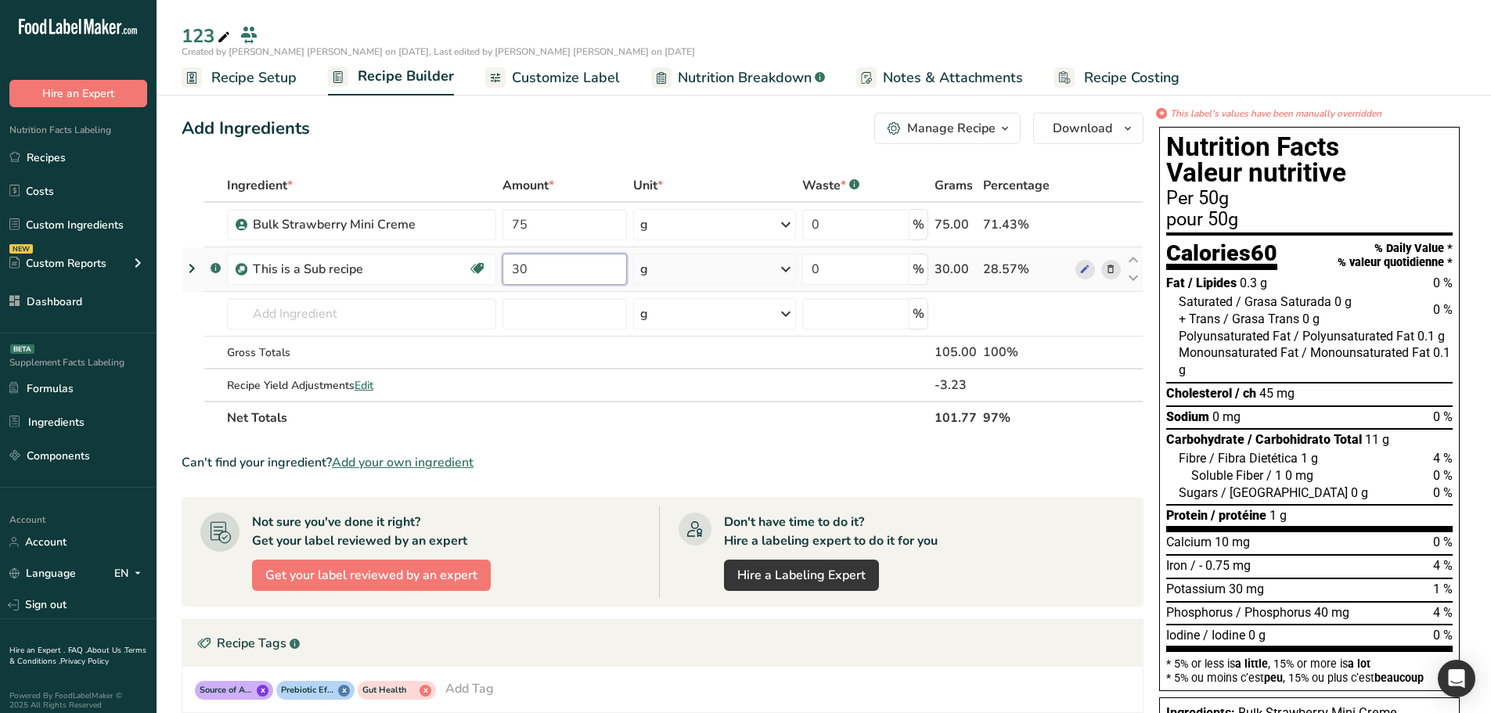
click at [564, 269] on input "30" at bounding box center [565, 269] width 124 height 31
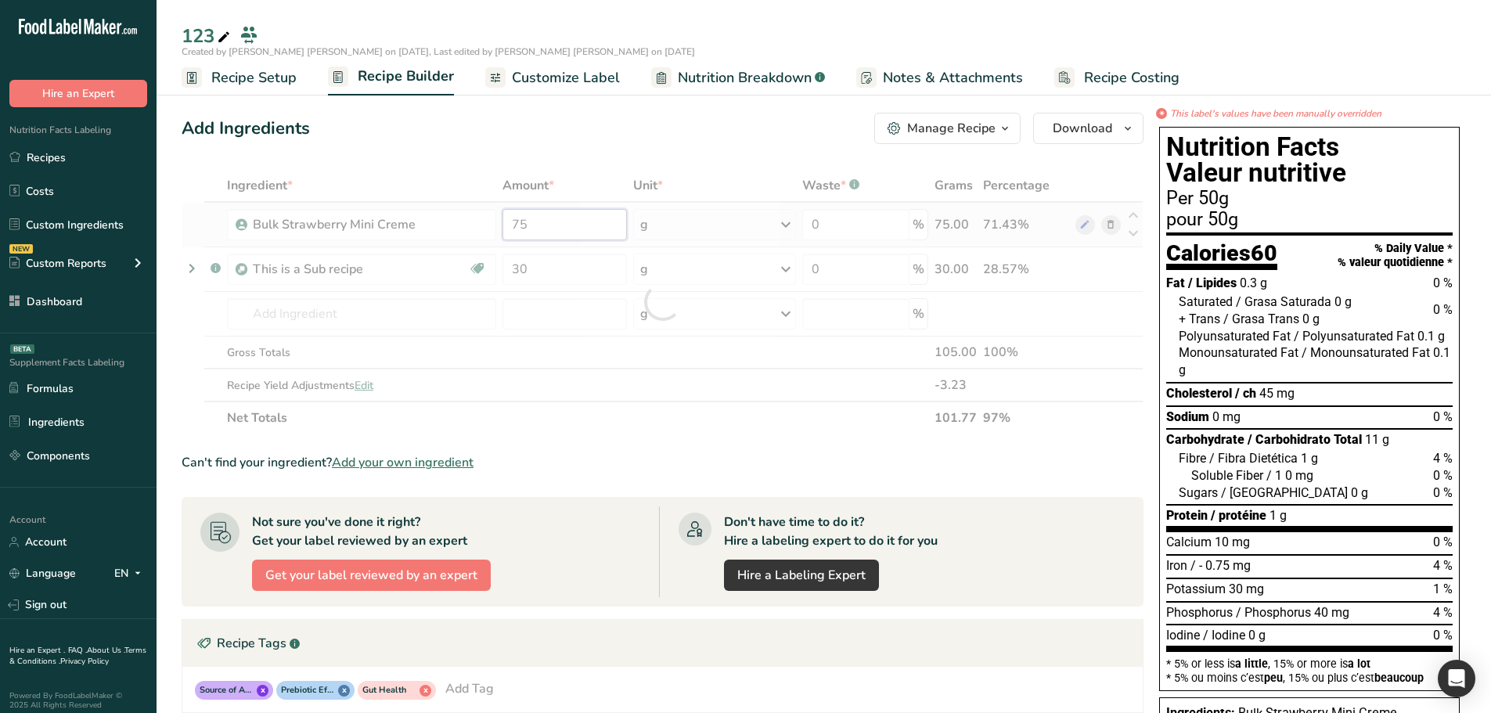
click at [560, 223] on div "Ingredient * Amount * Unit * Waste * .a-a{fill:#347362;}.b-a{fill:#fff;} Grams …" at bounding box center [663, 301] width 962 height 265
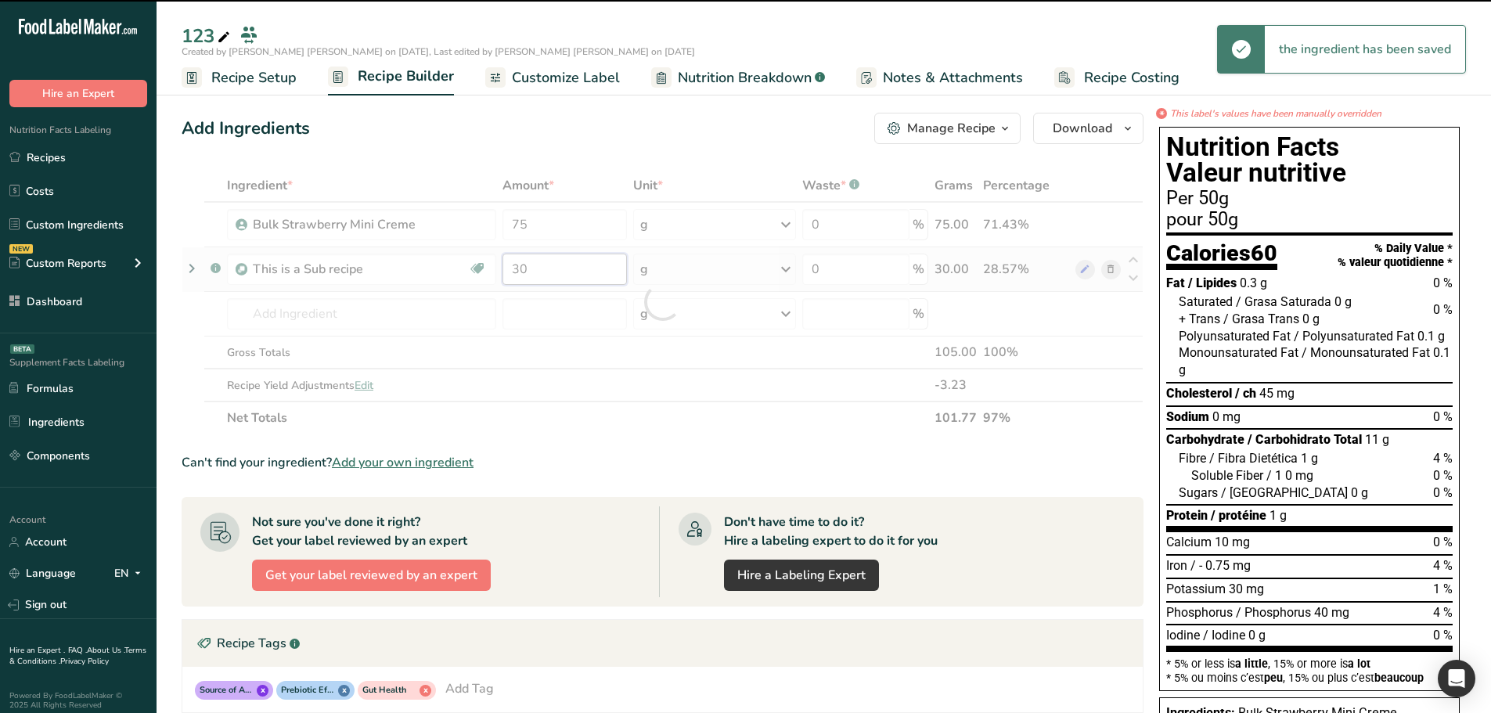
click at [570, 271] on div "Ingredient * Amount * Unit * Waste * .a-a{fill:#347362;}.b-a{fill:#fff;} Grams …" at bounding box center [663, 301] width 962 height 265
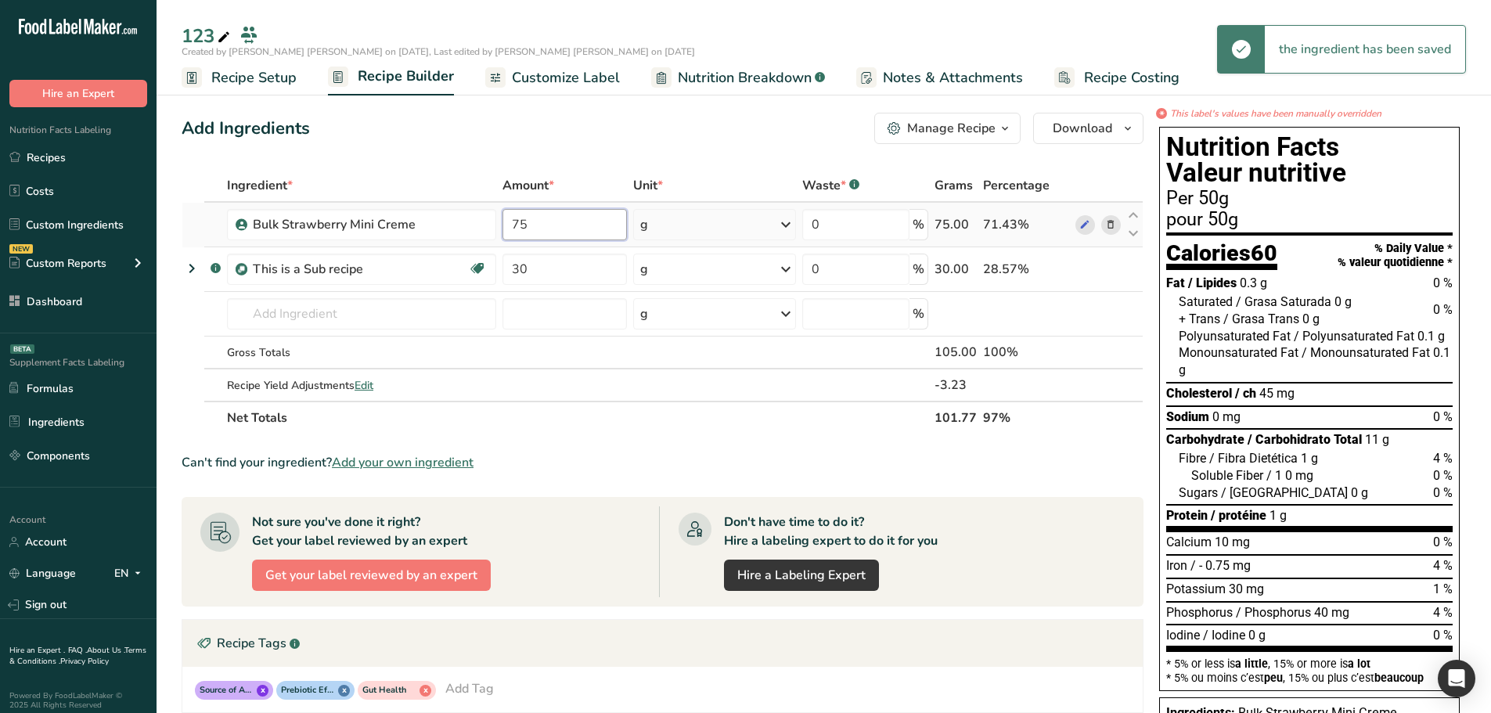
click at [570, 232] on div "Ingredient * Amount * Unit * Waste * .a-a{fill:#347362;}.b-a{fill:#fff;} Grams …" at bounding box center [663, 301] width 962 height 265
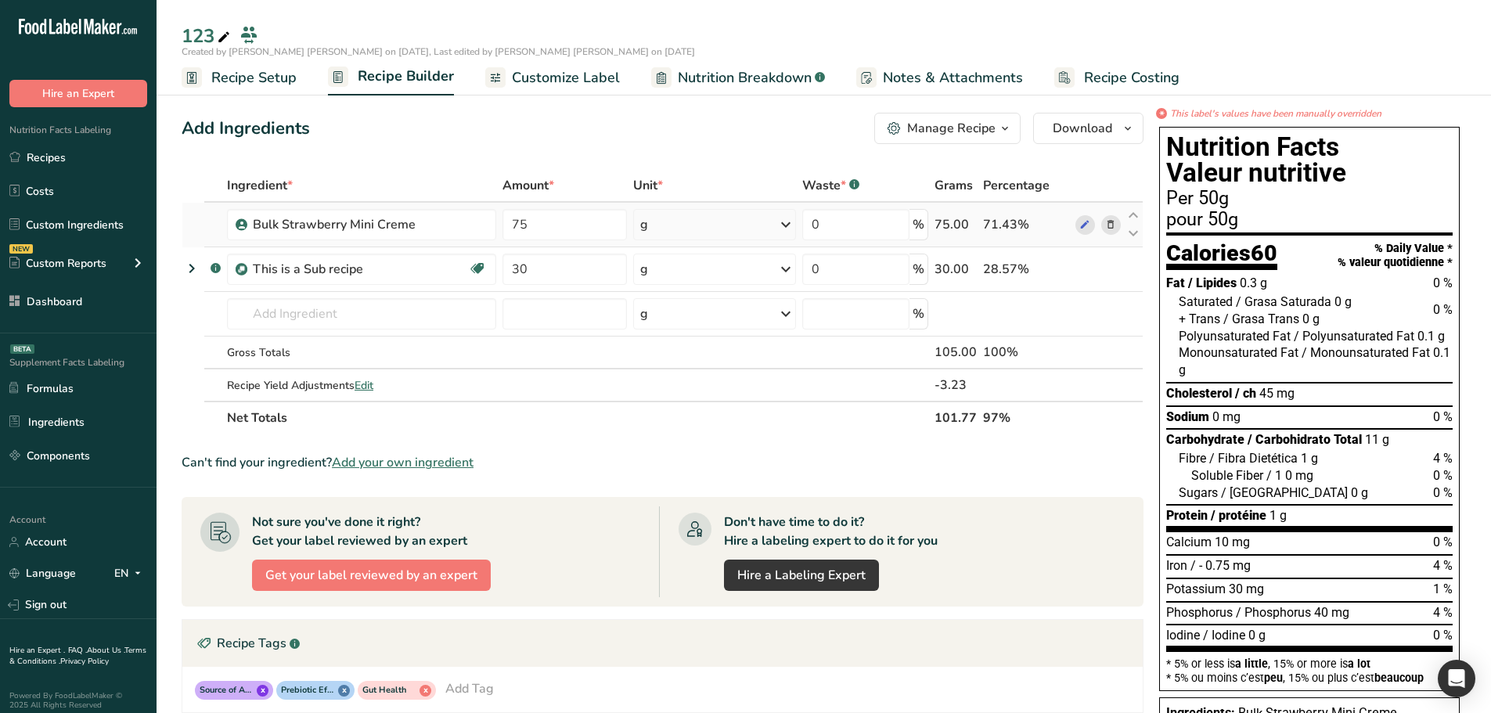
click at [784, 218] on icon at bounding box center [786, 225] width 19 height 28
click at [581, 274] on input "30" at bounding box center [565, 269] width 124 height 31
